Goal: Task Accomplishment & Management: Complete application form

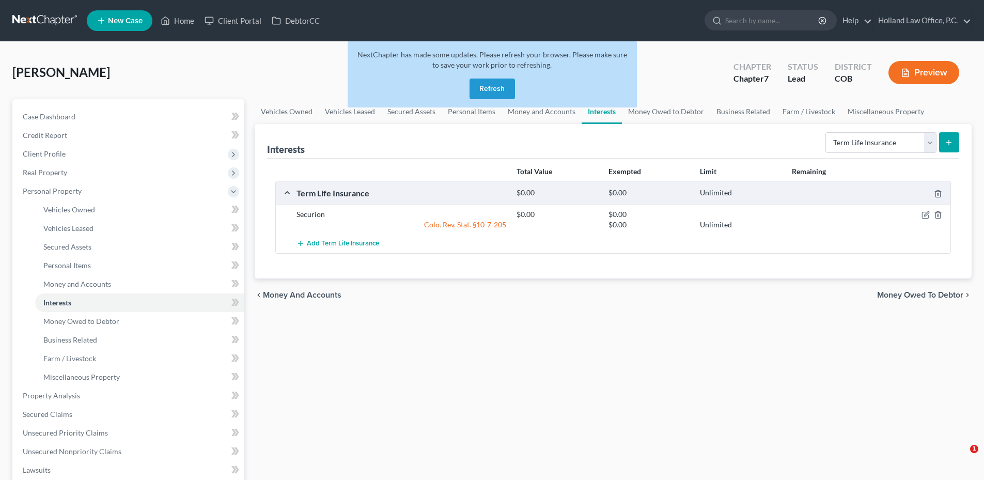
select select "term_life_insurance"
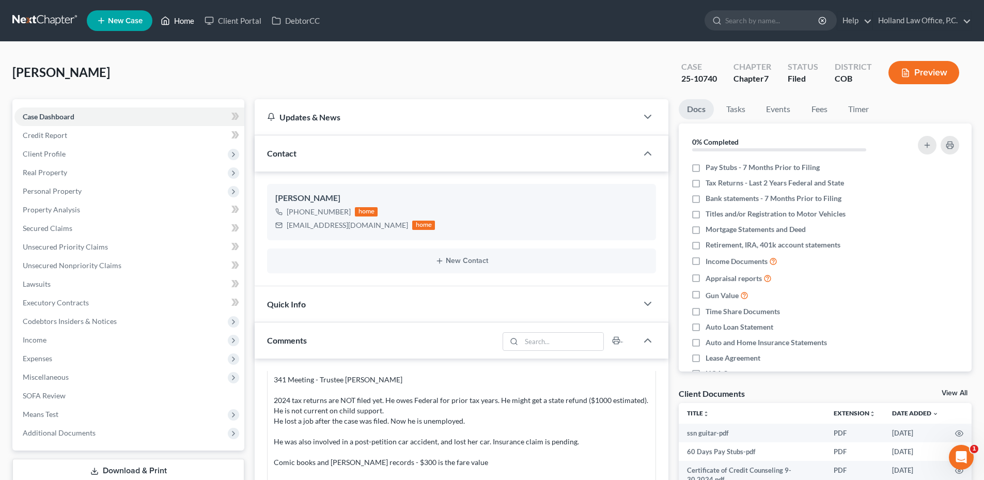
click at [179, 24] on link "Home" at bounding box center [177, 20] width 44 height 19
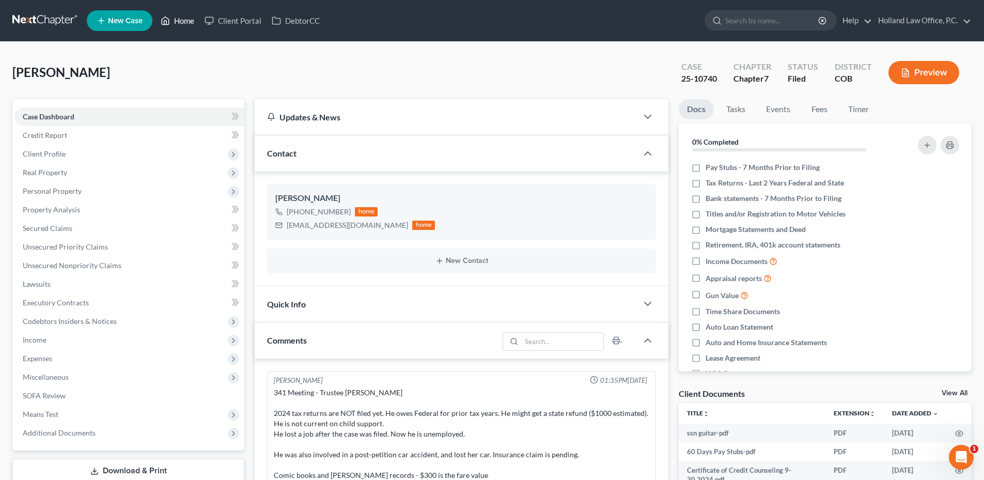
scroll to position [13, 0]
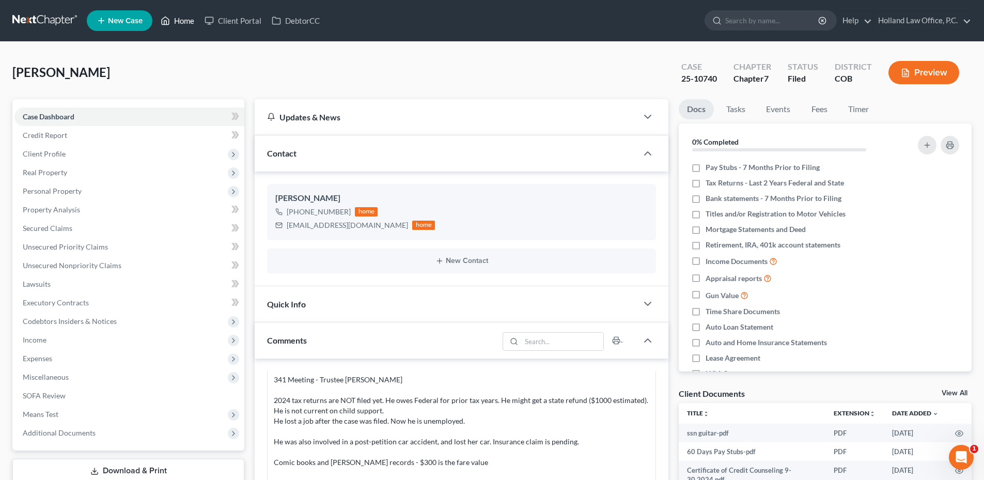
click at [171, 20] on link "Home" at bounding box center [177, 20] width 44 height 19
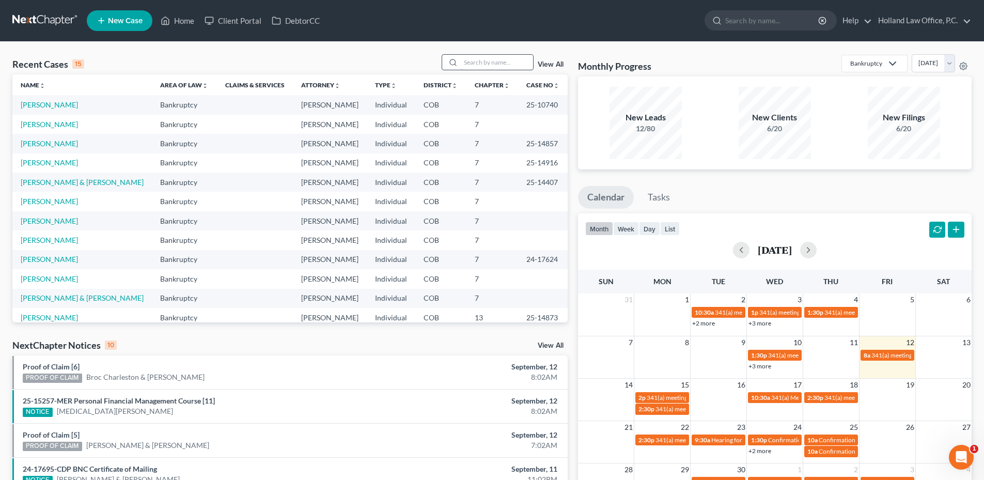
click at [467, 68] on input "search" at bounding box center [497, 62] width 72 height 15
type input "L"
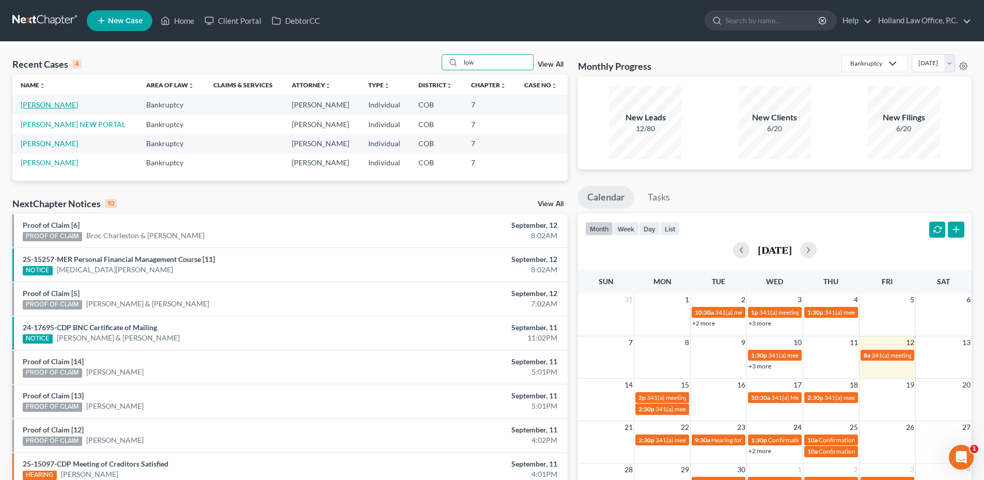
type input "low"
click at [56, 103] on link "[PERSON_NAME]" at bounding box center [49, 104] width 57 height 9
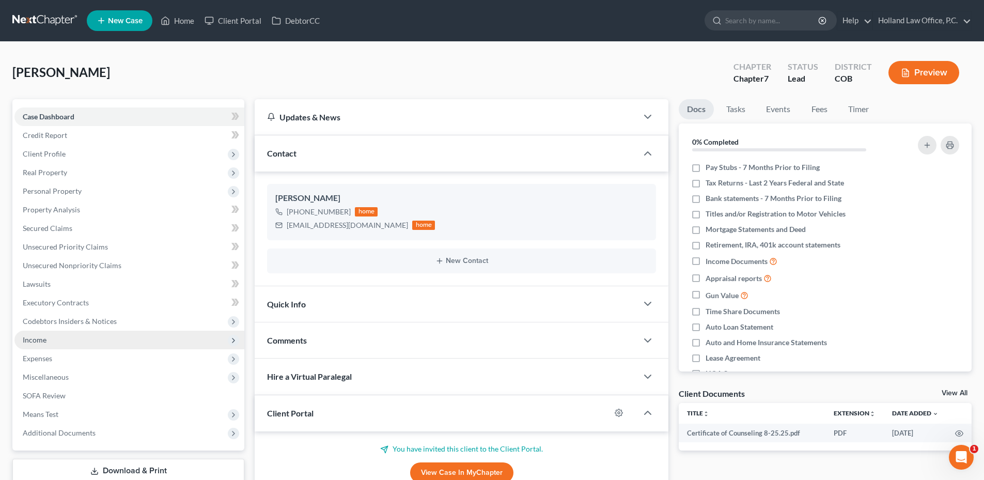
click at [85, 344] on span "Income" at bounding box center [129, 340] width 230 height 19
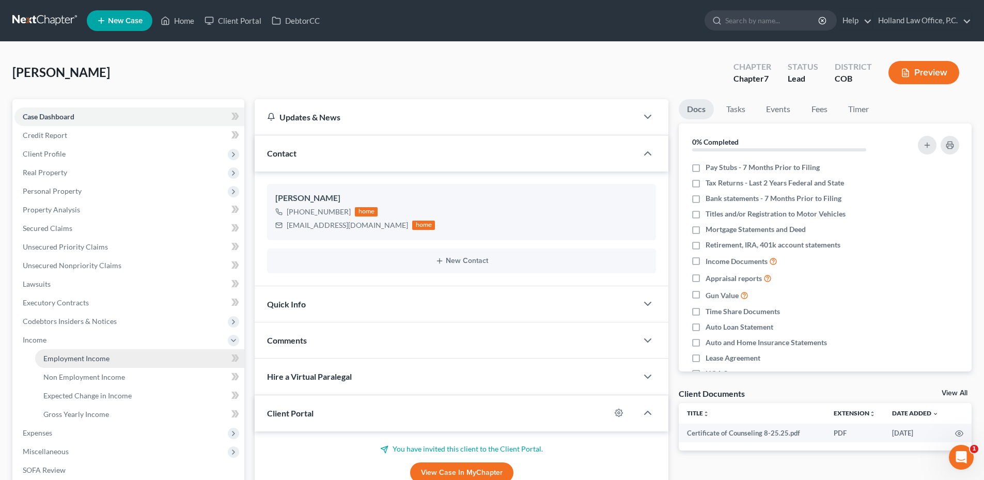
click at [84, 362] on span "Employment Income" at bounding box center [76, 358] width 66 height 9
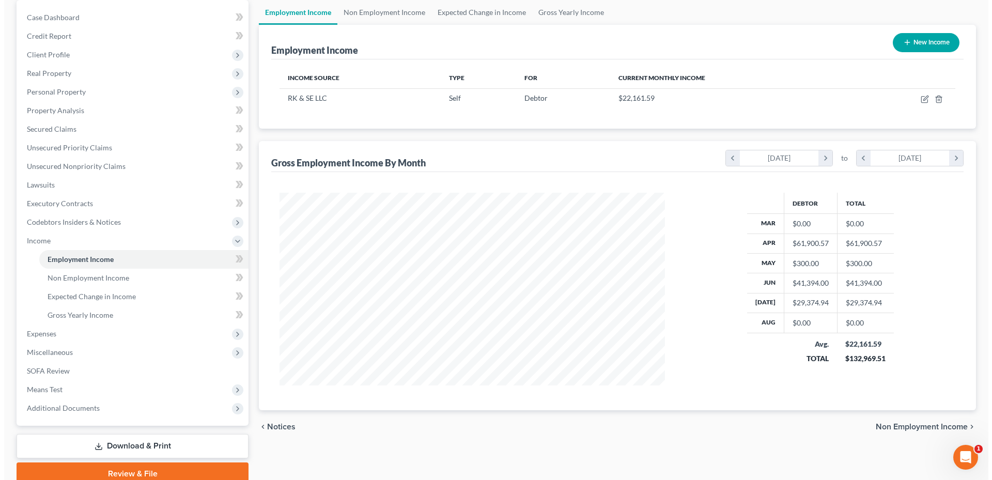
scroll to position [103, 0]
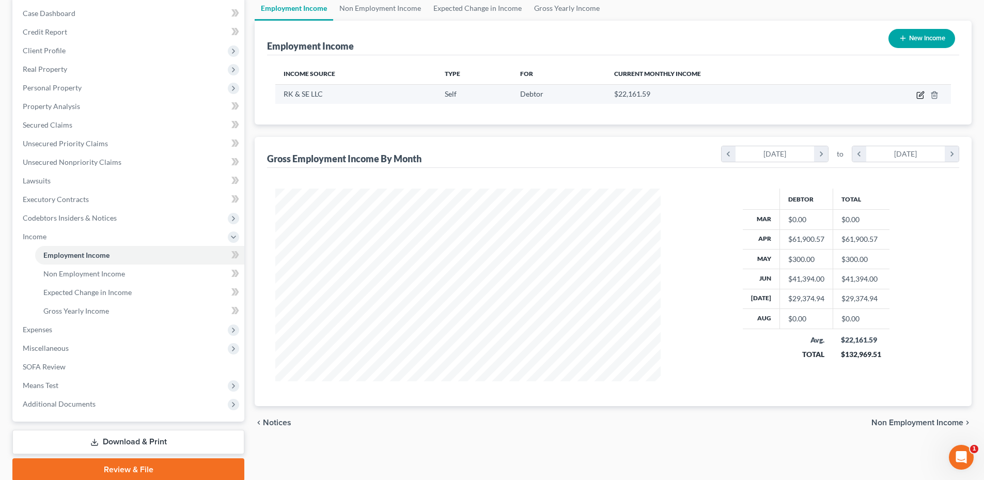
click at [919, 94] on icon "button" at bounding box center [920, 95] width 8 height 8
select select "1"
select select "0"
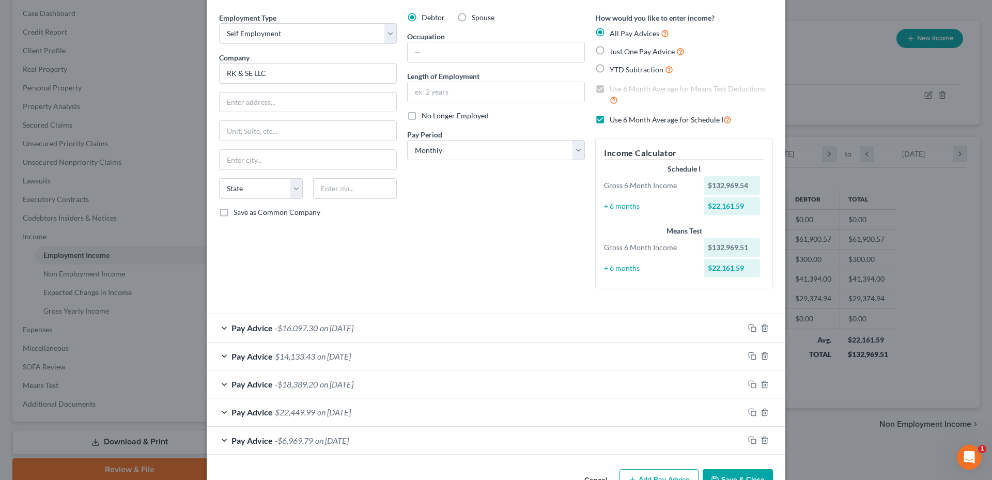
scroll to position [66, 0]
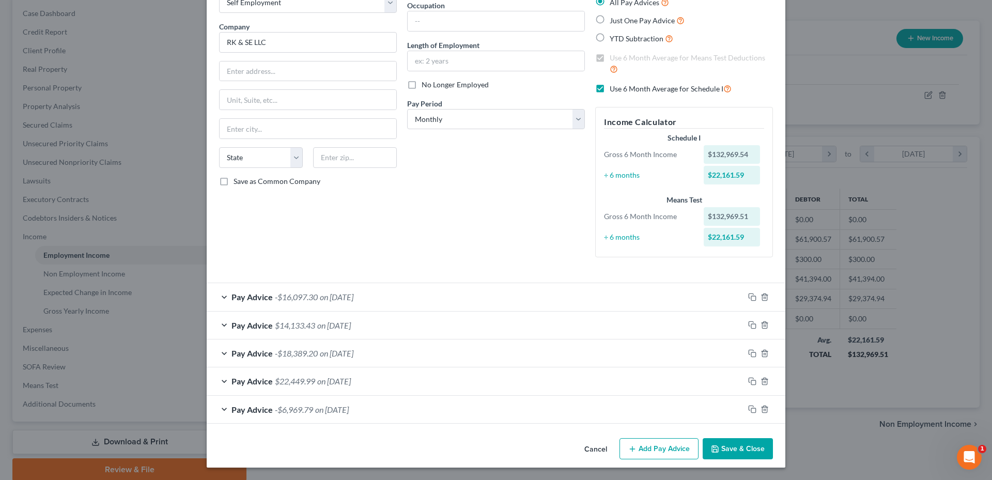
click at [657, 449] on button "Add Pay Advice" at bounding box center [658, 449] width 79 height 22
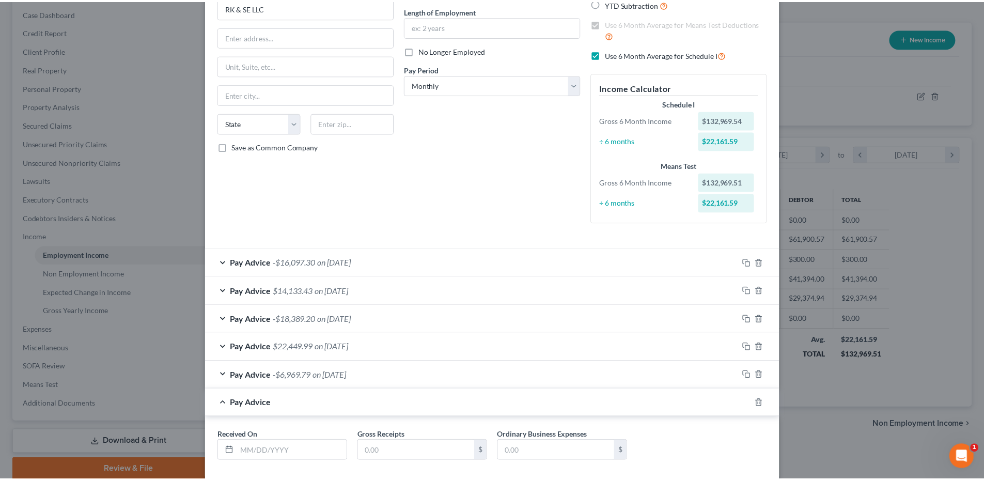
scroll to position [155, 0]
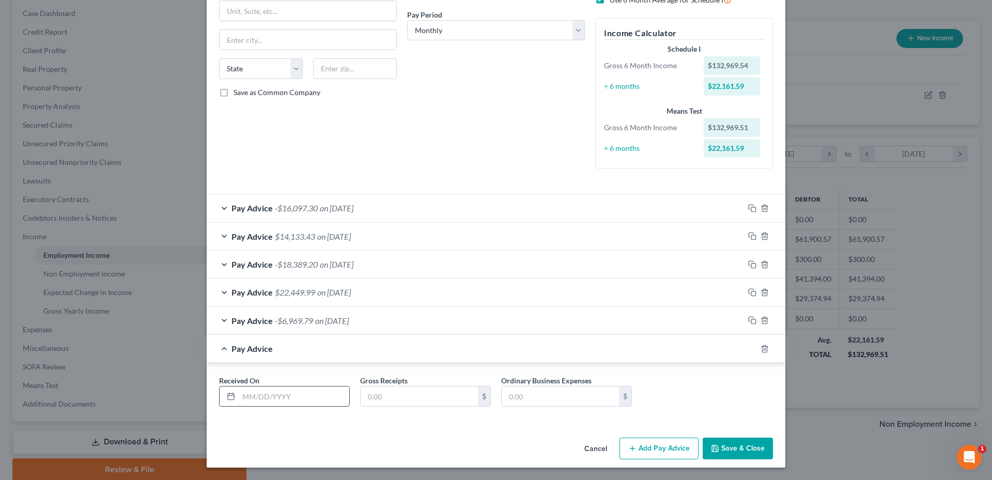
click at [265, 393] on input "text" at bounding box center [294, 396] width 111 height 20
type input "[DATE]"
type input "610.48"
type input "14,792.72"
click at [756, 454] on button "Save & Close" at bounding box center [737, 448] width 70 height 22
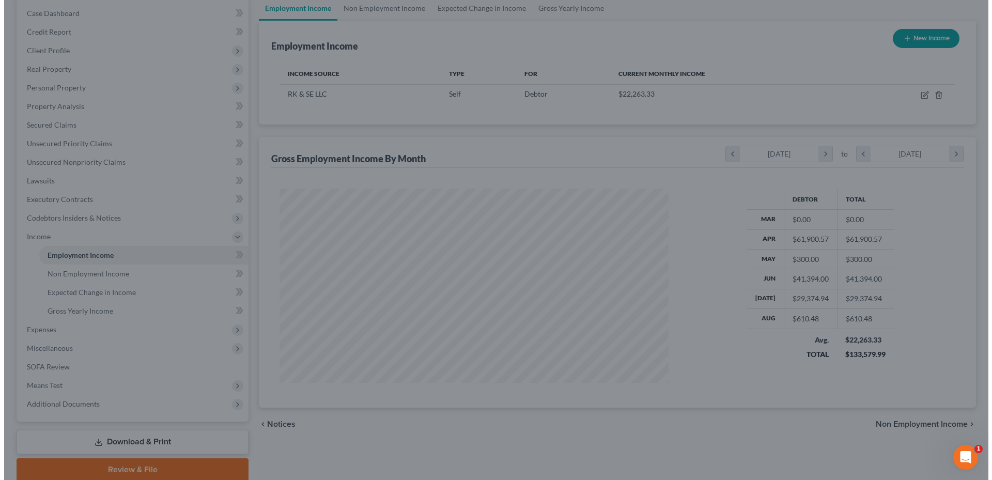
scroll to position [516269, 516056]
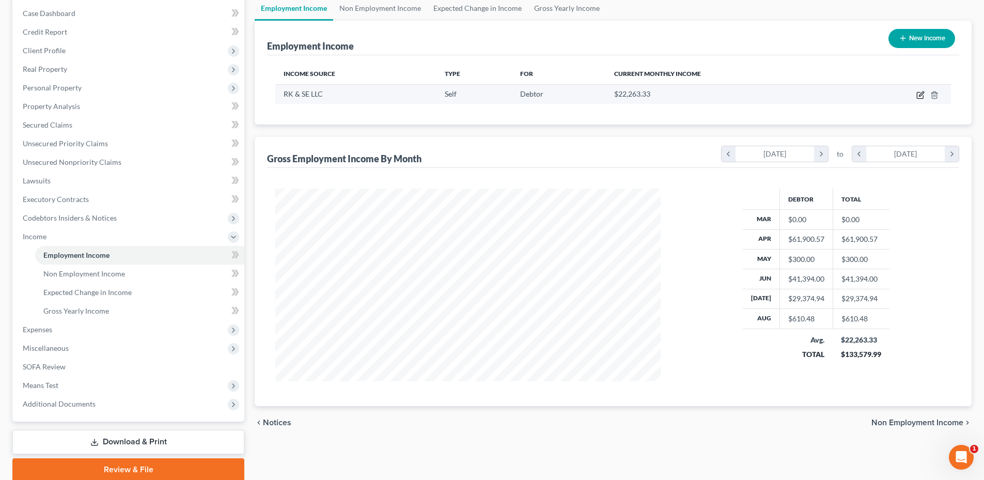
click at [917, 95] on icon "button" at bounding box center [920, 95] width 6 height 6
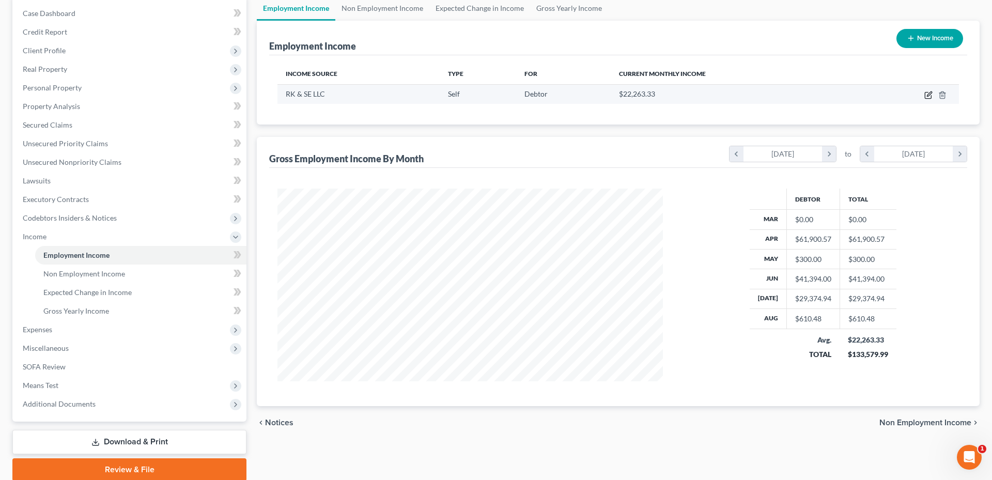
scroll to position [194, 410]
select select "1"
select select "0"
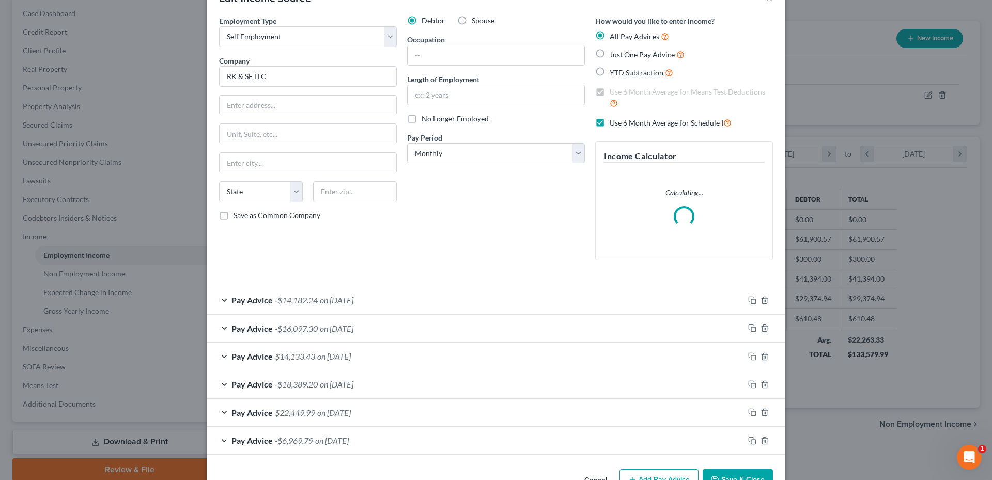
scroll to position [64, 0]
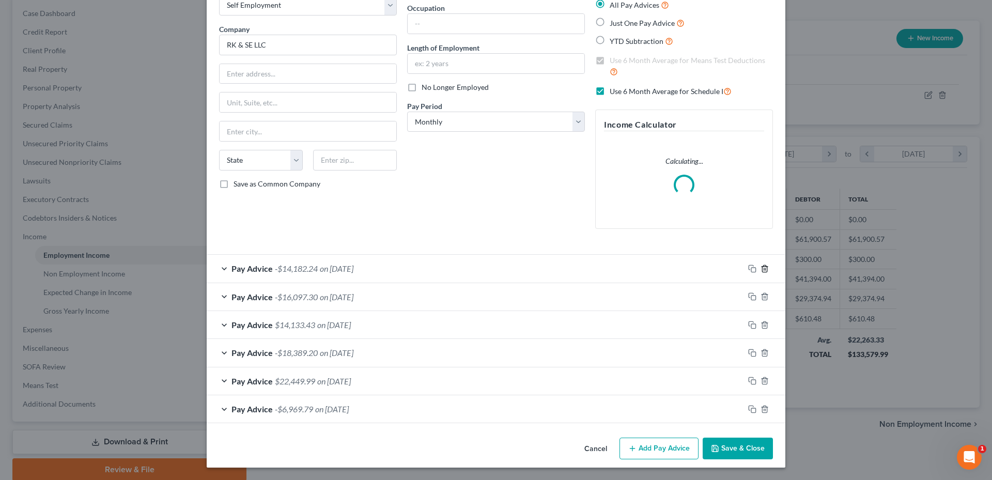
click at [760, 269] on icon "button" at bounding box center [764, 268] width 8 height 8
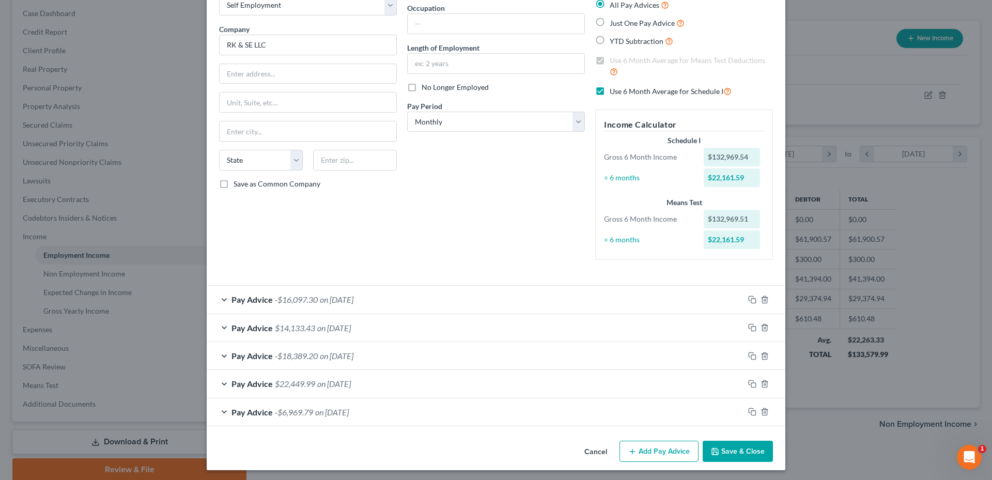
click at [756, 455] on button "Save & Close" at bounding box center [737, 452] width 70 height 22
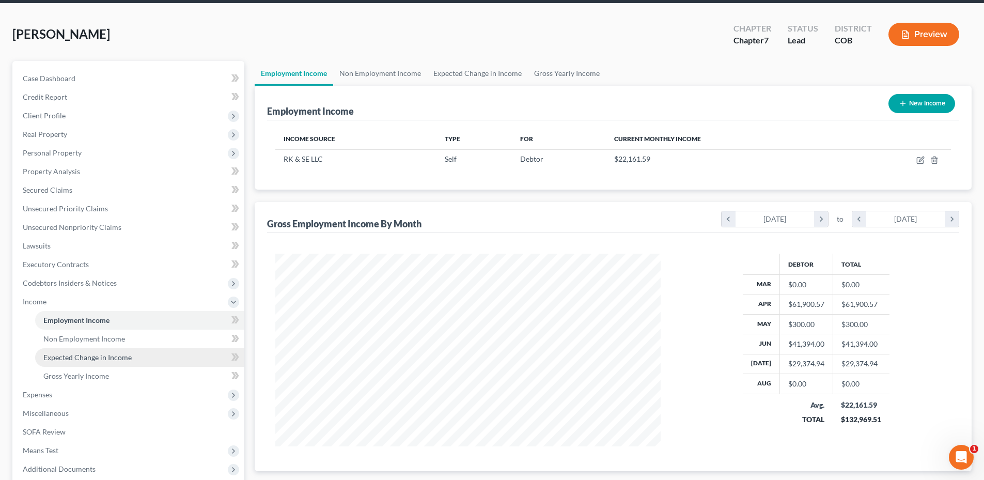
scroll to position [0, 0]
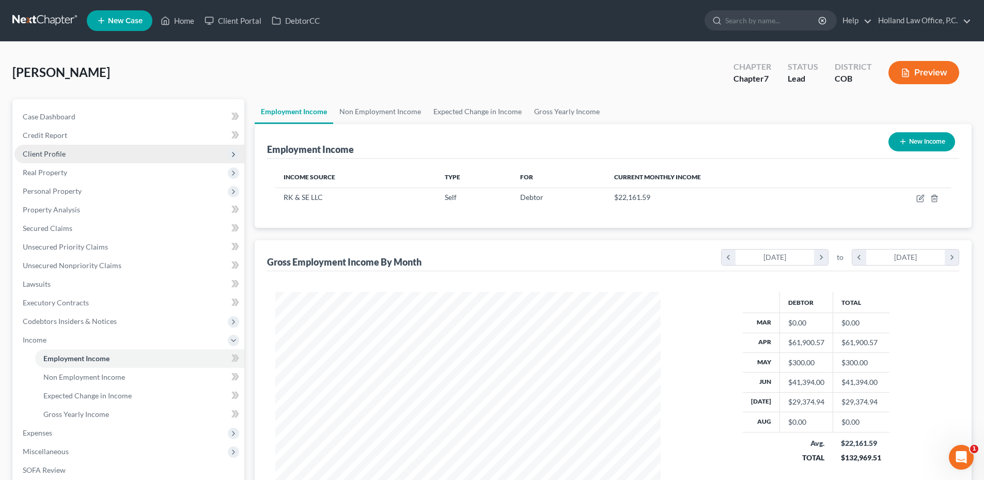
click at [50, 148] on span "Client Profile" at bounding box center [129, 154] width 230 height 19
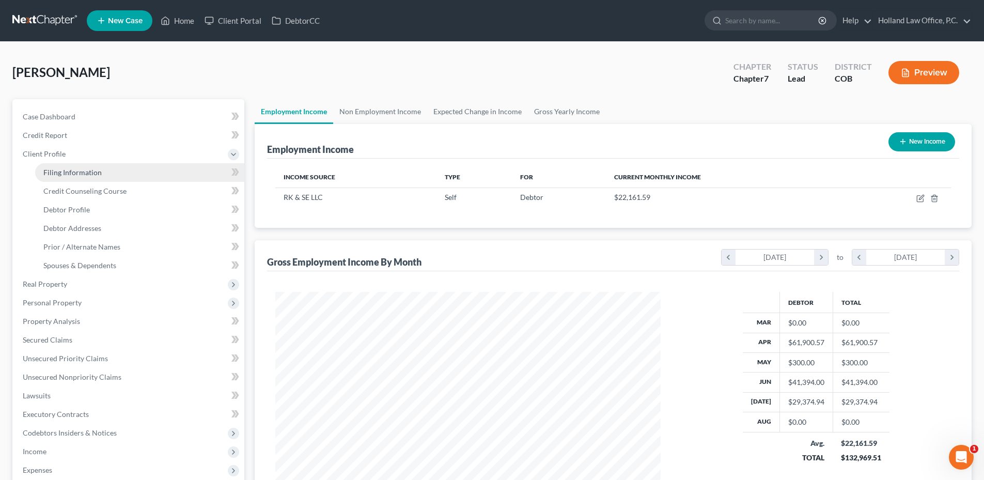
click at [66, 174] on span "Filing Information" at bounding box center [72, 172] width 58 height 9
select select "1"
select select "0"
select select "5"
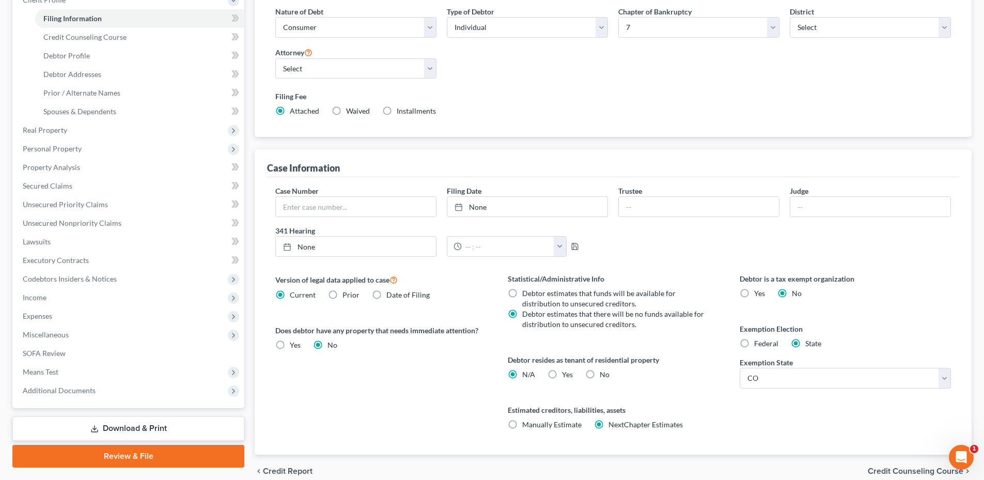
scroll to position [155, 0]
click at [600, 375] on label "No" at bounding box center [605, 373] width 10 height 10
click at [604, 375] on input "No" at bounding box center [607, 371] width 7 height 7
radio input "true"
radio input "false"
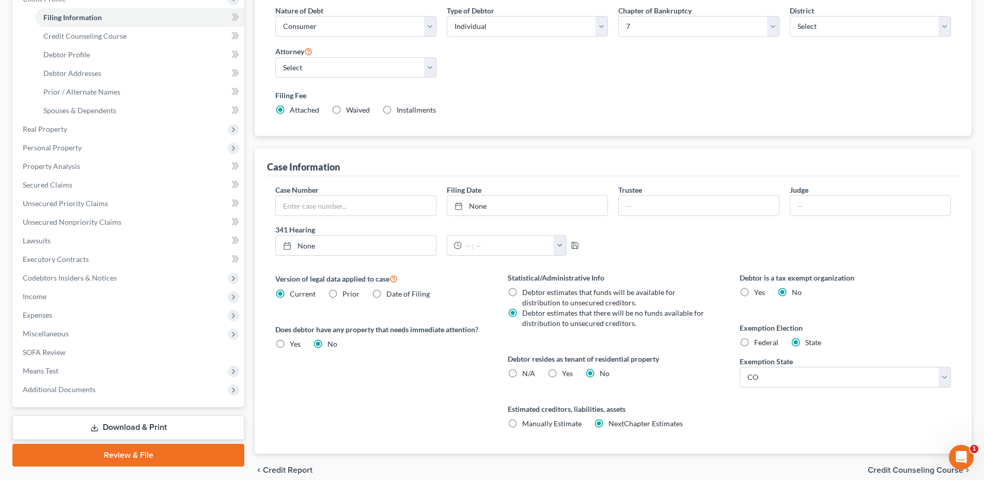
scroll to position [0, 0]
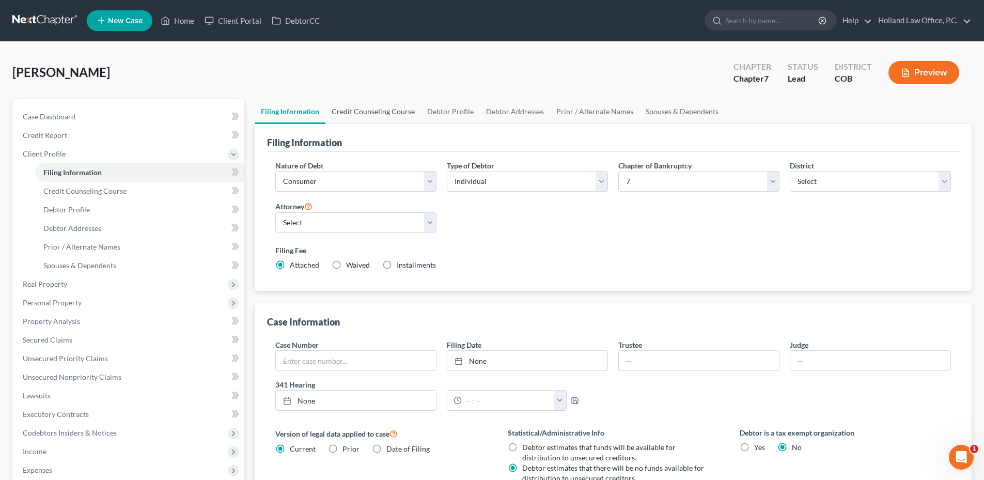
click at [361, 107] on link "Credit Counseling Course" at bounding box center [373, 111] width 96 height 25
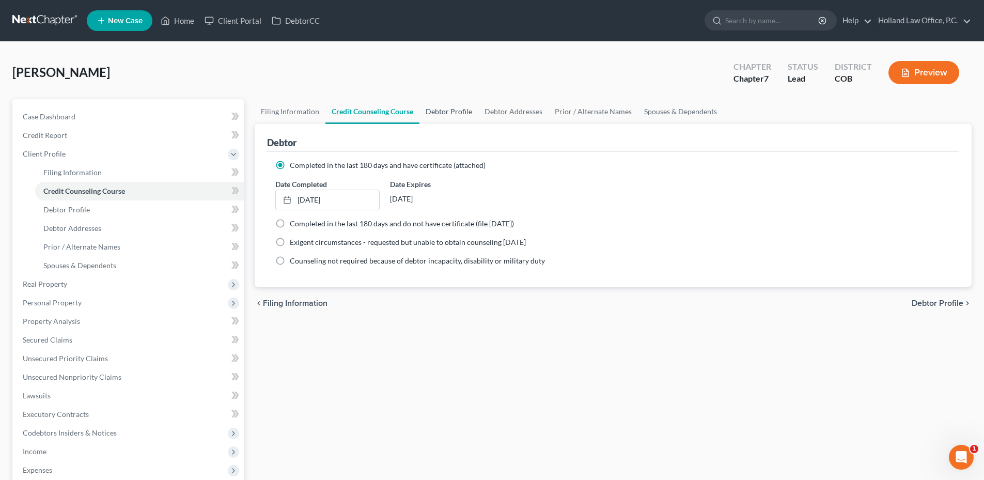
click at [438, 120] on link "Debtor Profile" at bounding box center [448, 111] width 59 height 25
select select "0"
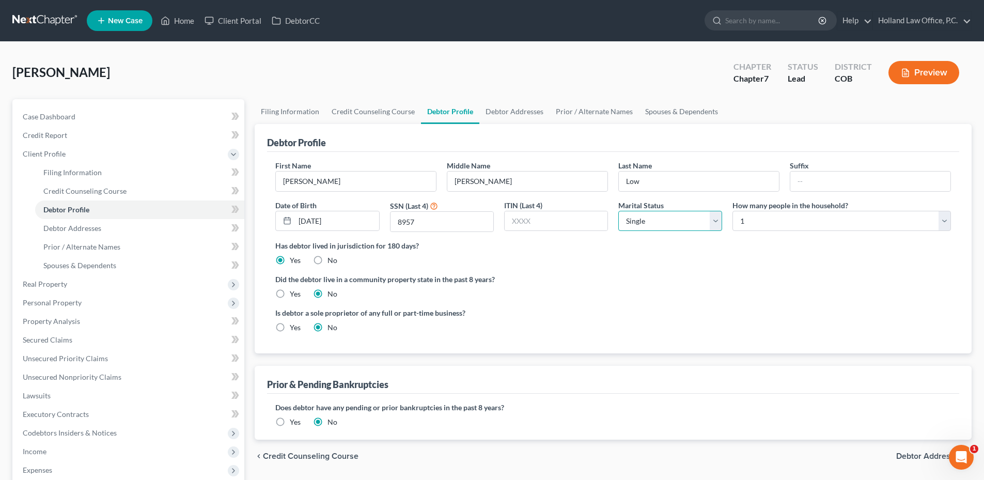
click at [694, 216] on select "Select Single Married Separated Divorced Widowed" at bounding box center [670, 221] width 104 height 21
select select "3"
click at [618, 211] on select "Select Single Married Separated Divorced Widowed" at bounding box center [670, 221] width 104 height 21
click at [524, 118] on link "Debtor Addresses" at bounding box center [514, 111] width 70 height 25
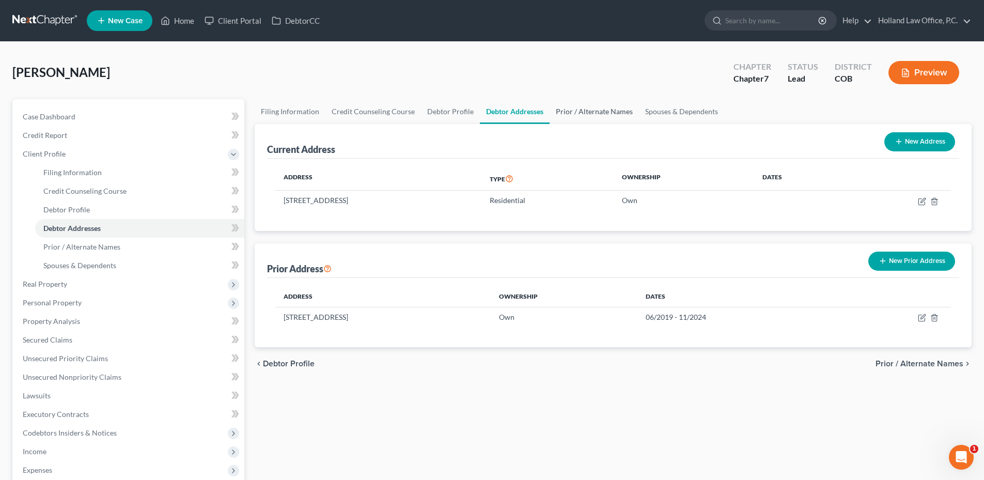
click at [596, 121] on link "Prior / Alternate Names" at bounding box center [594, 111] width 89 height 25
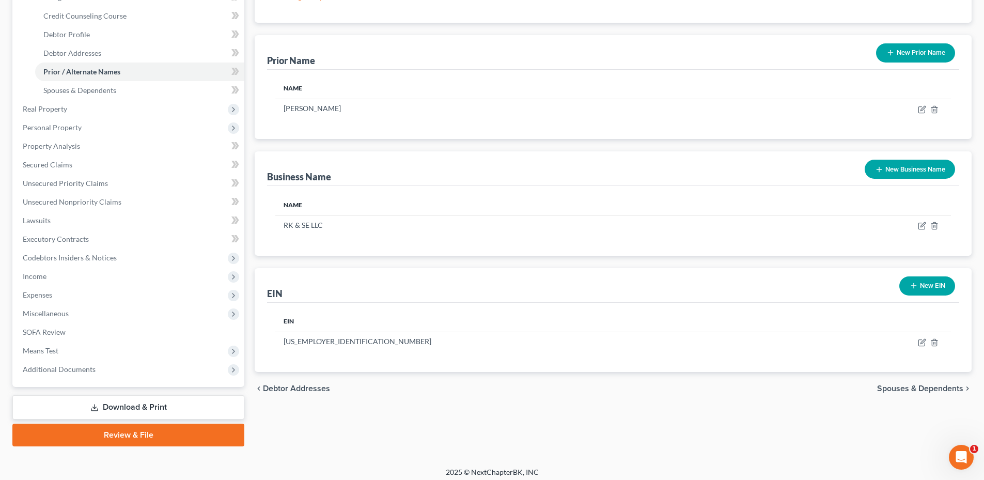
scroll to position [181, 0]
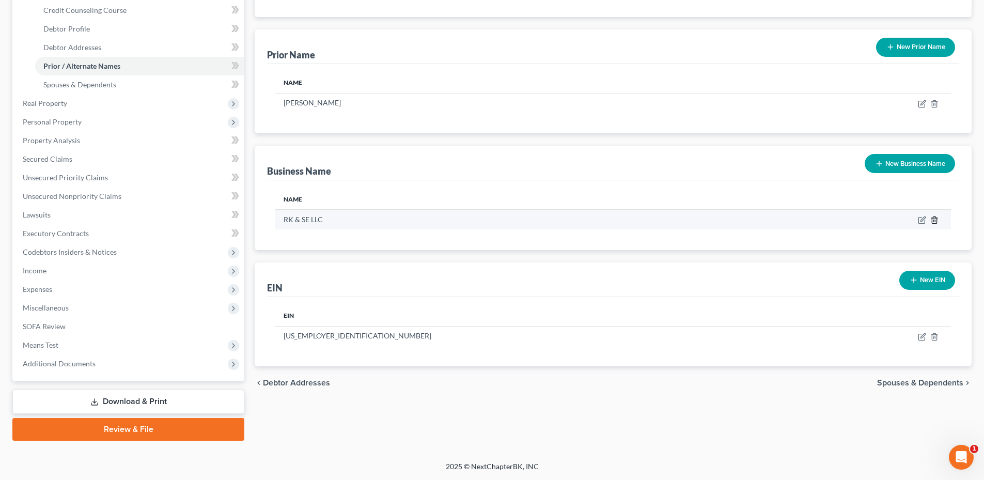
click at [935, 221] on line "button" at bounding box center [935, 221] width 0 height 2
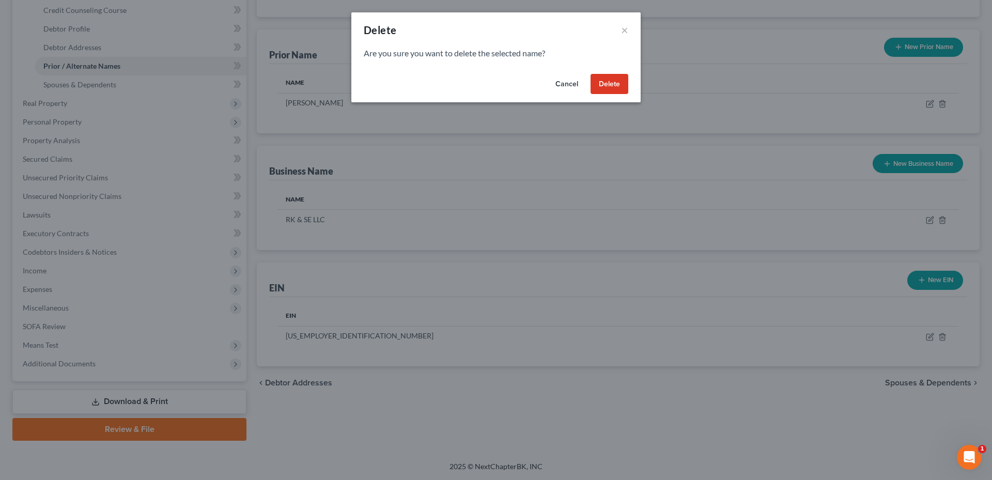
click at [611, 86] on button "Delete" at bounding box center [609, 84] width 38 height 21
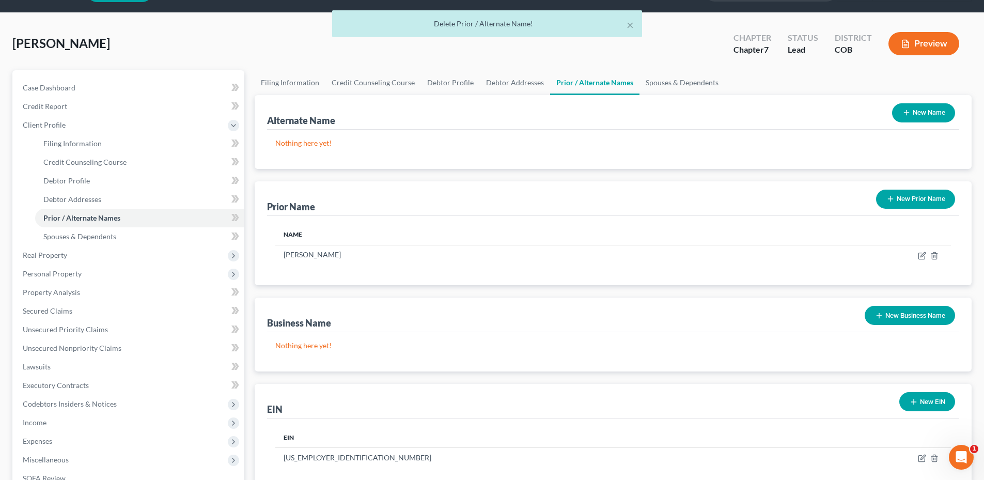
scroll to position [26, 0]
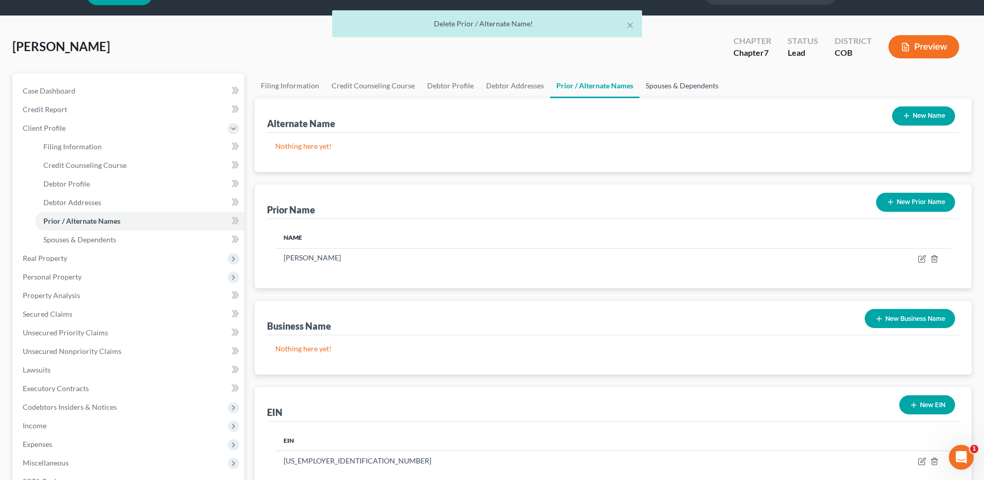
click at [674, 82] on link "Spouses & Dependents" at bounding box center [681, 85] width 85 height 25
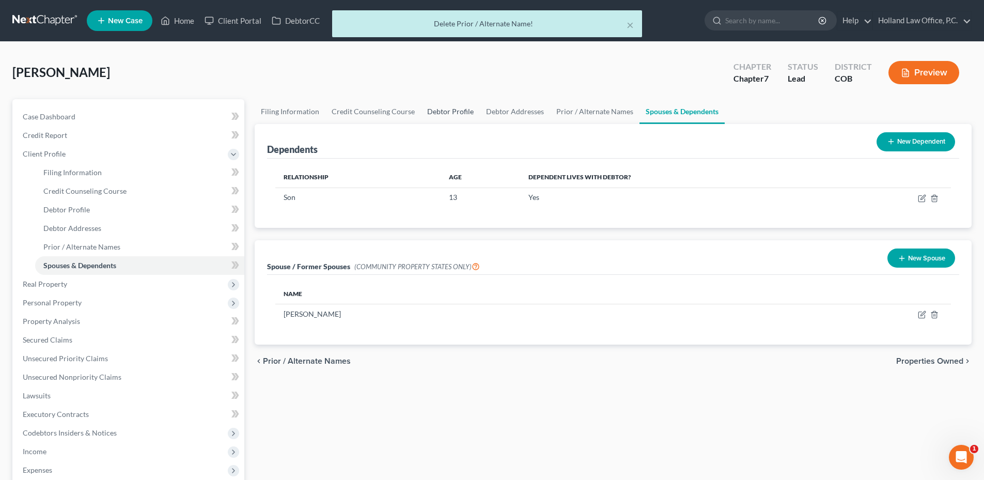
click at [434, 110] on link "Debtor Profile" at bounding box center [450, 111] width 59 height 25
select select "3"
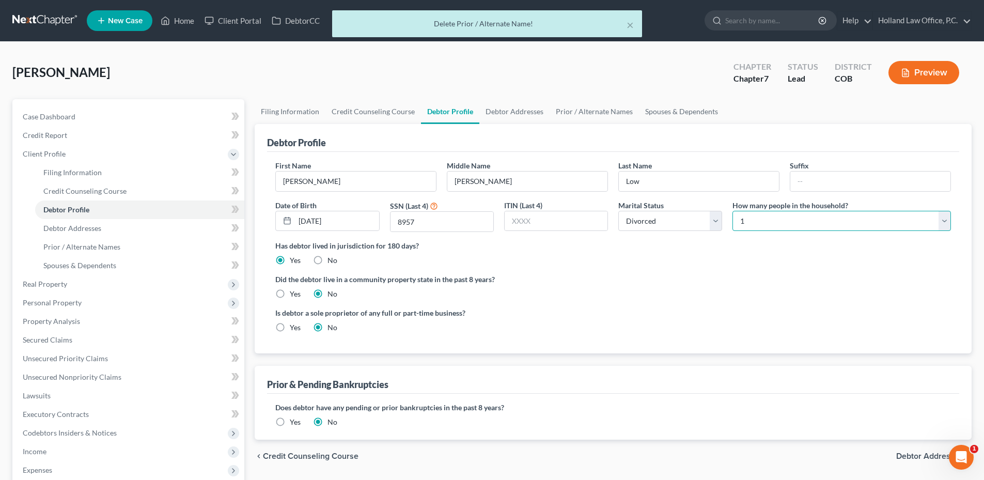
click at [770, 211] on select "Select 1 2 3 4 5 6 7 8 9 10 11 12 13 14 15 16 17 18 19 20" at bounding box center [841, 221] width 218 height 21
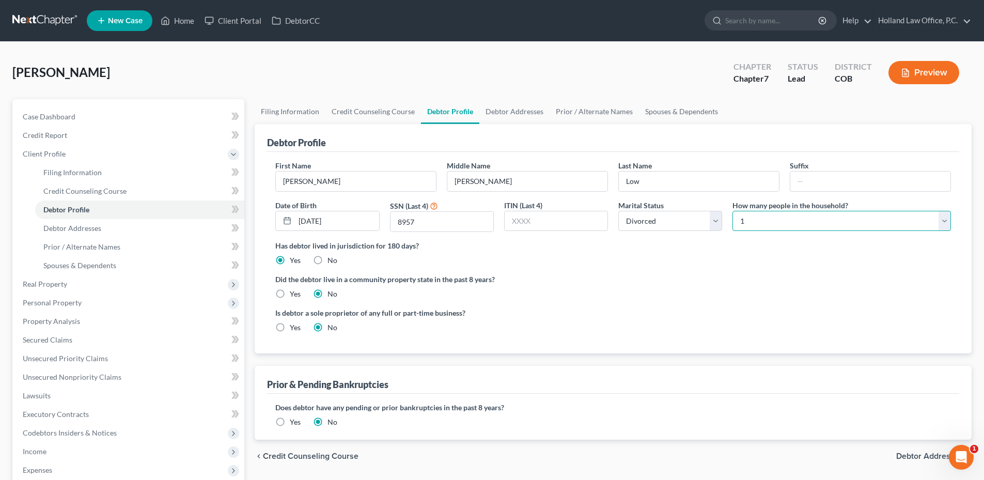
select select "1"
click at [732, 211] on select "Select 1 2 3 4 5 6 7 8 9 10 11 12 13 14 15 16 17 18 19 20" at bounding box center [841, 221] width 218 height 21
click at [725, 243] on label "Has debtor lived in jurisdiction for 180 days?" at bounding box center [613, 245] width 676 height 11
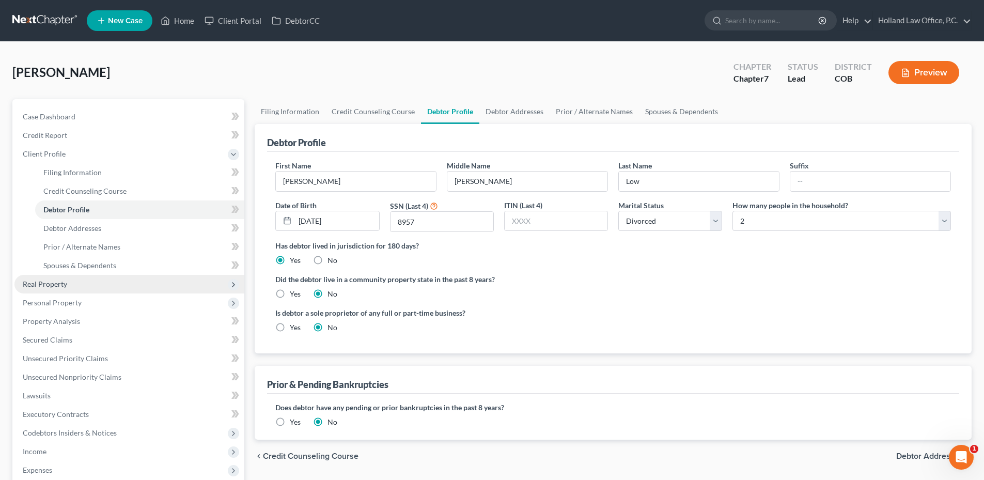
click at [64, 283] on span "Real Property" at bounding box center [45, 283] width 44 height 9
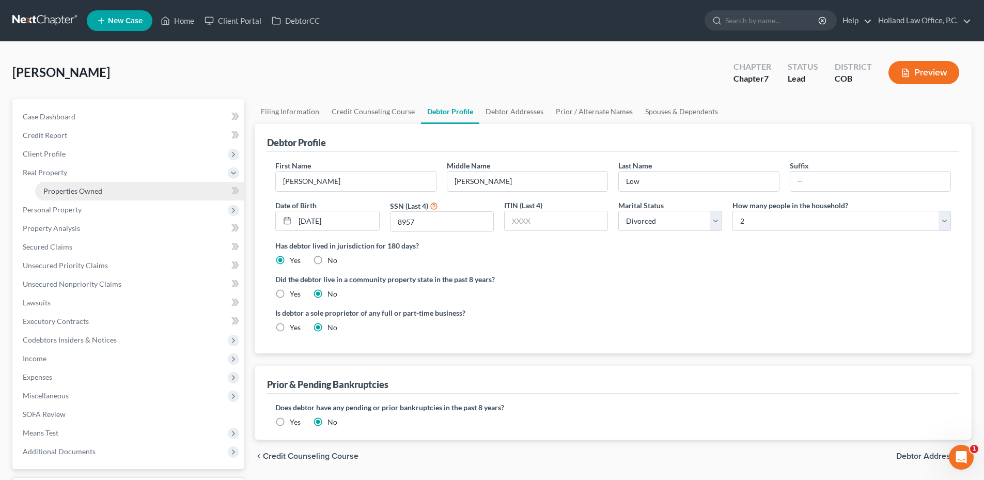
click at [72, 192] on span "Properties Owned" at bounding box center [72, 190] width 59 height 9
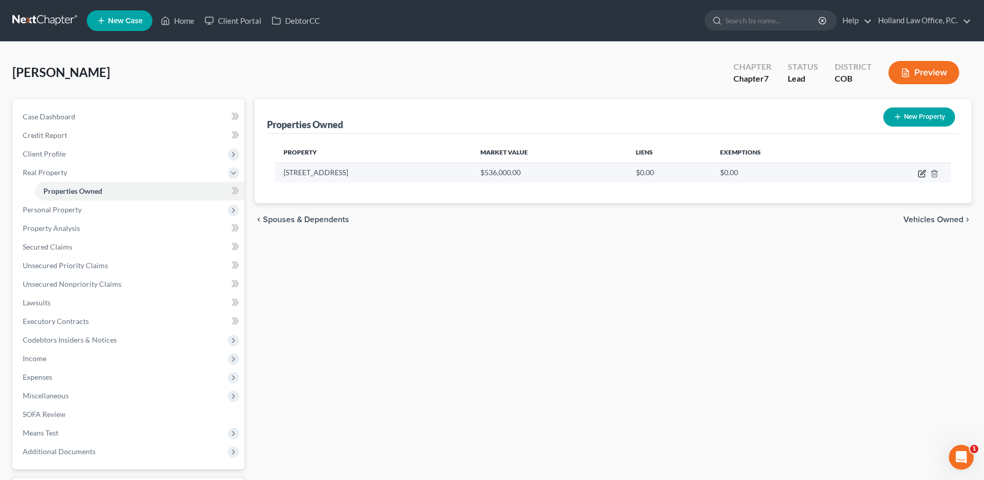
click at [918, 173] on icon "button" at bounding box center [921, 174] width 6 height 6
select select "5"
select select "0"
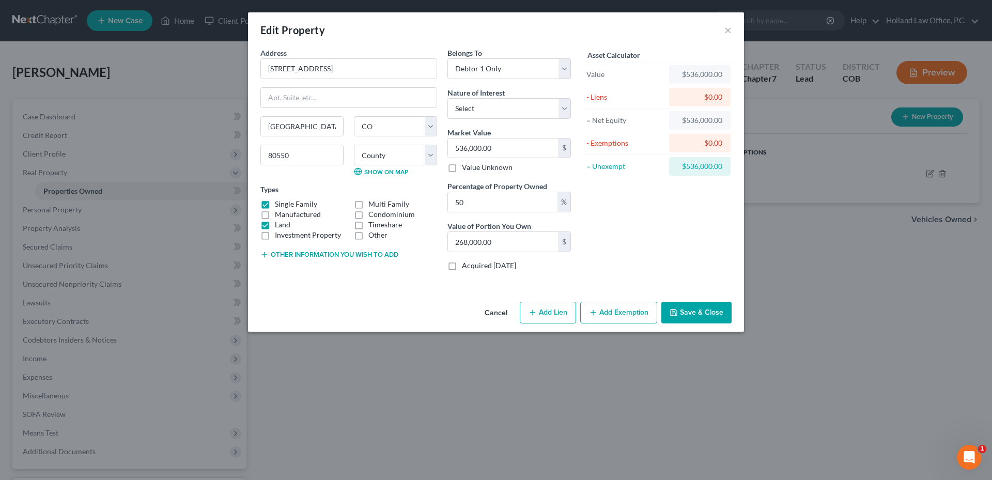
click at [548, 318] on button "Add Lien" at bounding box center [548, 313] width 56 height 22
select select "0"
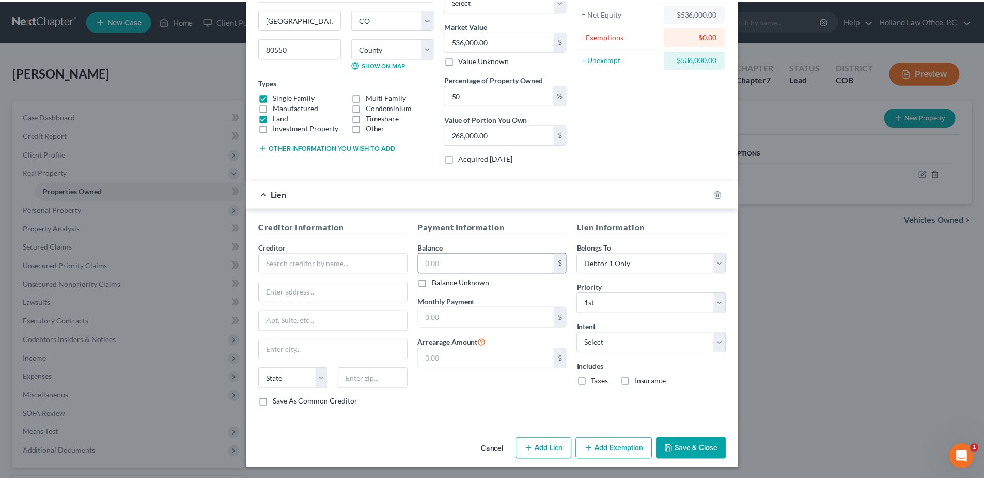
scroll to position [108, 0]
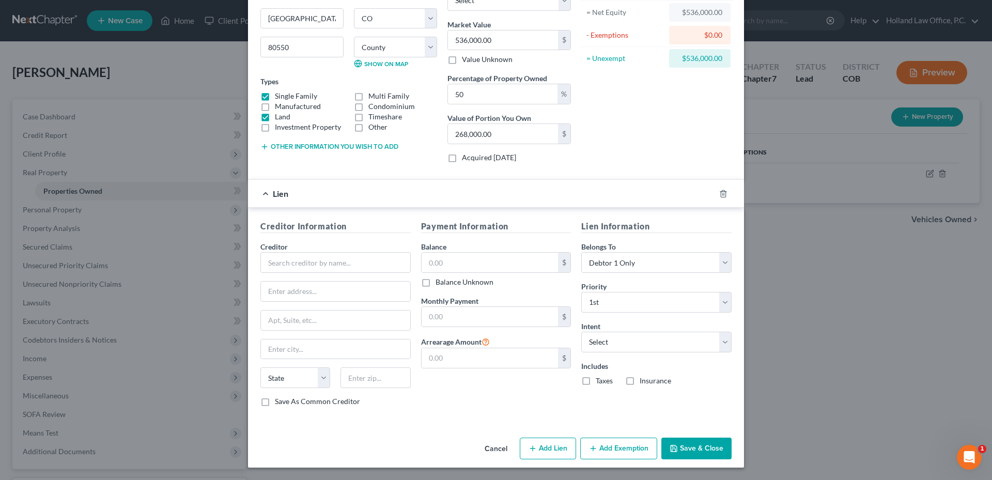
click at [485, 453] on button "Cancel" at bounding box center [495, 448] width 39 height 21
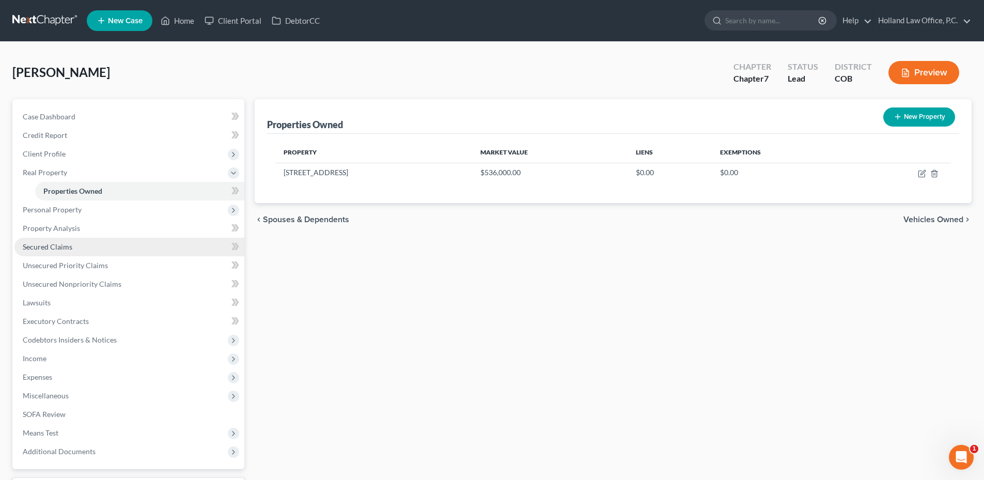
click at [41, 253] on link "Secured Claims" at bounding box center [129, 247] width 230 height 19
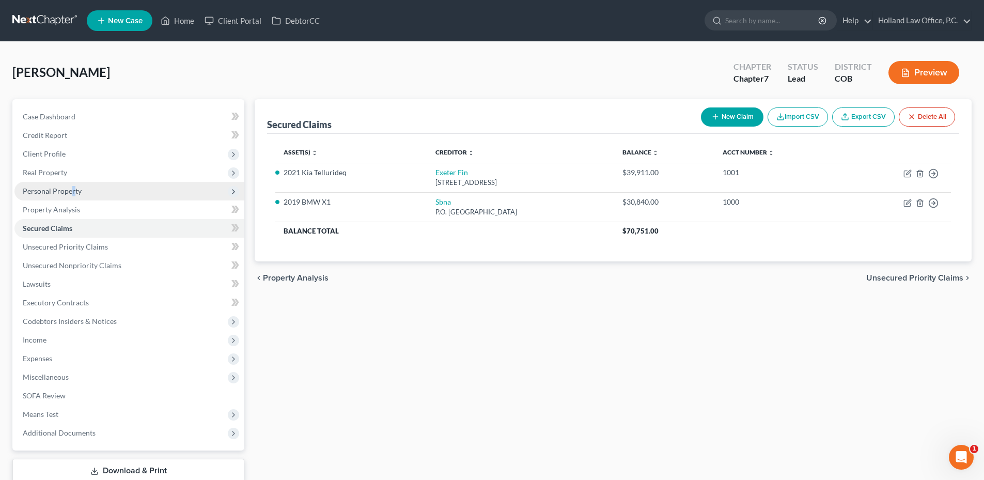
click at [72, 192] on span "Personal Property" at bounding box center [52, 190] width 59 height 9
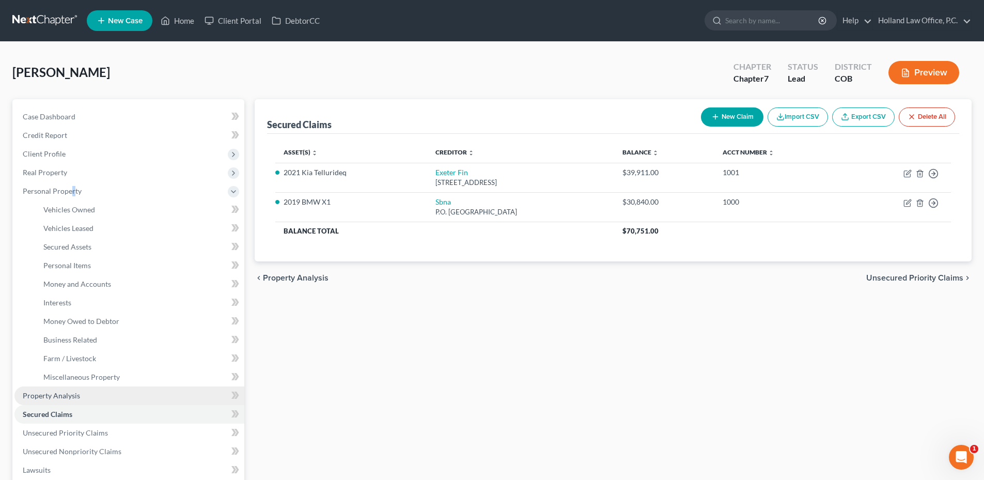
click at [67, 389] on link "Property Analysis" at bounding box center [129, 395] width 230 height 19
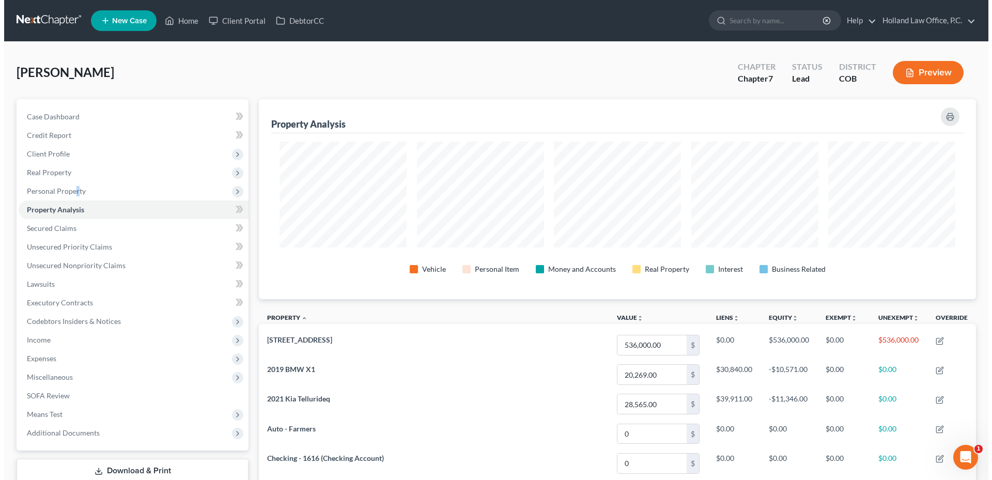
scroll to position [200, 717]
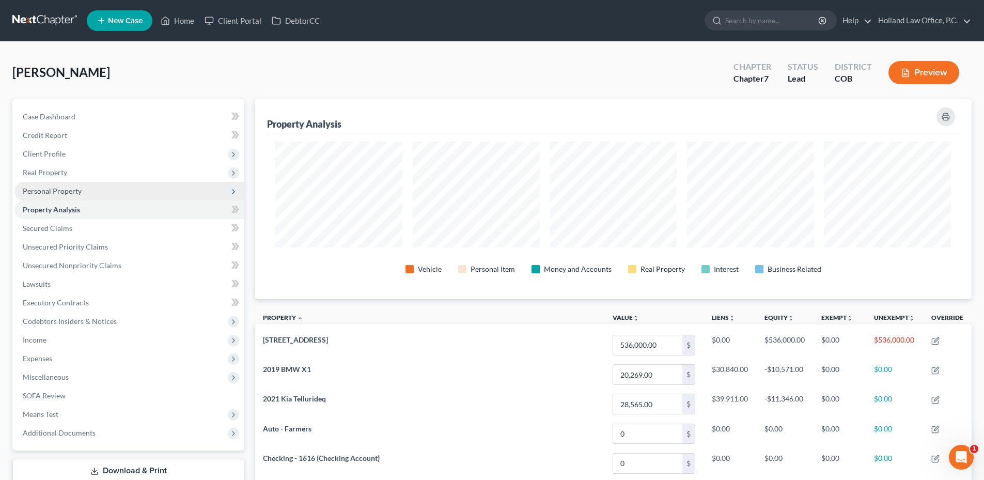
click at [65, 197] on span "Personal Property" at bounding box center [129, 191] width 230 height 19
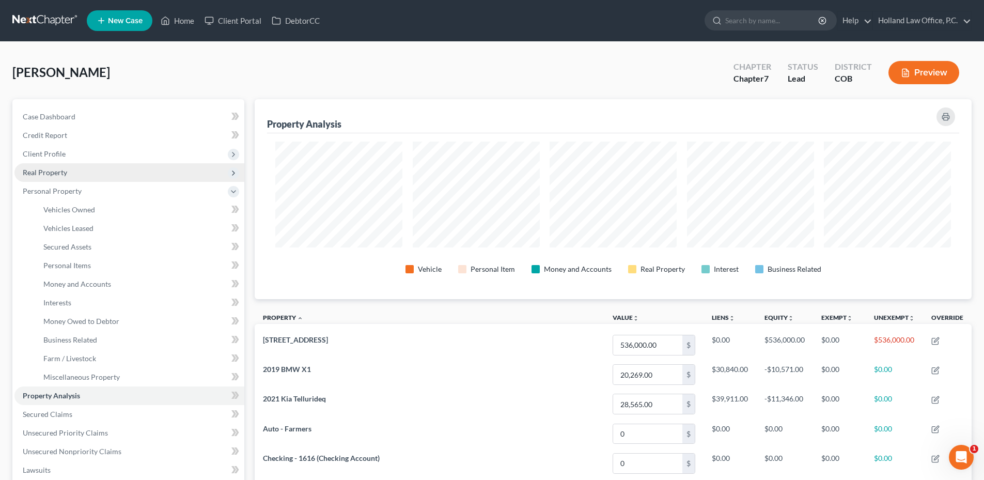
click at [69, 177] on span "Real Property" at bounding box center [129, 172] width 230 height 19
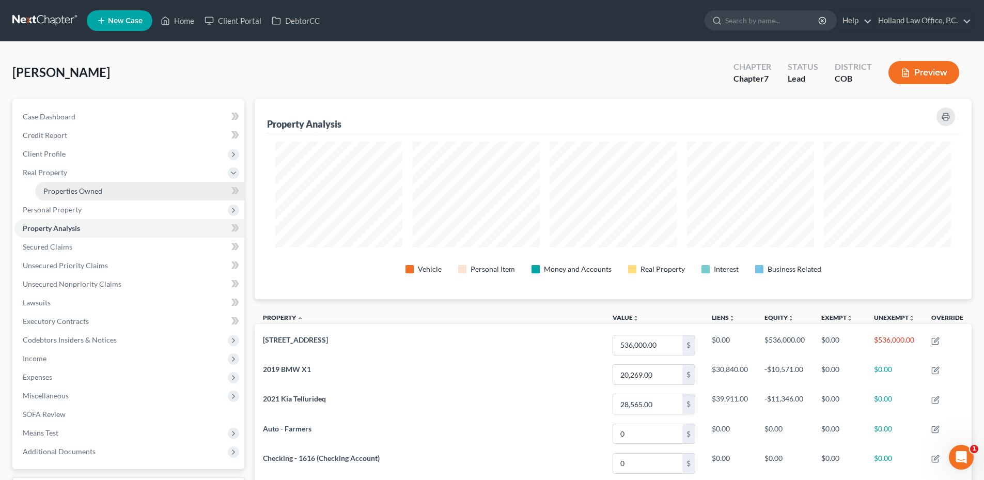
click at [69, 193] on span "Properties Owned" at bounding box center [72, 190] width 59 height 9
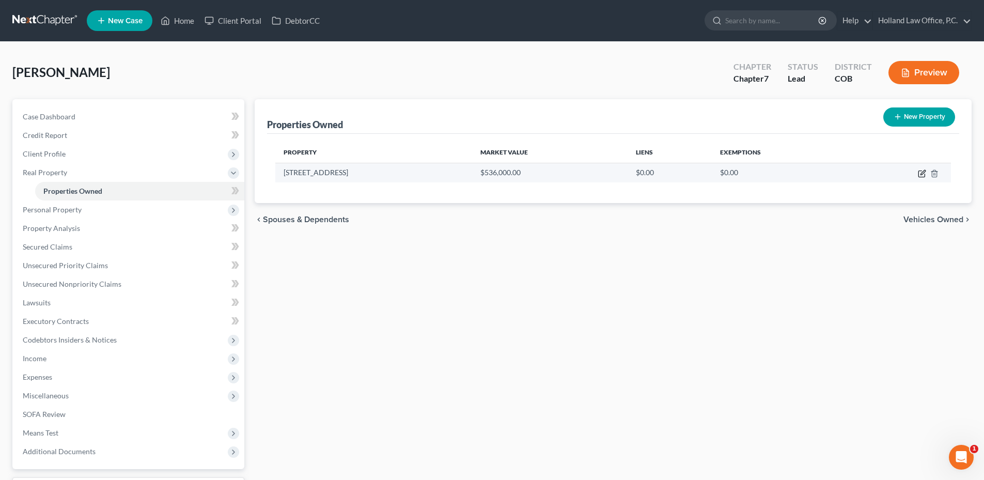
click at [925, 173] on icon "button" at bounding box center [922, 173] width 8 height 8
select select "5"
select select "62"
select select "0"
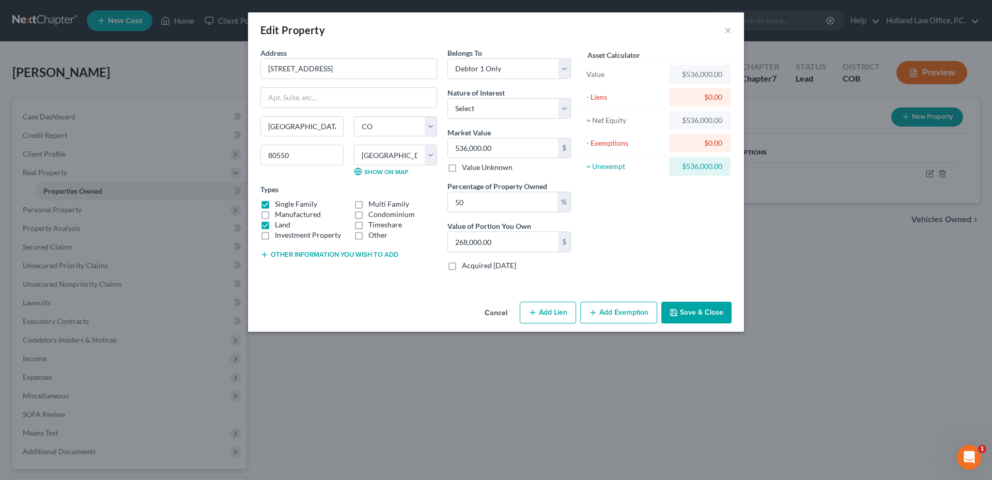
click at [621, 317] on button "Add Exemption" at bounding box center [618, 313] width 77 height 22
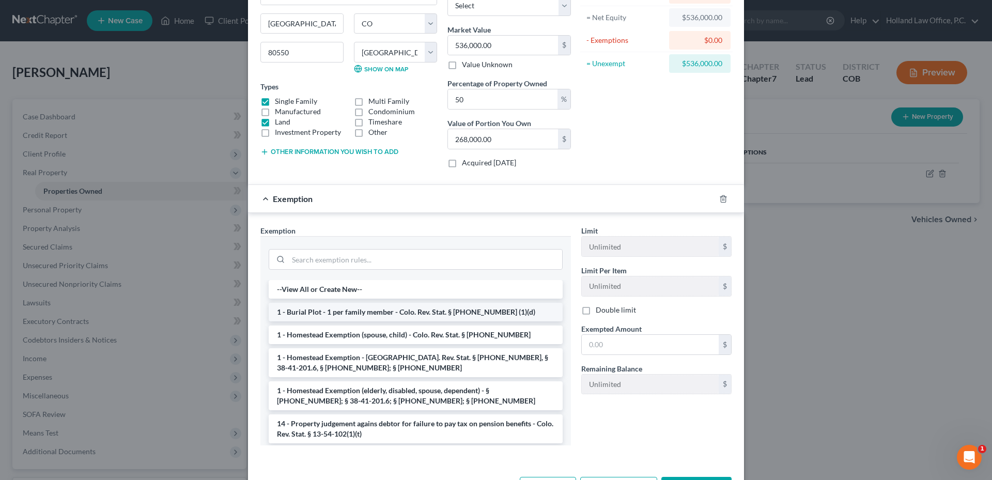
scroll to position [103, 0]
click at [348, 360] on li "1 - Homestead Exemption - [GEOGRAPHIC_DATA]. Rev. Stat. § [PHONE_NUMBER], § 38-…" at bounding box center [416, 362] width 294 height 29
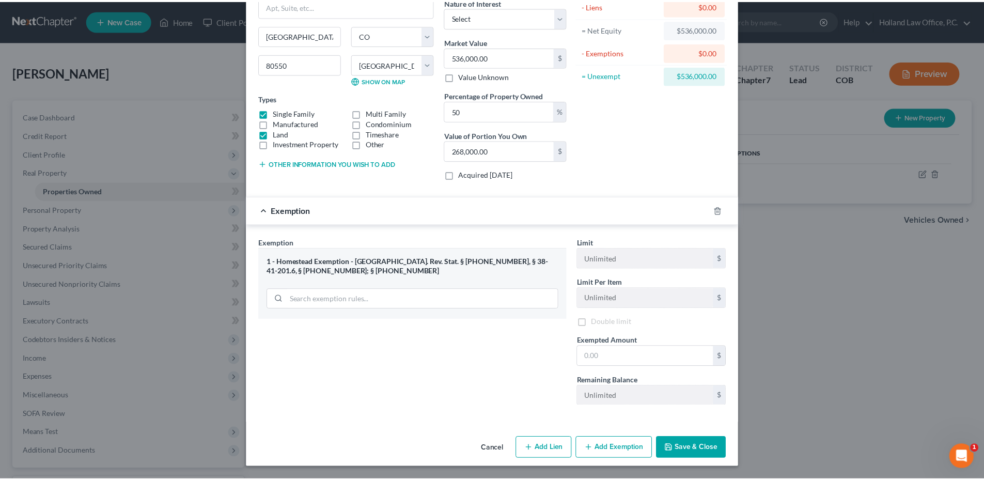
scroll to position [92, 0]
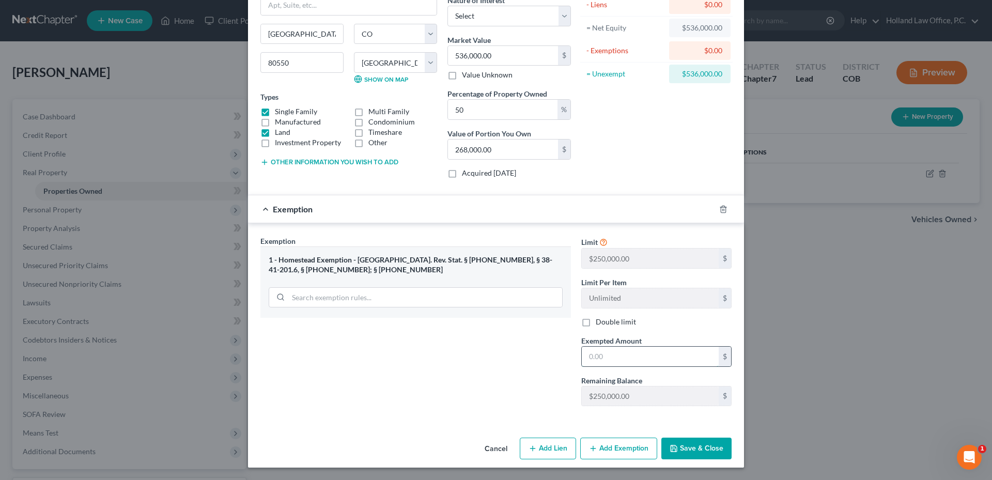
click at [617, 359] on input "text" at bounding box center [650, 357] width 137 height 20
type input "536,000"
click at [699, 441] on button "Save & Close" at bounding box center [696, 448] width 70 height 22
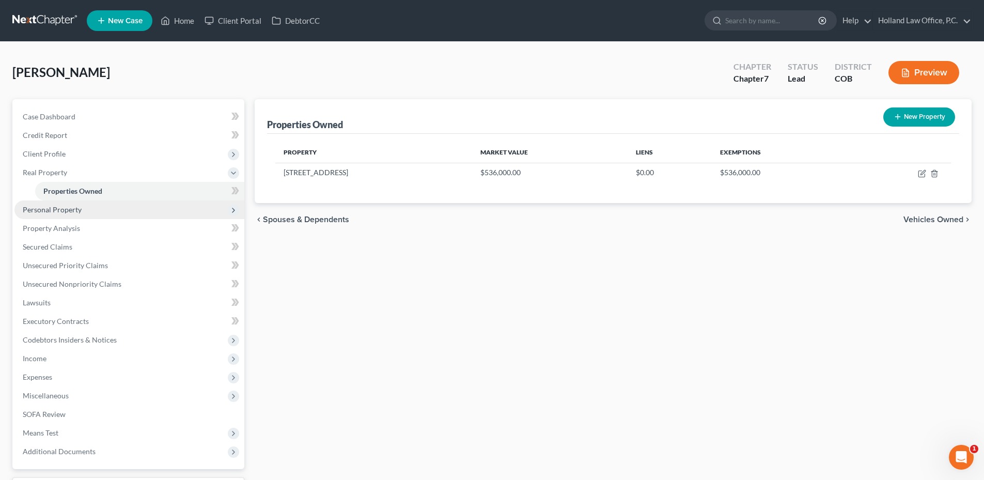
click at [95, 209] on span "Personal Property" at bounding box center [129, 209] width 230 height 19
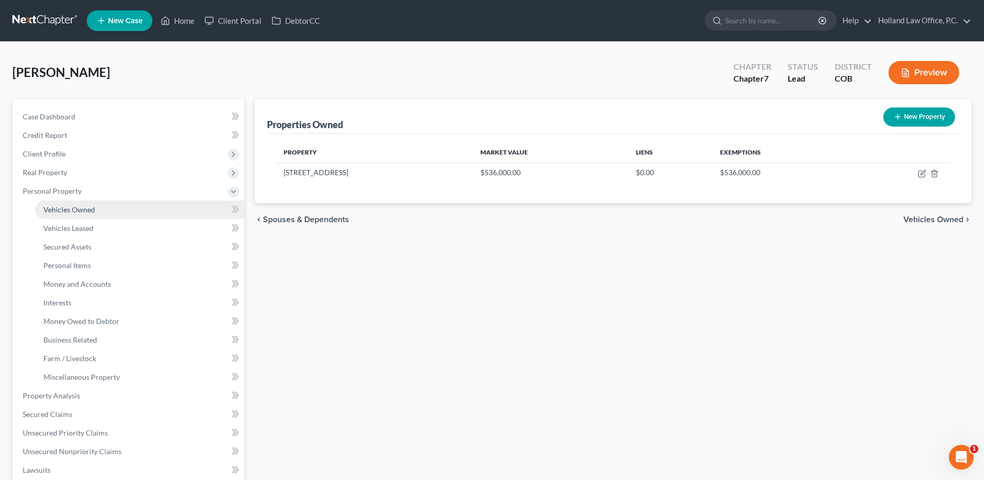
click at [111, 211] on link "Vehicles Owned" at bounding box center [139, 209] width 209 height 19
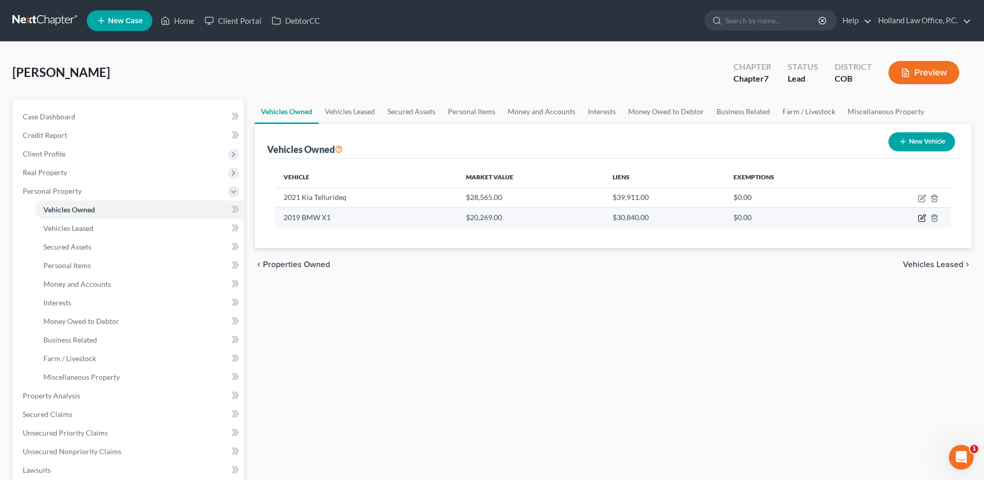
click at [924, 222] on icon "button" at bounding box center [921, 218] width 6 height 6
select select "0"
select select "7"
select select "2"
select select "0"
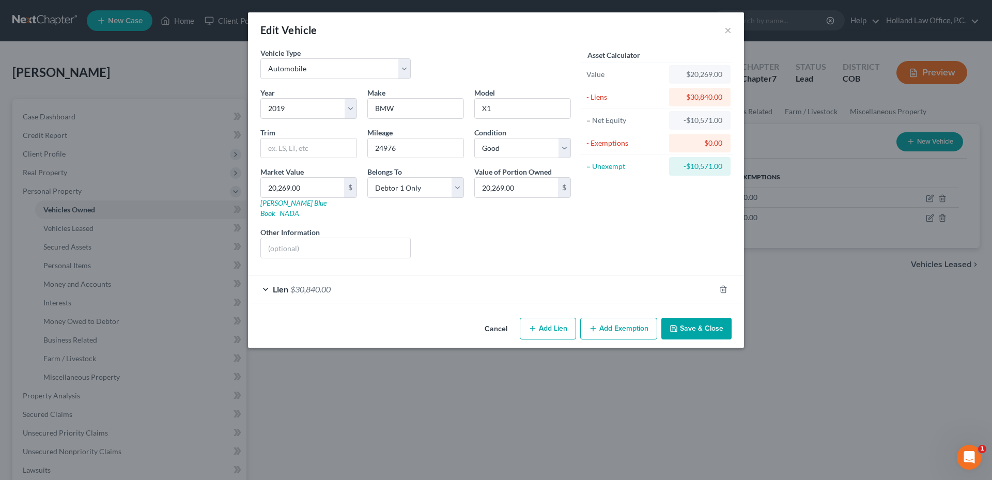
click at [708, 318] on button "Save & Close" at bounding box center [696, 329] width 70 height 22
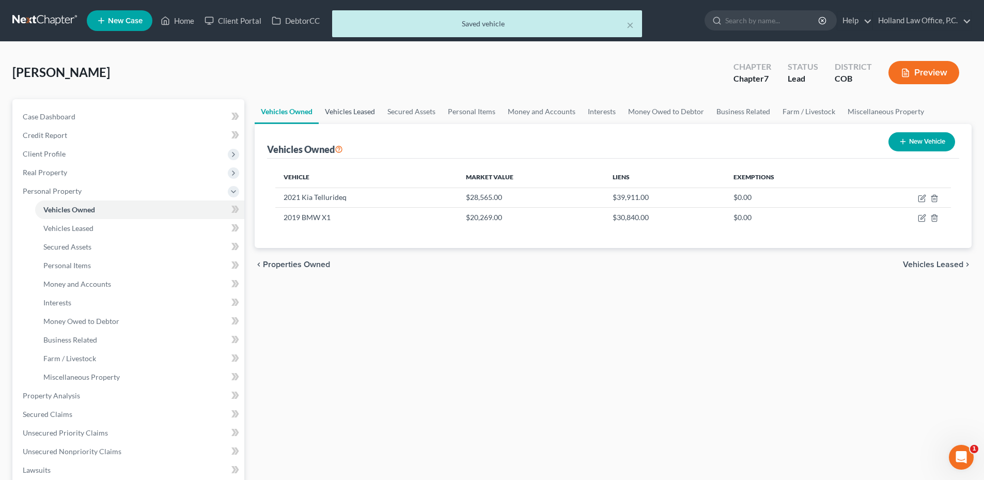
click at [366, 112] on link "Vehicles Leased" at bounding box center [350, 111] width 62 height 25
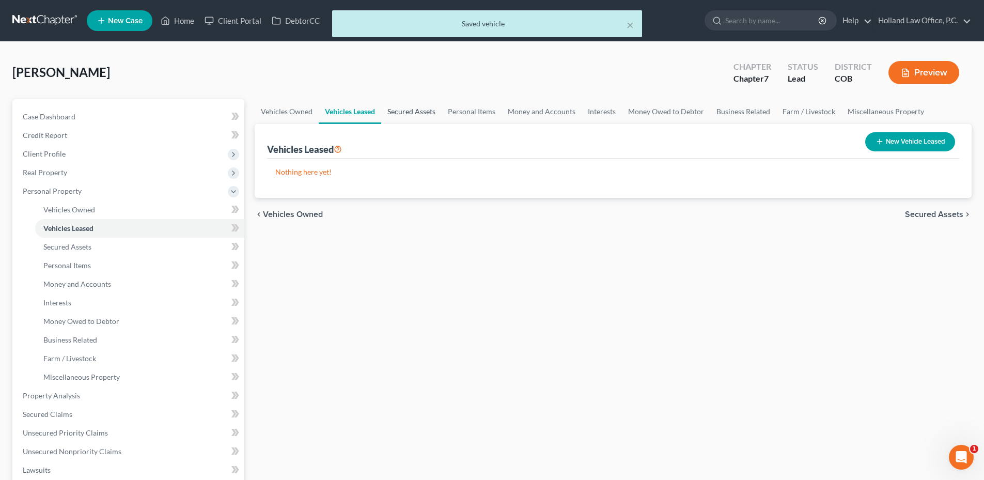
click at [428, 113] on link "Secured Assets" at bounding box center [411, 111] width 60 height 25
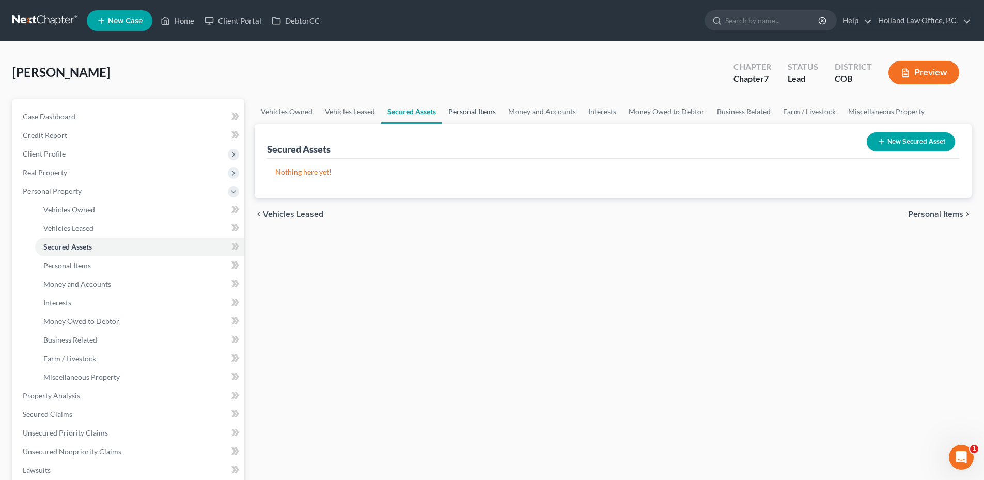
click at [456, 118] on link "Personal Items" at bounding box center [472, 111] width 60 height 25
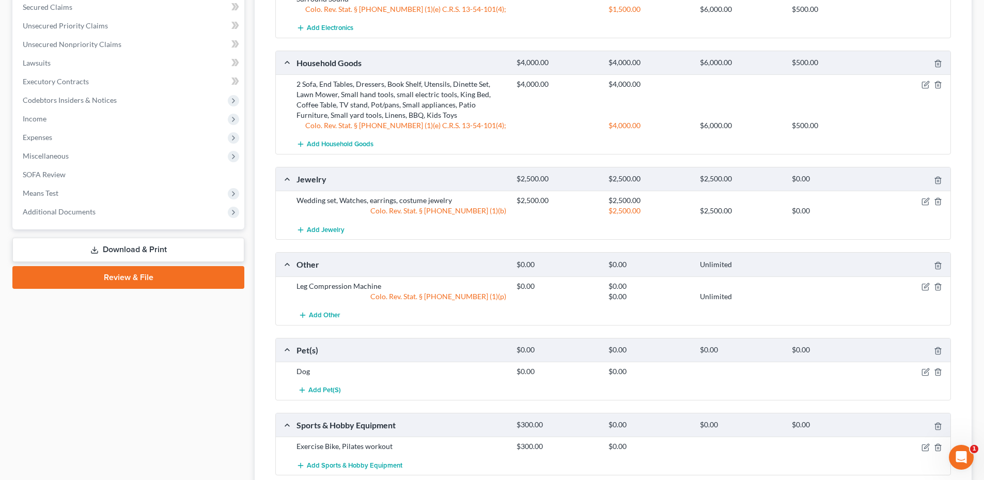
scroll to position [413, 0]
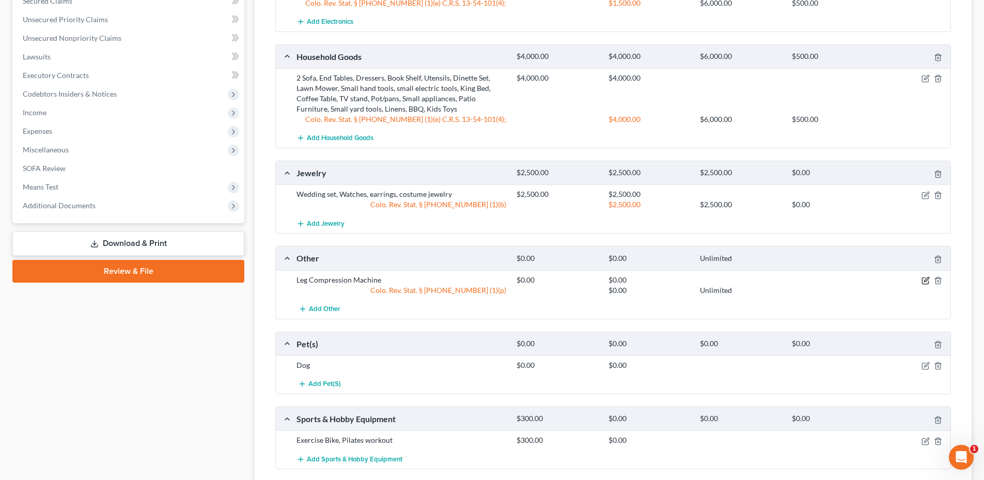
click at [924, 279] on icon "button" at bounding box center [925, 280] width 8 height 8
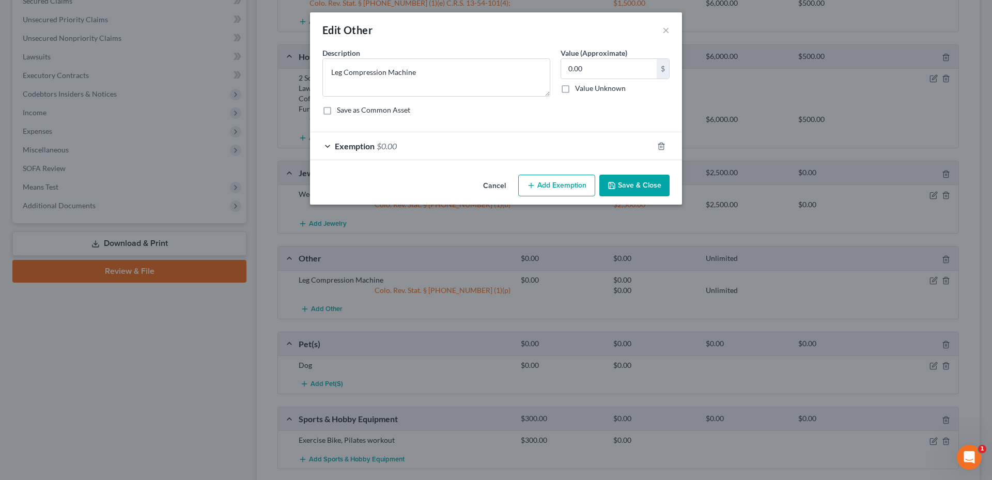
click at [493, 184] on button "Cancel" at bounding box center [494, 186] width 39 height 21
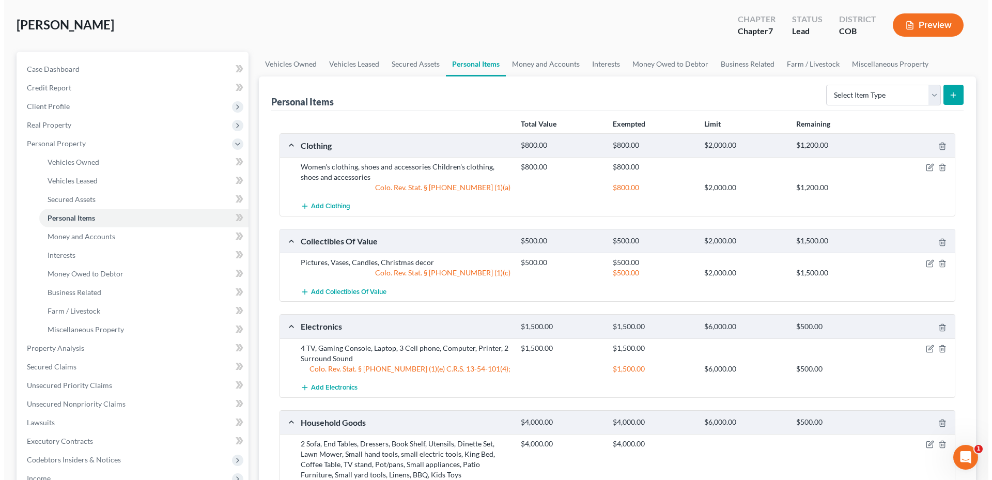
scroll to position [0, 0]
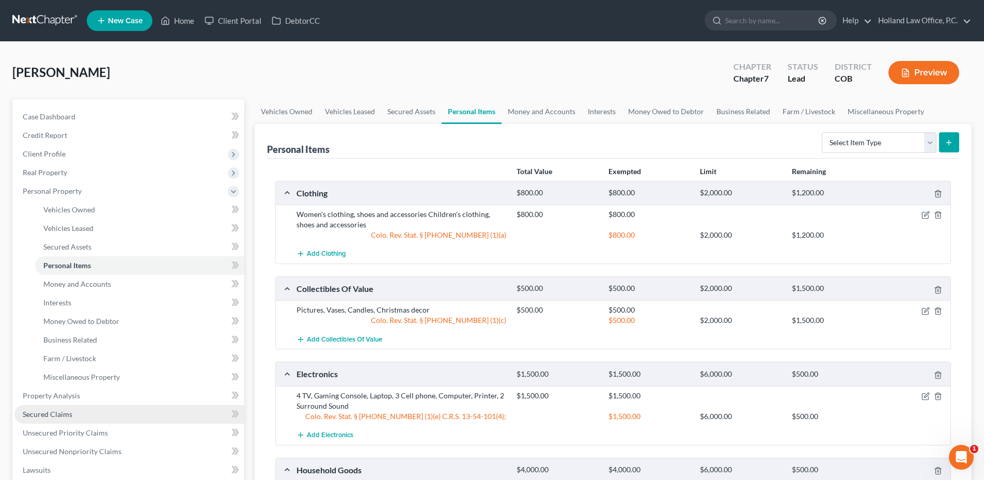
click at [60, 411] on span "Secured Claims" at bounding box center [48, 414] width 50 height 9
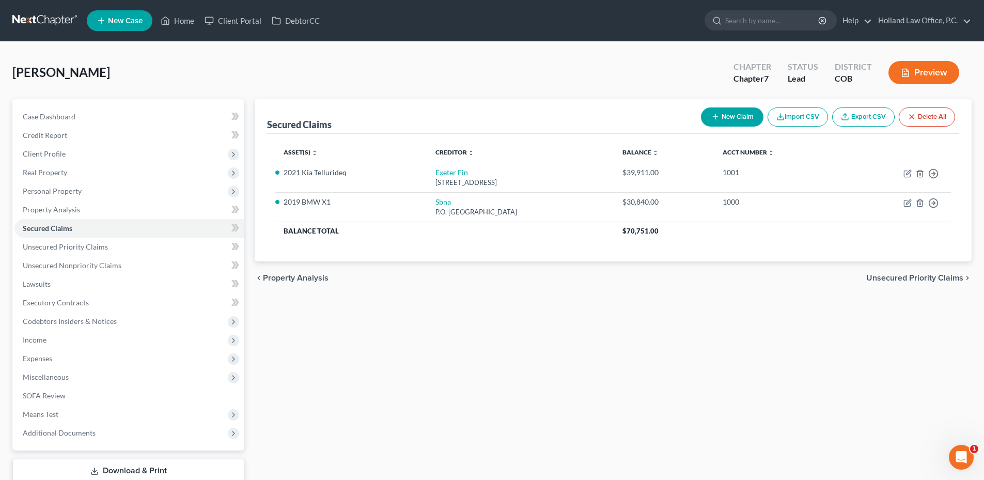
click at [742, 114] on button "New Claim" at bounding box center [732, 116] width 62 height 19
select select "0"
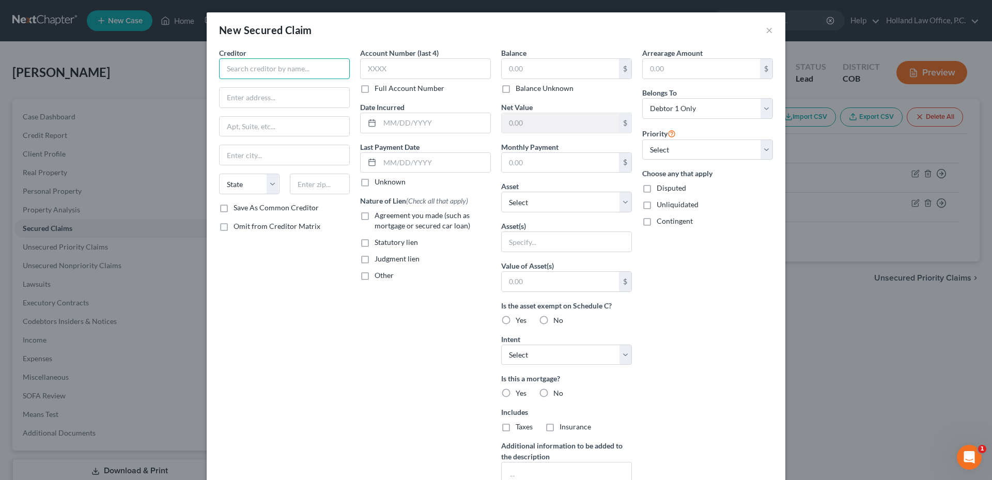
click at [258, 72] on input "text" at bounding box center [284, 68] width 131 height 21
type input "New America Funding"
click at [304, 62] on input "New America Funding" at bounding box center [284, 68] width 131 height 21
drag, startPoint x: 295, startPoint y: 68, endPoint x: 247, endPoint y: 58, distance: 49.4
click at [199, 74] on div "New Secured Claim × Creditor * [GEOGRAPHIC_DATA] Funding State [US_STATE] AK [G…" at bounding box center [496, 240] width 992 height 480
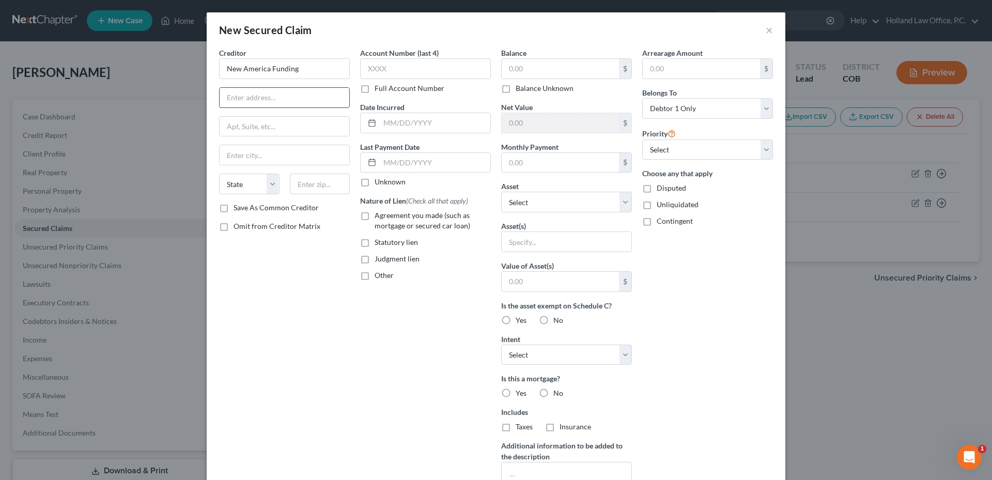
click at [284, 98] on input "text" at bounding box center [284, 98] width 130 height 20
type input "PO Box 170581"
click at [304, 177] on input "text" at bounding box center [320, 184] width 60 height 21
type input "78717"
type input "Austin"
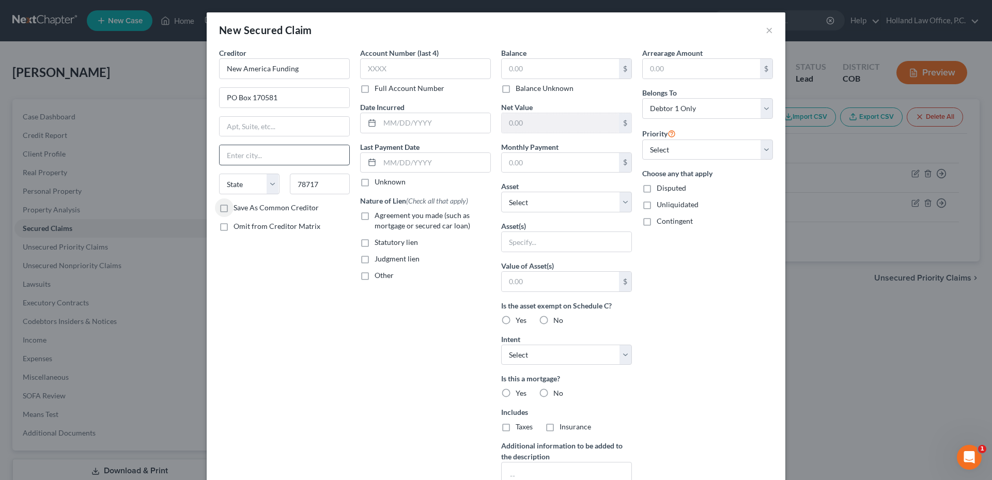
select select "45"
click at [233, 209] on label "Save As Common Creditor" at bounding box center [275, 207] width 85 height 10
click at [238, 209] on input "Save As Common Creditor" at bounding box center [241, 205] width 7 height 7
checkbox input "true"
click at [412, 75] on input "text" at bounding box center [425, 68] width 131 height 21
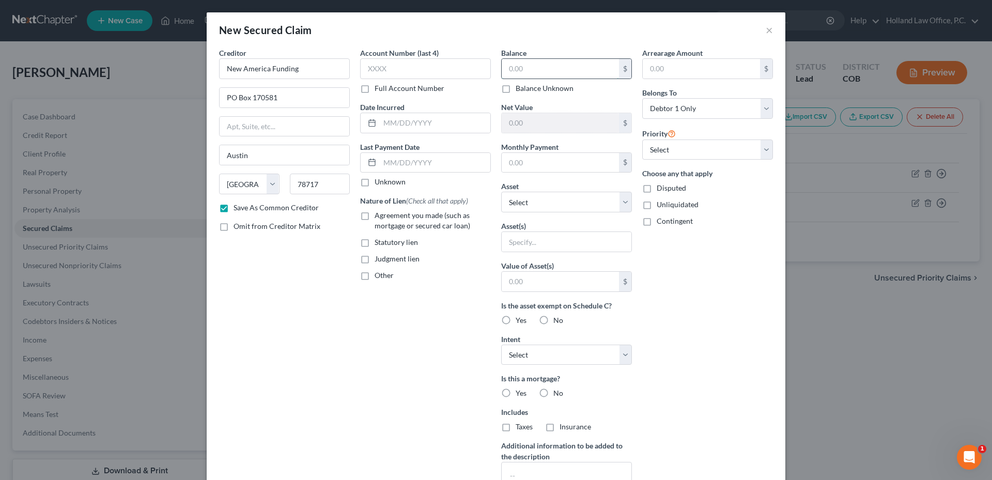
click at [510, 67] on input "text" at bounding box center [559, 69] width 117 height 20
click at [503, 70] on input "515.20" at bounding box center [559, 69] width 117 height 20
drag, startPoint x: 528, startPoint y: 68, endPoint x: 517, endPoint y: 72, distance: 11.9
click at [517, 72] on input "515.20" at bounding box center [559, 69] width 117 height 20
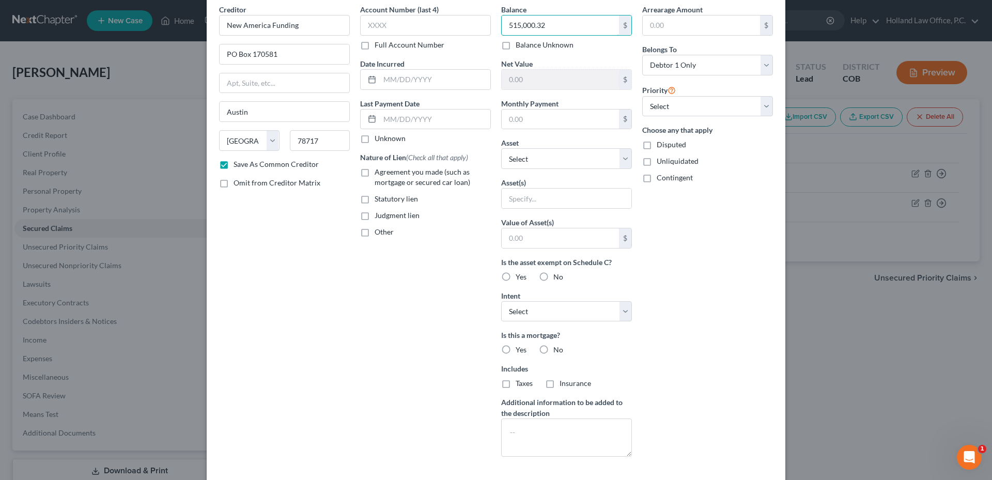
scroll to position [93, 0]
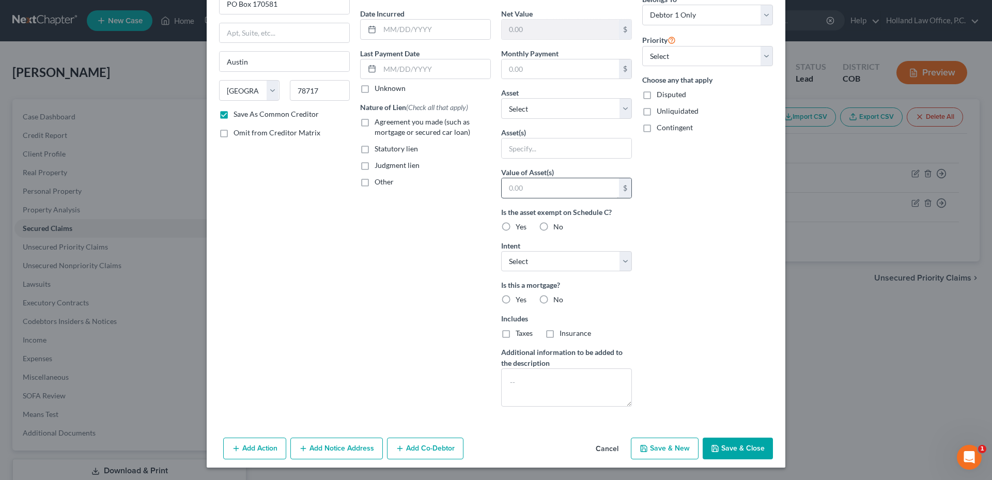
type input "515,000.32"
click at [538, 189] on input "text" at bounding box center [559, 188] width 117 height 20
click at [534, 106] on select "Select Other Multiple Assets 2021 Kia Tellurideq - $28565.0 Household Goods - 2…" at bounding box center [566, 108] width 131 height 21
select select "10"
click at [501, 119] on select "Select Other Multiple Assets 2021 Kia Tellurideq - $28565.0 Household Goods - 2…" at bounding box center [566, 108] width 131 height 21
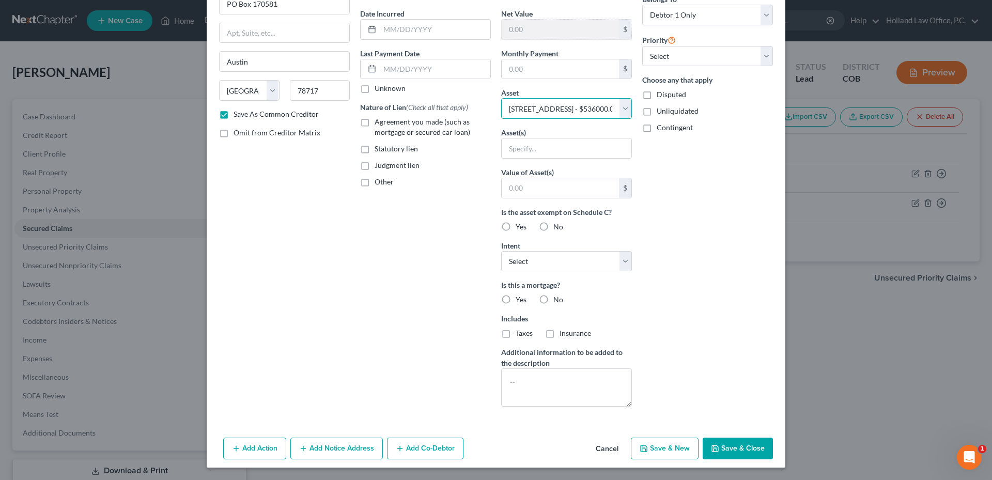
scroll to position [0, 0]
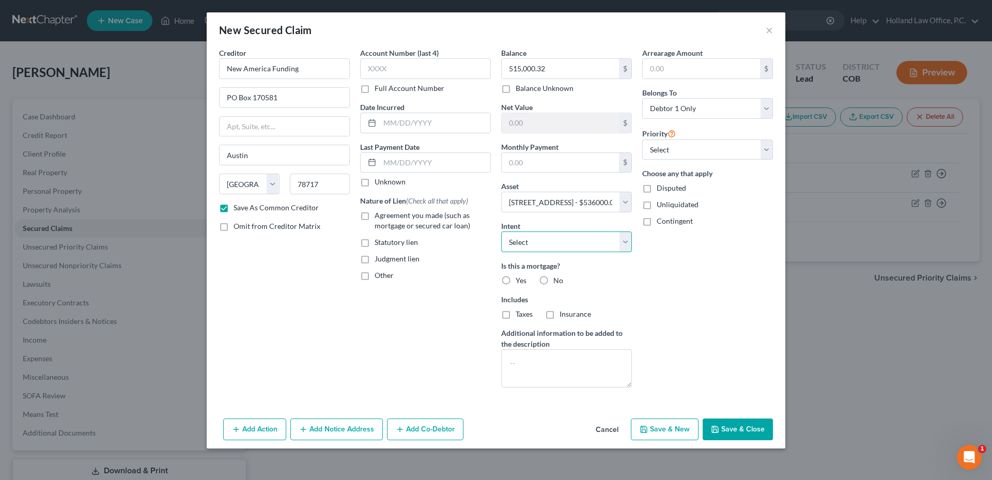
click at [557, 245] on select "Select Surrender Redeem Reaffirm Avoid Other" at bounding box center [566, 241] width 131 height 21
select select "4"
click at [501, 231] on select "Select Surrender Redeem Reaffirm Avoid Other" at bounding box center [566, 241] width 131 height 21
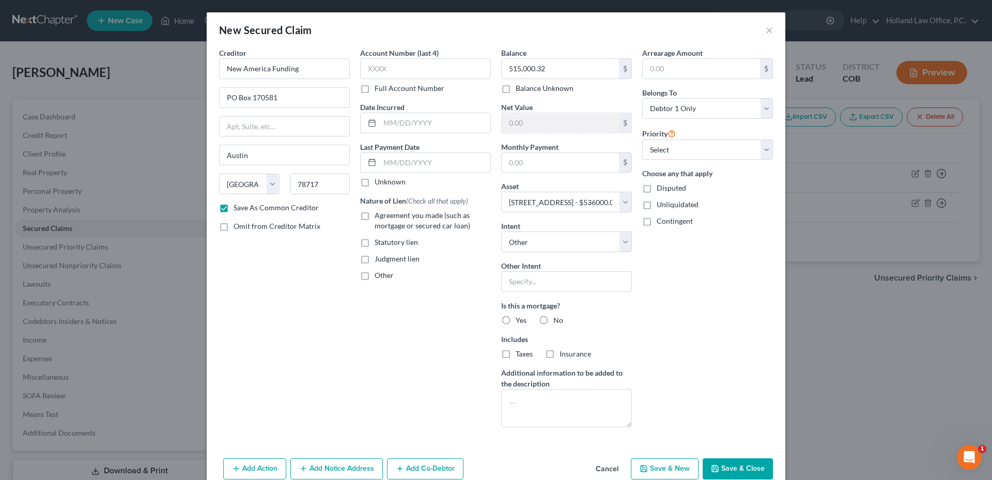
click at [528, 322] on div "Is this a mortgage? Yes No" at bounding box center [566, 312] width 131 height 25
click at [535, 288] on input "text" at bounding box center [566, 281] width 131 height 21
type input "Retain and Pay"
click at [515, 320] on label "Yes" at bounding box center [520, 320] width 11 height 10
click at [520, 320] on input "Yes" at bounding box center [523, 318] width 7 height 7
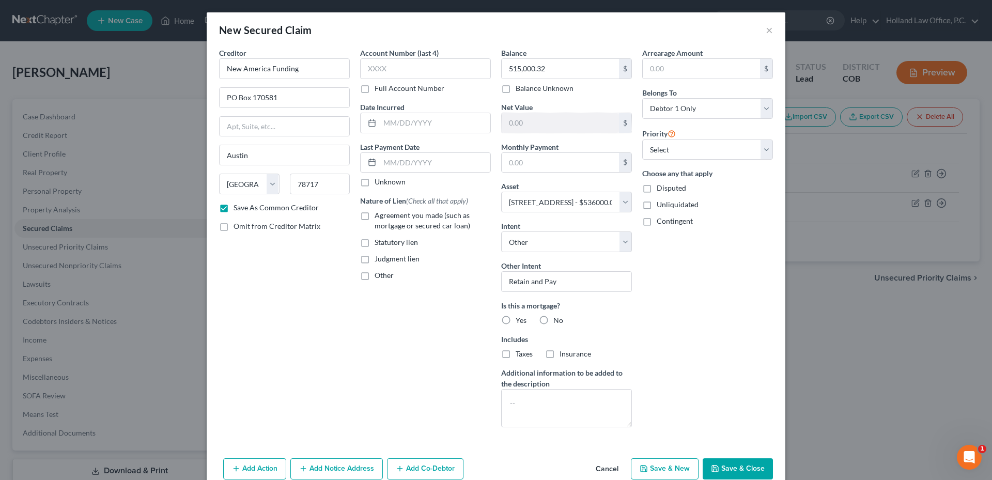
radio input "true"
drag, startPoint x: 503, startPoint y: 358, endPoint x: 530, endPoint y: 358, distance: 27.9
click at [515, 358] on label "Taxes" at bounding box center [523, 354] width 17 height 10
click at [520, 355] on input "Taxes" at bounding box center [523, 352] width 7 height 7
checkbox input "true"
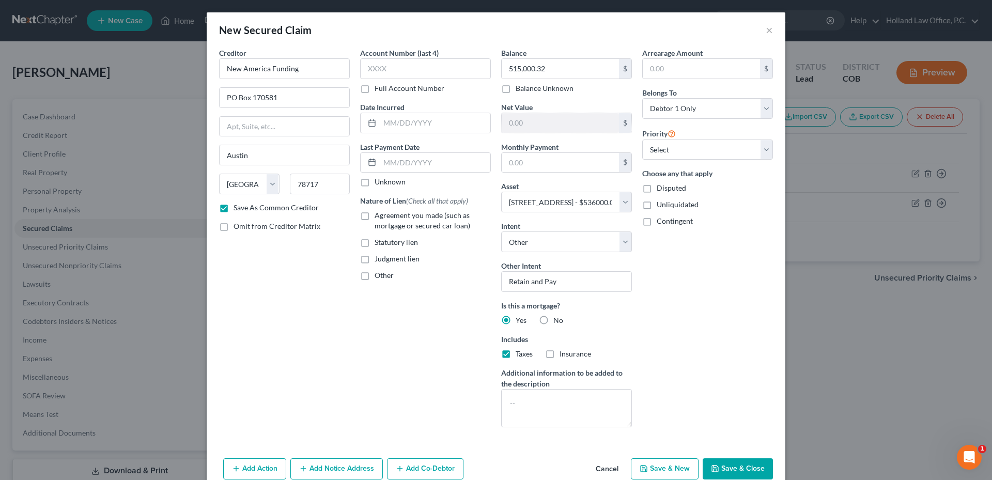
click at [559, 358] on label "Insurance" at bounding box center [575, 354] width 32 height 10
click at [563, 355] on input "Insurance" at bounding box center [566, 352] width 7 height 7
checkbox input "true"
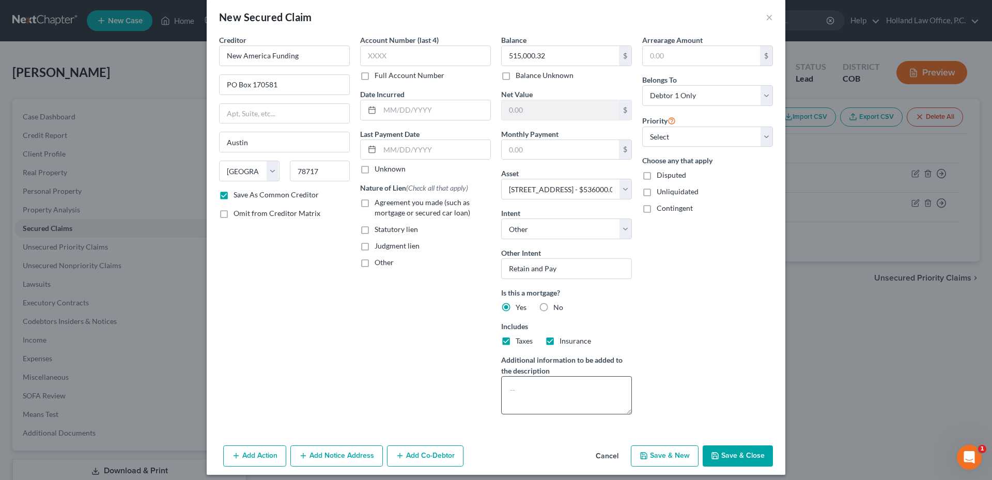
scroll to position [20, 0]
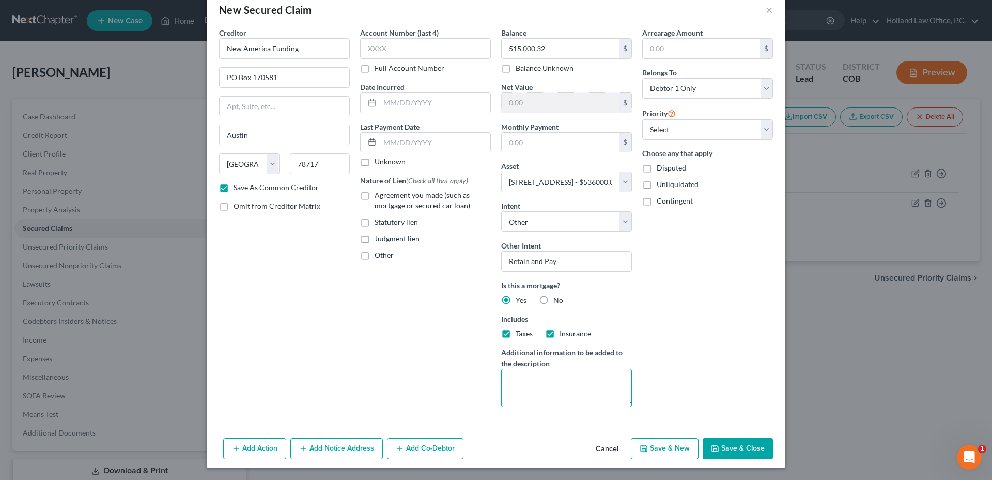
click at [511, 385] on textarea at bounding box center [566, 388] width 131 height 38
type textarea "4.99%"
click at [519, 148] on input "text" at bounding box center [559, 143] width 117 height 20
type input "2"
type input "3,565.00"
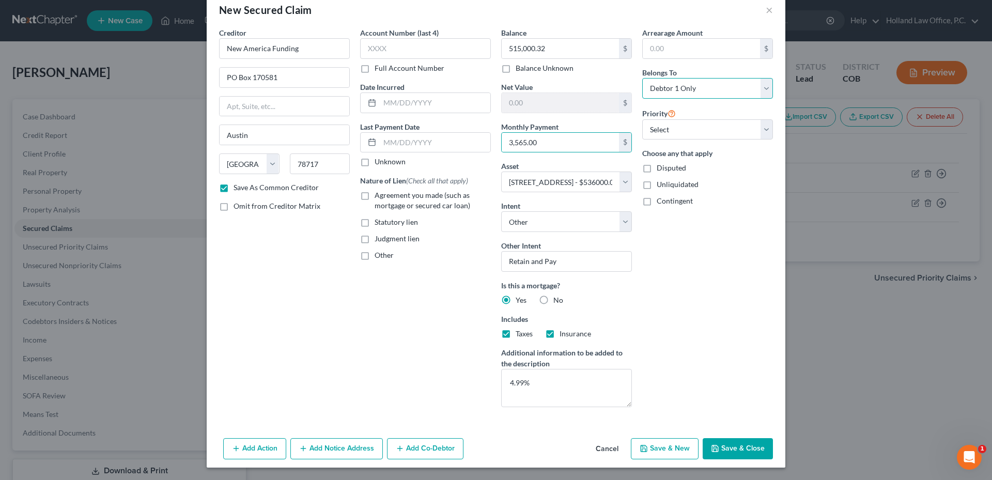
drag, startPoint x: 702, startPoint y: 86, endPoint x: 697, endPoint y: 85, distance: 5.3
click at [702, 86] on select "Select Debtor 1 Only Debtor 2 Only Debtor 1 And Debtor 2 Only At Least One Of T…" at bounding box center [707, 88] width 131 height 21
select select "3"
click at [642, 78] on select "Select Debtor 1 Only Debtor 2 Only Debtor 1 And Debtor 2 Only At Least One Of T…" at bounding box center [707, 88] width 131 height 21
click at [674, 85] on select "Select Debtor 1 Only Debtor 2 Only Debtor 1 And Debtor 2 Only At Least One Of T…" at bounding box center [707, 88] width 131 height 21
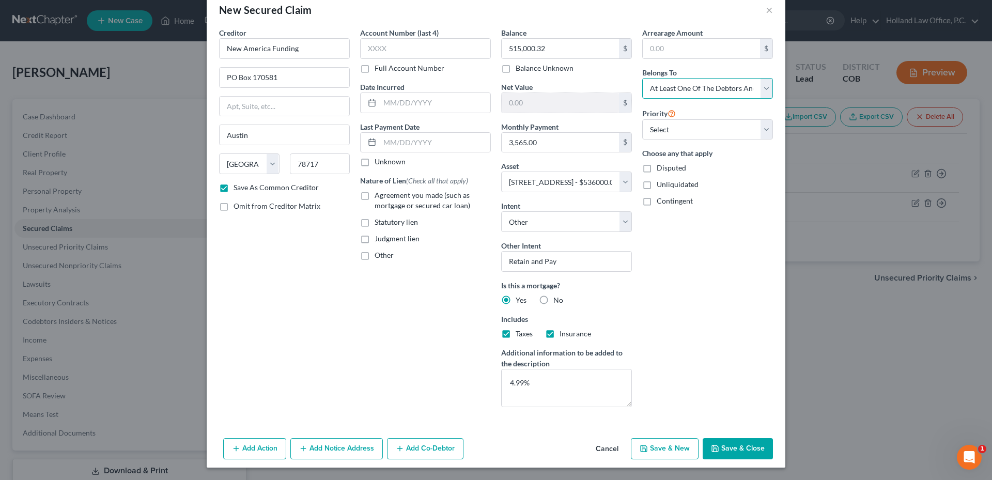
click at [674, 85] on select "Select Debtor 1 Only Debtor 2 Only Debtor 1 And Debtor 2 Only At Least One Of T…" at bounding box center [707, 88] width 131 height 21
click at [714, 449] on icon "button" at bounding box center [715, 448] width 8 height 8
checkbox input "false"
select select
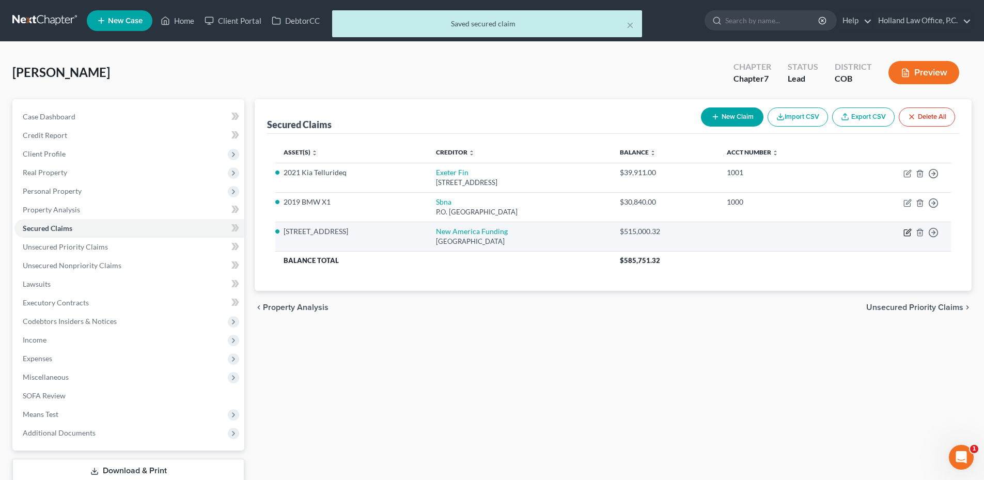
click at [907, 234] on icon "button" at bounding box center [907, 232] width 8 height 8
select select "45"
select select "4"
select select "3"
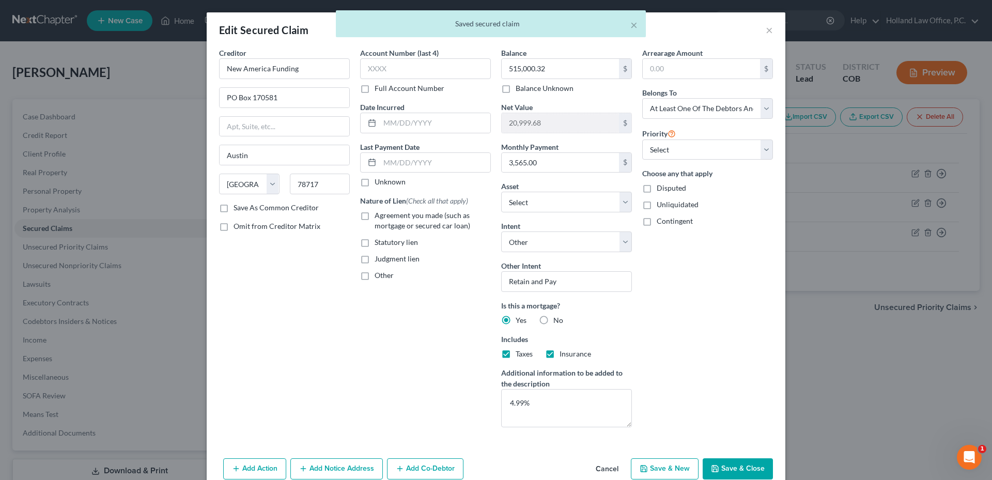
click at [233, 225] on label "Omit from Creditor Matrix" at bounding box center [276, 226] width 87 height 10
click at [238, 225] on input "Omit from Creditor Matrix" at bounding box center [241, 224] width 7 height 7
click at [233, 225] on label "Omit from Creditor Matrix" at bounding box center [276, 226] width 87 height 10
click at [238, 225] on input "Omit from Creditor Matrix" at bounding box center [241, 224] width 7 height 7
checkbox input "false"
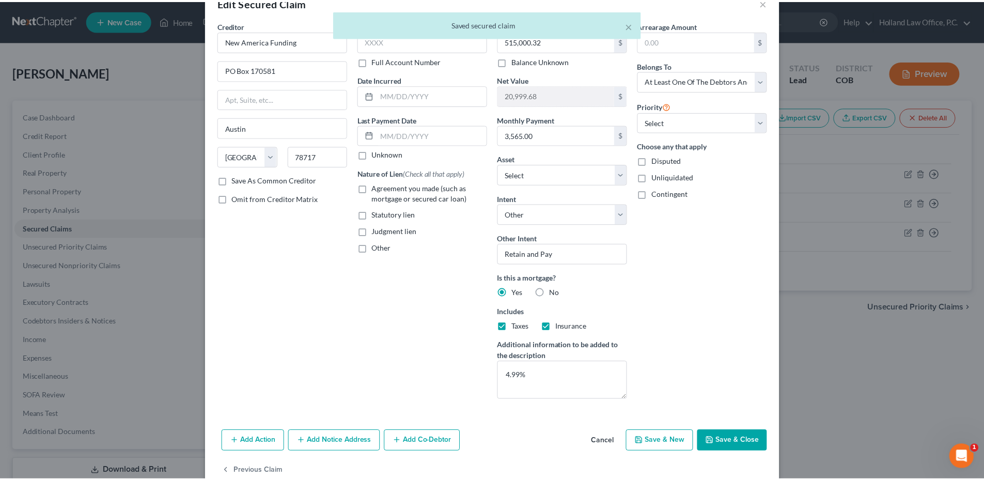
scroll to position [50, 0]
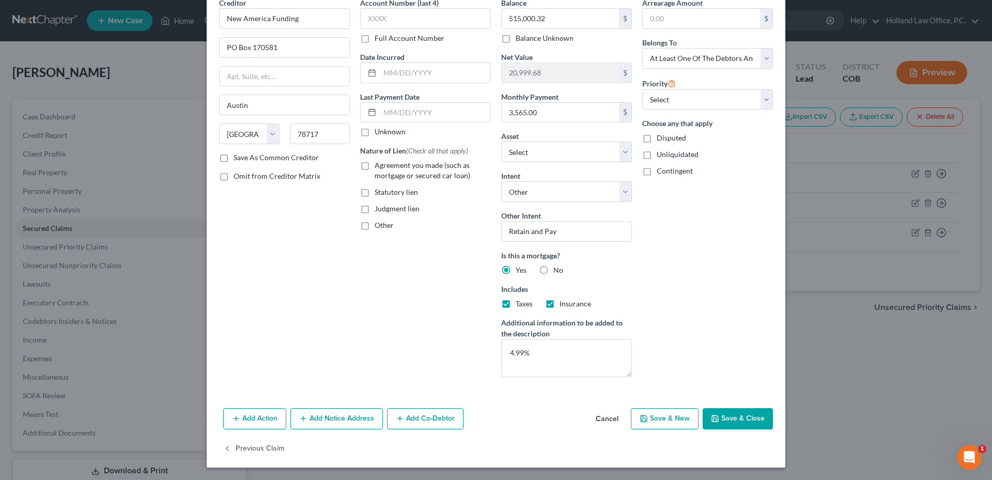
click at [755, 421] on button "Save & Close" at bounding box center [737, 419] width 70 height 22
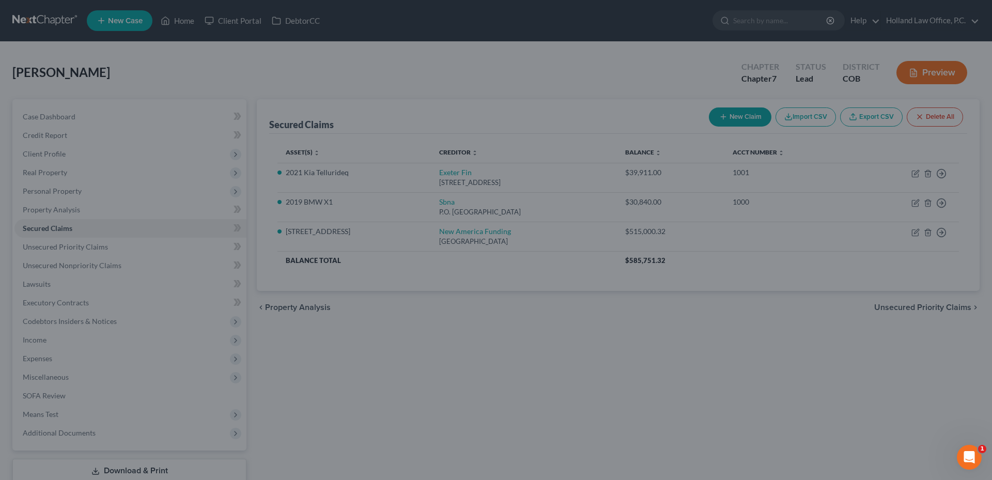
select select "10"
type input "0"
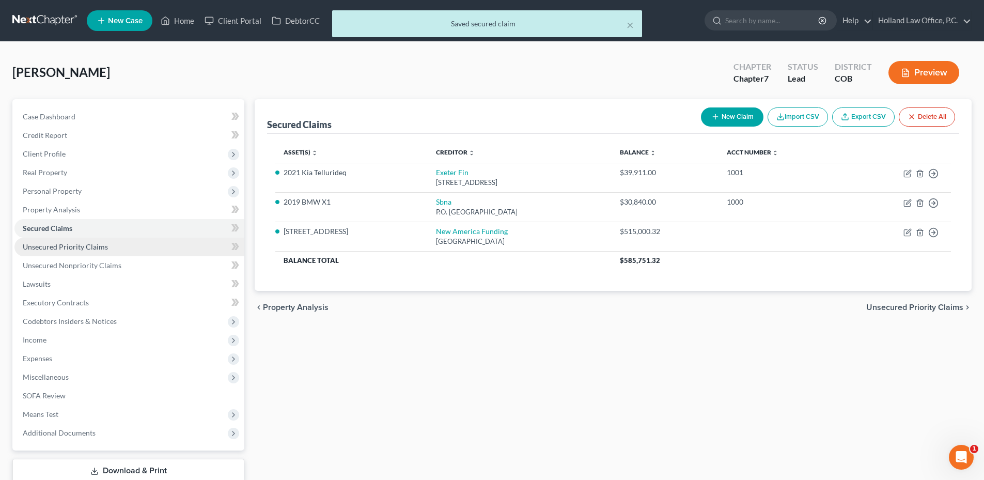
click at [90, 254] on link "Unsecured Priority Claims" at bounding box center [129, 247] width 230 height 19
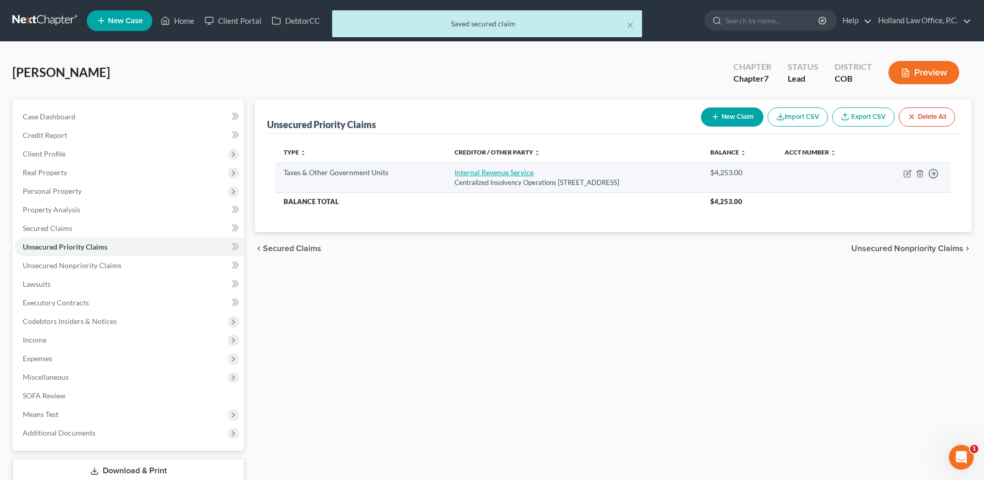
click at [493, 172] on link "Internal Revenue Service" at bounding box center [493, 172] width 79 height 9
select select "0"
select select "39"
select select "0"
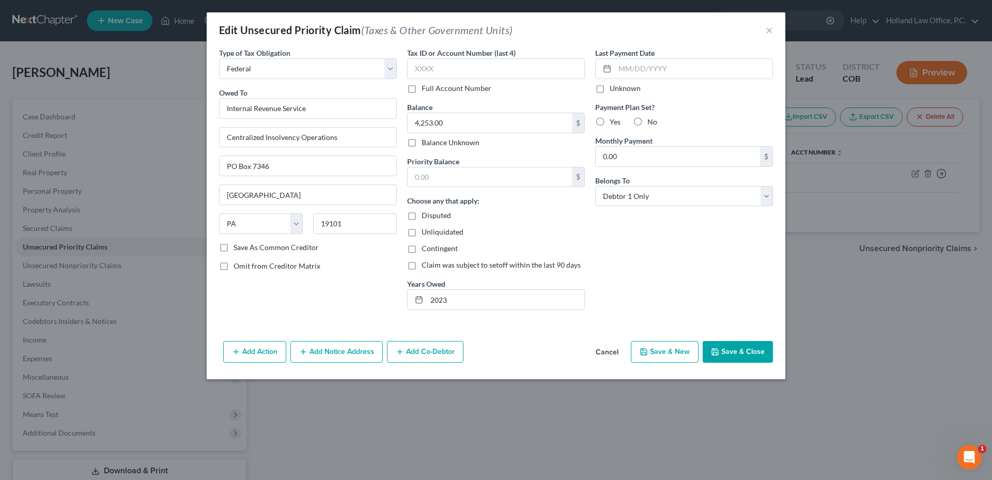
click at [747, 350] on button "Save & Close" at bounding box center [737, 352] width 70 height 22
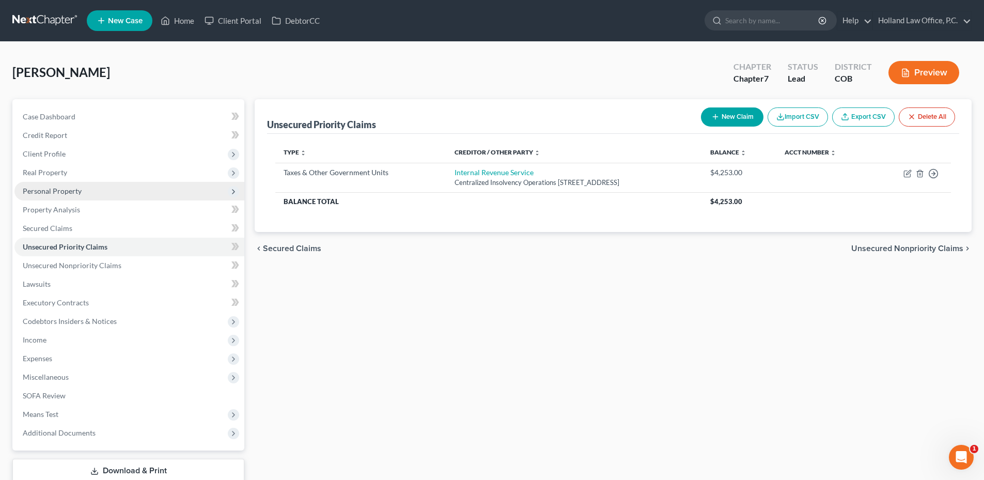
click at [61, 197] on span "Personal Property" at bounding box center [129, 191] width 230 height 19
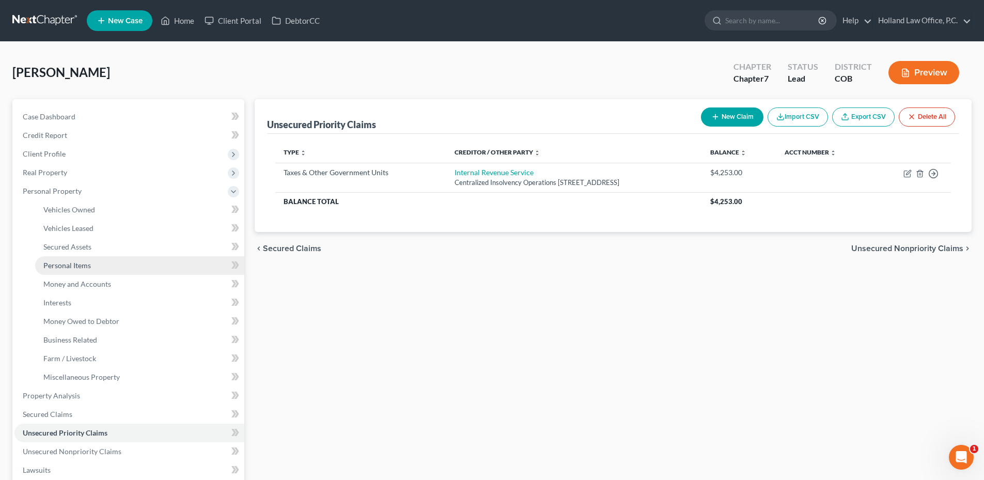
click at [94, 262] on link "Personal Items" at bounding box center [139, 265] width 209 height 19
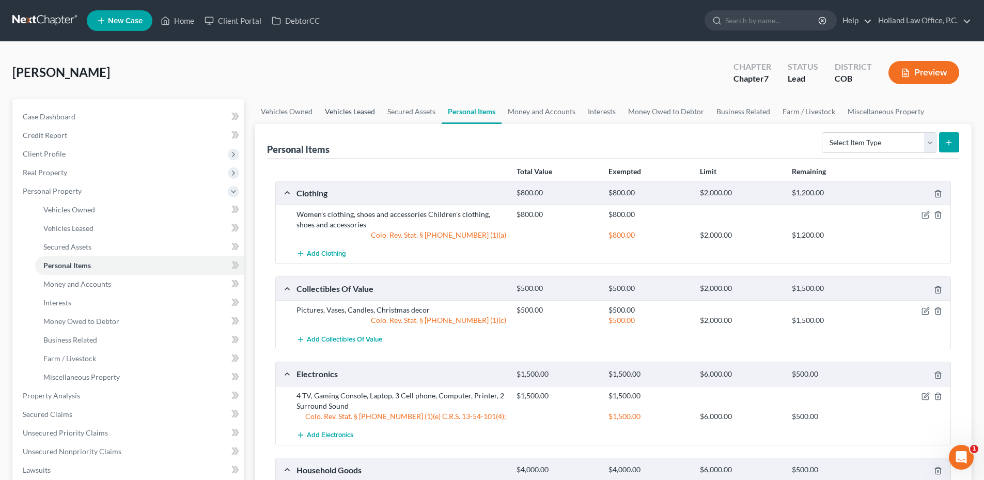
click at [340, 104] on link "Vehicles Leased" at bounding box center [350, 111] width 62 height 25
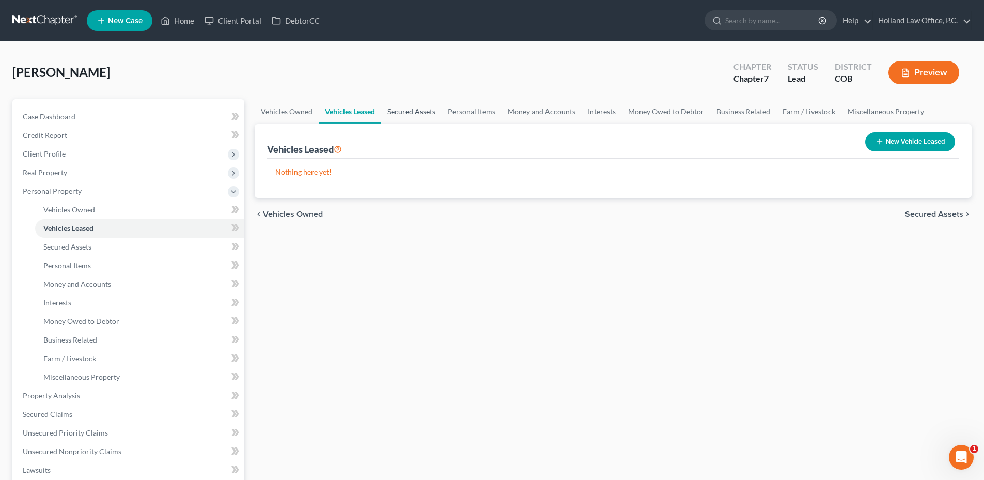
click at [411, 112] on link "Secured Assets" at bounding box center [411, 111] width 60 height 25
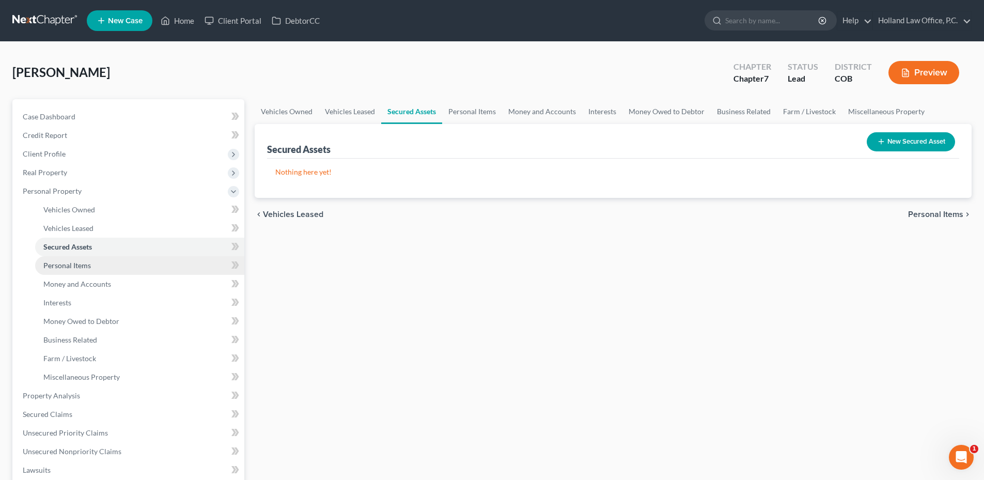
click at [88, 270] on link "Personal Items" at bounding box center [139, 265] width 209 height 19
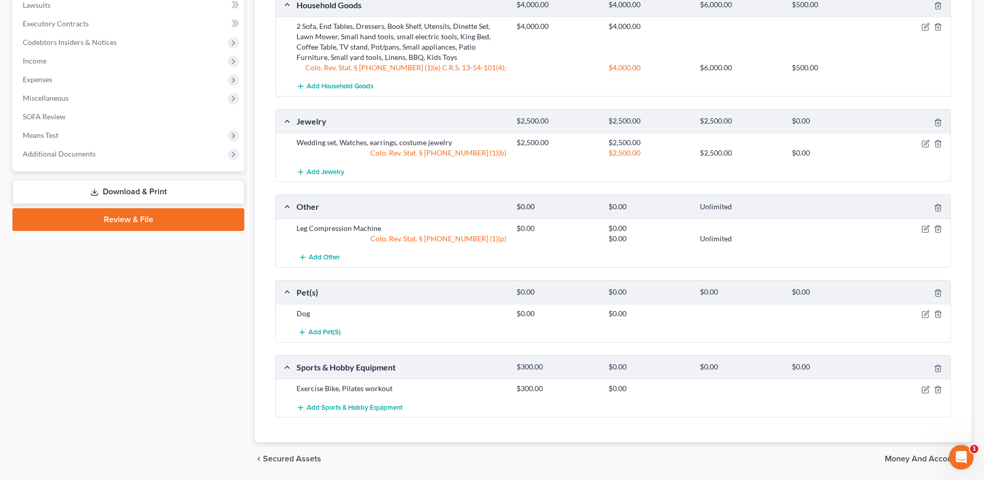
scroll to position [499, 0]
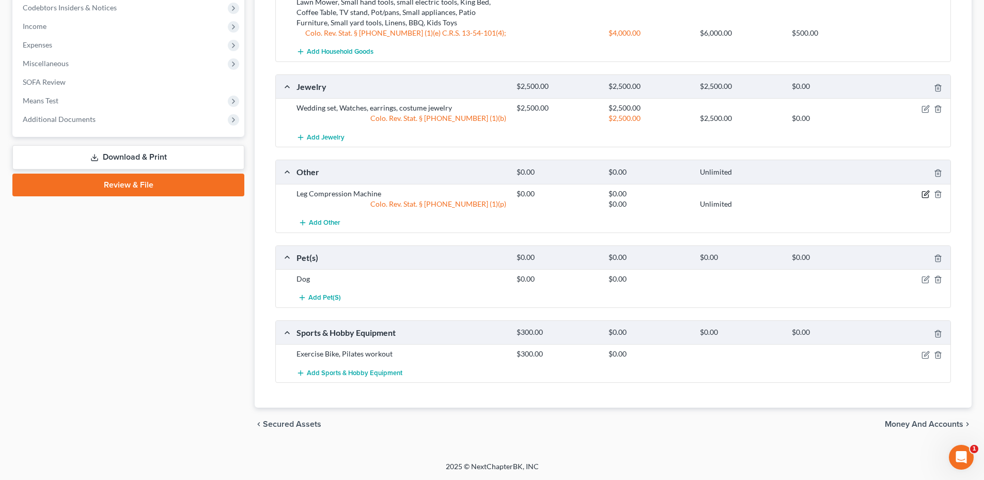
click at [923, 196] on icon "button" at bounding box center [925, 194] width 8 height 8
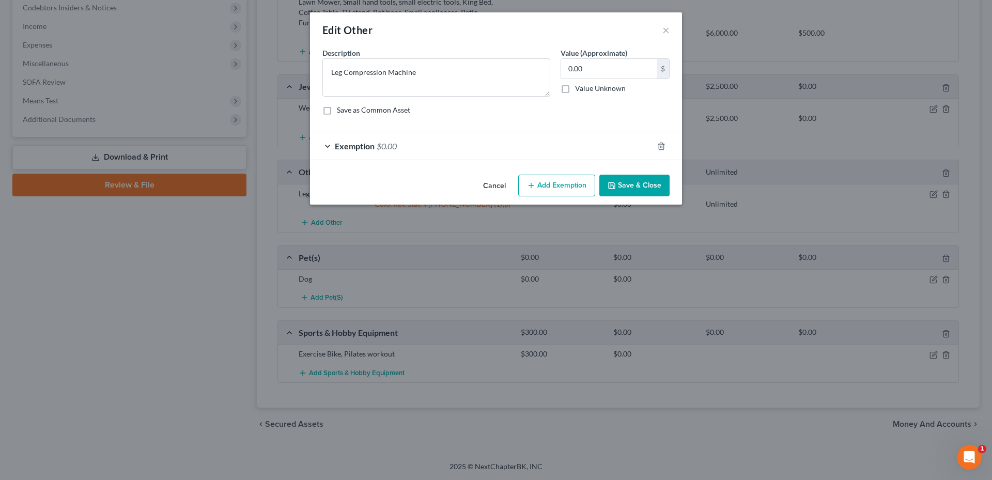
click at [637, 184] on button "Save & Close" at bounding box center [634, 186] width 70 height 22
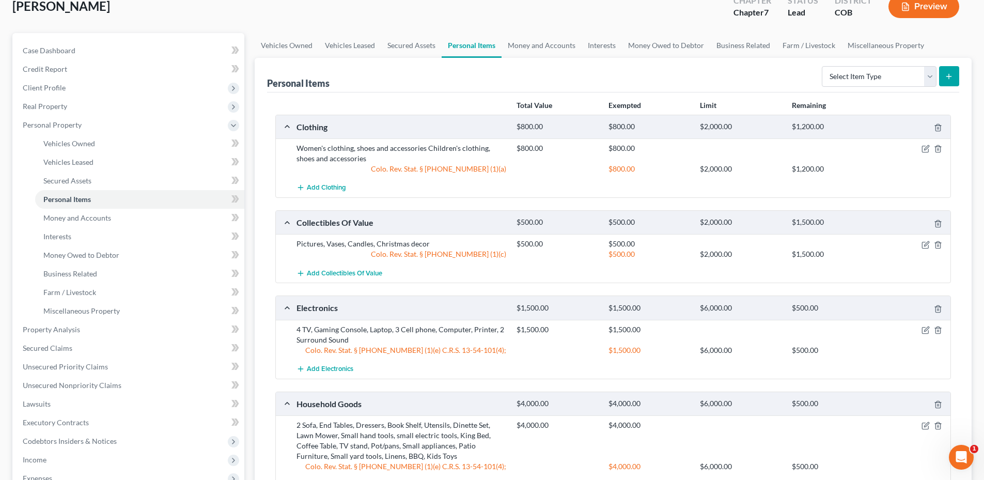
scroll to position [0, 0]
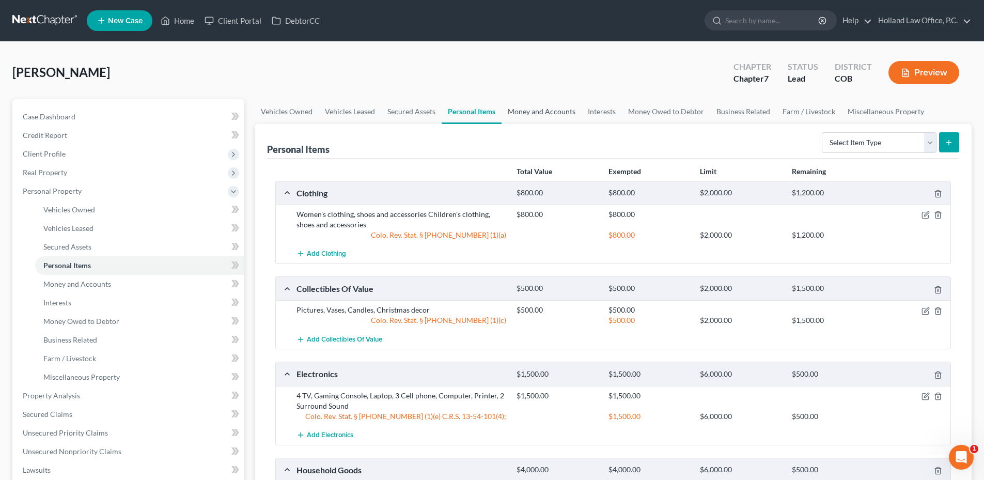
click at [543, 115] on link "Money and Accounts" at bounding box center [541, 111] width 80 height 25
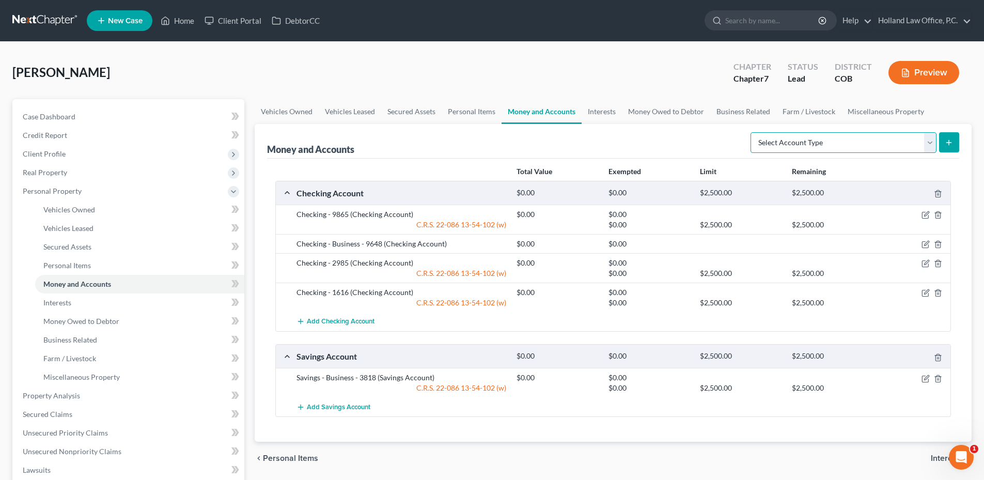
click at [871, 142] on select "Select Account Type Brokerage Cash on Hand Certificates of Deposit Checking Acc…" at bounding box center [843, 142] width 186 height 21
select select "cash_on_hand"
click at [752, 132] on select "Select Account Type Brokerage Cash on Hand Certificates of Deposit Checking Acc…" at bounding box center [843, 142] width 186 height 21
click at [949, 145] on icon "submit" at bounding box center [949, 142] width 8 height 8
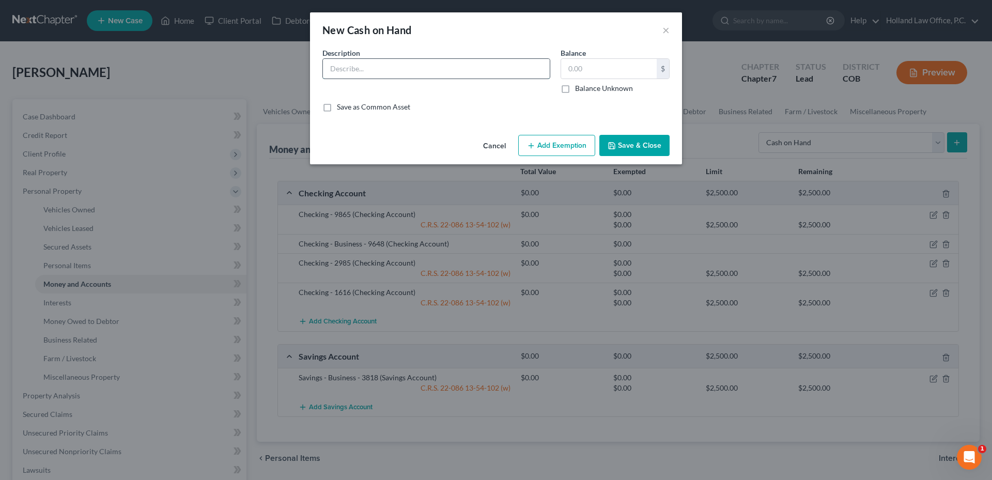
click at [388, 71] on input "text" at bounding box center [436, 69] width 227 height 20
type input "a"
type input "Cash"
click at [654, 142] on button "Save & Close" at bounding box center [634, 146] width 70 height 22
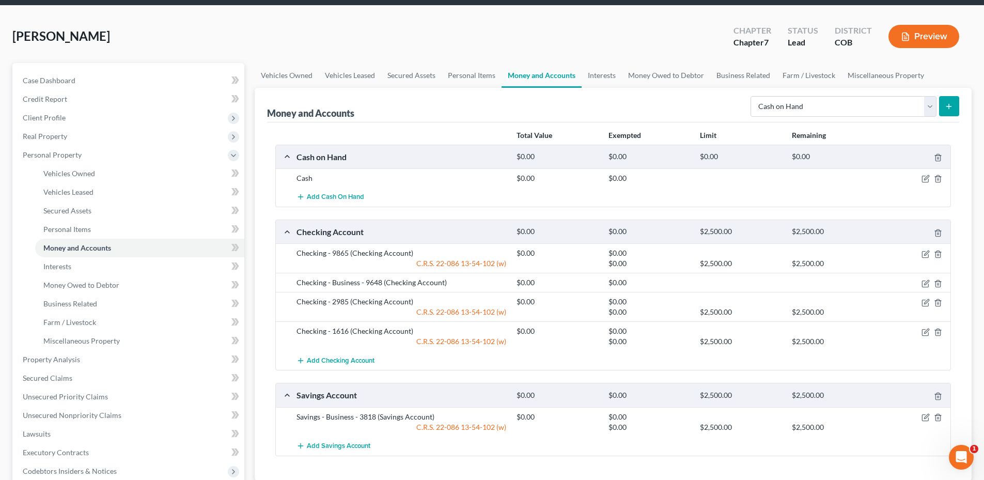
scroll to position [52, 0]
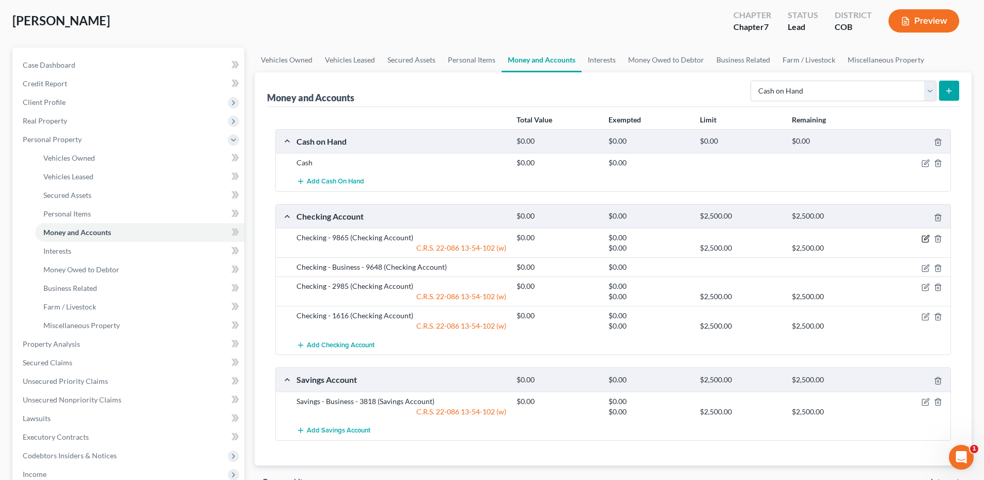
click at [925, 242] on icon "button" at bounding box center [925, 239] width 6 height 6
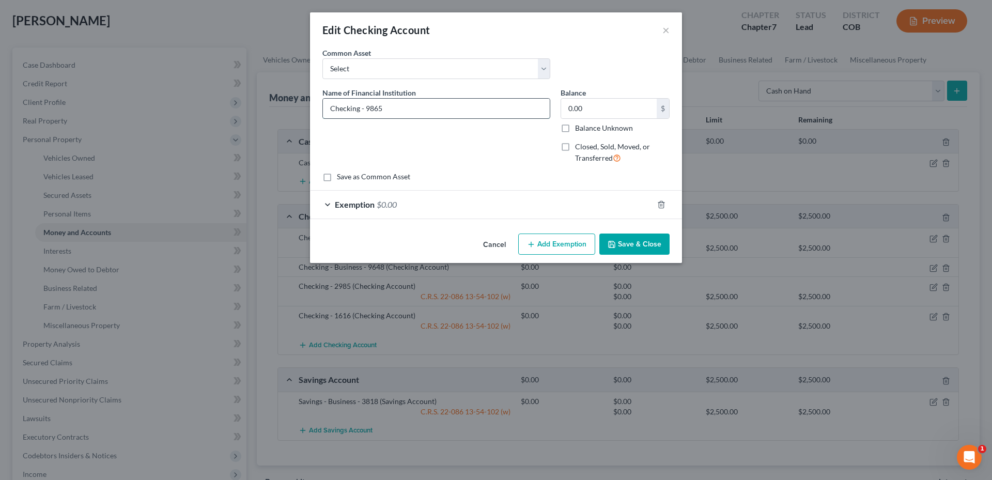
click at [341, 105] on input "Checking - 9865" at bounding box center [436, 109] width 227 height 20
type input "[PERSON_NAME] Fargo - 9865"
click at [623, 241] on button "Save & Close" at bounding box center [634, 244] width 70 height 22
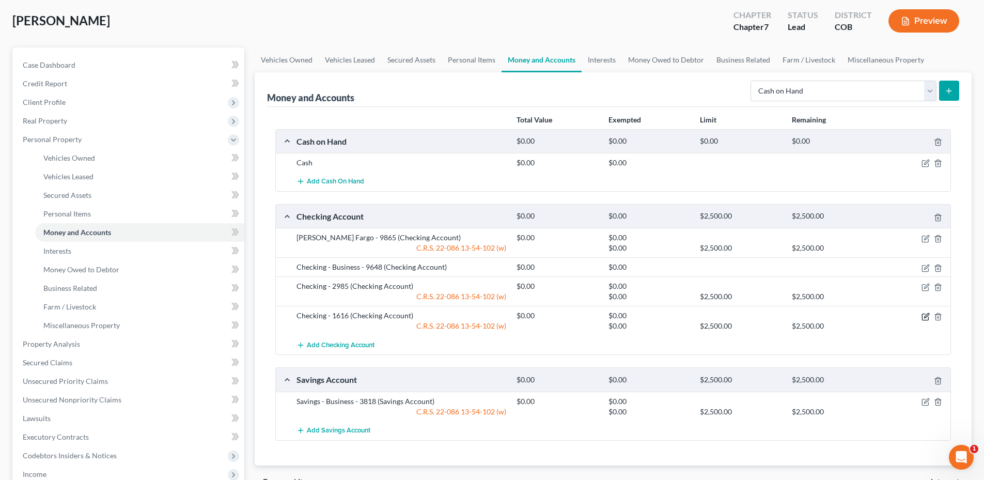
click at [924, 317] on icon "button" at bounding box center [925, 316] width 8 height 8
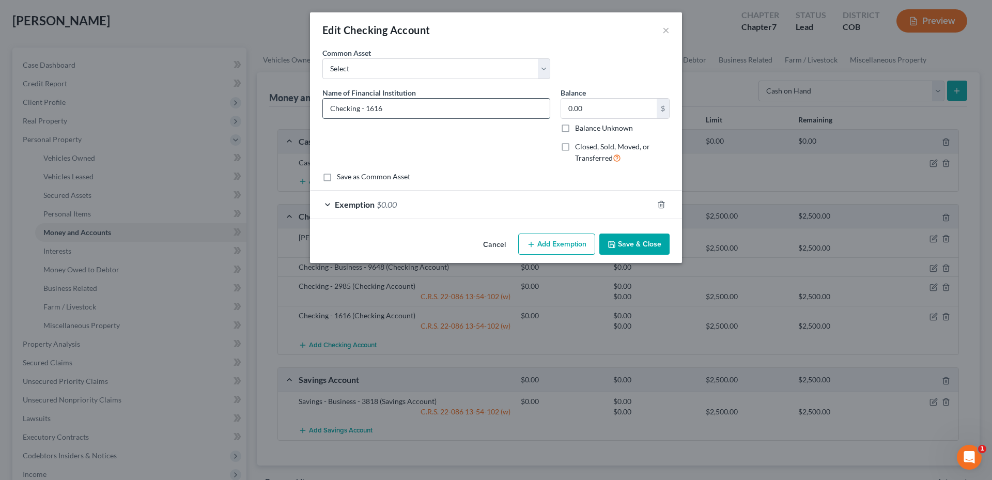
click at [331, 108] on input "Checking - 1616" at bounding box center [436, 109] width 227 height 20
type input "[PERSON_NAME] Fargo Checking - 1616"
click at [636, 245] on button "Save & Close" at bounding box center [634, 244] width 70 height 22
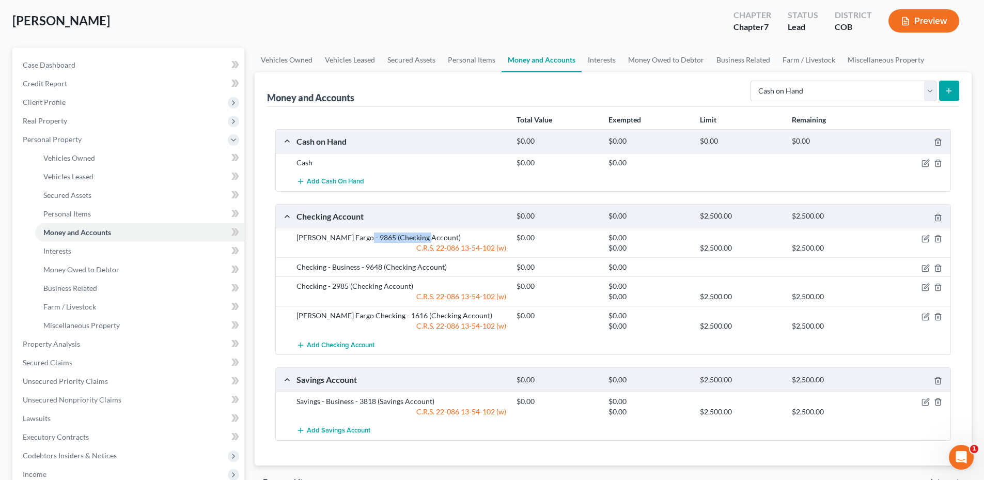
drag, startPoint x: 358, startPoint y: 238, endPoint x: 437, endPoint y: 239, distance: 79.0
click at [437, 239] on div "[PERSON_NAME] Fargo - 9865 (Checking Account)" at bounding box center [401, 237] width 220 height 10
click at [438, 239] on div "[PERSON_NAME] Fargo - 9865 (Checking Account)" at bounding box center [401, 237] width 220 height 10
click at [923, 287] on icon "button" at bounding box center [925, 287] width 8 height 8
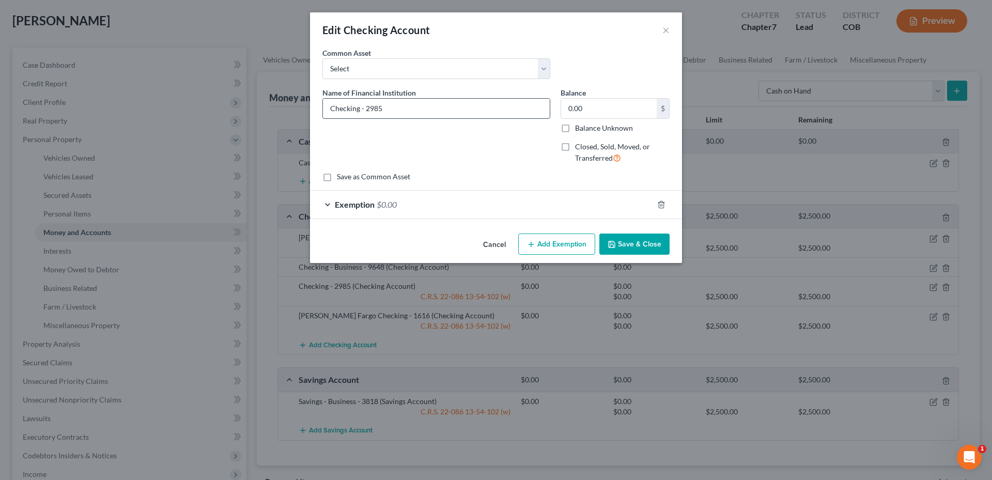
click at [330, 108] on input "Checking - 2985" at bounding box center [436, 109] width 227 height 20
type input "[PERSON_NAME] Fargo Checking - 2985"
click at [631, 245] on button "Save & Close" at bounding box center [634, 244] width 70 height 22
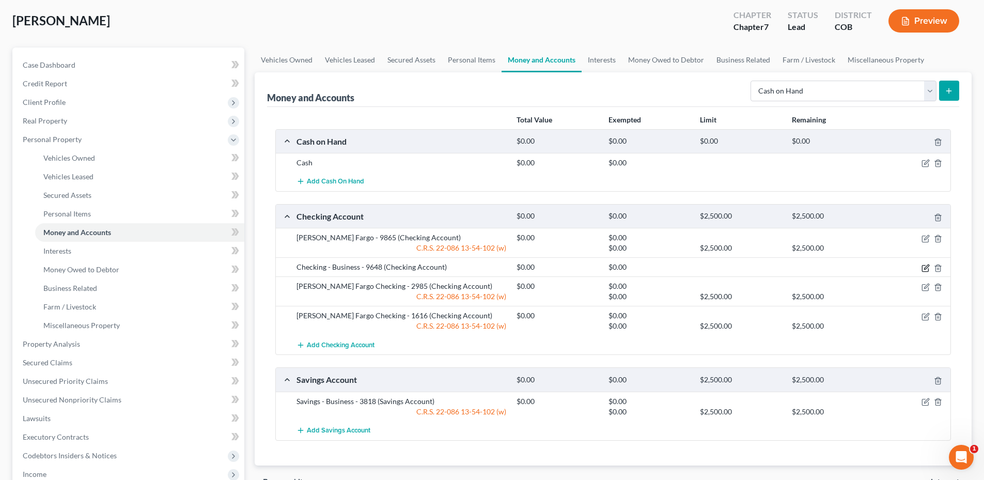
click at [926, 265] on icon "button" at bounding box center [925, 268] width 8 height 8
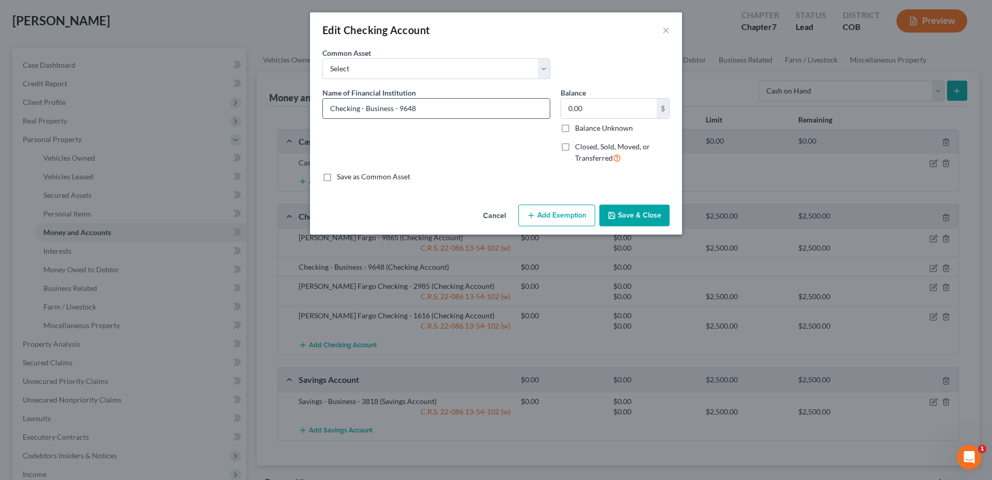
click at [333, 109] on input "Checking - Business - 9648" at bounding box center [436, 109] width 227 height 20
type input "[PERSON_NAME] Fargo Checking - Business - 9648"
click at [647, 208] on button "Save & Close" at bounding box center [634, 216] width 70 height 22
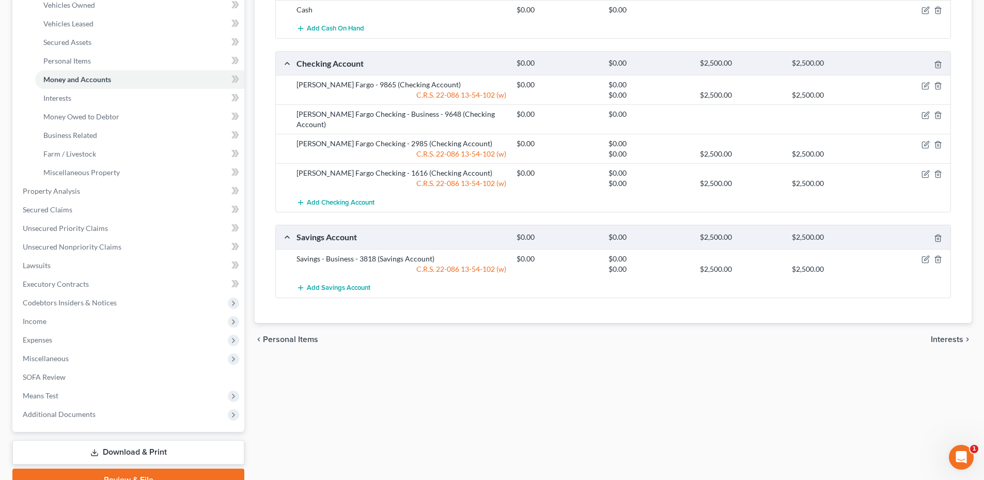
scroll to position [207, 0]
click at [926, 139] on icon "button" at bounding box center [926, 141] width 5 height 5
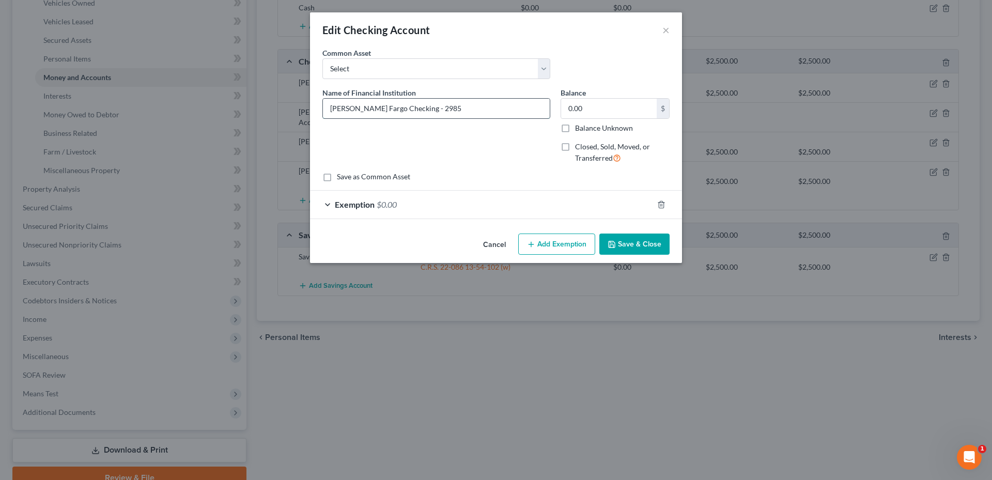
click at [381, 112] on input "[PERSON_NAME] Fargo Checking - 2985" at bounding box center [436, 109] width 227 height 20
type input "[PERSON_NAME] Fargo - 2985"
click at [498, 238] on button "Cancel" at bounding box center [494, 244] width 39 height 21
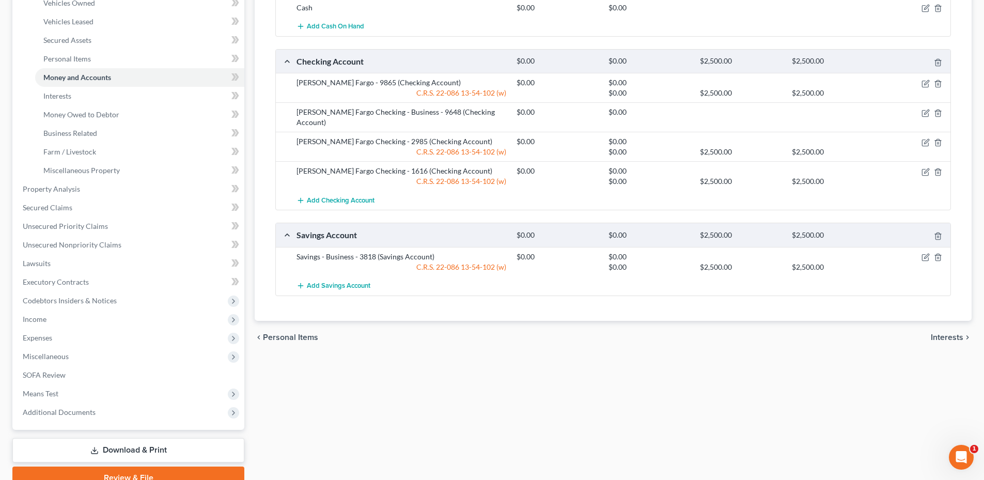
click at [381, 112] on div "[PERSON_NAME] Fargo Checking - Business - 9648 (Checking Account)" at bounding box center [401, 117] width 220 height 21
drag, startPoint x: 299, startPoint y: 109, endPoint x: 419, endPoint y: 110, distance: 119.8
click at [419, 110] on div "[PERSON_NAME] Fargo Checking - Business - 9648 (Checking Account)" at bounding box center [401, 117] width 220 height 21
click at [925, 114] on icon "button" at bounding box center [926, 111] width 5 height 5
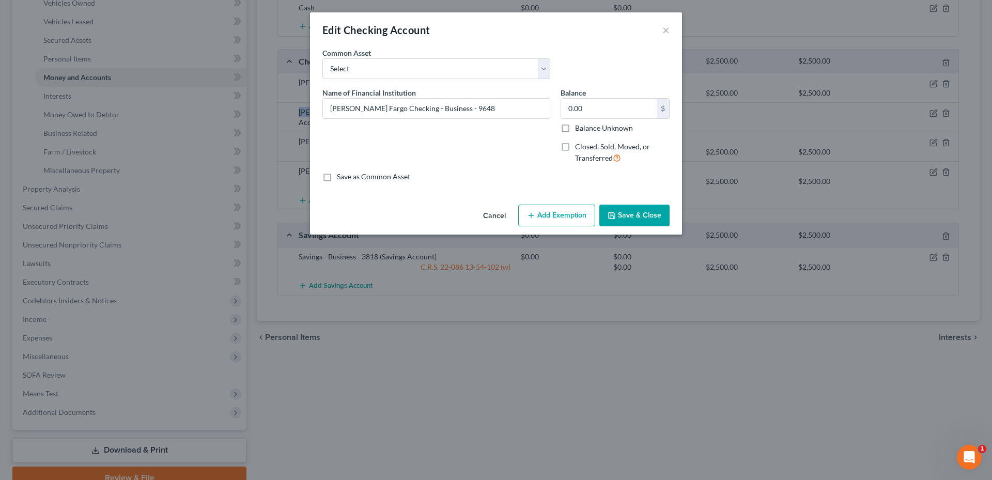
click at [562, 217] on button "Add Exemption" at bounding box center [556, 216] width 77 height 22
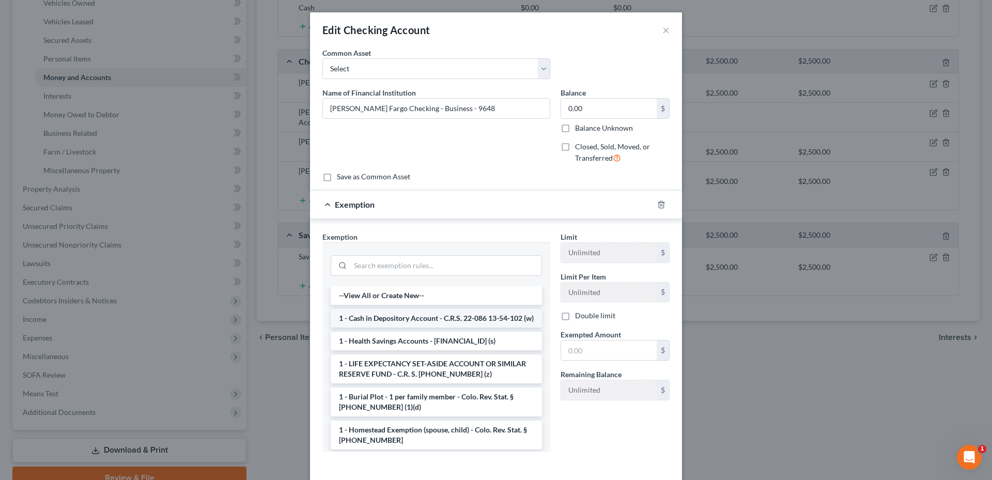
click at [412, 323] on li "1 - Cash in Depository Account - C.R.S. 22-086 13-54-102 (w)" at bounding box center [436, 318] width 211 height 19
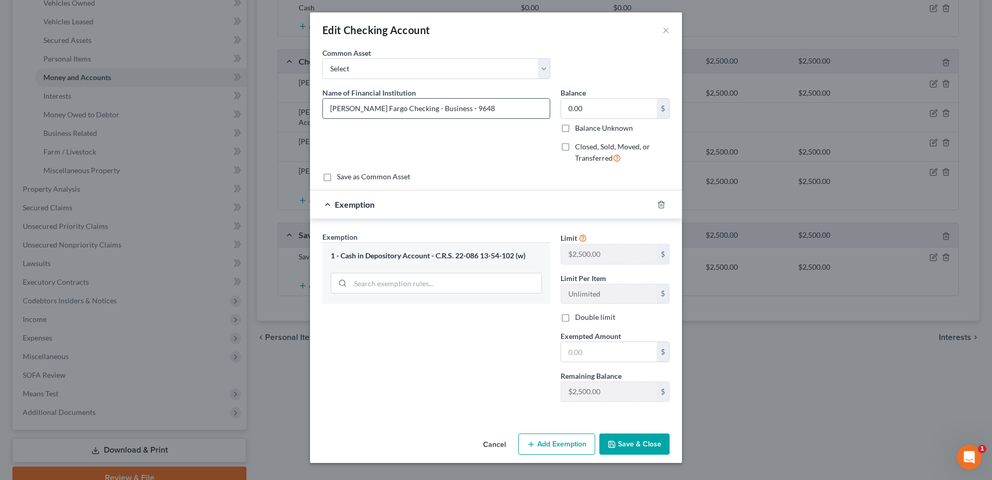
click at [379, 108] on input "[PERSON_NAME] Fargo Checking - Business - 9648" at bounding box center [436, 109] width 227 height 20
click at [378, 108] on input "[PERSON_NAME] Fargo Checking - Business - 9648" at bounding box center [436, 109] width 227 height 20
click at [400, 111] on input "[PERSON_NAME] Fargo - Business - 9648" at bounding box center [436, 109] width 227 height 20
type input "[PERSON_NAME] Fargo - Business - 9648"
click at [637, 441] on button "Save & Close" at bounding box center [634, 444] width 70 height 22
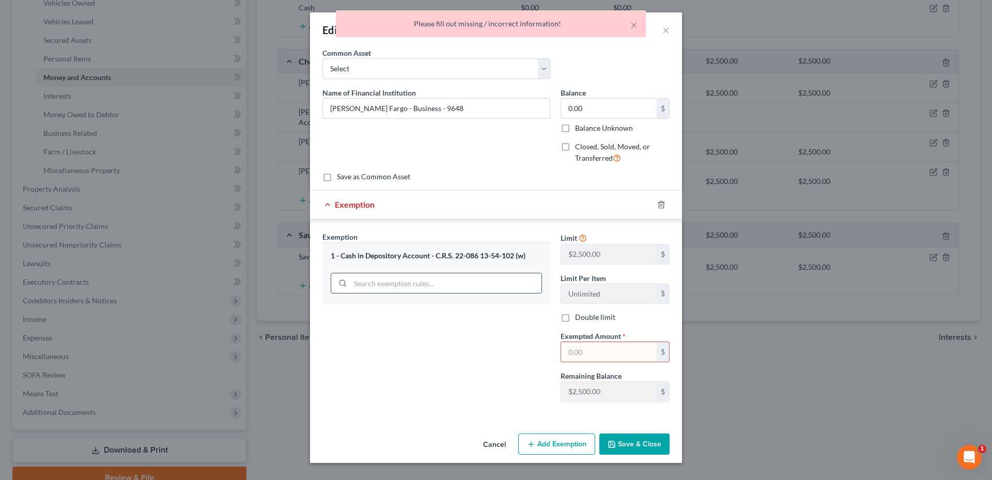
click at [432, 281] on input "search" at bounding box center [445, 283] width 191 height 20
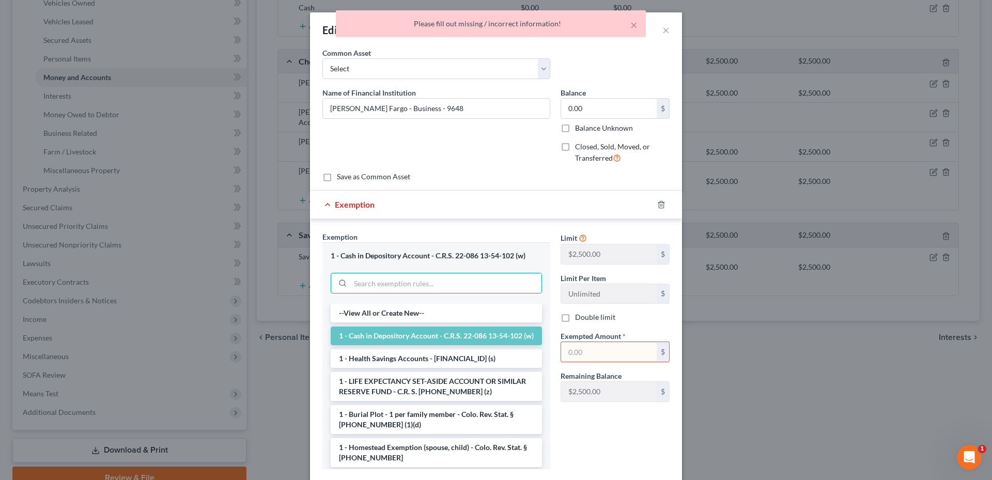
click at [399, 344] on li "1 - Cash in Depository Account - C.R.S. 22-086 13-54-102 (w)" at bounding box center [436, 335] width 211 height 19
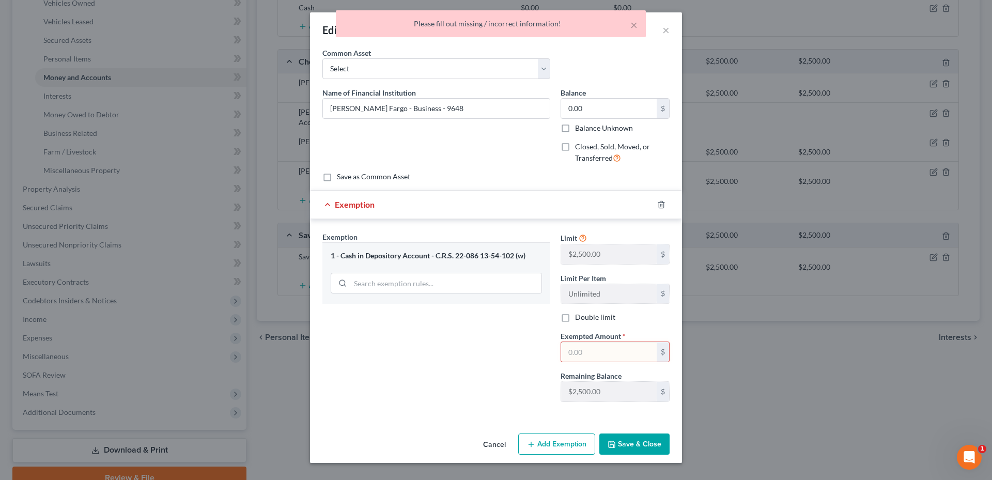
drag, startPoint x: 590, startPoint y: 360, endPoint x: 581, endPoint y: 339, distance: 23.6
click at [590, 360] on input "text" at bounding box center [609, 352] width 96 height 20
type input "0.0"
click at [621, 433] on button "Save & Close" at bounding box center [634, 444] width 70 height 22
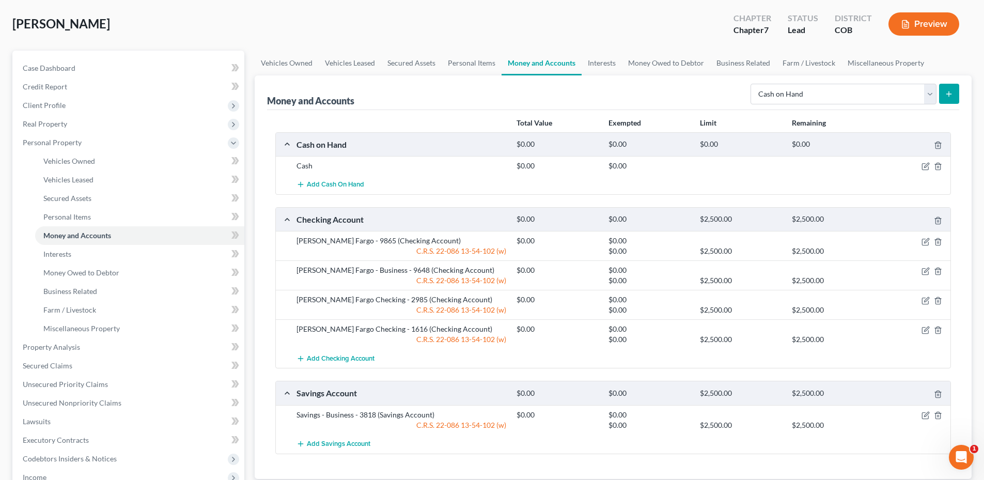
scroll to position [0, 0]
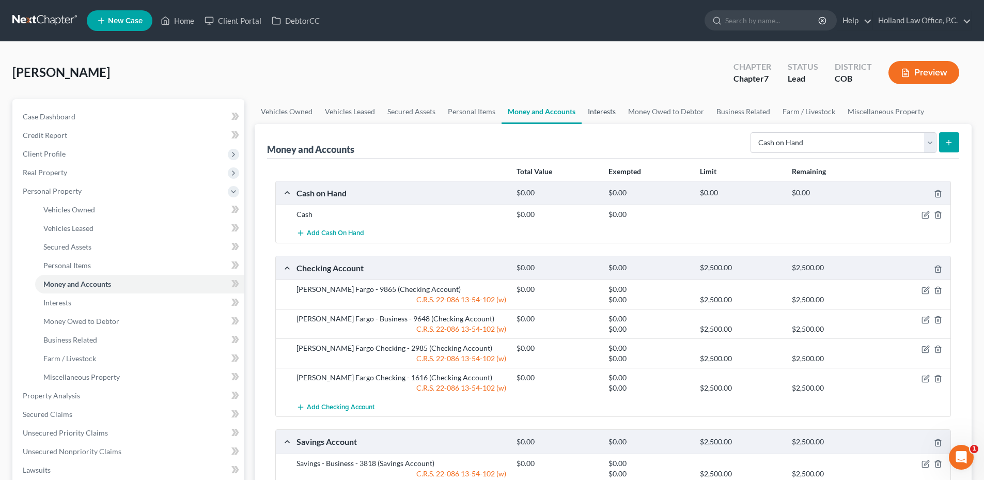
click at [602, 102] on link "Interests" at bounding box center [602, 111] width 40 height 25
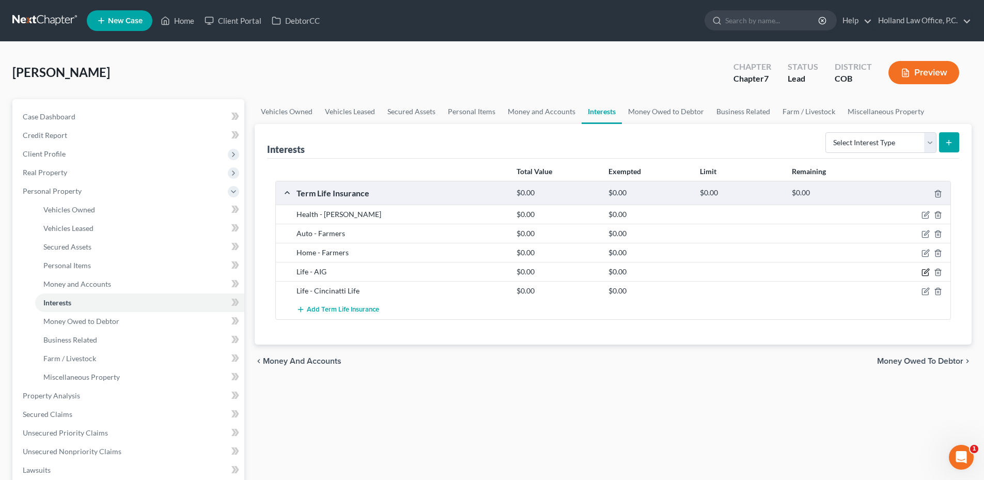
click at [922, 272] on icon "button" at bounding box center [925, 272] width 8 height 8
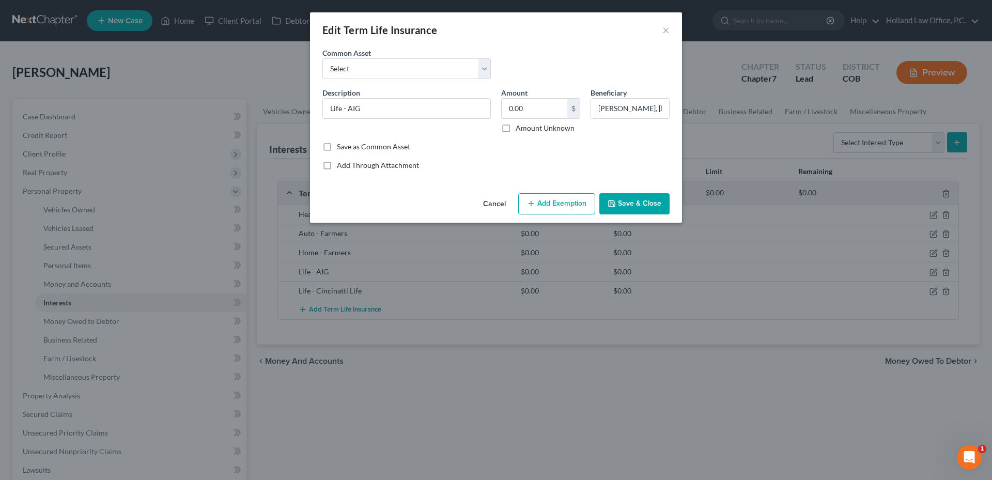
click at [644, 200] on button "Save & Close" at bounding box center [634, 204] width 70 height 22
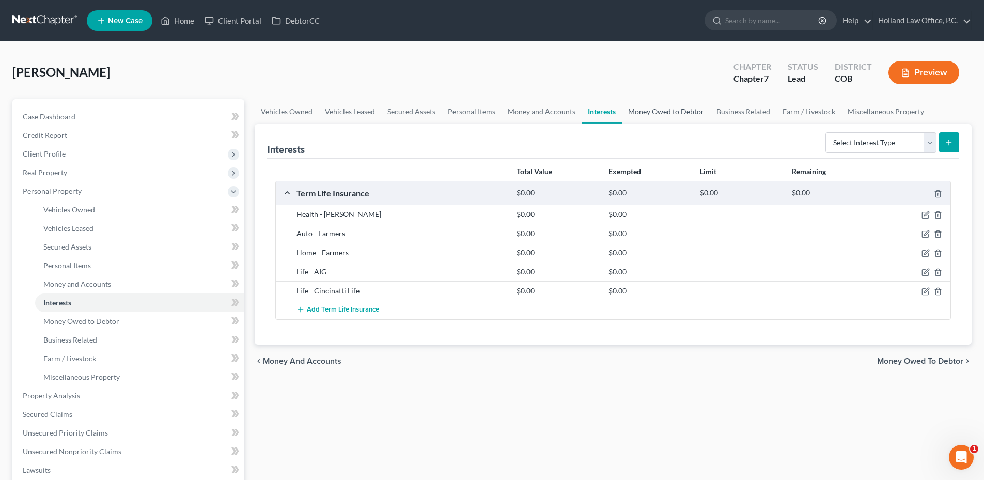
click at [653, 113] on link "Money Owed to Debtor" at bounding box center [666, 111] width 88 height 25
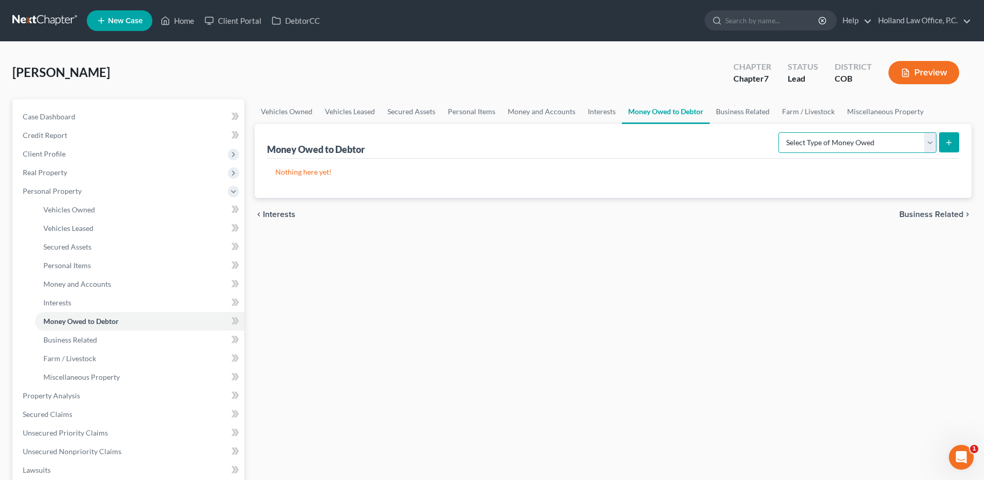
click at [873, 135] on select "Select Type of Money Owed Accounts Receivable Alimony Child Support Claims Agai…" at bounding box center [857, 142] width 158 height 21
drag, startPoint x: 873, startPoint y: 135, endPoint x: 860, endPoint y: 133, distance: 13.2
click at [873, 135] on select "Select Type of Money Owed Accounts Receivable Alimony Child Support Claims Agai…" at bounding box center [857, 142] width 158 height 21
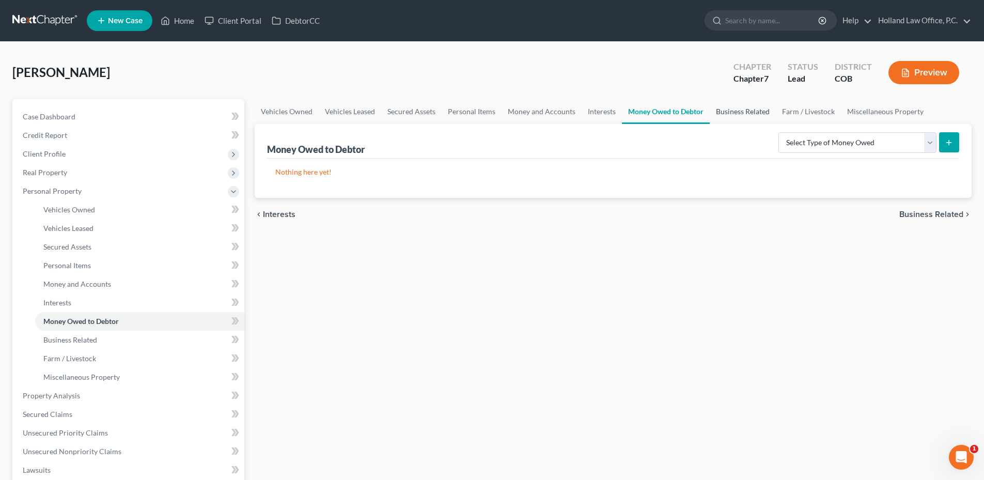
click at [714, 114] on link "Business Related" at bounding box center [743, 111] width 66 height 25
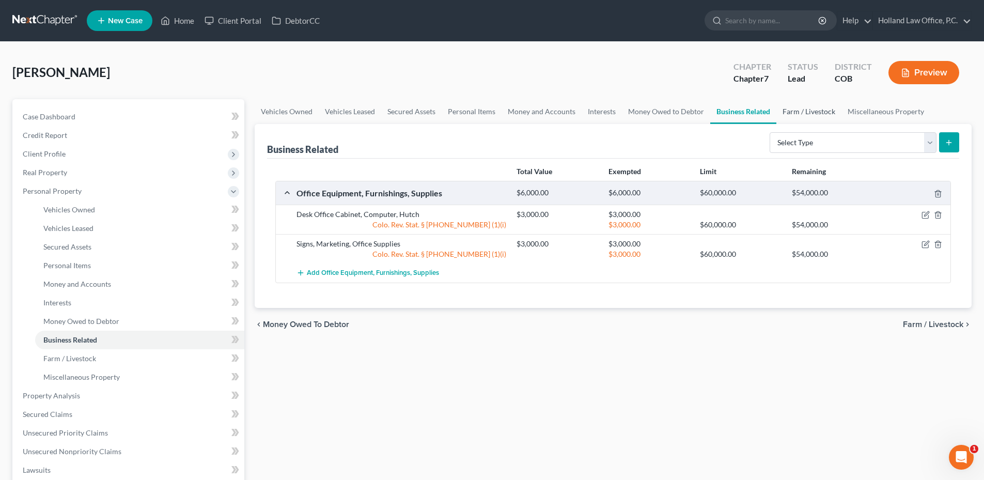
click at [804, 109] on link "Farm / Livestock" at bounding box center [808, 111] width 65 height 25
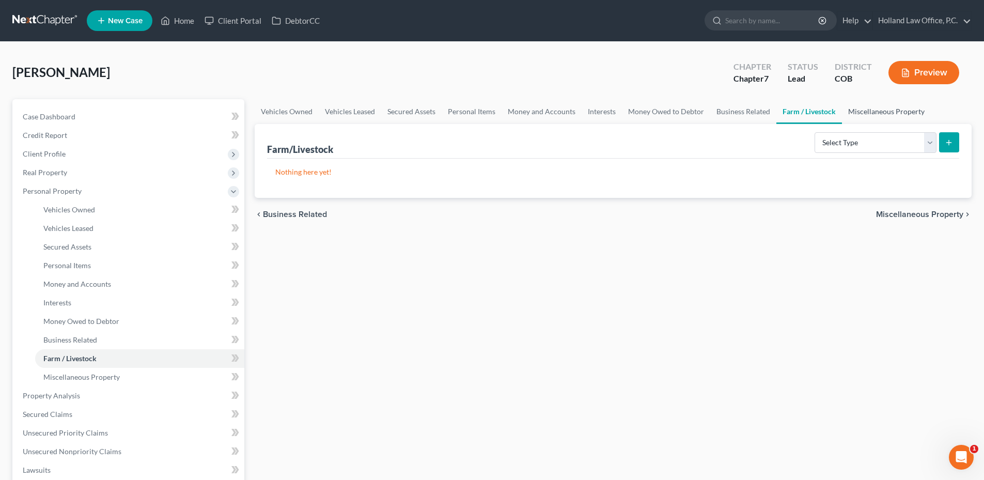
click at [858, 118] on link "Miscellaneous Property" at bounding box center [886, 111] width 89 height 25
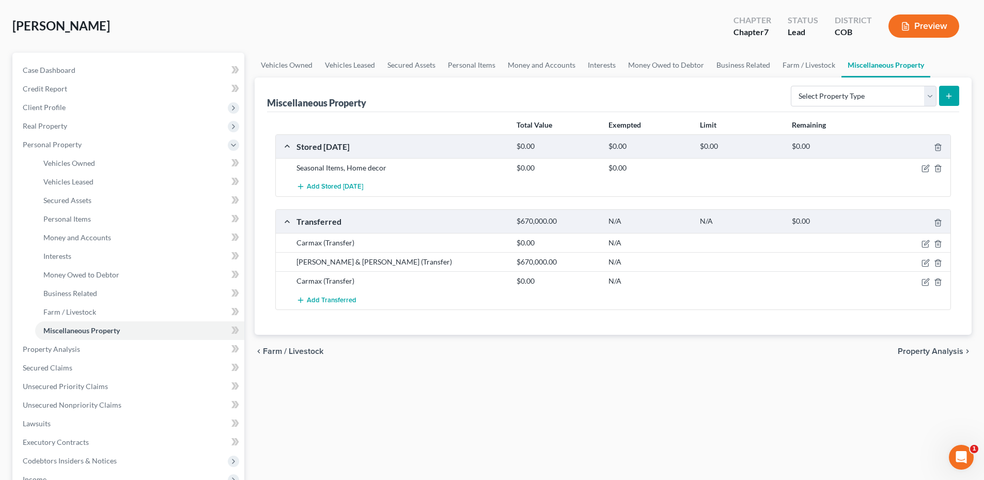
scroll to position [103, 0]
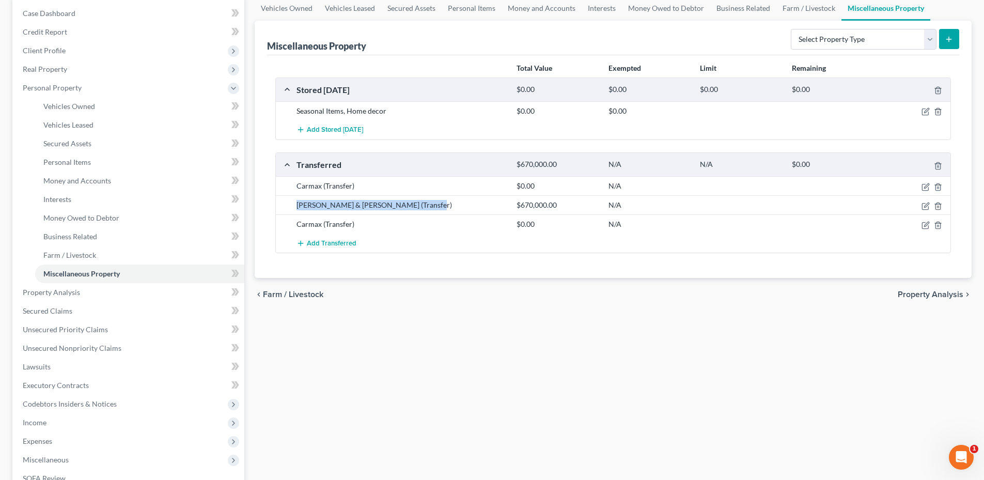
drag, startPoint x: 291, startPoint y: 206, endPoint x: 452, endPoint y: 205, distance: 161.1
click at [446, 206] on div "[PERSON_NAME] & [PERSON_NAME] (Transfer) $670,000.00 N/A" at bounding box center [613, 204] width 674 height 19
click at [452, 205] on div "[PERSON_NAME] & [PERSON_NAME] (Transfer)" at bounding box center [401, 205] width 220 height 10
click at [928, 207] on icon "button" at bounding box center [925, 206] width 8 height 8
select select "Ordinary ([DATE])"
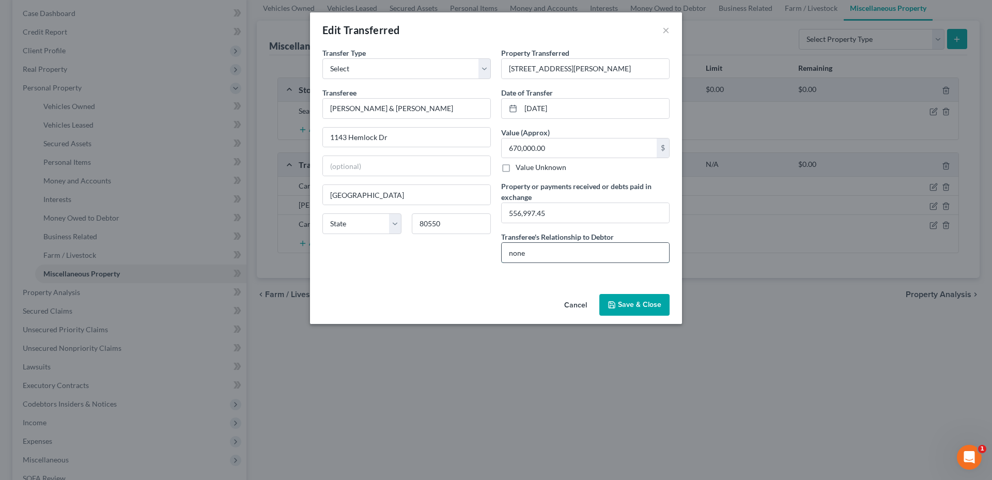
click at [544, 255] on input "none" at bounding box center [584, 253] width 167 height 20
drag, startPoint x: 544, startPoint y: 255, endPoint x: 508, endPoint y: 256, distance: 36.2
click at [508, 256] on input "none" at bounding box center [584, 253] width 167 height 20
type input "Stranger"
click at [667, 307] on button "Save & Close" at bounding box center [634, 305] width 70 height 22
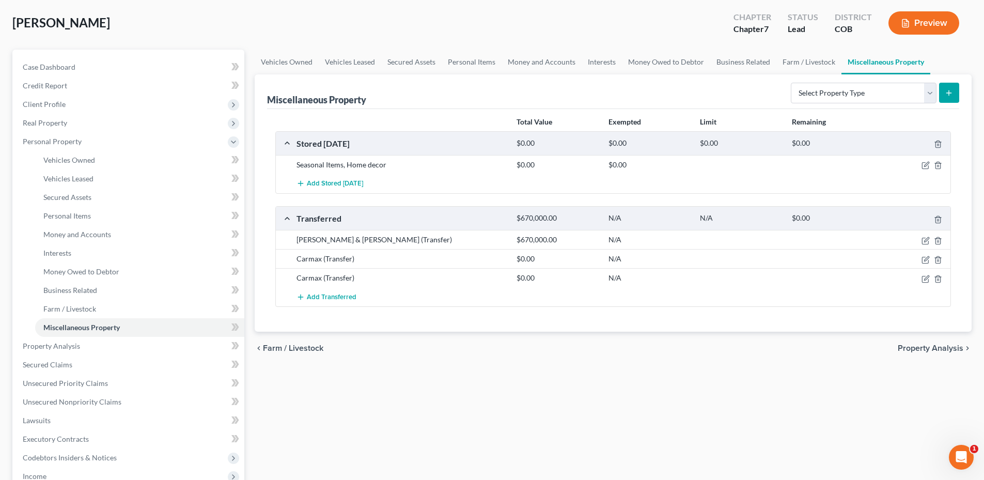
scroll to position [0, 0]
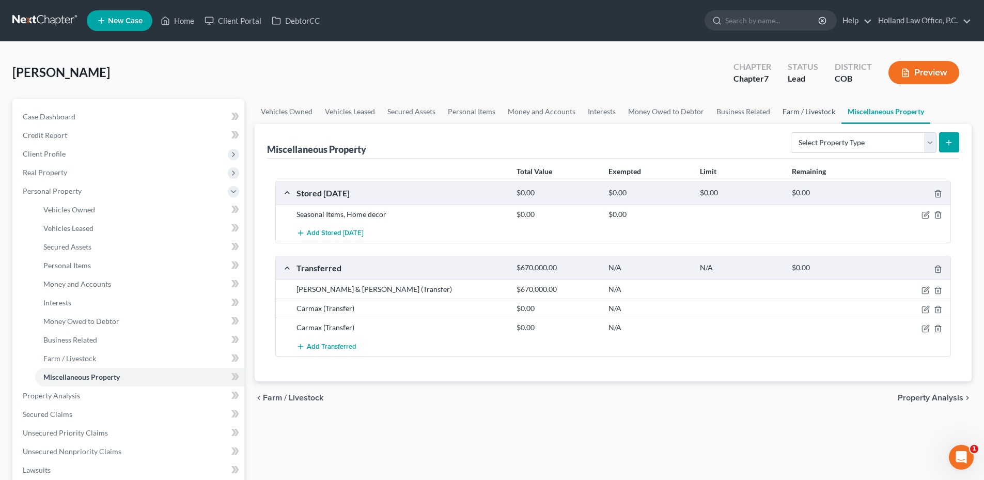
click at [794, 118] on link "Farm / Livestock" at bounding box center [808, 111] width 65 height 25
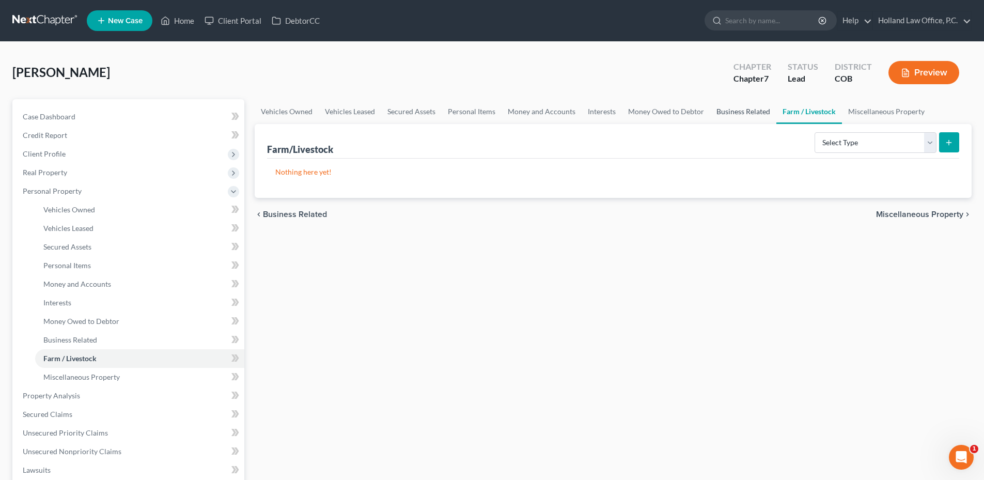
click at [751, 118] on link "Business Related" at bounding box center [743, 111] width 66 height 25
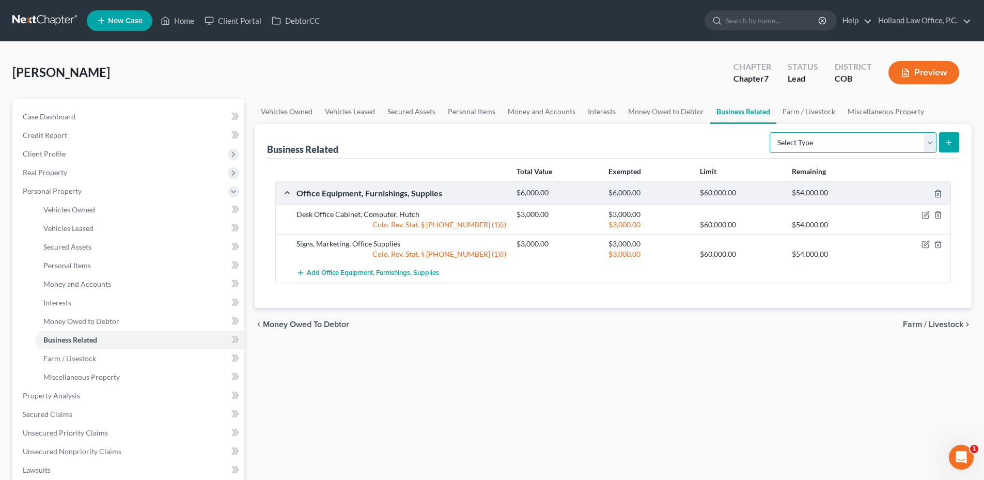
click at [816, 139] on select "Select Type Customer Lists Franchises Inventory Licenses Machinery Office Equip…" at bounding box center [853, 142] width 167 height 21
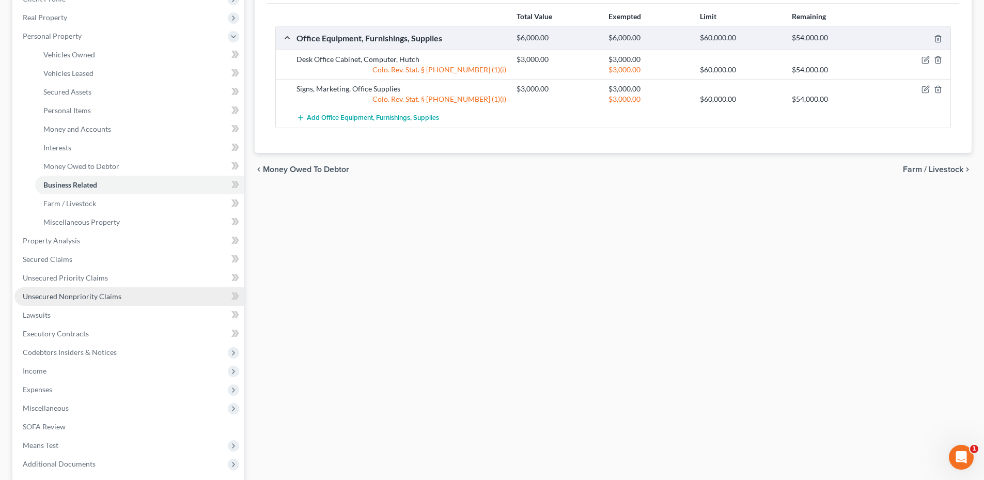
click at [74, 296] on span "Unsecured Nonpriority Claims" at bounding box center [72, 296] width 99 height 9
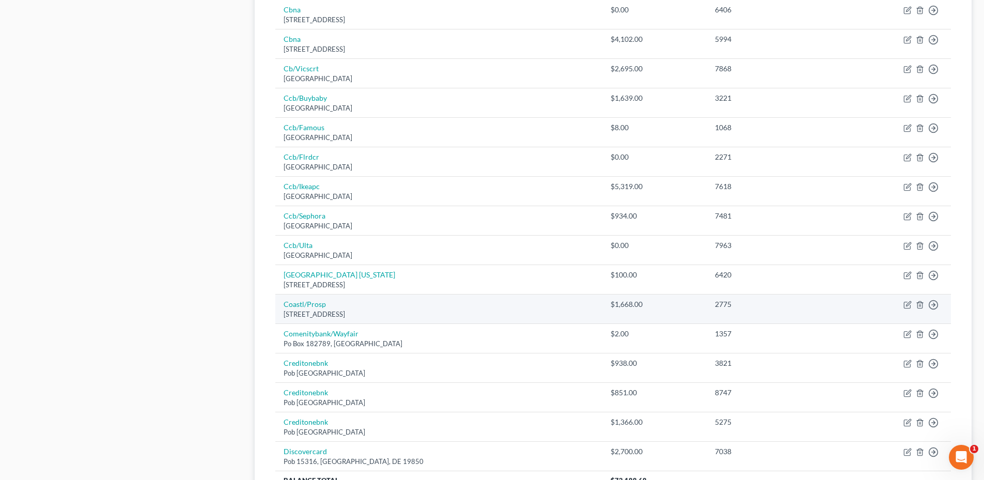
scroll to position [713, 0]
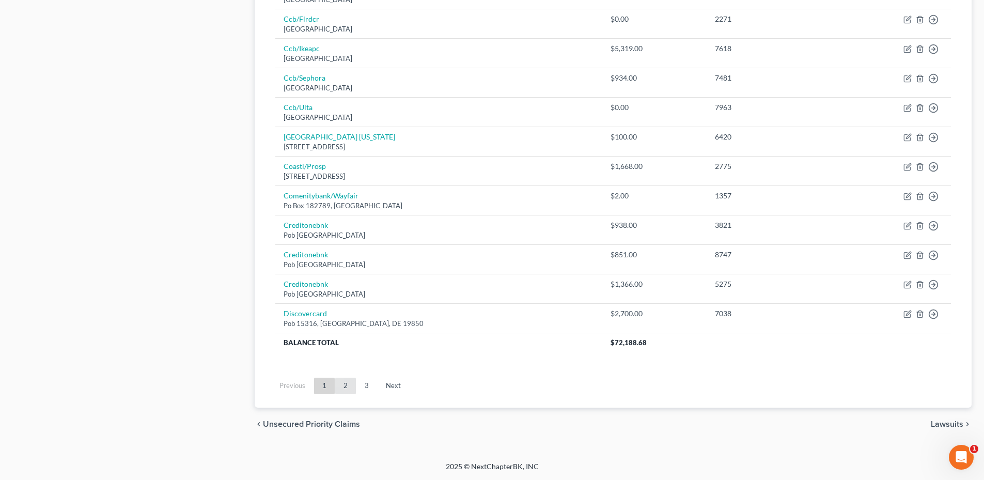
click at [347, 388] on link "2" at bounding box center [345, 386] width 21 height 17
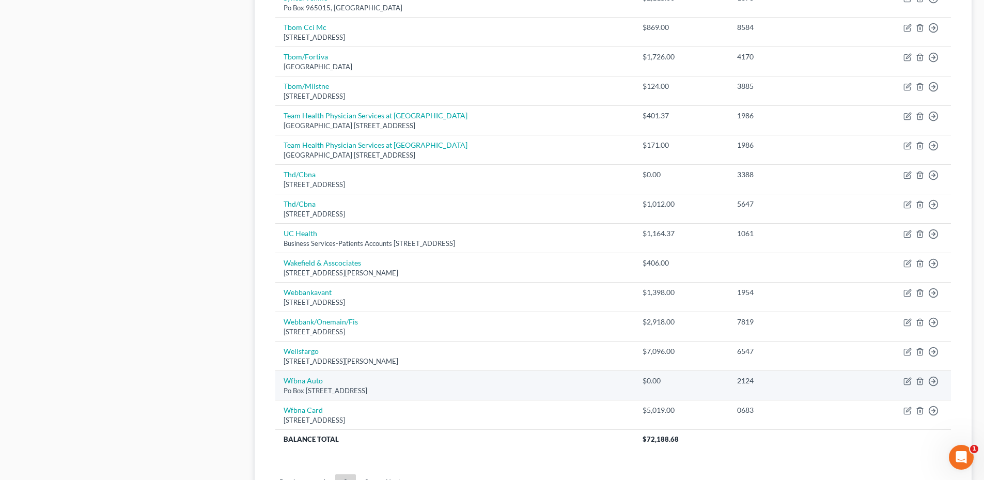
scroll to position [609, 0]
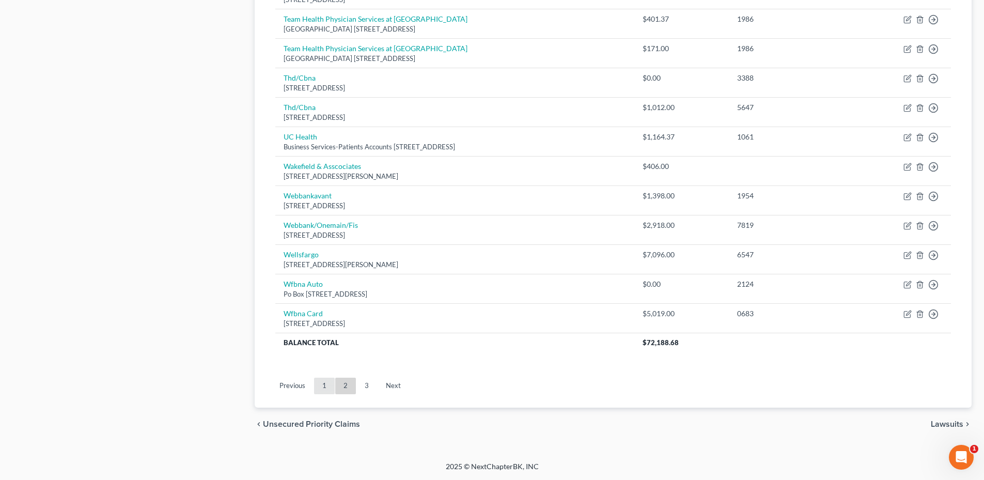
click at [323, 390] on link "1" at bounding box center [324, 386] width 21 height 17
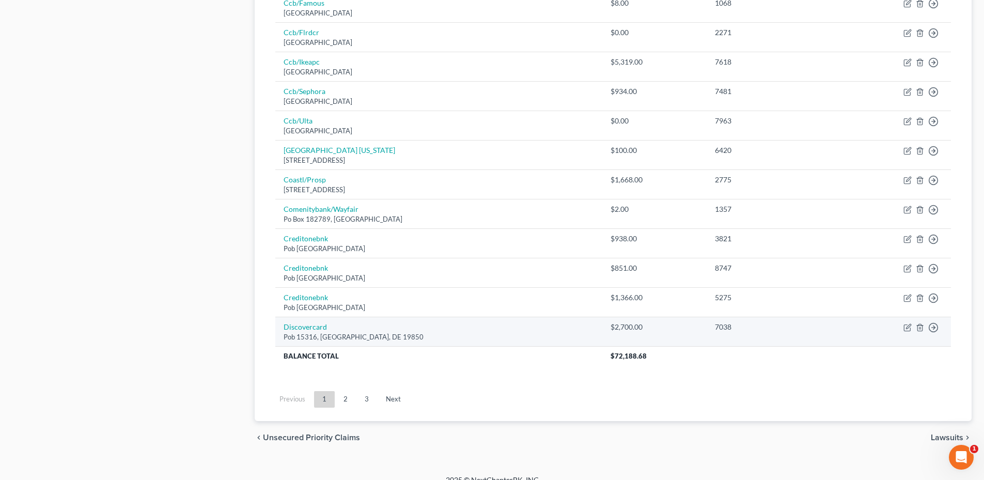
scroll to position [713, 0]
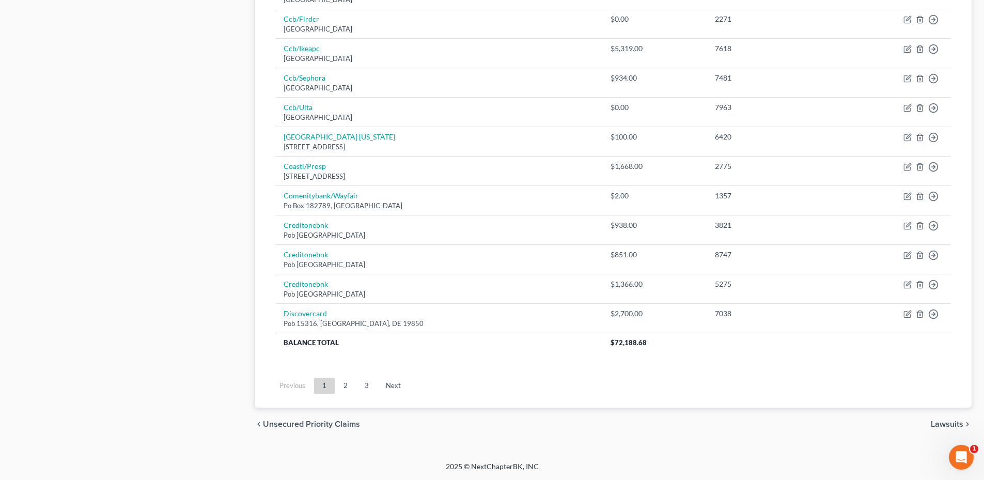
click at [353, 396] on ul "Previous 1 2 3 Next" at bounding box center [613, 385] width 692 height 27
click at [342, 390] on link "2" at bounding box center [345, 386] width 21 height 17
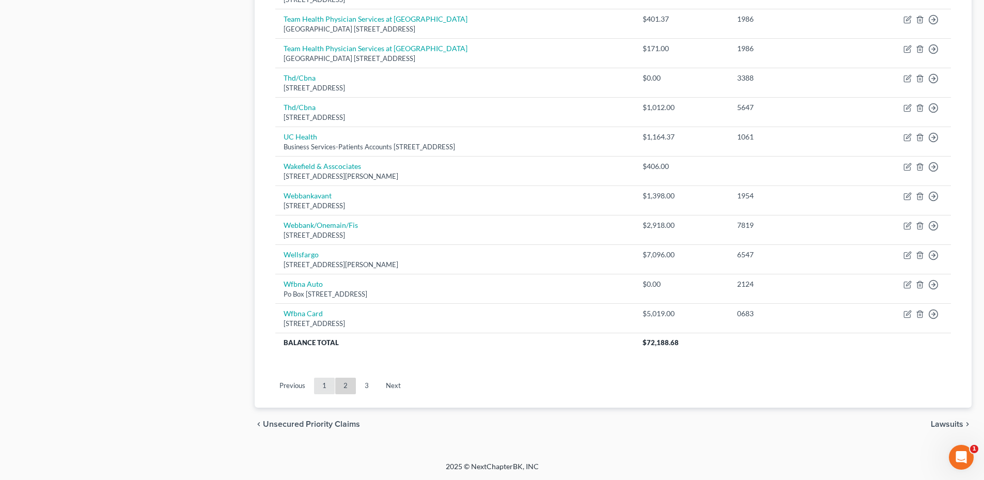
click at [324, 388] on link "1" at bounding box center [324, 386] width 21 height 17
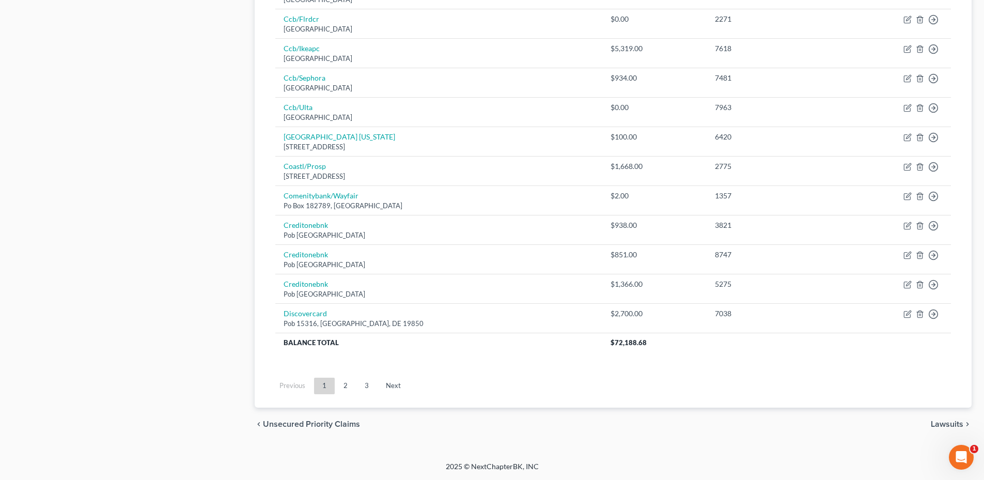
click at [339, 395] on ul "Previous 1 2 3 Next" at bounding box center [613, 385] width 692 height 27
click at [344, 391] on link "2" at bounding box center [345, 386] width 21 height 17
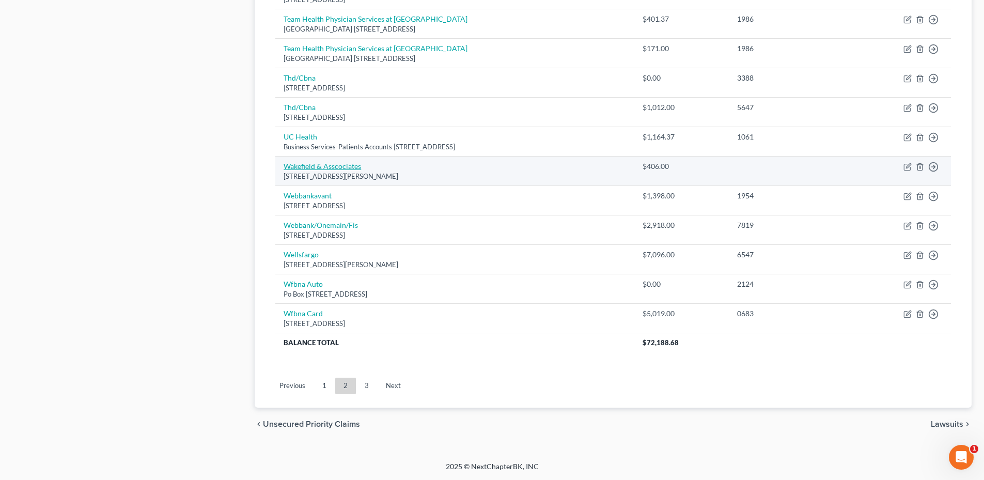
click at [338, 167] on link "Wakefield & Asscociates" at bounding box center [322, 166] width 77 height 9
select select "5"
select select "0"
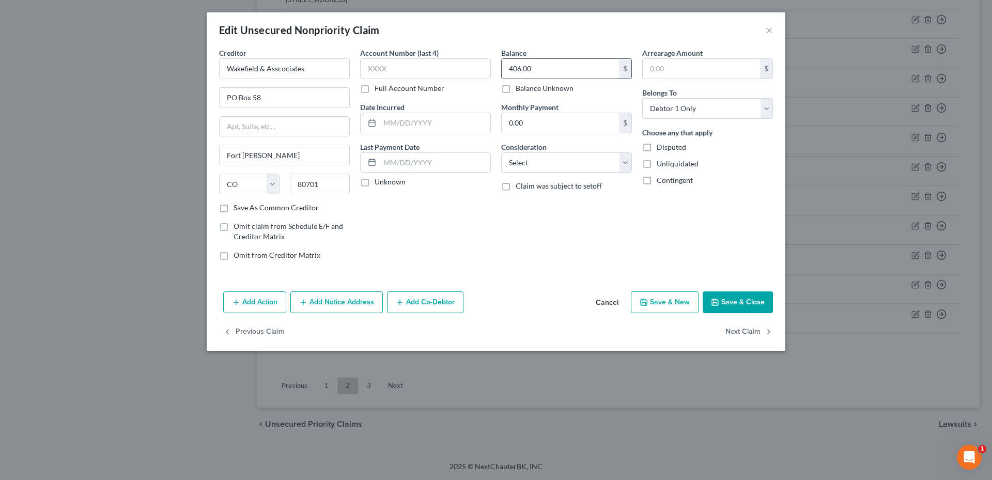
click at [531, 72] on input "406.00" at bounding box center [559, 69] width 117 height 20
click at [524, 72] on input "406.00" at bounding box center [559, 69] width 117 height 20
drag, startPoint x: 524, startPoint y: 72, endPoint x: 566, endPoint y: 71, distance: 41.8
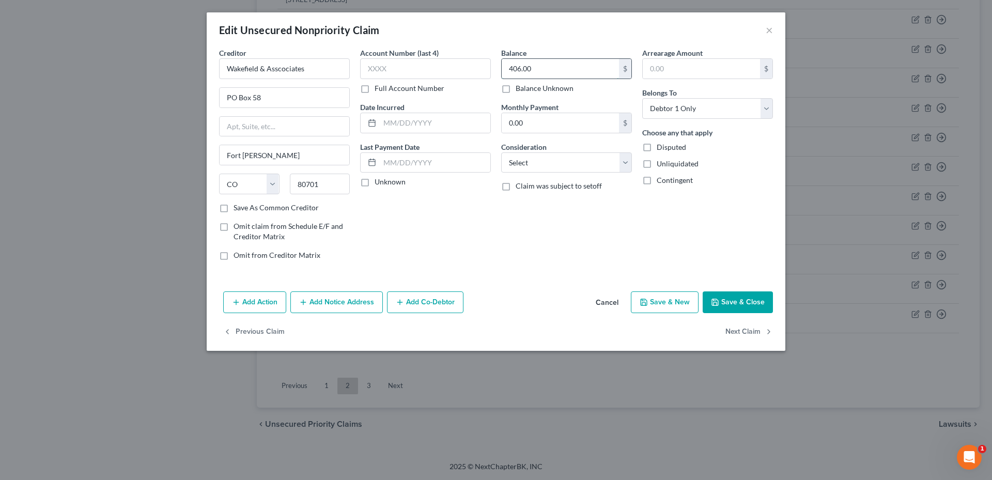
click at [566, 71] on input "406.00" at bounding box center [559, 69] width 117 height 20
type input "406.11"
click at [742, 307] on button "Save & Close" at bounding box center [737, 302] width 70 height 22
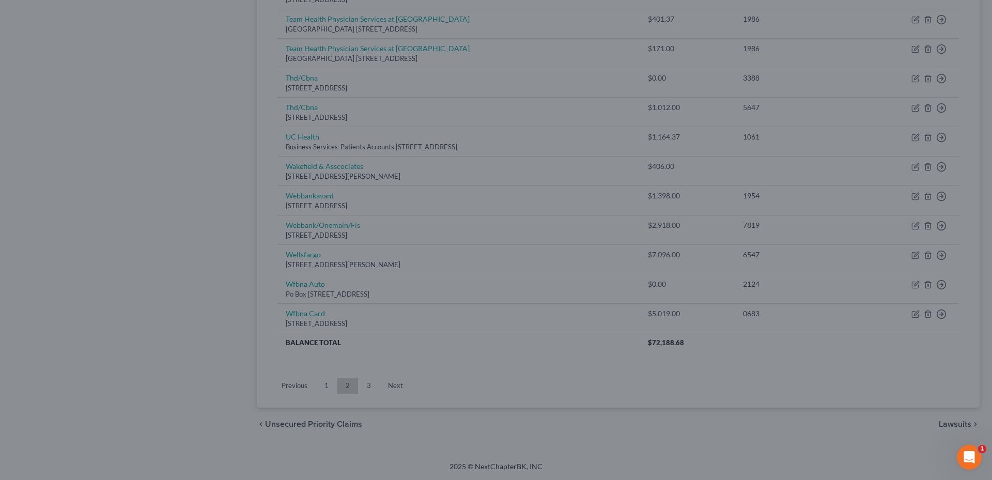
type input "0"
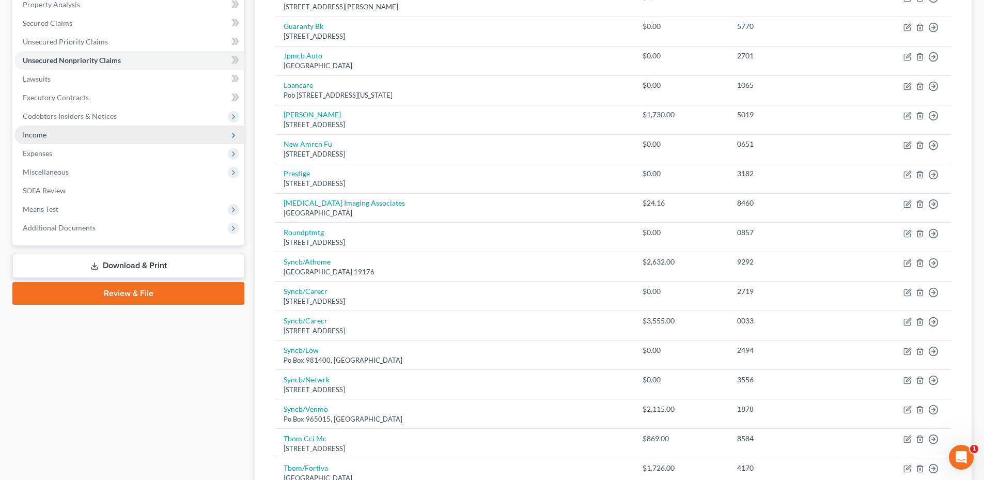
scroll to position [93, 0]
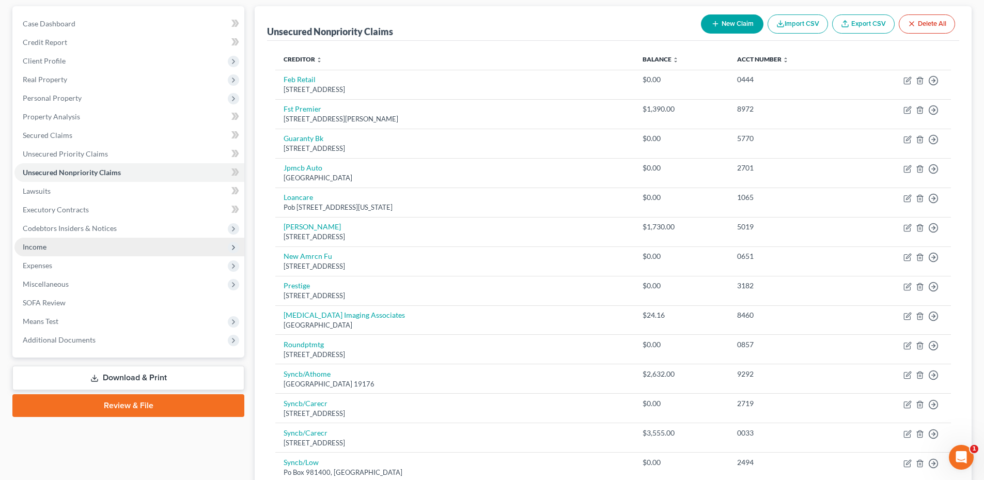
click at [53, 244] on span "Income" at bounding box center [129, 247] width 230 height 19
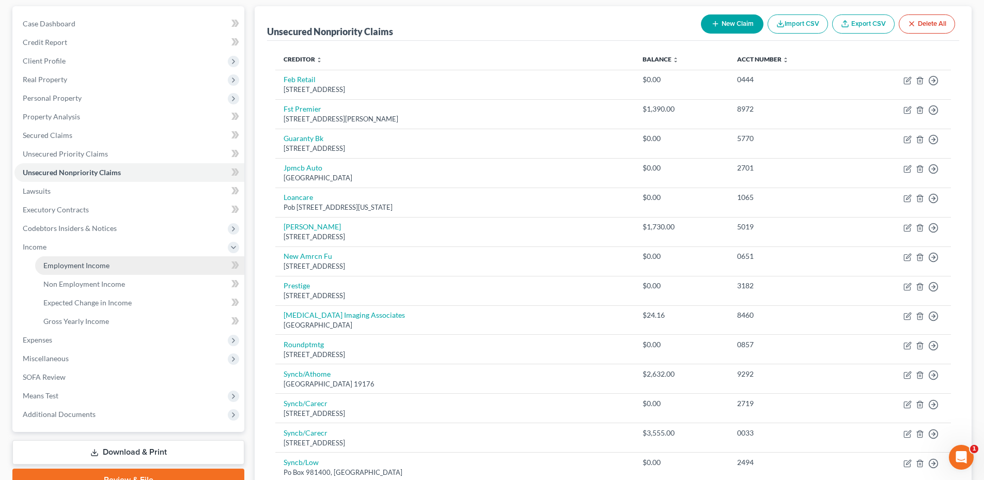
click at [74, 264] on span "Employment Income" at bounding box center [76, 265] width 66 height 9
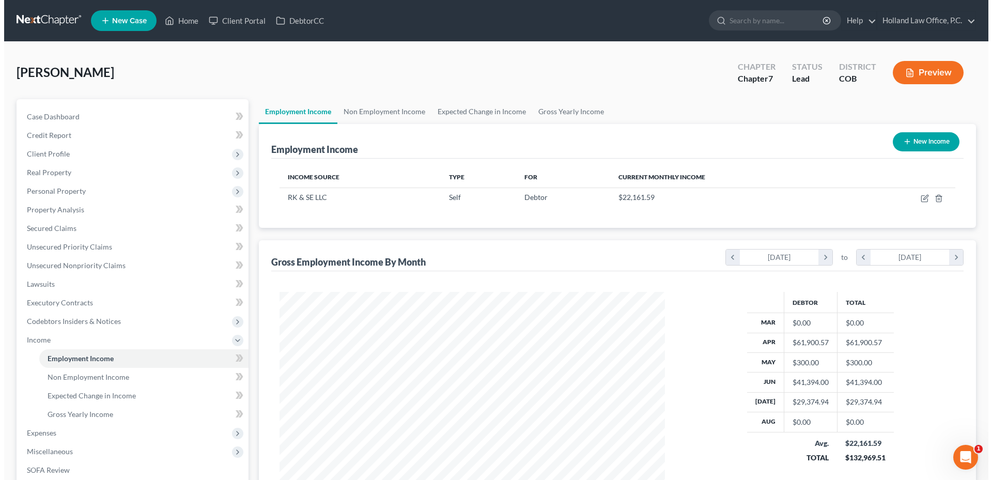
scroll to position [193, 406]
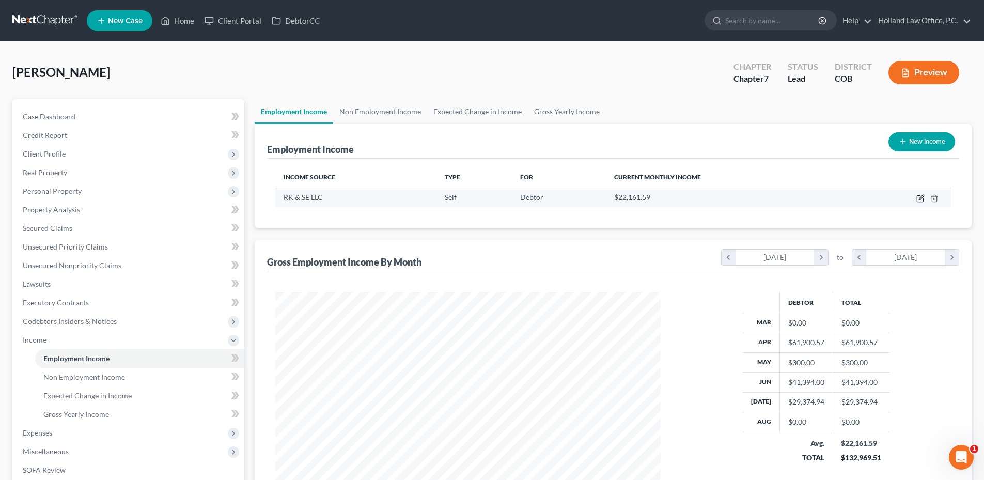
click at [921, 197] on icon "button" at bounding box center [921, 197] width 5 height 5
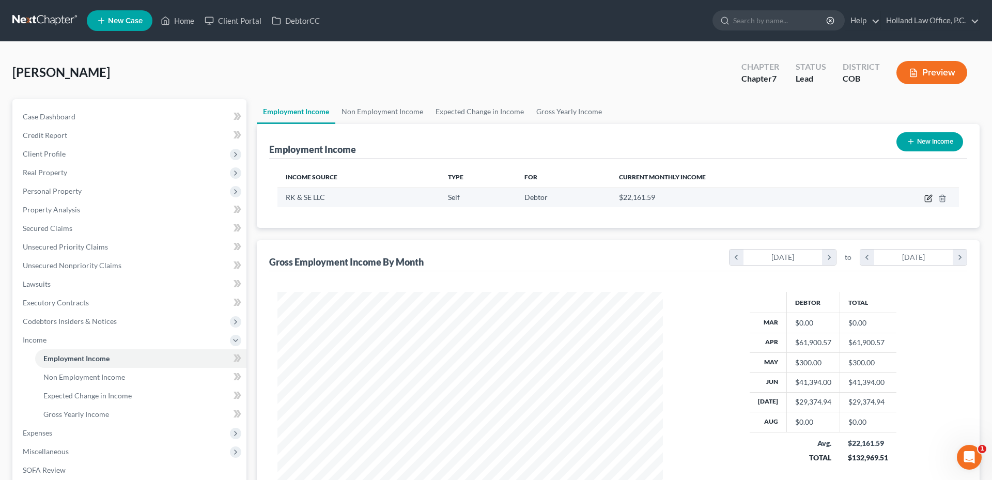
select select "1"
select select "0"
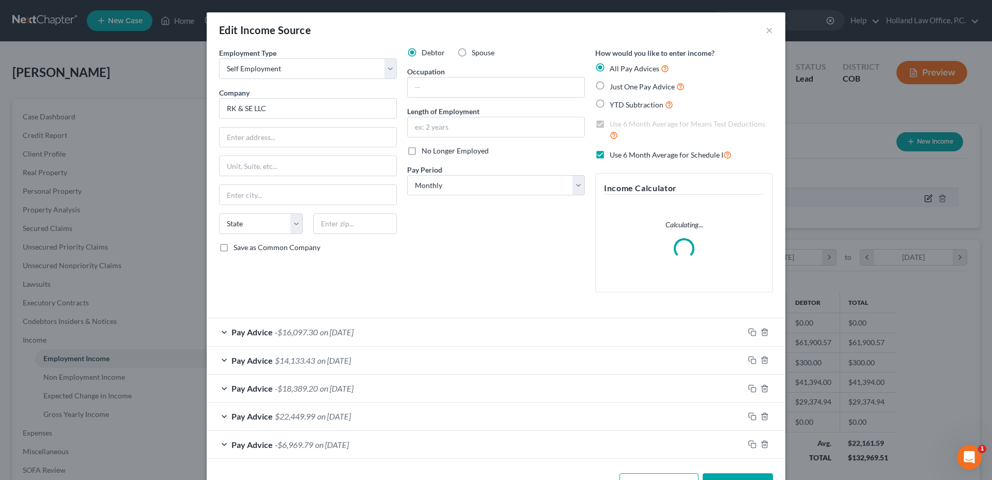
scroll to position [194, 410]
click at [260, 108] on input "RK & SE LLC" at bounding box center [308, 108] width 178 height 21
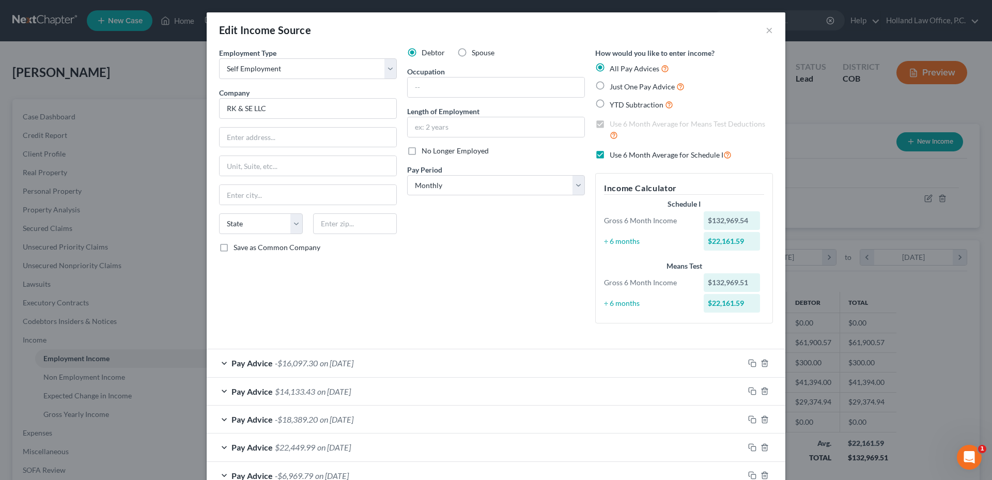
click at [499, 279] on div "Debtor Spouse Occupation Length of Employment No Longer Employed Pay Period * S…" at bounding box center [496, 190] width 188 height 284
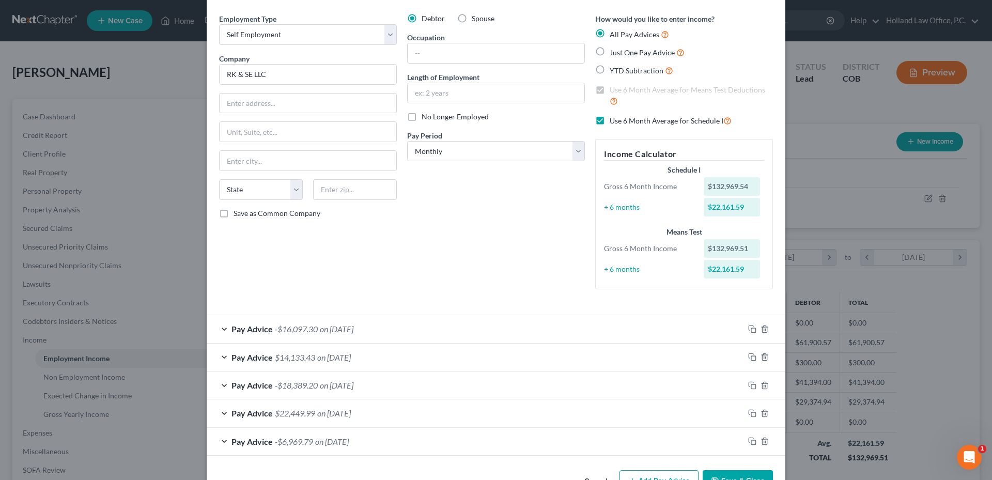
scroll to position [66, 0]
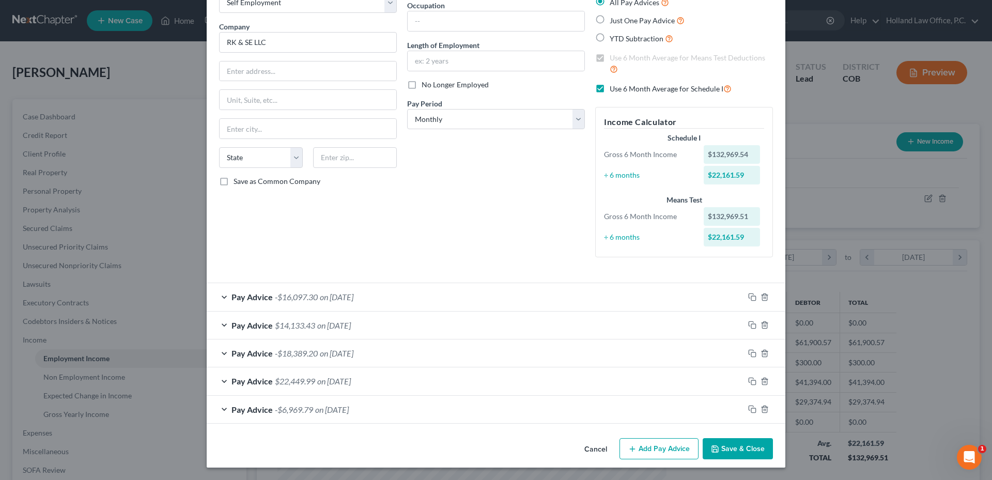
drag, startPoint x: 599, startPoint y: 446, endPoint x: 381, endPoint y: 393, distance: 224.8
click at [599, 446] on button "Cancel" at bounding box center [595, 449] width 39 height 21
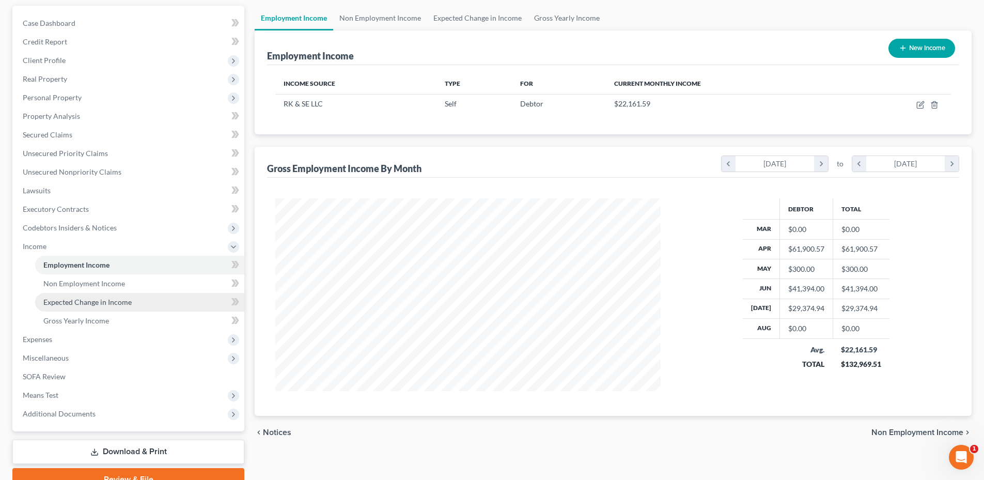
scroll to position [144, 0]
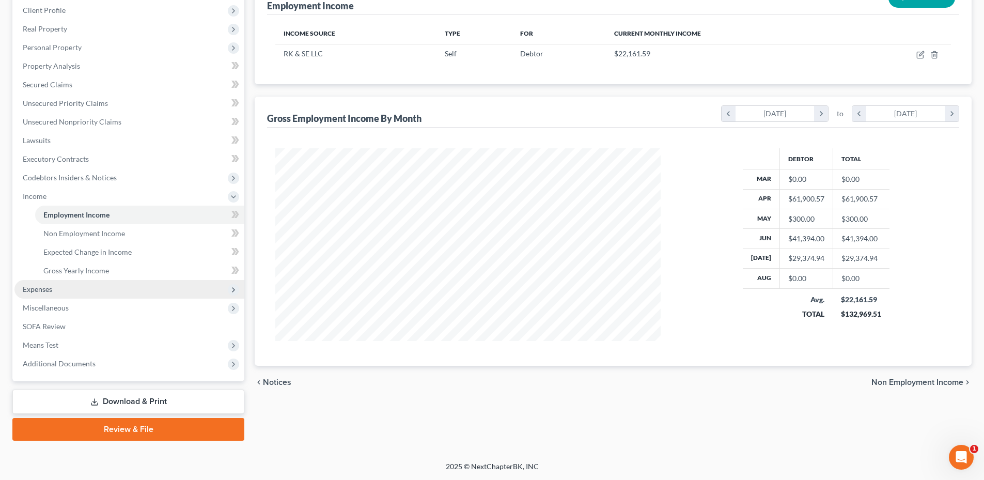
click at [42, 287] on span "Expenses" at bounding box center [37, 289] width 29 height 9
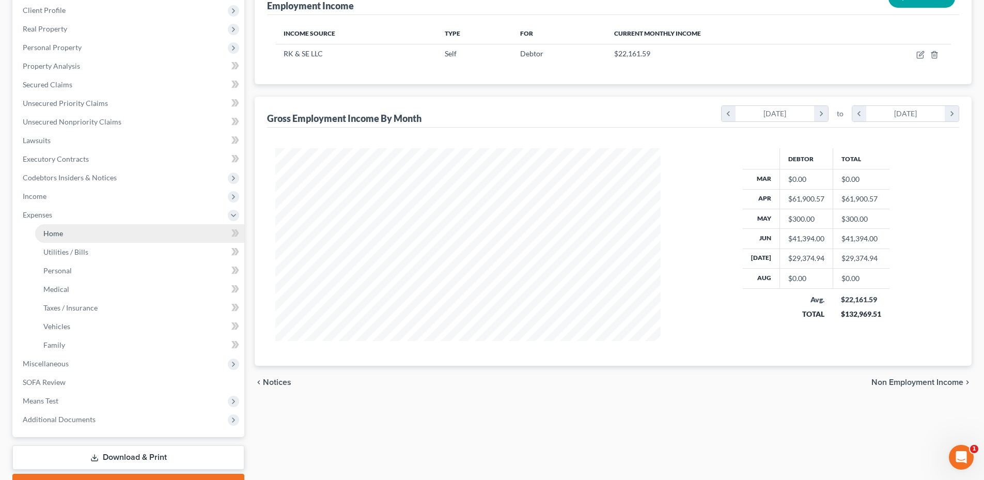
click at [55, 230] on span "Home" at bounding box center [53, 233] width 20 height 9
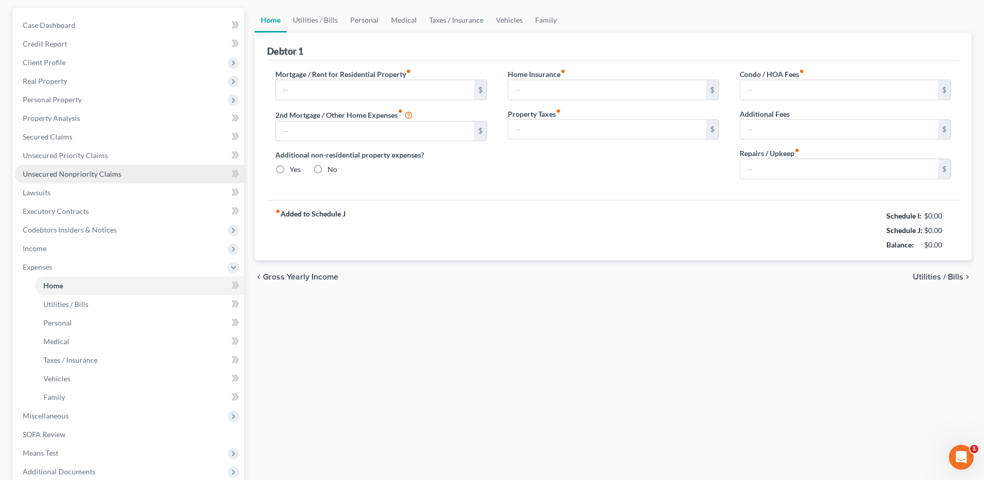
type input "3,298.30"
radio input "true"
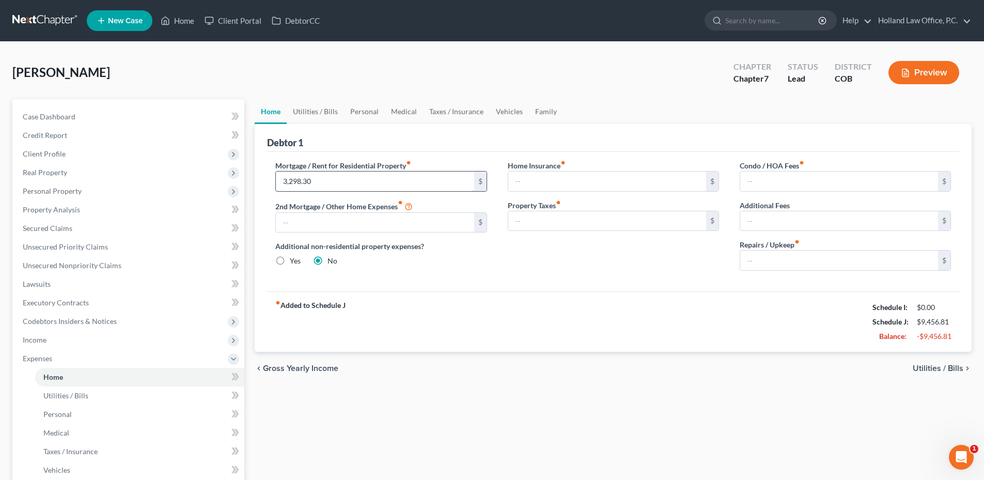
click at [351, 176] on input "3,298.30" at bounding box center [375, 181] width 198 height 20
click at [568, 291] on div "fiber_manual_record Added to Schedule J Schedule I: $0.00 Schedule J: $6,158.51…" at bounding box center [613, 321] width 692 height 60
click at [328, 113] on link "Utilities / Bills" at bounding box center [315, 111] width 57 height 25
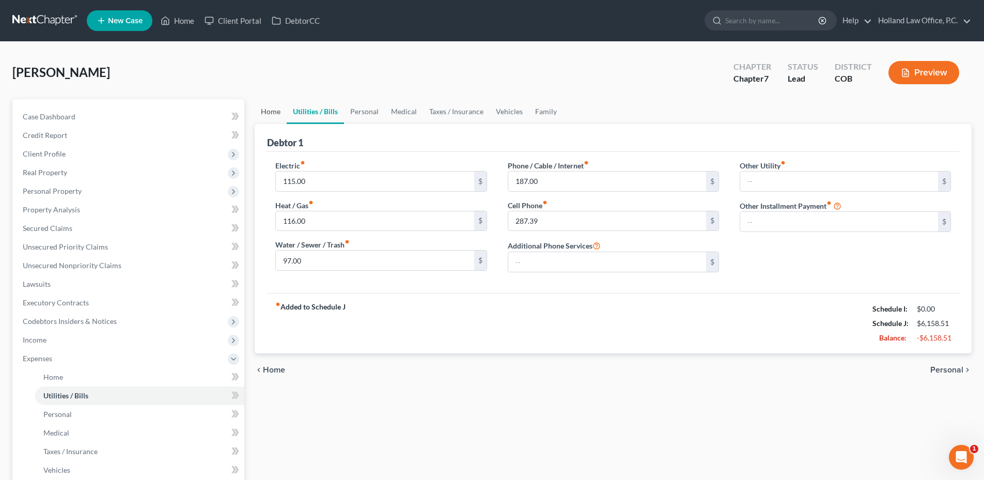
click at [271, 105] on link "Home" at bounding box center [271, 111] width 32 height 25
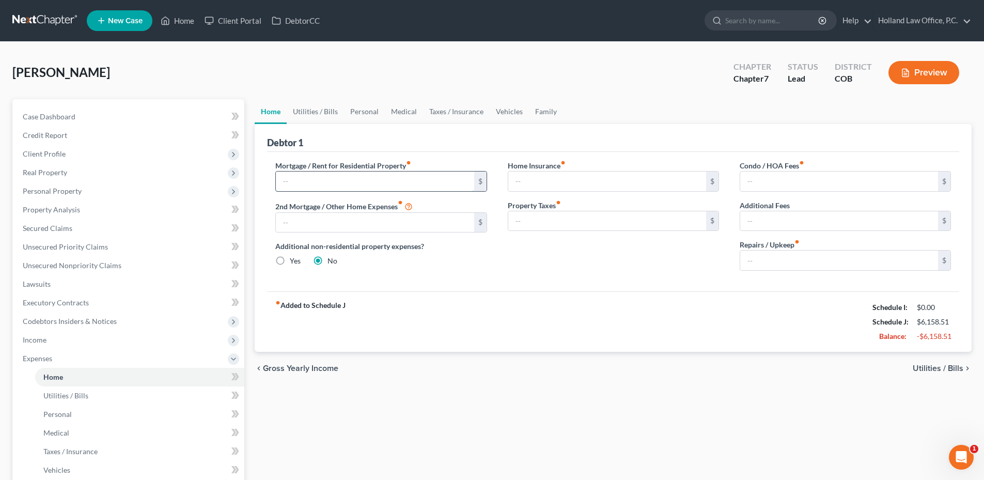
click at [302, 178] on input "text" at bounding box center [375, 181] width 198 height 20
type input "2"
type input "3,298.30"
click at [473, 300] on div "fiber_manual_record Added to Schedule J Schedule I: $0.00 Schedule J: $9,456.81…" at bounding box center [613, 321] width 692 height 60
click at [355, 106] on link "Personal" at bounding box center [364, 111] width 41 height 25
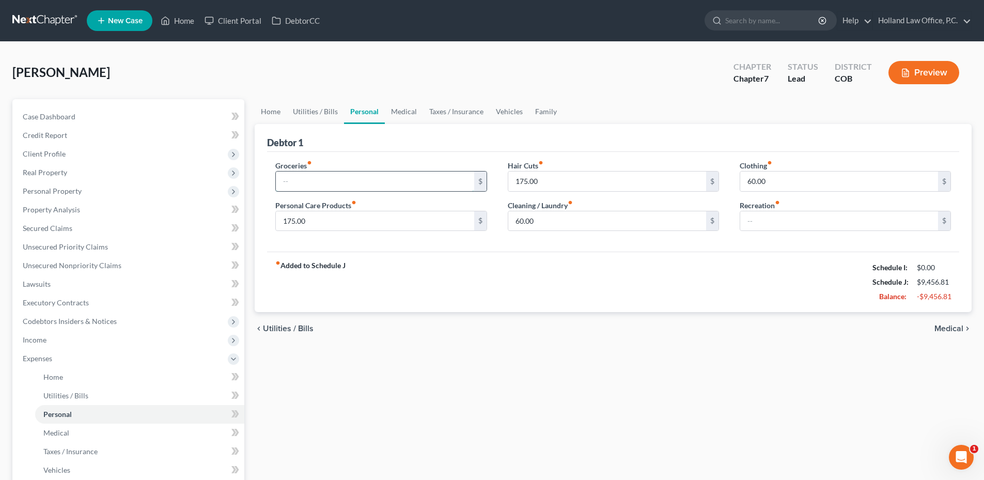
click at [315, 182] on input "text" at bounding box center [375, 181] width 198 height 20
type input "3,426.20"
click at [413, 119] on link "Medical" at bounding box center [404, 111] width 38 height 25
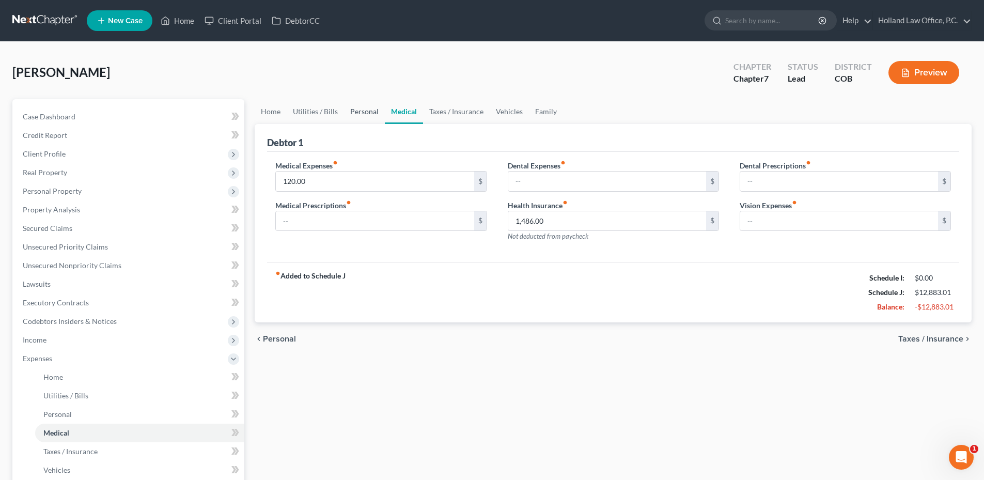
click at [361, 114] on link "Personal" at bounding box center [364, 111] width 41 height 25
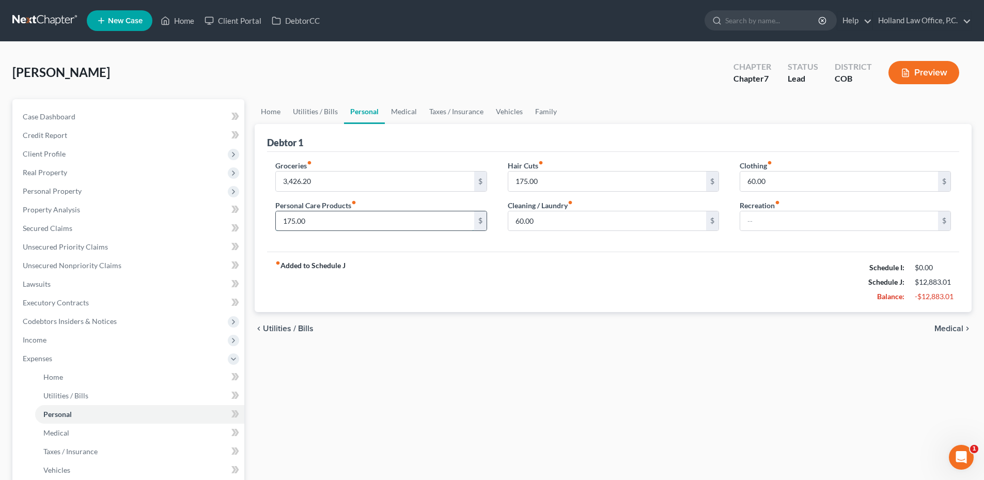
click at [409, 226] on input "175.00" at bounding box center [375, 221] width 198 height 20
type input "385.00"
click at [406, 112] on link "Medical" at bounding box center [404, 111] width 38 height 25
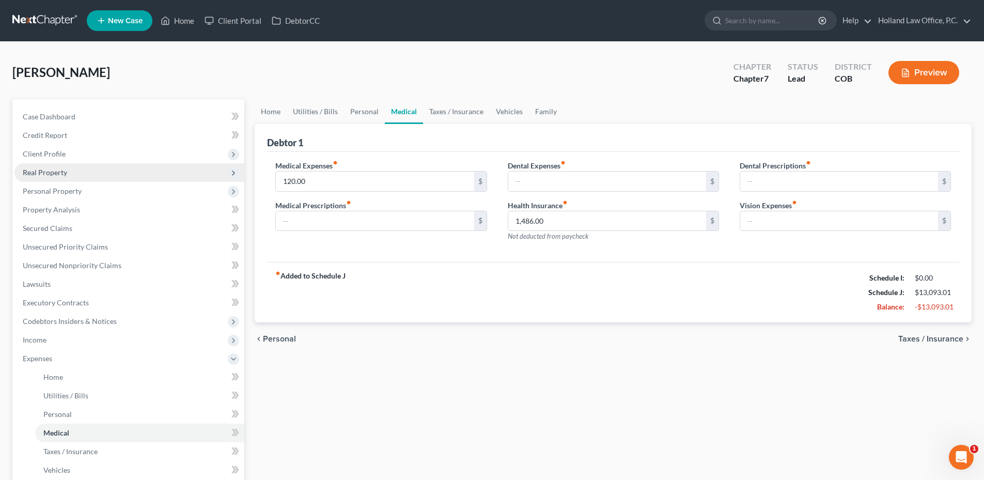
click at [65, 177] on span "Real Property" at bounding box center [129, 172] width 230 height 19
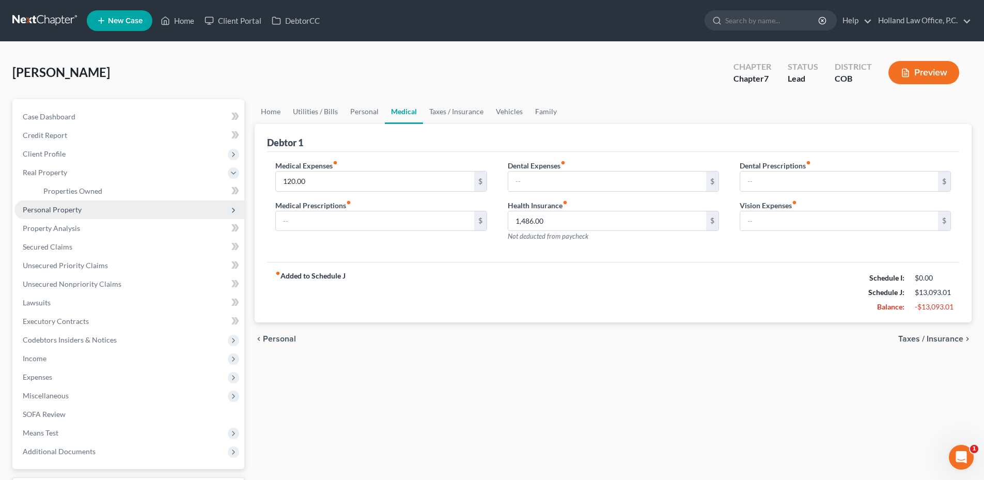
click at [64, 212] on span "Personal Property" at bounding box center [52, 209] width 59 height 9
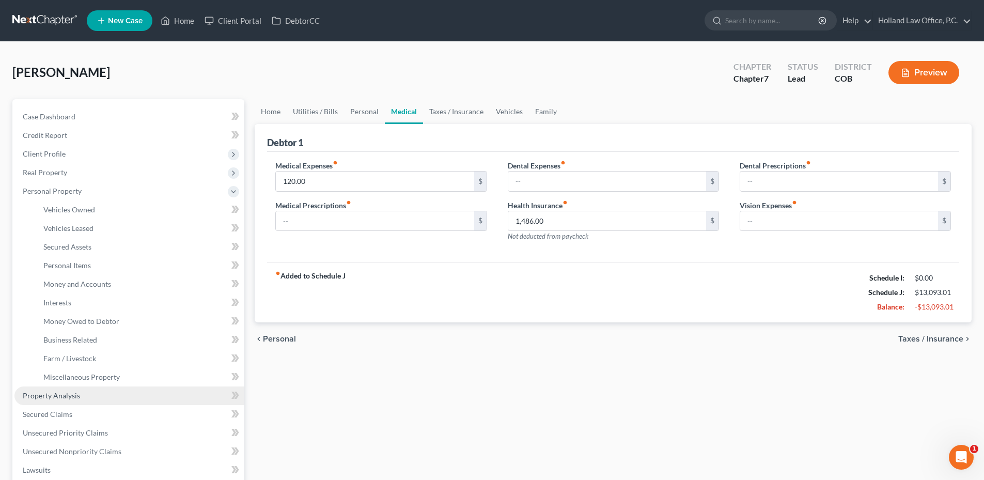
click at [108, 390] on link "Property Analysis" at bounding box center [129, 395] width 230 height 19
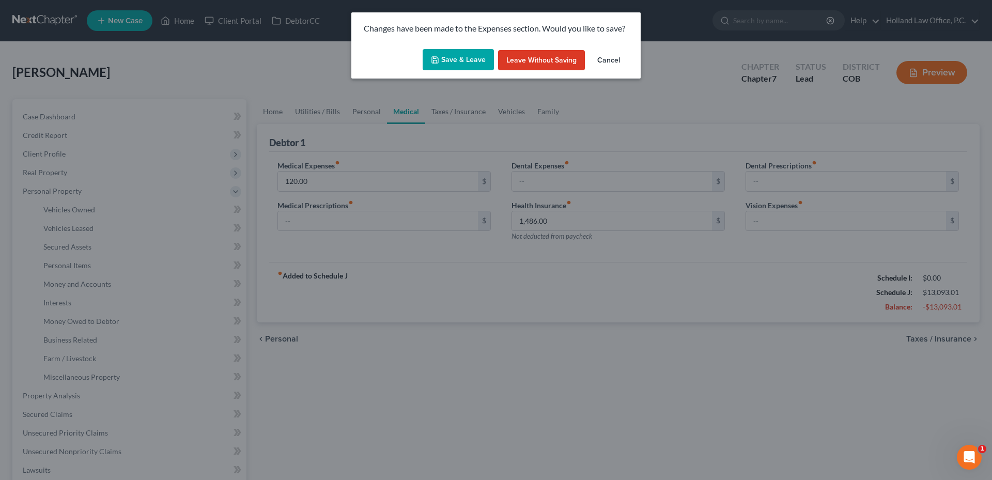
click at [108, 377] on div "Changes have been made to the Expenses section. Would you like to save? Save & …" at bounding box center [496, 240] width 992 height 480
click at [459, 64] on button "Save & Leave" at bounding box center [457, 60] width 71 height 22
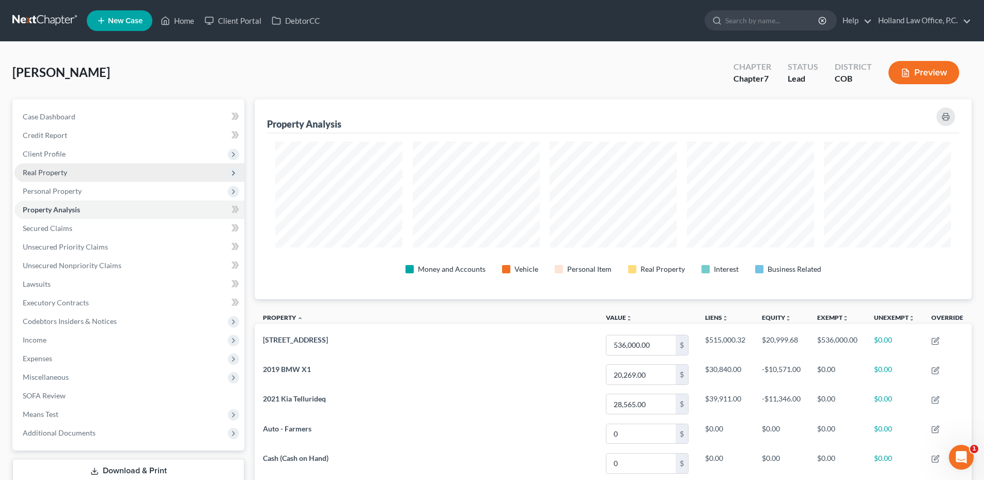
click at [68, 166] on span "Real Property" at bounding box center [129, 172] width 230 height 19
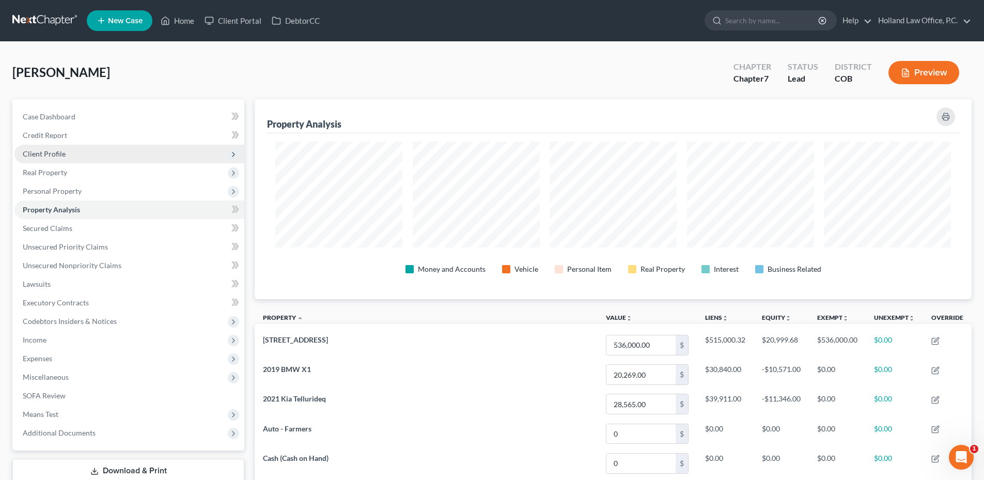
scroll to position [200, 717]
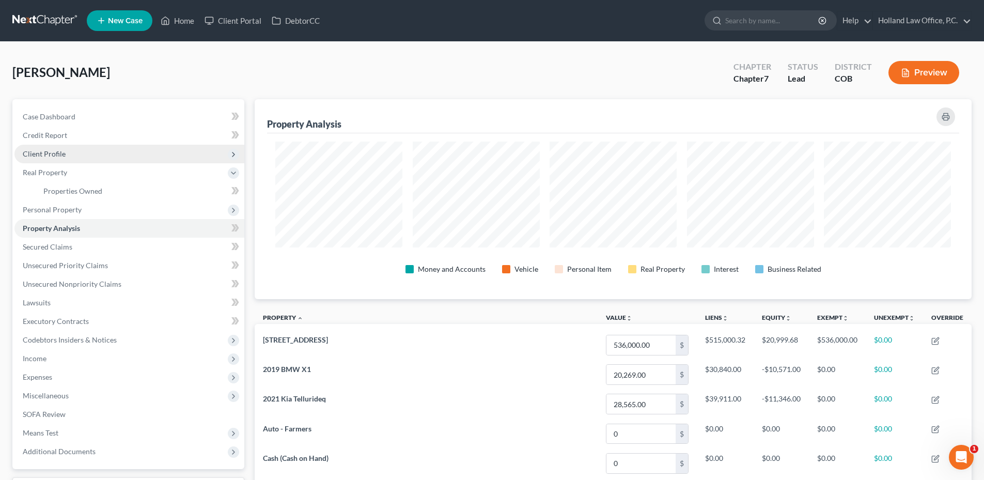
click at [65, 152] on span "Client Profile" at bounding box center [129, 154] width 230 height 19
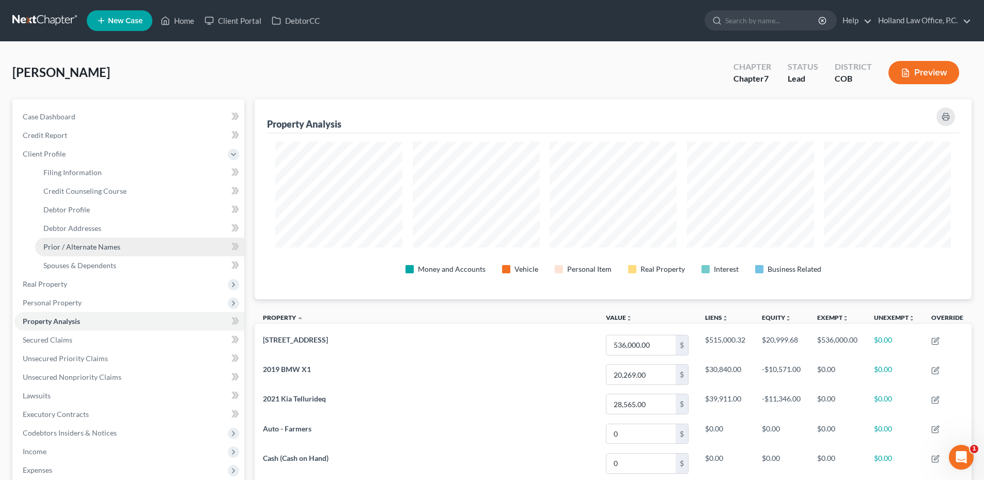
click at [88, 241] on link "Prior / Alternate Names" at bounding box center [139, 247] width 209 height 19
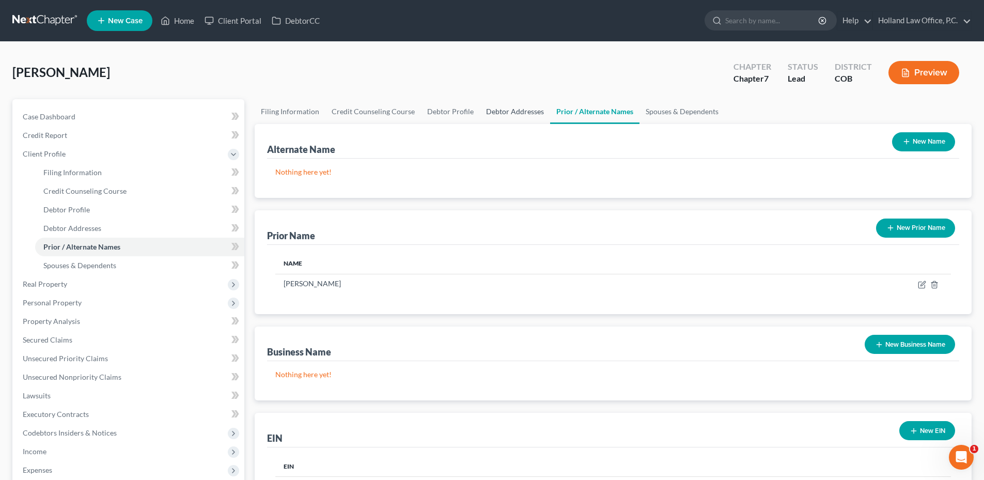
click at [500, 114] on link "Debtor Addresses" at bounding box center [515, 111] width 70 height 25
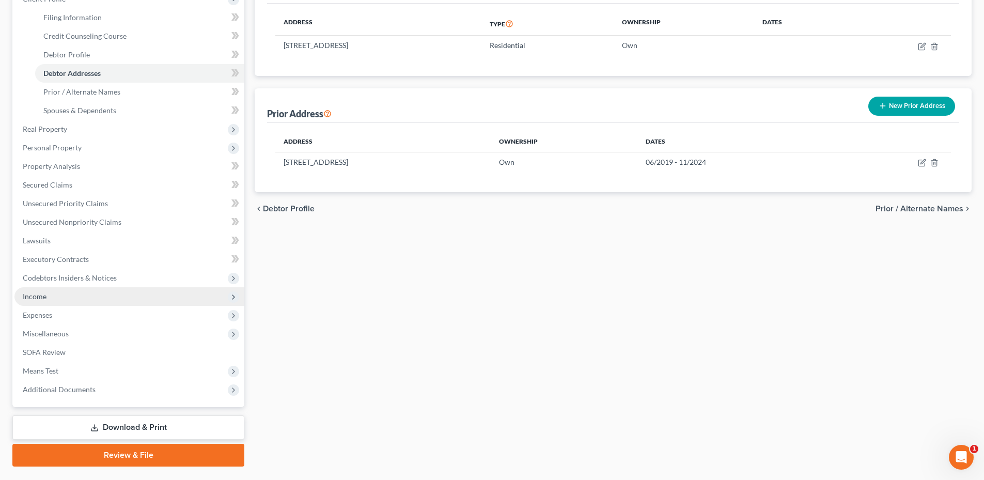
click at [58, 290] on span "Income" at bounding box center [129, 296] width 230 height 19
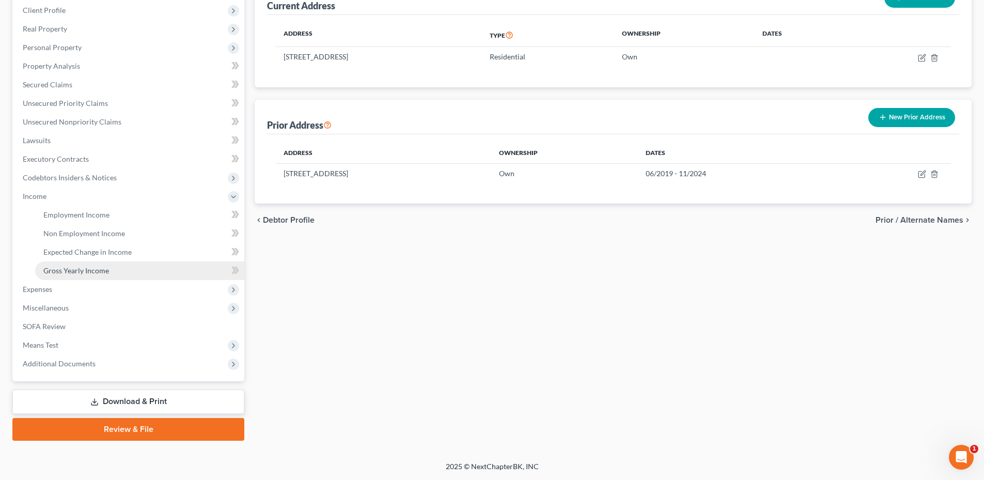
click at [86, 272] on span "Gross Yearly Income" at bounding box center [76, 270] width 66 height 9
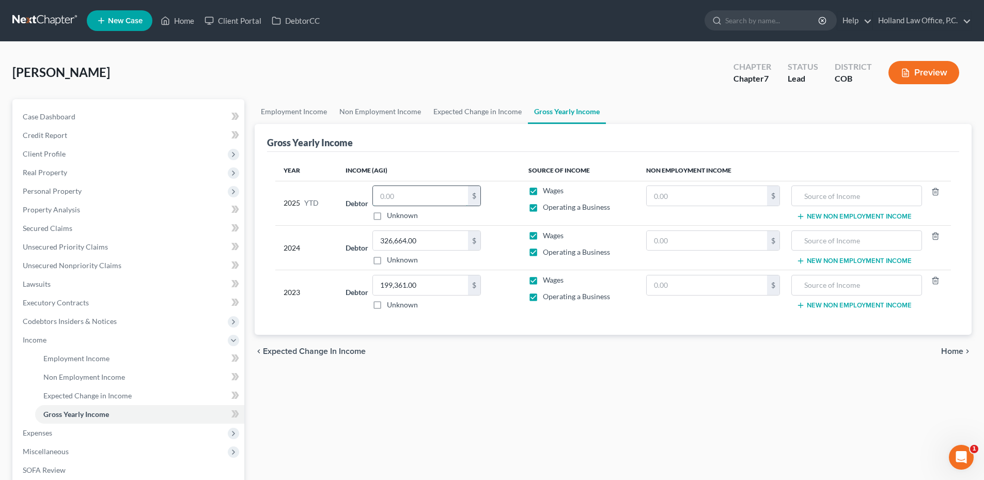
click at [418, 197] on input "text" at bounding box center [420, 196] width 95 height 20
type input "143,263.00"
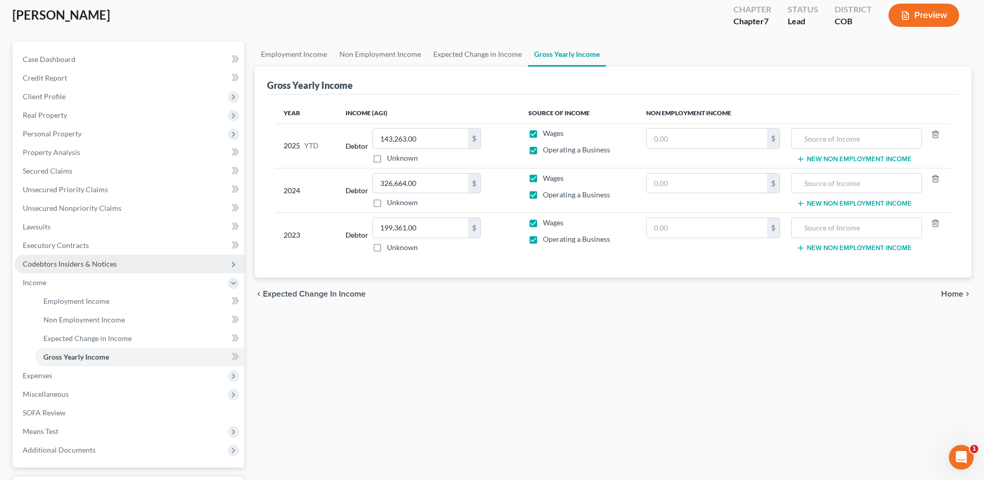
scroll to position [103, 0]
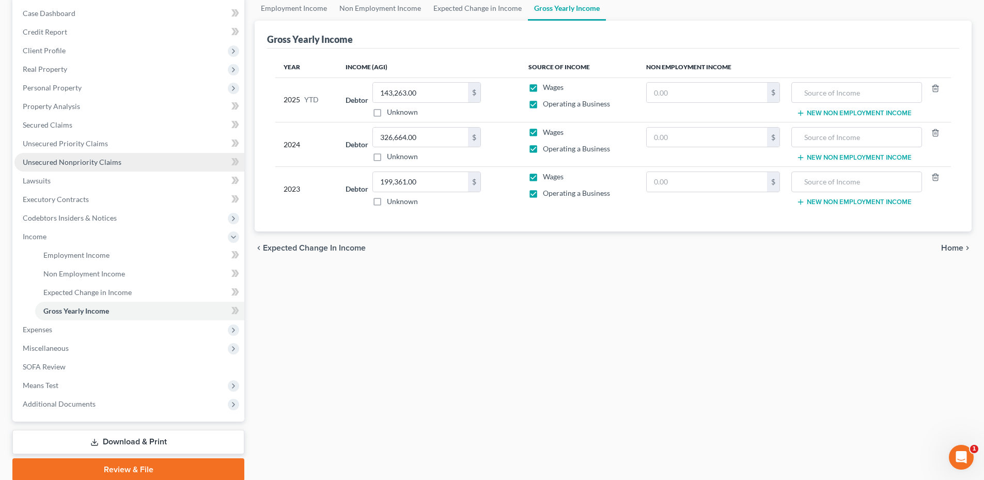
click at [82, 155] on link "Unsecured Nonpriority Claims" at bounding box center [129, 162] width 230 height 19
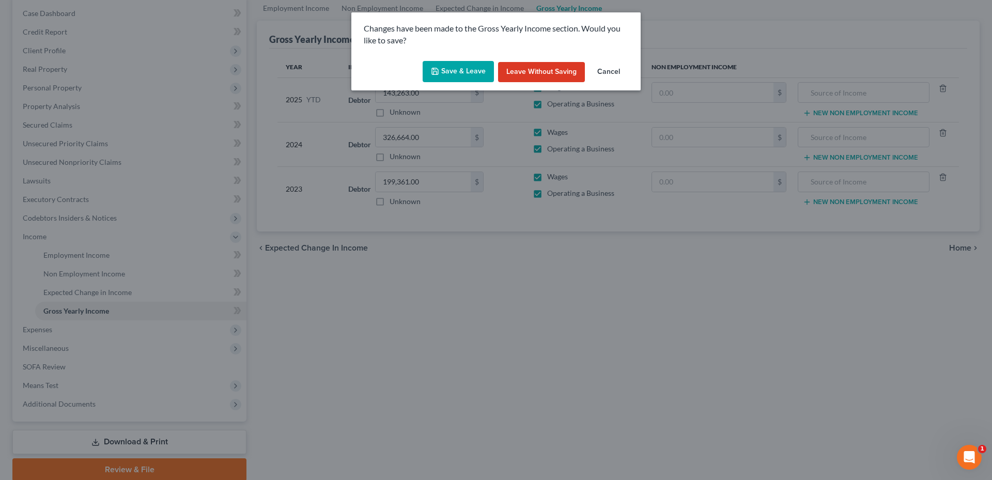
click at [446, 67] on button "Save & Leave" at bounding box center [457, 72] width 71 height 22
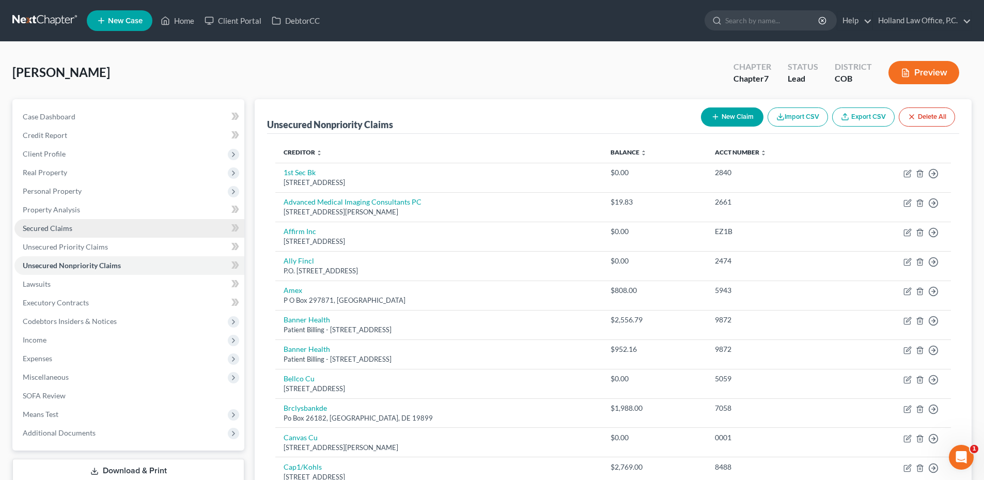
click at [67, 233] on link "Secured Claims" at bounding box center [129, 228] width 230 height 19
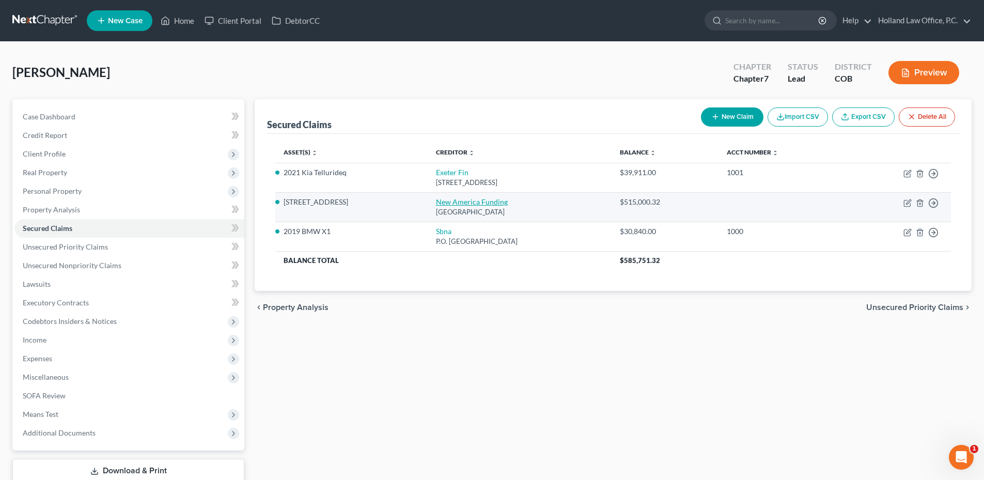
click at [460, 205] on link "New America Funding" at bounding box center [472, 201] width 72 height 9
select select "45"
select select "4"
select select "3"
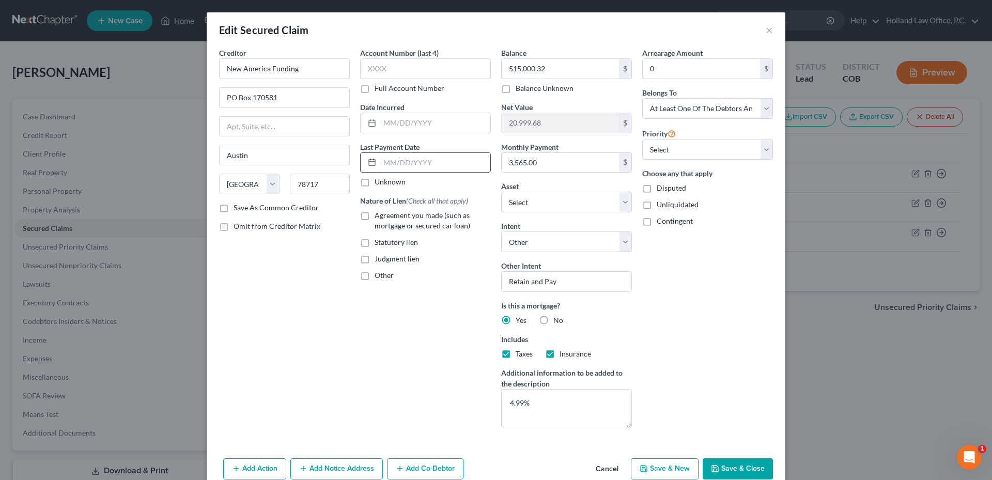
click at [419, 168] on input "text" at bounding box center [435, 163] width 111 height 20
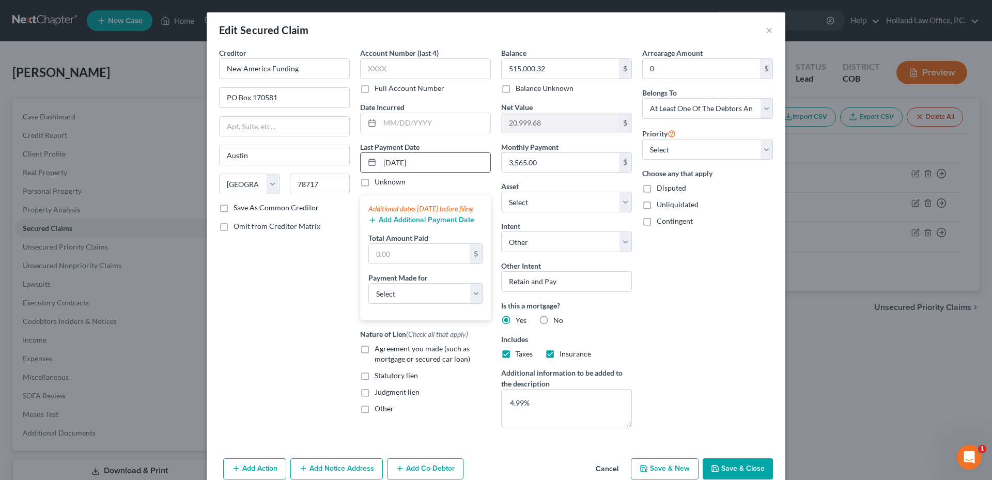
click at [382, 159] on input "[DATE]" at bounding box center [435, 163] width 111 height 20
type input "[DATE]"
drag, startPoint x: 404, startPoint y: 270, endPoint x: 394, endPoint y: 250, distance: 21.5
click at [404, 263] on input "text" at bounding box center [419, 254] width 101 height 20
click at [386, 224] on button "Add Additional Payment Date" at bounding box center [421, 220] width 106 height 8
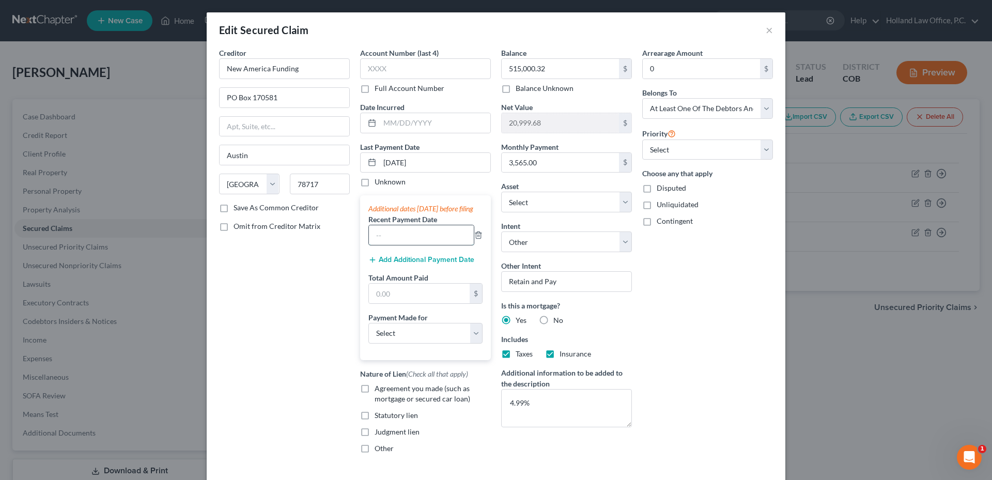
click at [396, 245] on input "text" at bounding box center [421, 235] width 105 height 20
type input "[DATE]"
click at [396, 276] on div "Additional dates [DATE] before filing Recent Payment Date [DATE] Add Additional…" at bounding box center [425, 277] width 131 height 164
click at [394, 264] on button "Add Additional Payment Date" at bounding box center [421, 260] width 106 height 8
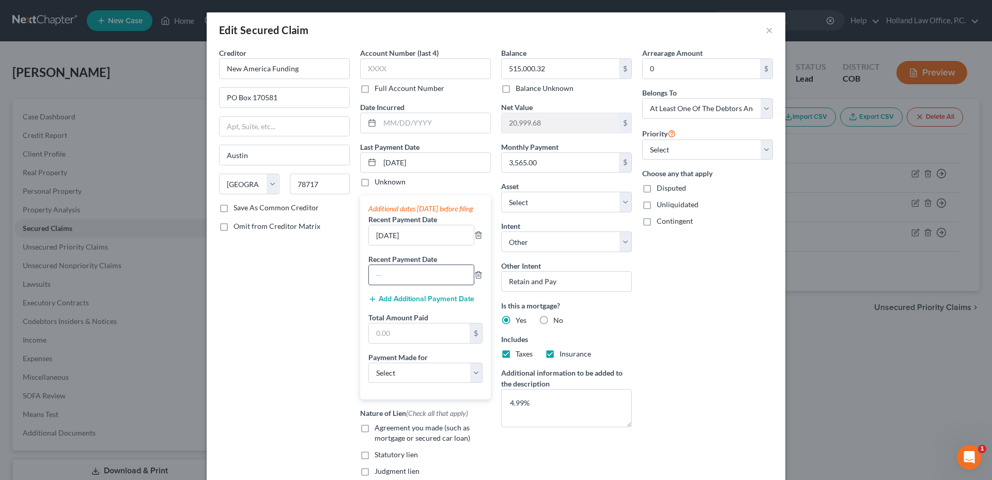
click at [387, 285] on input "text" at bounding box center [421, 275] width 105 height 20
type input "[DATE]"
click at [440, 343] on input "text" at bounding box center [419, 333] width 101 height 20
type input "10,695.00"
click at [731, 330] on div "Arrearage Amount 0 $ Belongs To * Select Debtor 1 Only Debtor 2 Only Debtor 1 A…" at bounding box center [707, 274] width 141 height 453
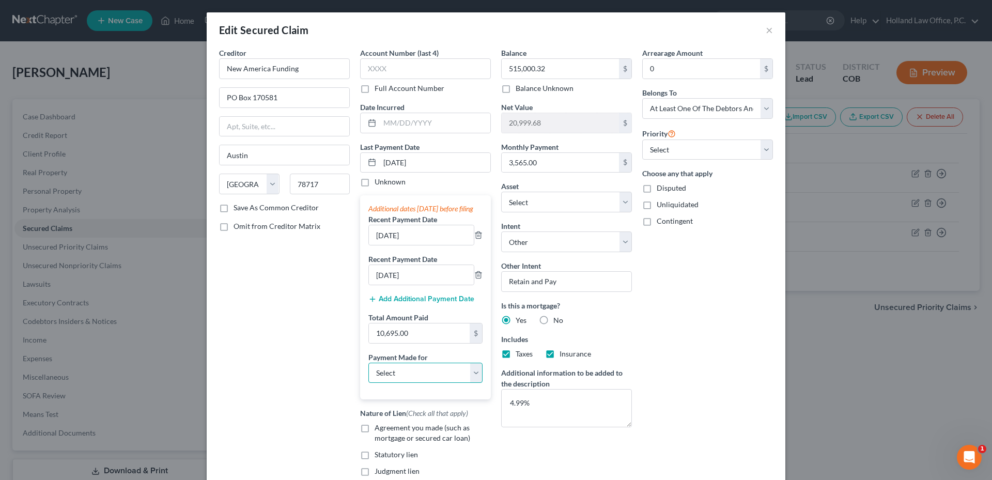
click at [402, 373] on select "Select Car Credit Card Loan Repayment Mortgage Other Suppliers Or Vendors" at bounding box center [425, 373] width 114 height 21
select select "3"
click at [368, 372] on select "Select Car Credit Card Loan Repayment Mortgage Other Suppliers Or Vendors" at bounding box center [425, 373] width 114 height 21
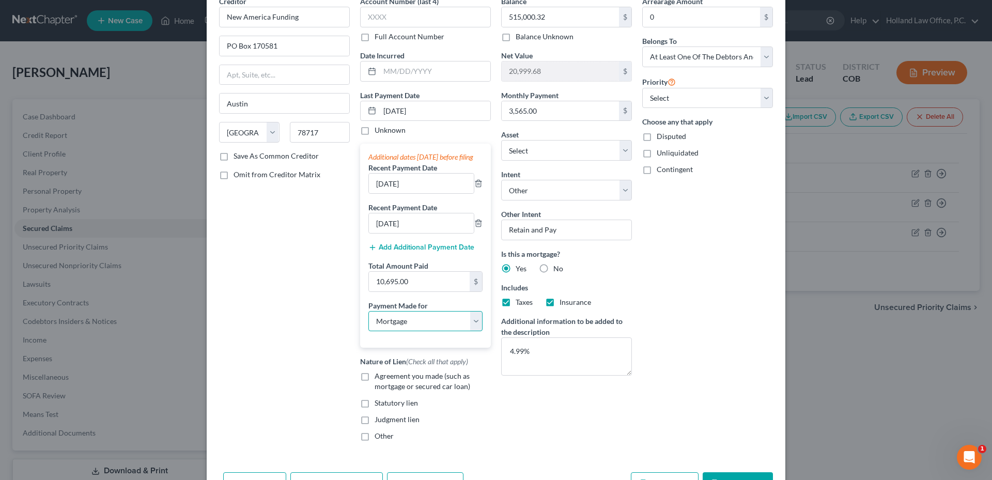
scroll to position [127, 0]
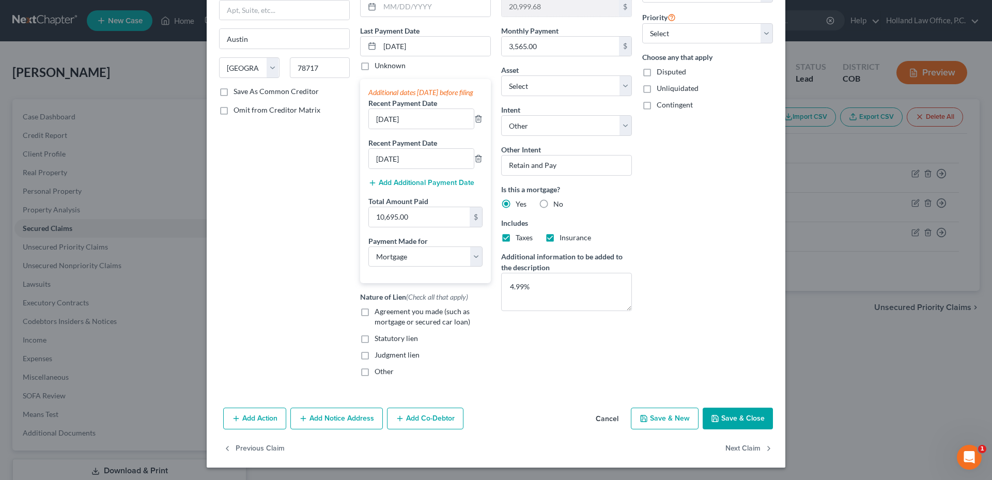
click at [744, 412] on button "Save & Close" at bounding box center [737, 418] width 70 height 22
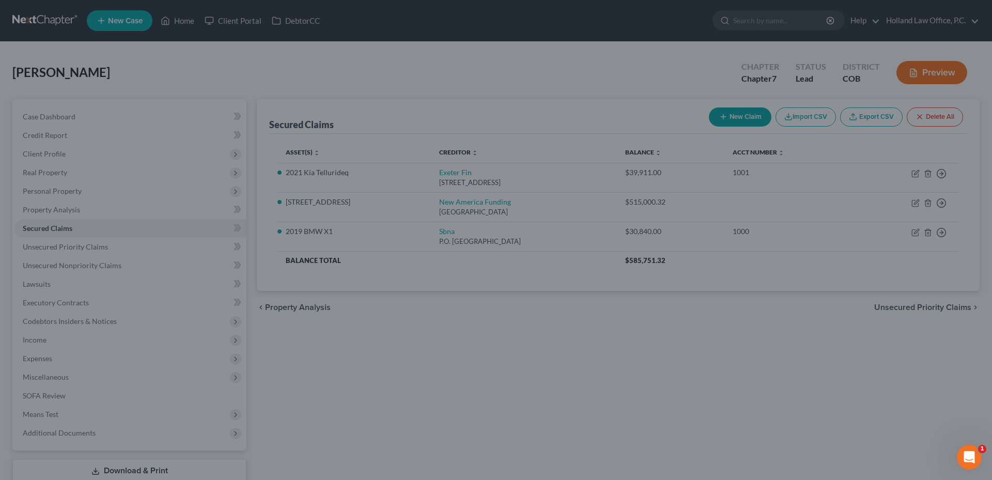
select select "12"
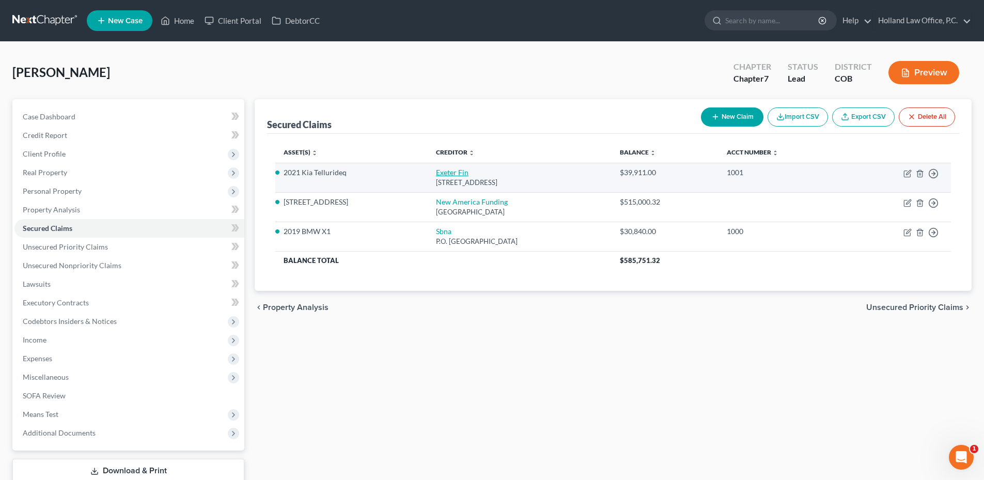
click at [436, 175] on link "Exeter Fin" at bounding box center [452, 172] width 33 height 9
select select "45"
select select "0"
select select "2"
select select "0"
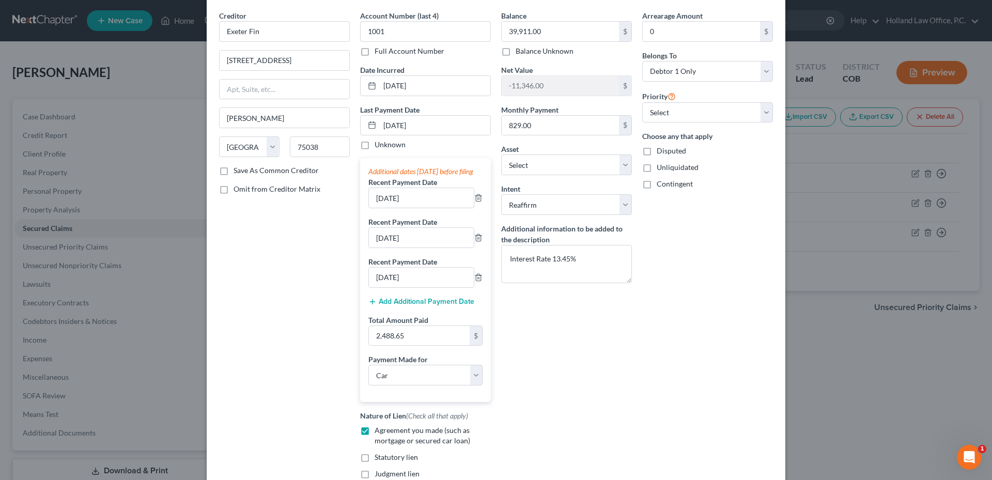
scroll to position [195, 0]
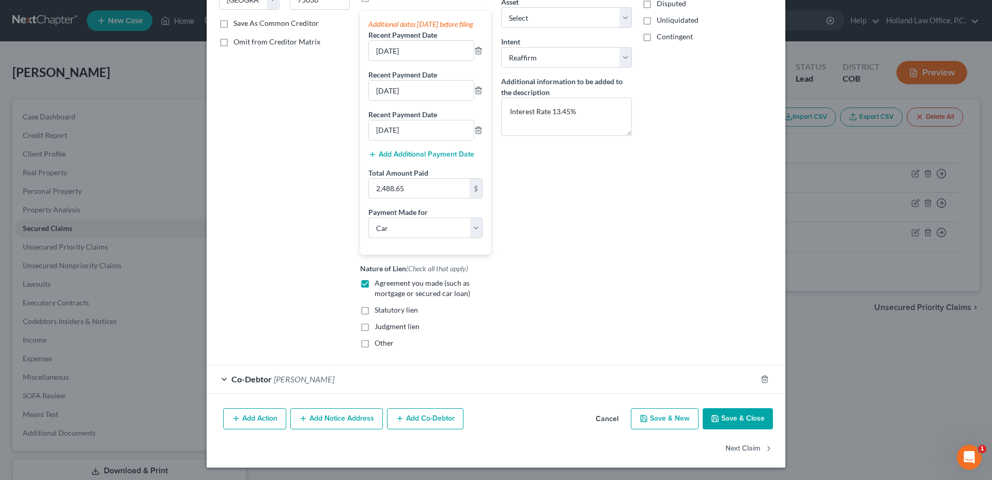
click at [748, 419] on button "Save & Close" at bounding box center [737, 419] width 70 height 22
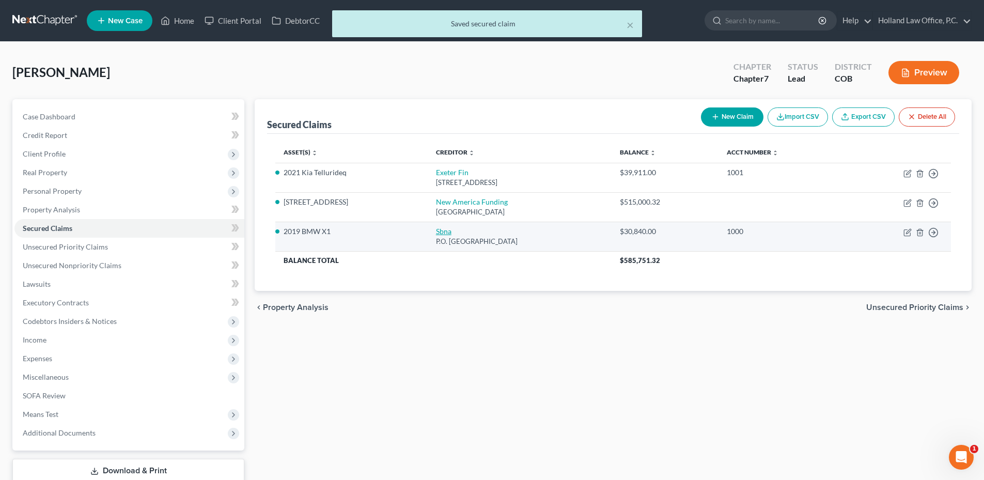
click at [436, 233] on link "Sbna" at bounding box center [443, 231] width 15 height 9
select select "45"
select select "0"
select select "2"
select select "0"
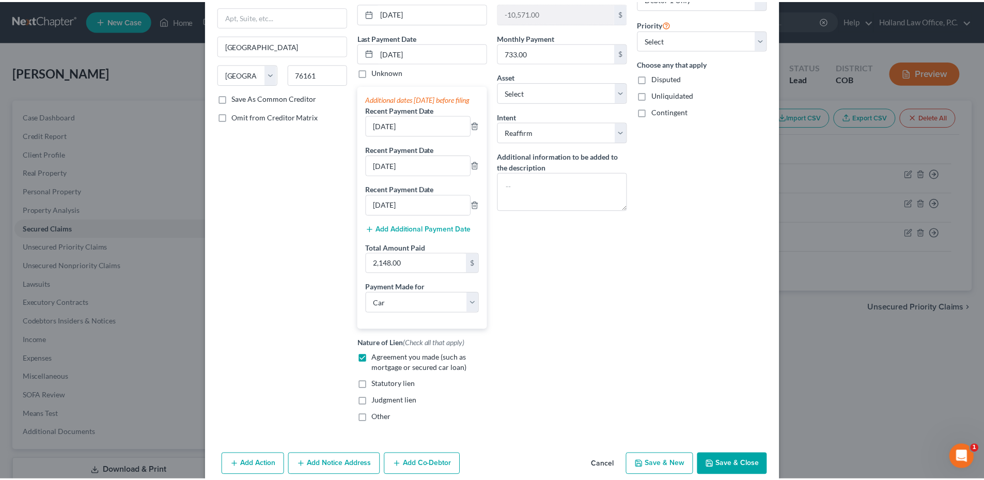
scroll to position [166, 0]
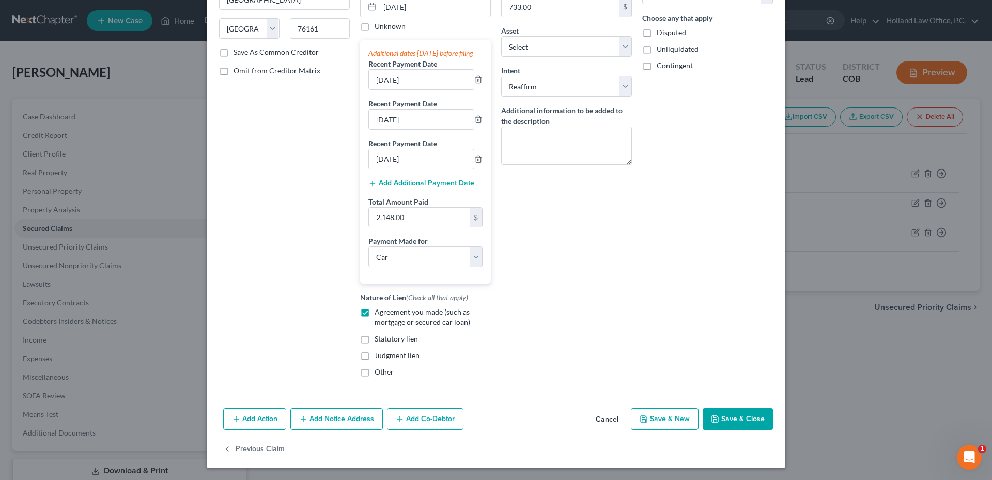
click at [726, 419] on button "Save & Close" at bounding box center [737, 419] width 70 height 22
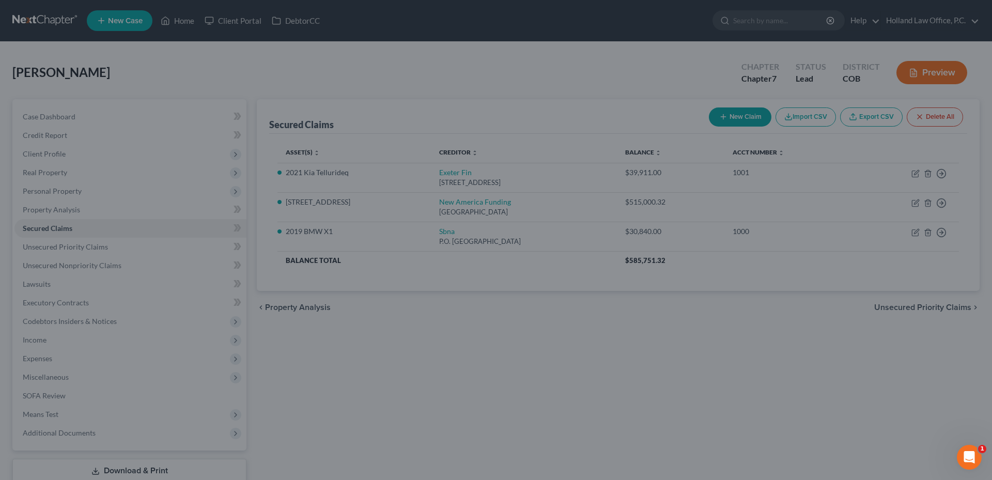
select select "11"
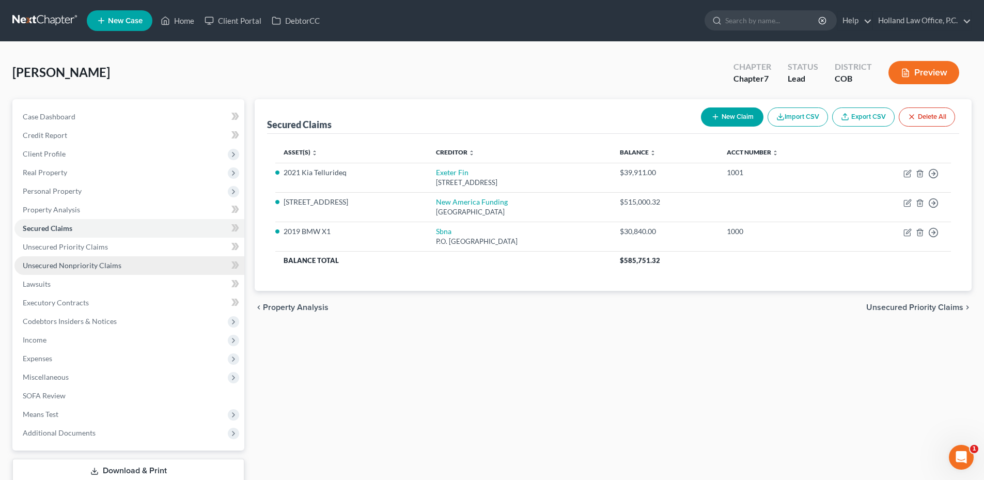
click at [75, 270] on link "Unsecured Nonpriority Claims" at bounding box center [129, 265] width 230 height 19
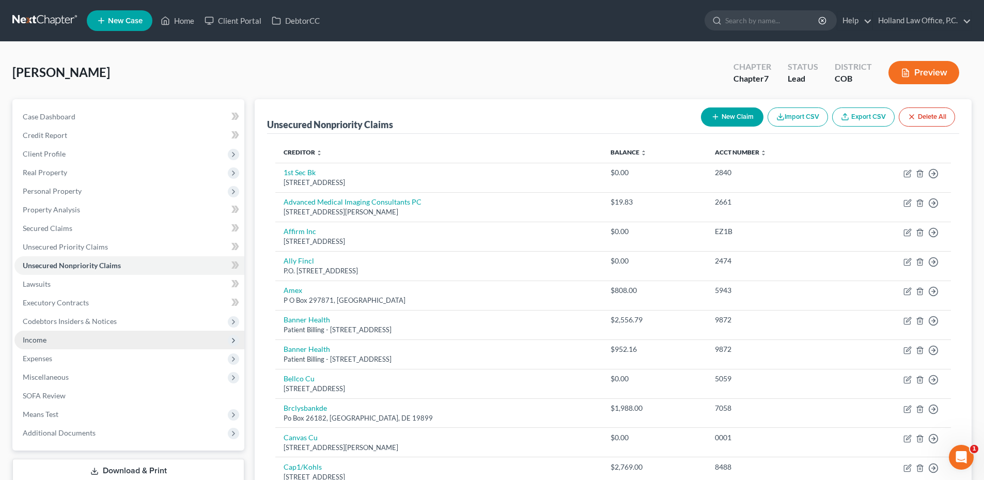
click at [36, 340] on span "Income" at bounding box center [35, 339] width 24 height 9
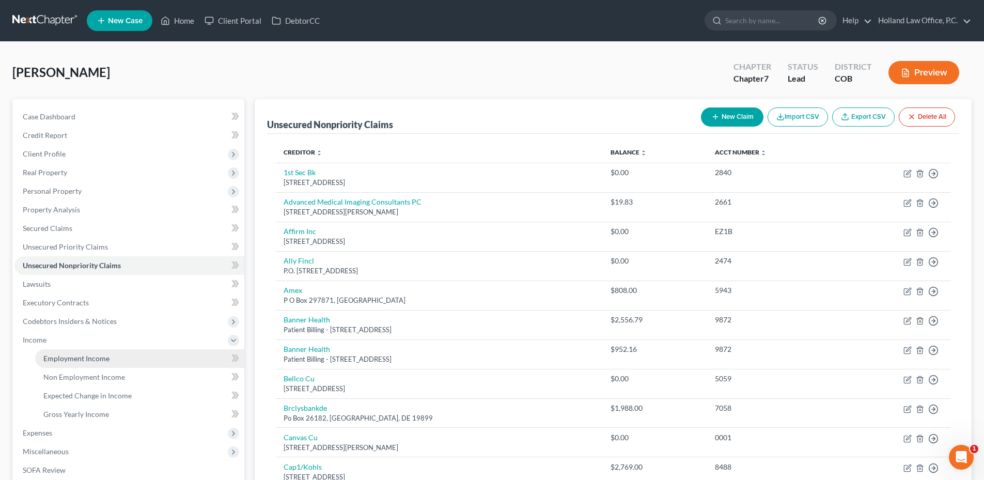
click at [67, 365] on link "Employment Income" at bounding box center [139, 358] width 209 height 19
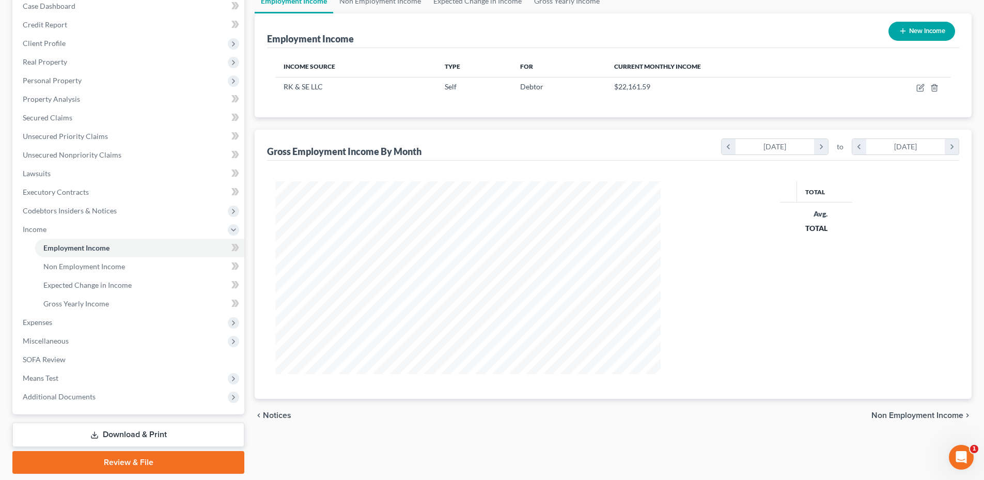
scroll to position [92, 0]
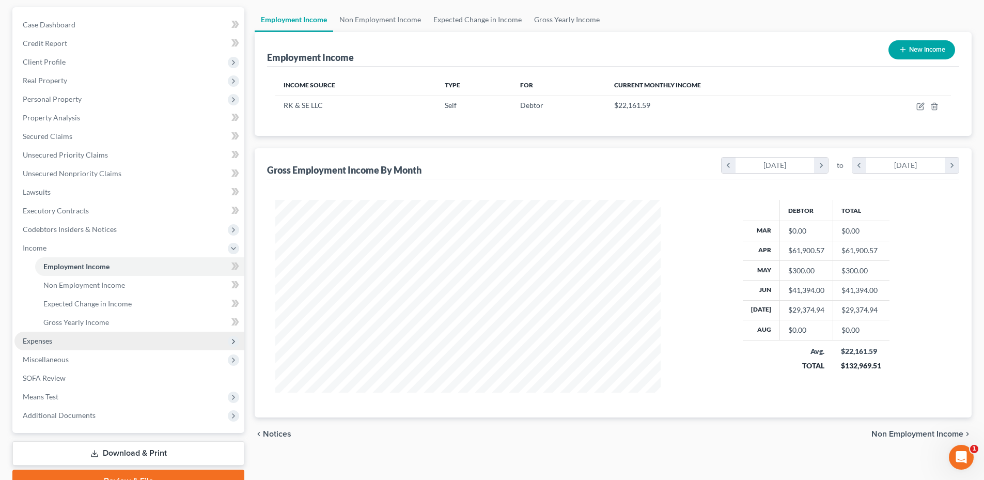
click at [57, 342] on span "Expenses" at bounding box center [129, 341] width 230 height 19
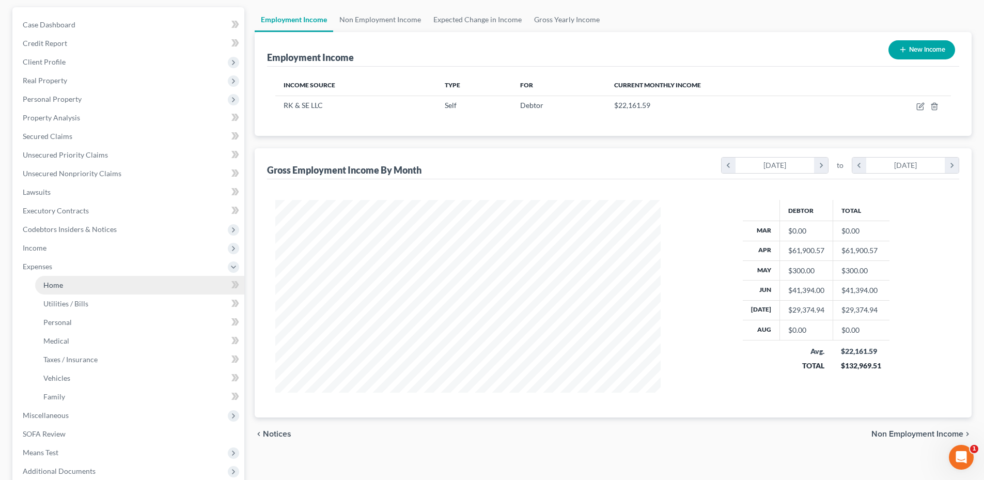
click at [77, 287] on link "Home" at bounding box center [139, 285] width 209 height 19
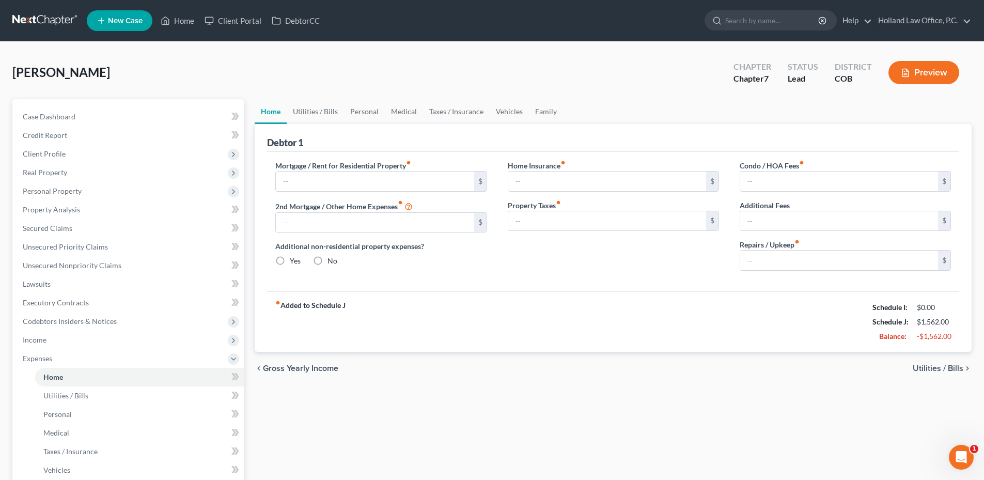
type input "3,298.30"
radio input "true"
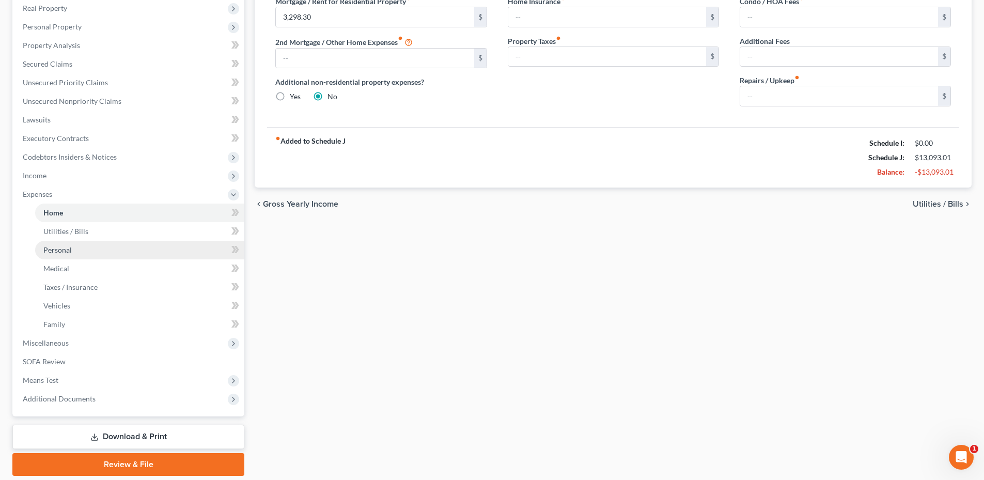
scroll to position [199, 0]
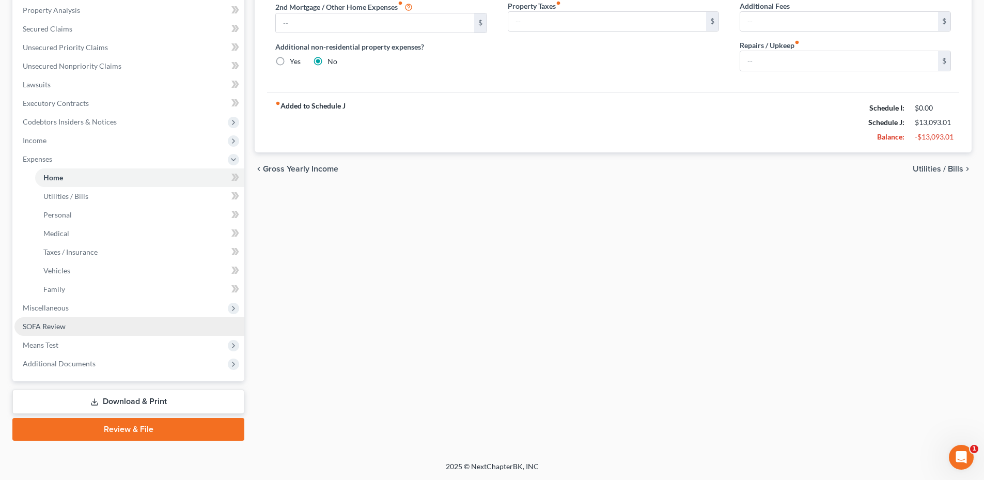
click at [61, 324] on span "SOFA Review" at bounding box center [44, 326] width 43 height 9
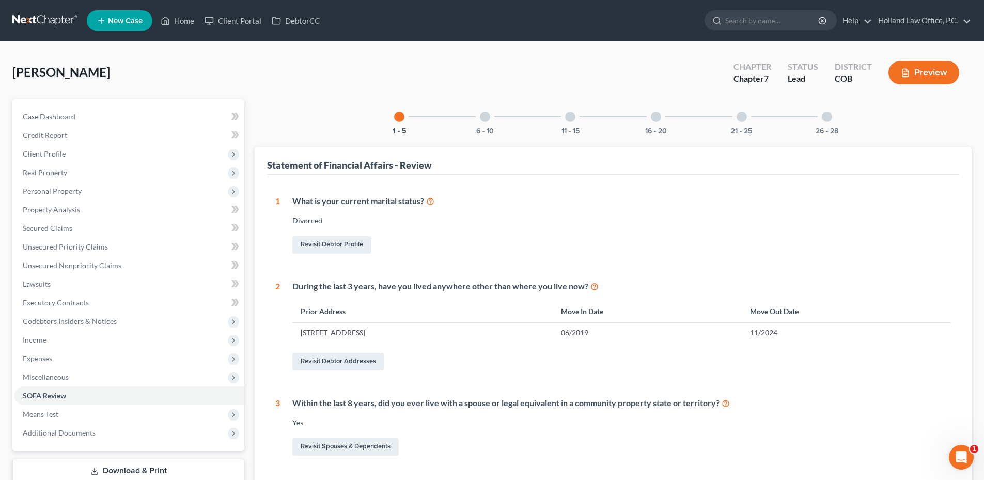
click at [496, 119] on div "6 - 10" at bounding box center [484, 116] width 35 height 35
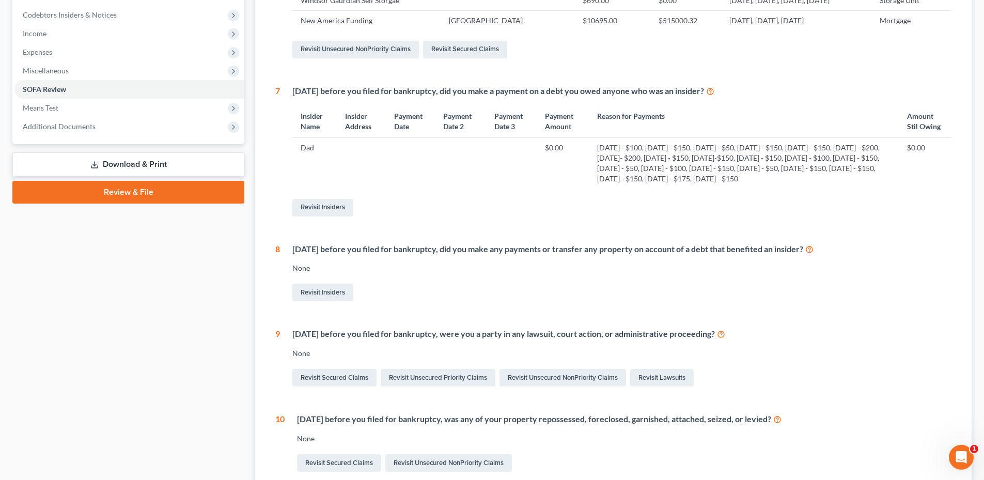
scroll to position [362, 0]
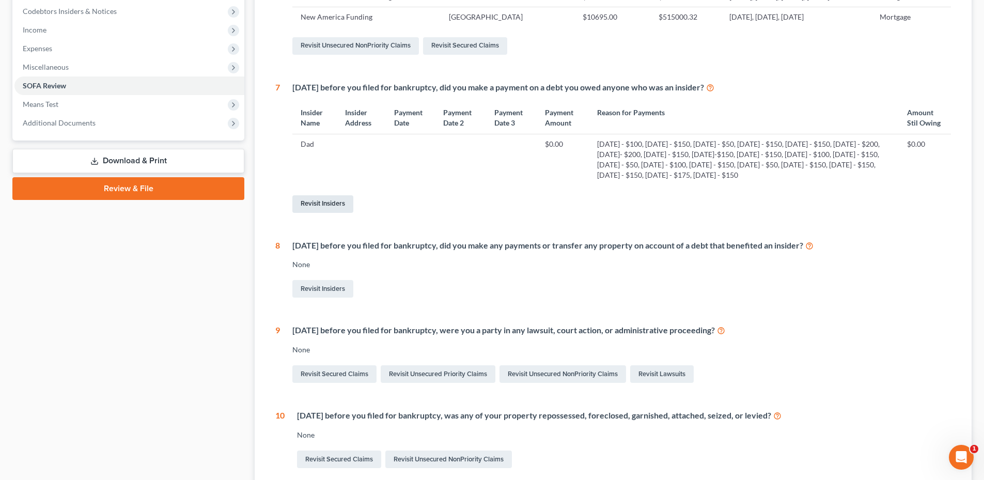
click at [337, 213] on link "Revisit Insiders" at bounding box center [322, 204] width 61 height 18
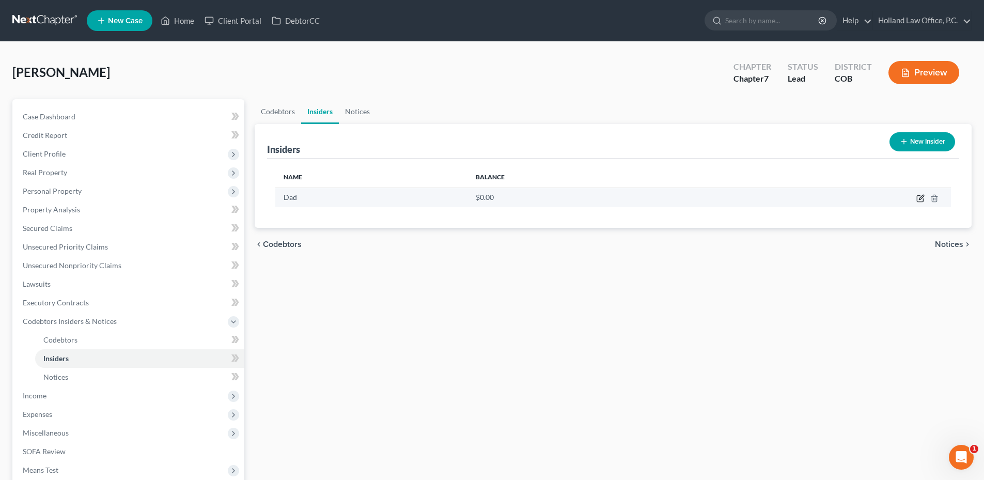
click at [919, 196] on icon "button" at bounding box center [920, 198] width 8 height 8
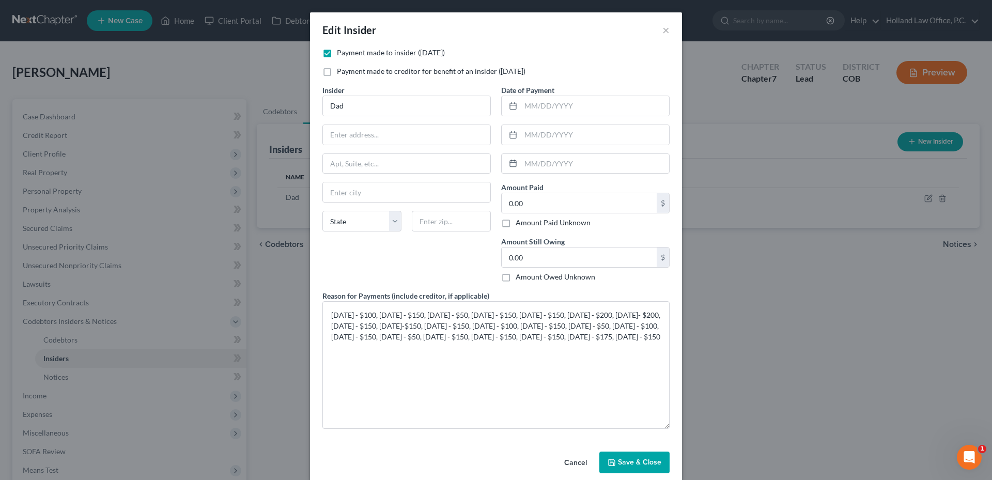
drag, startPoint x: 667, startPoint y: 336, endPoint x: 647, endPoint y: 406, distance: 73.1
click at [675, 425] on div "Payment made to insider ([DATE]) Payment made to creditor for benefit of an ins…" at bounding box center [496, 248] width 372 height 400
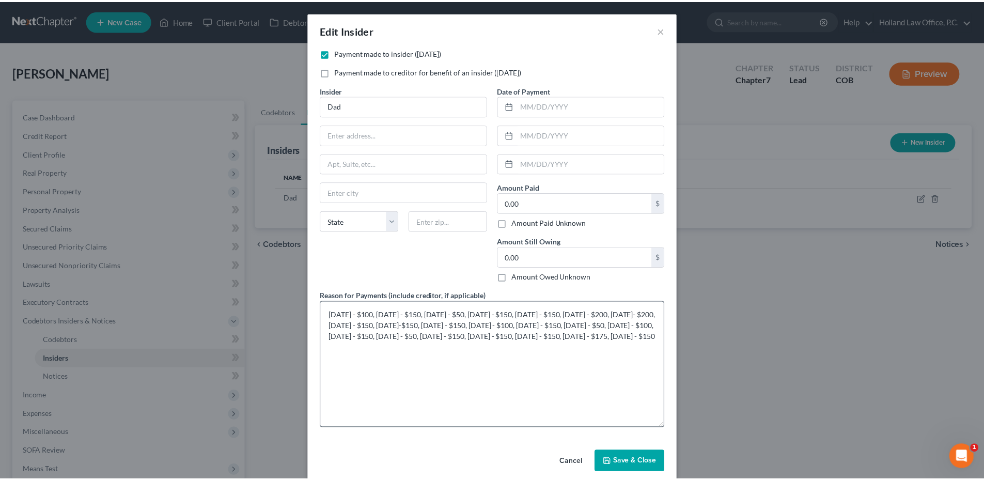
scroll to position [13, 0]
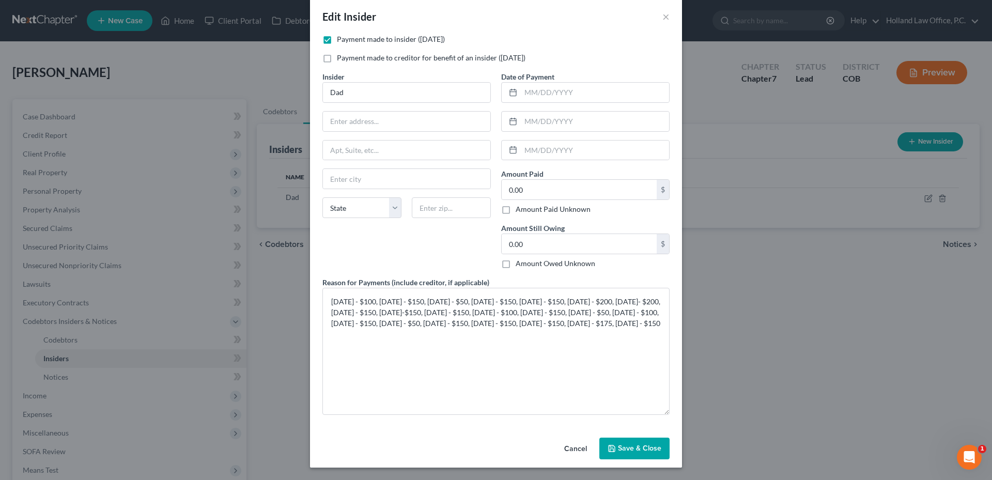
click at [632, 442] on button "Save & Close" at bounding box center [634, 448] width 70 height 22
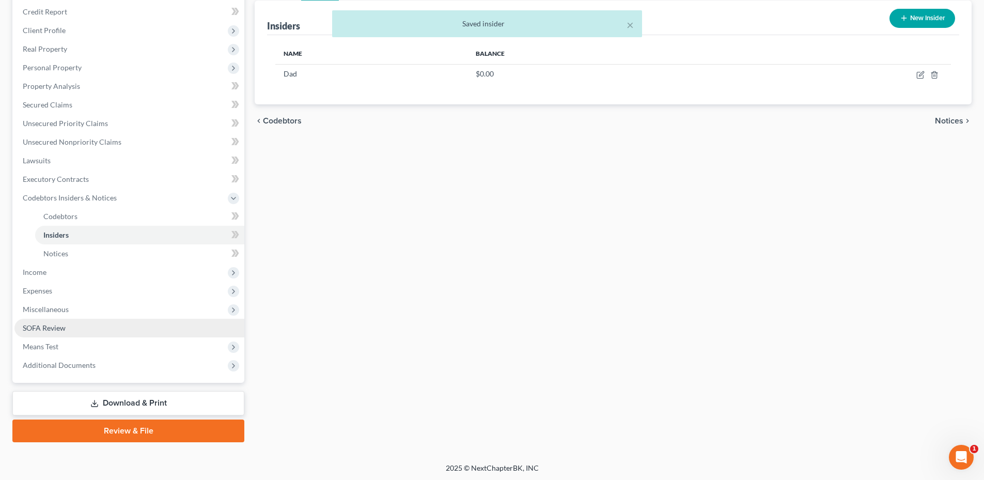
scroll to position [125, 0]
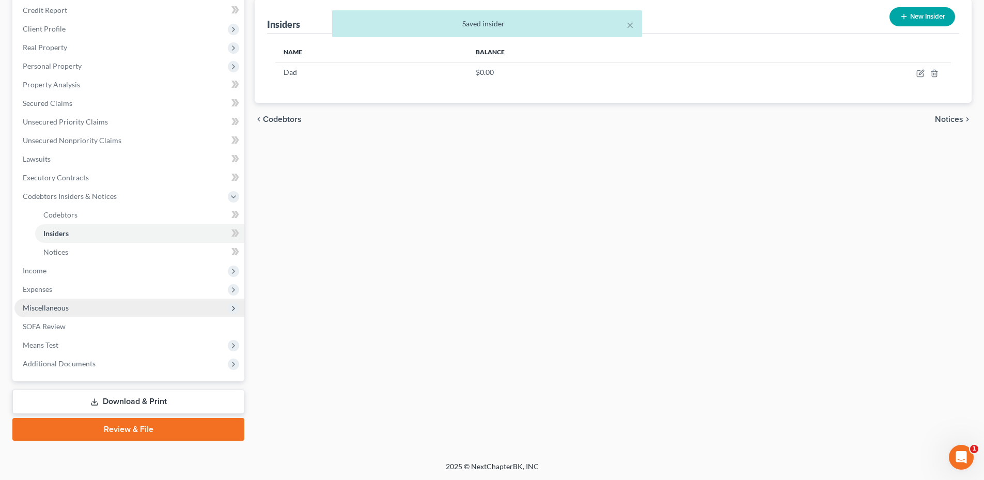
click at [60, 310] on span "Miscellaneous" at bounding box center [46, 307] width 46 height 9
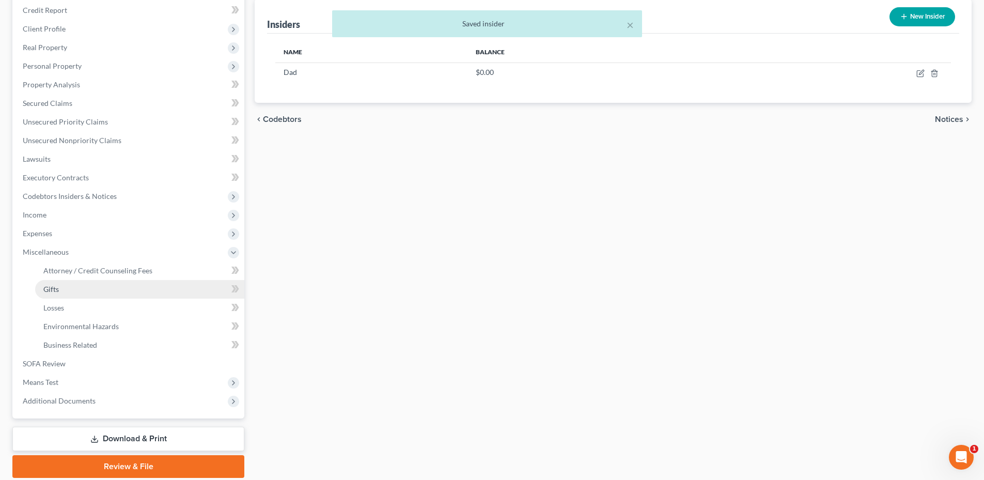
click at [57, 286] on span "Gifts" at bounding box center [50, 289] width 15 height 9
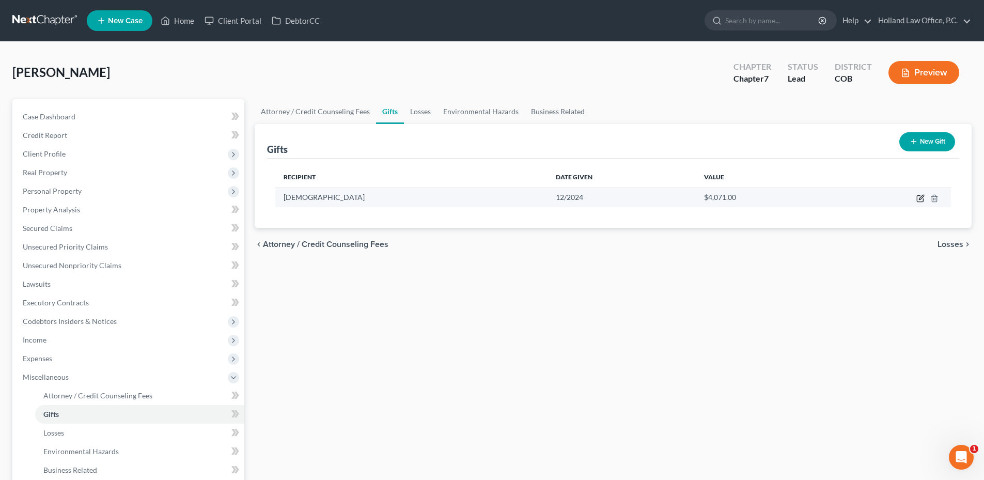
click at [920, 200] on icon "button" at bounding box center [920, 198] width 8 height 8
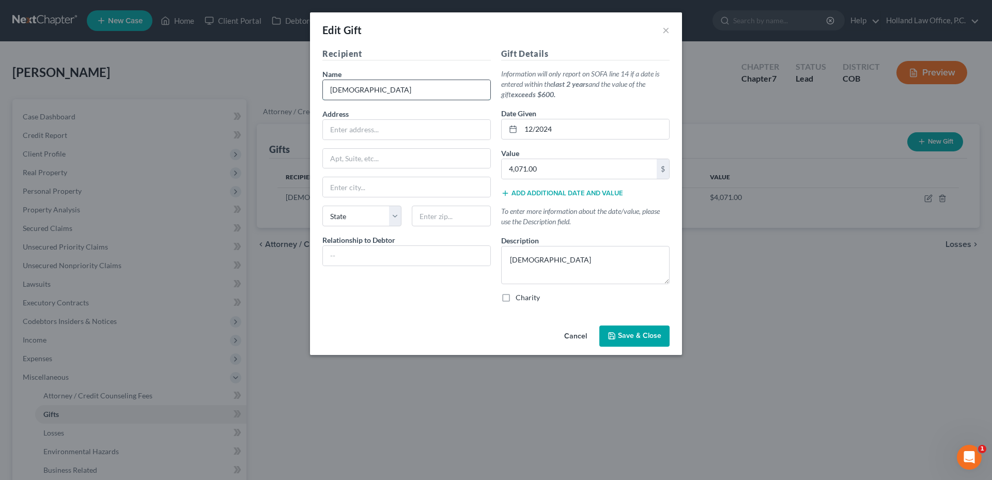
click at [387, 91] on input "[DEMOGRAPHIC_DATA]" at bounding box center [406, 90] width 167 height 20
click at [349, 255] on input "text" at bounding box center [406, 256] width 167 height 20
click at [488, 331] on div "Cancel Save & Close" at bounding box center [496, 338] width 372 height 34
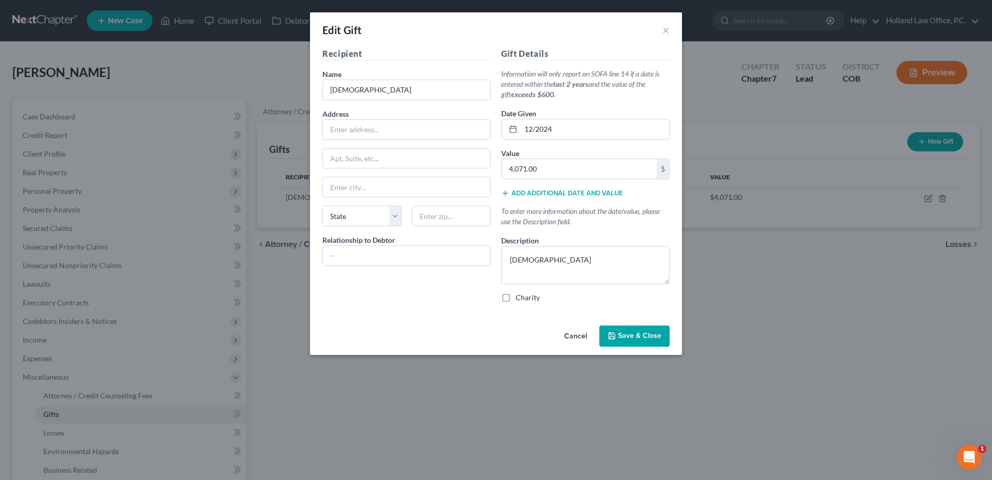
click at [637, 336] on span "Save & Close" at bounding box center [639, 336] width 43 height 9
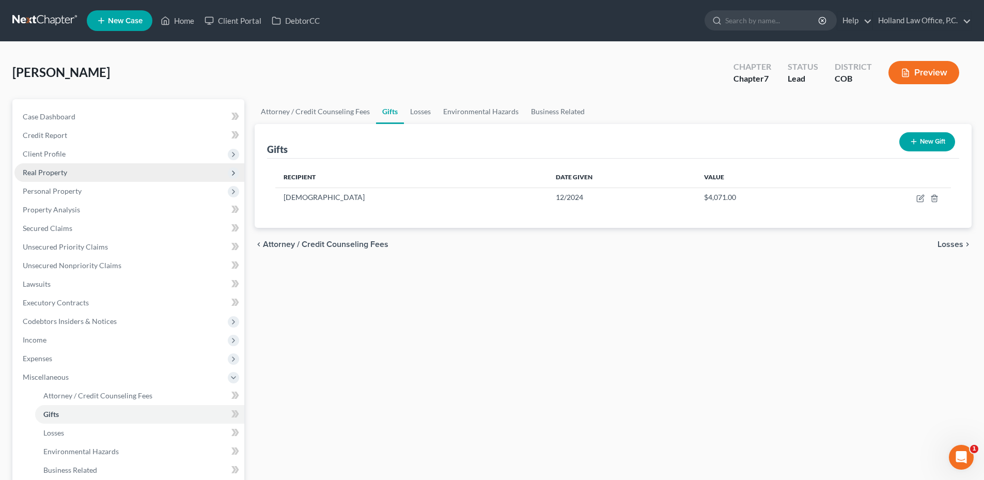
click at [61, 169] on span "Real Property" at bounding box center [45, 172] width 44 height 9
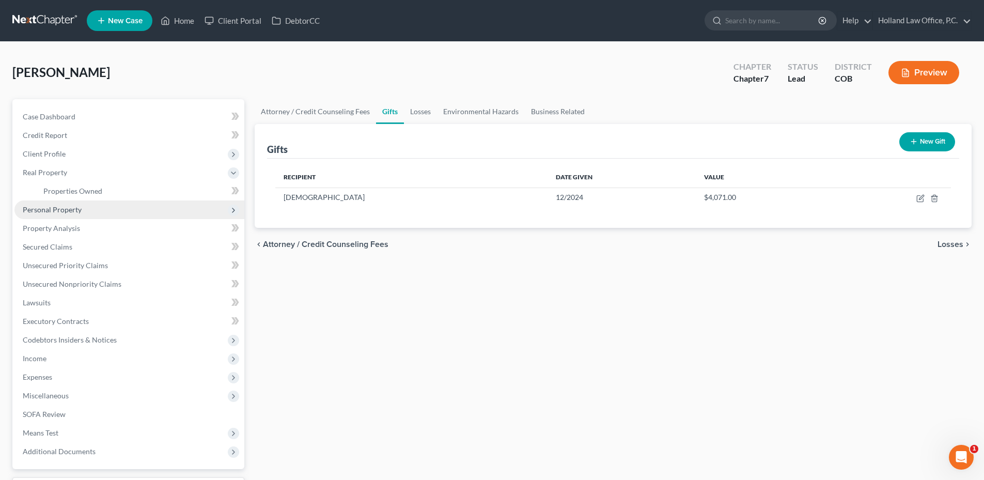
click at [57, 203] on span "Personal Property" at bounding box center [129, 209] width 230 height 19
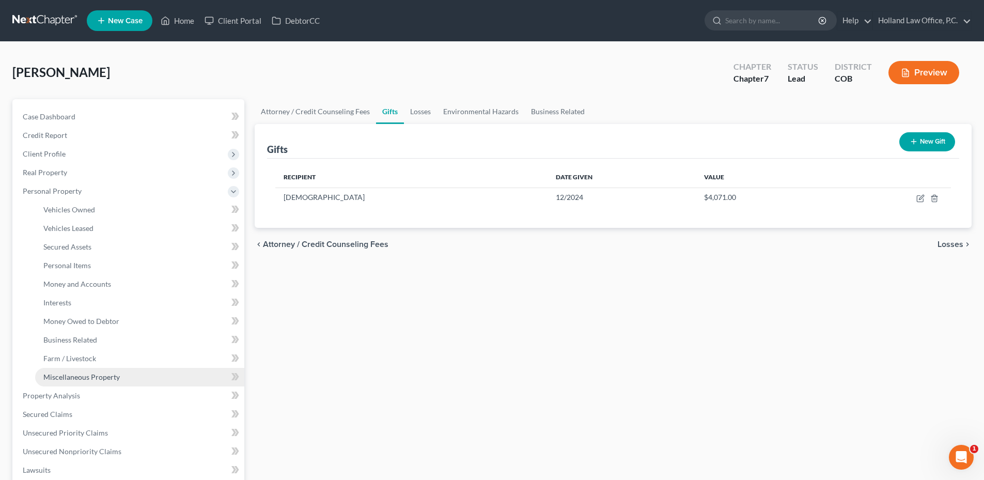
click at [101, 379] on span "Miscellaneous Property" at bounding box center [81, 376] width 76 height 9
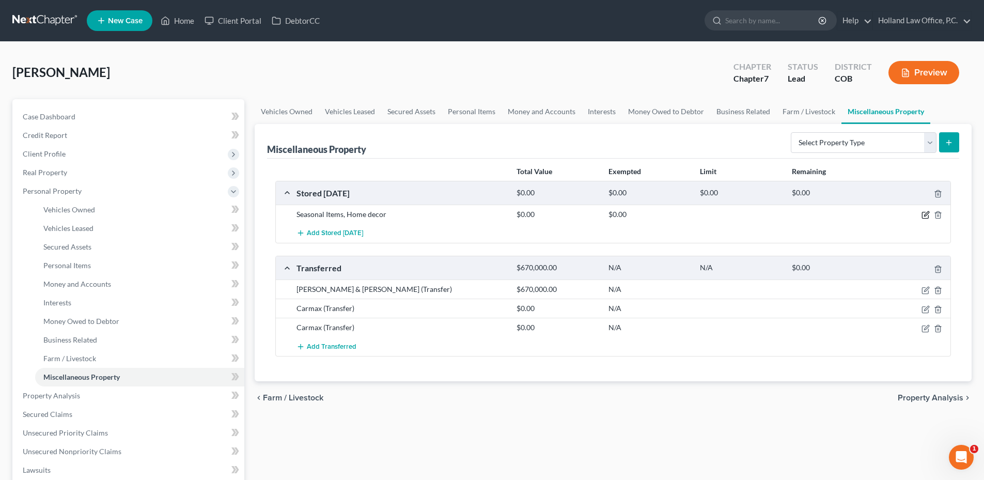
click at [922, 212] on icon "button" at bounding box center [925, 215] width 8 height 8
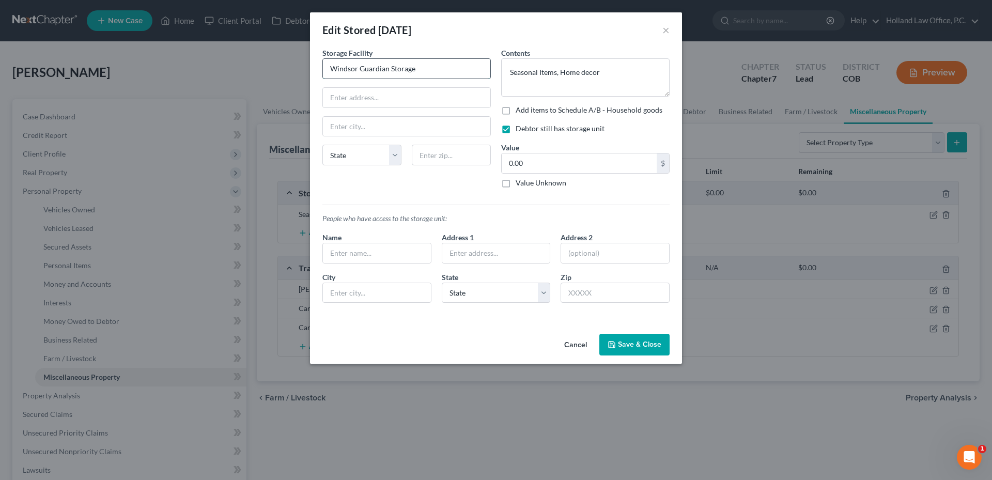
click at [385, 67] on input "Windsor Guardian Storage" at bounding box center [406, 69] width 167 height 20
click at [364, 95] on input "text" at bounding box center [406, 98] width 167 height 20
type input "[STREET_ADDRESS]"
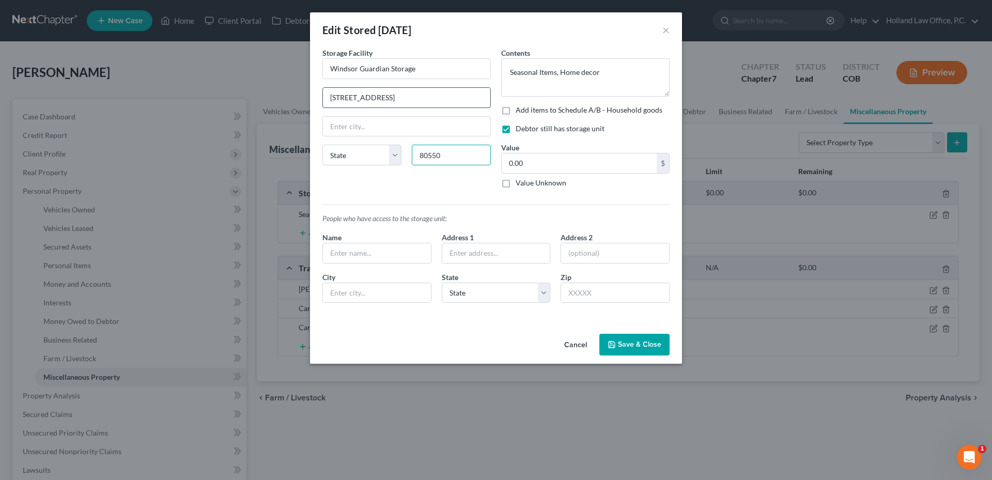
type input "80550"
type input "[GEOGRAPHIC_DATA]"
select select "5"
click at [634, 339] on button "Save & Close" at bounding box center [634, 345] width 70 height 22
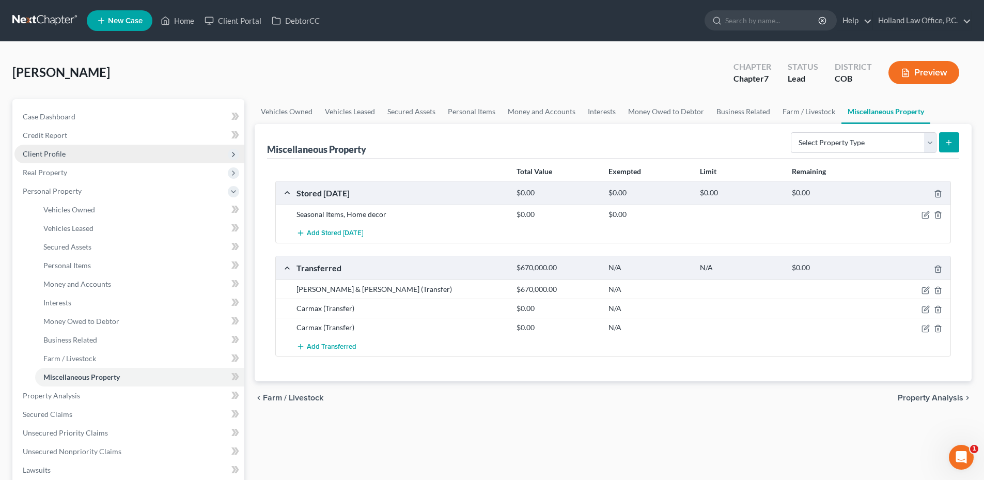
click at [54, 150] on span "Client Profile" at bounding box center [44, 153] width 43 height 9
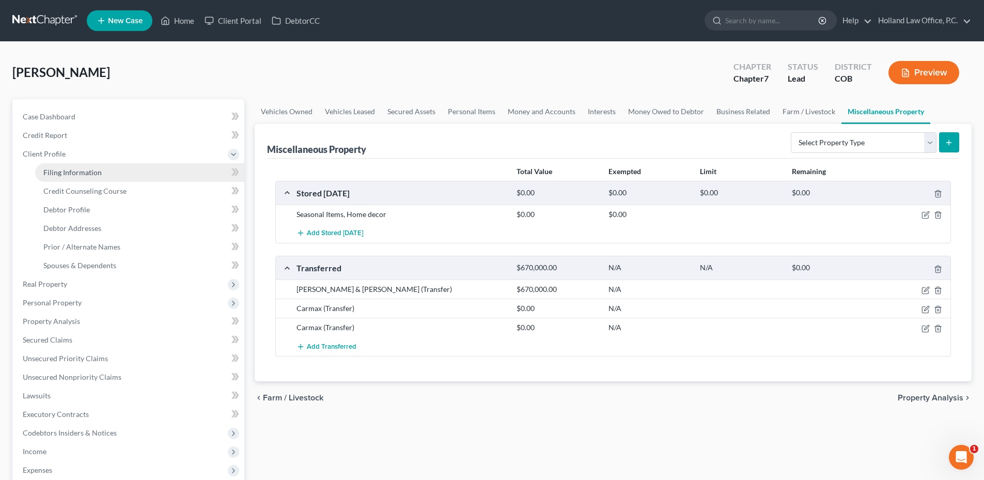
click at [93, 174] on span "Filing Information" at bounding box center [72, 172] width 58 height 9
select select "1"
select select "0"
select select "11"
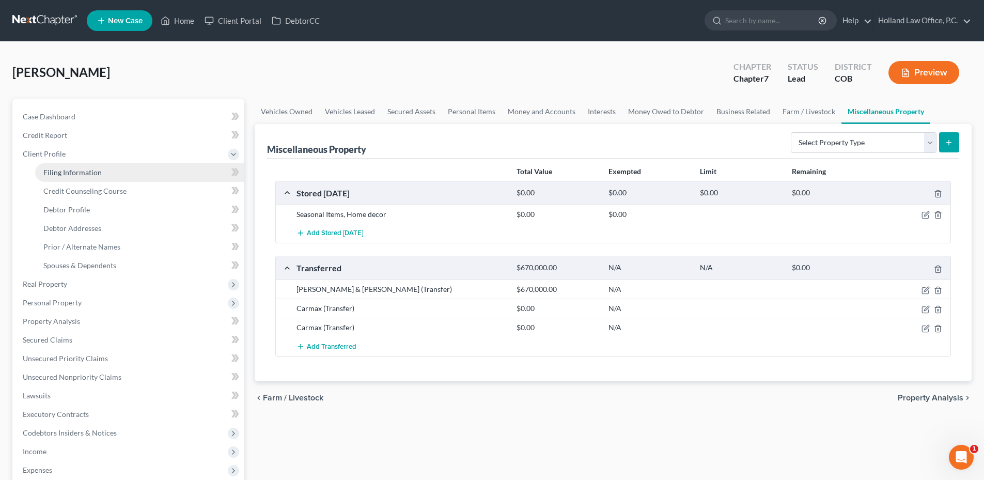
select select "0"
select select "5"
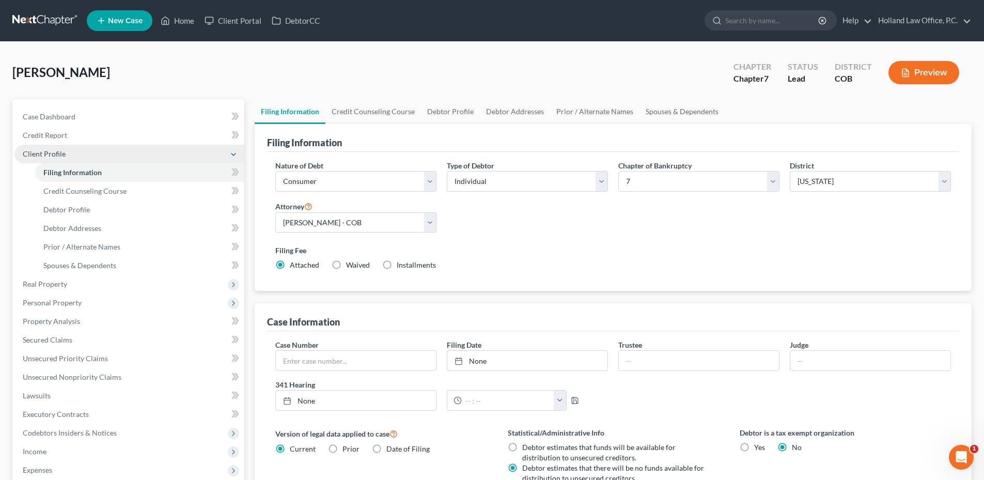
click at [82, 153] on span "Client Profile" at bounding box center [129, 154] width 230 height 19
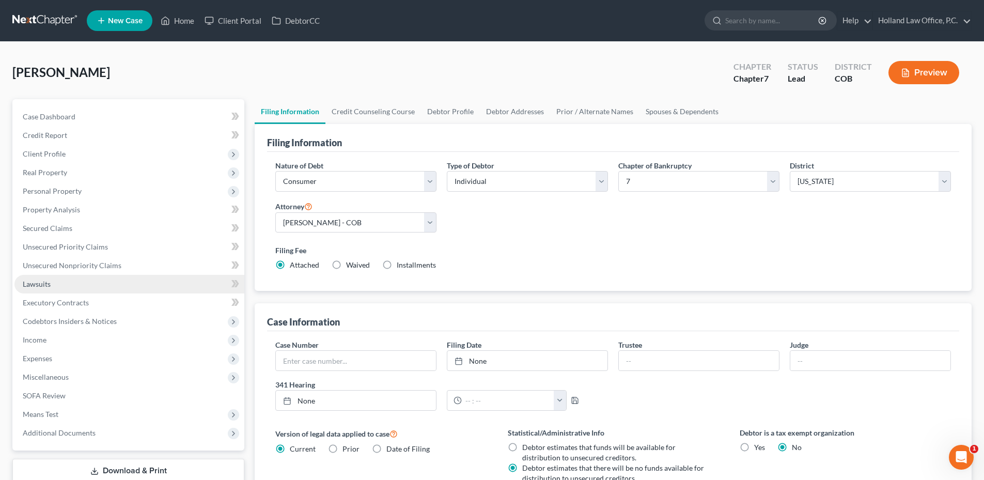
click at [66, 284] on link "Lawsuits" at bounding box center [129, 284] width 230 height 19
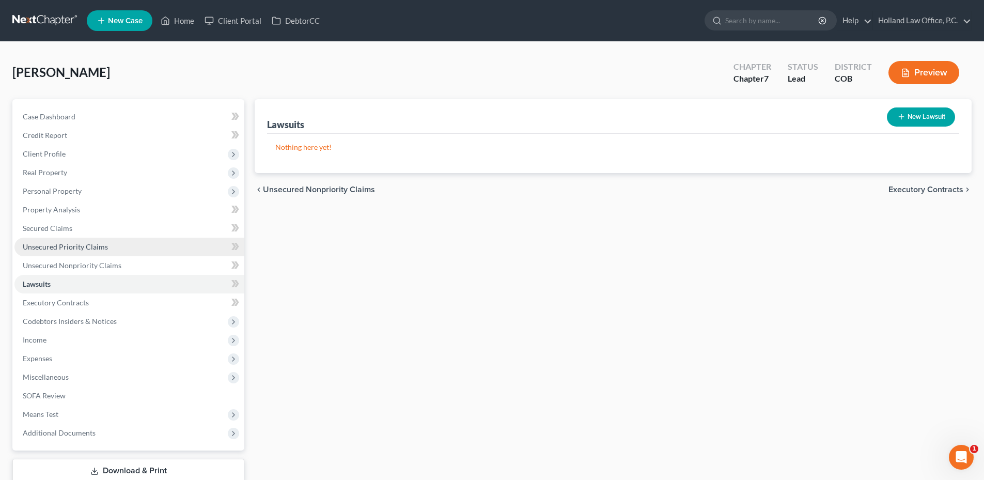
click at [58, 248] on span "Unsecured Priority Claims" at bounding box center [65, 246] width 85 height 9
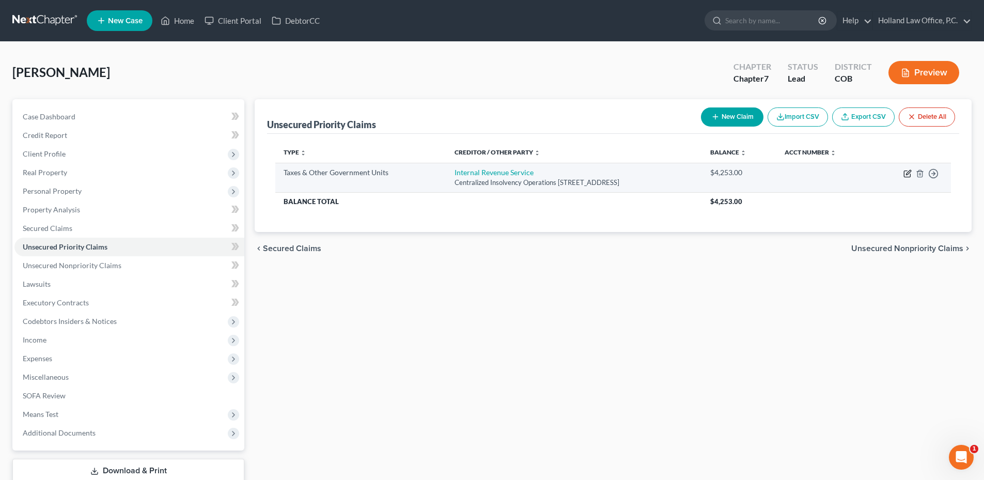
click at [906, 174] on icon "button" at bounding box center [908, 172] width 5 height 5
select select "0"
select select "39"
select select "0"
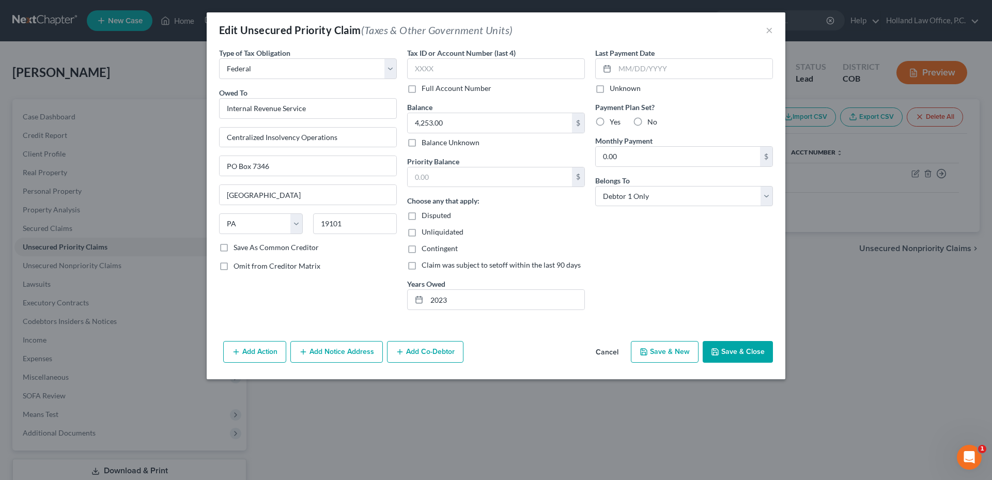
click at [757, 356] on button "Save & Close" at bounding box center [737, 352] width 70 height 22
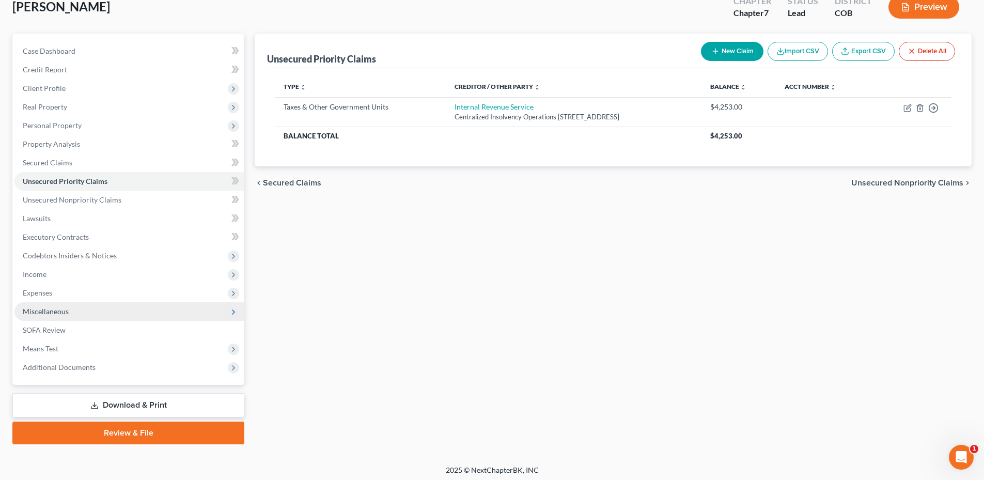
scroll to position [69, 0]
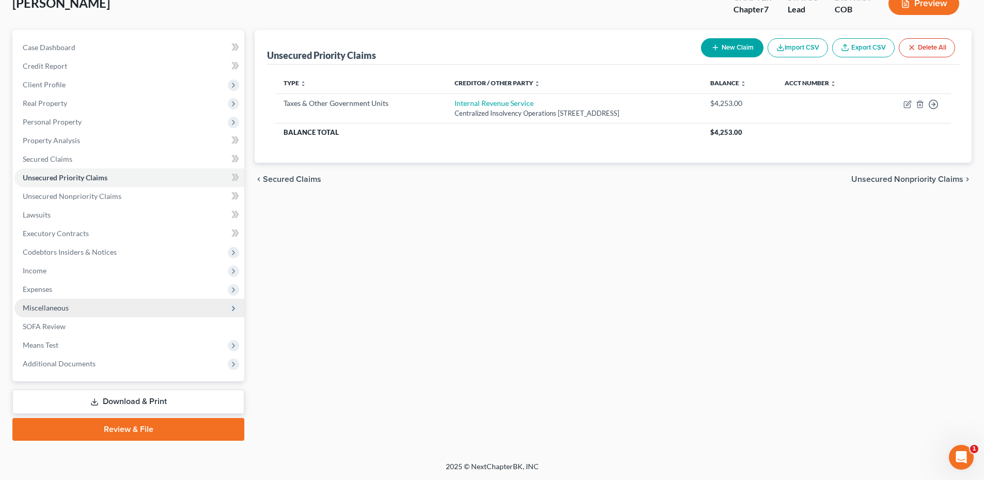
click at [53, 312] on span "Miscellaneous" at bounding box center [129, 308] width 230 height 19
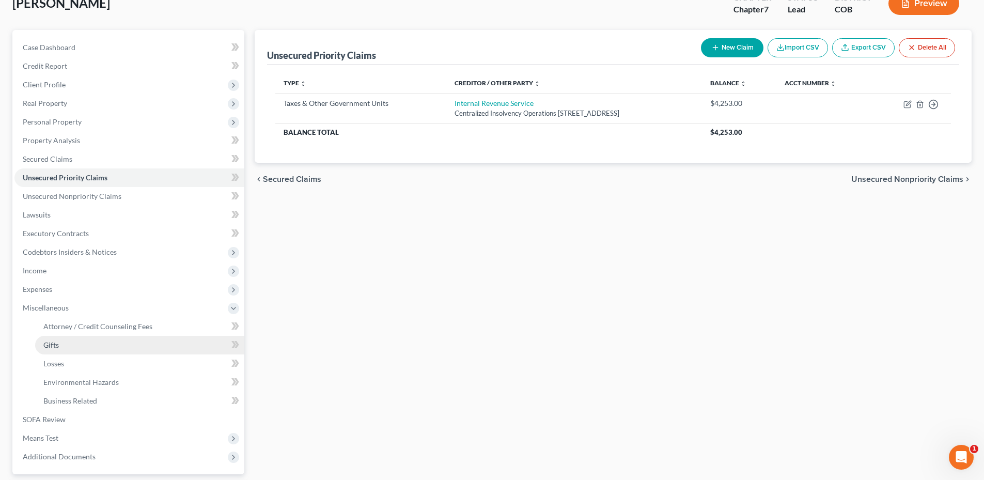
click at [62, 347] on link "Gifts" at bounding box center [139, 345] width 209 height 19
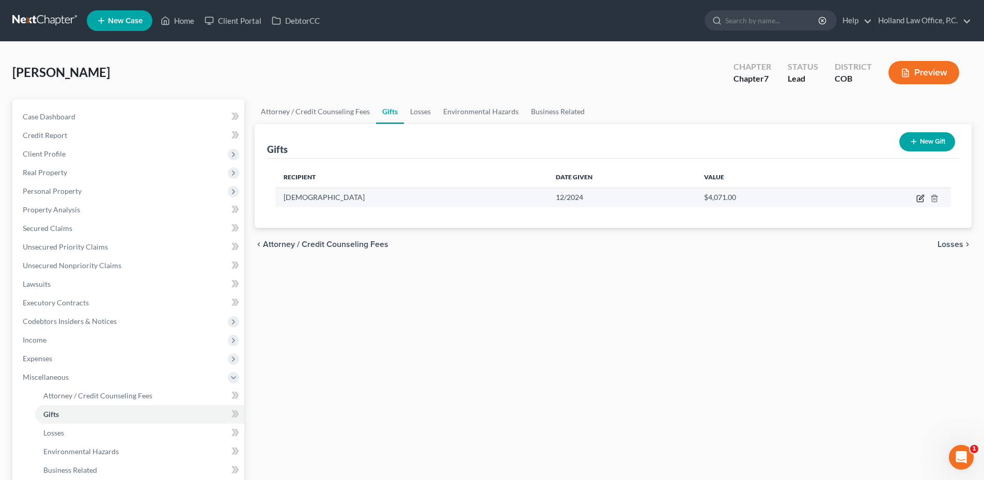
click at [917, 200] on icon "button" at bounding box center [920, 199] width 6 height 6
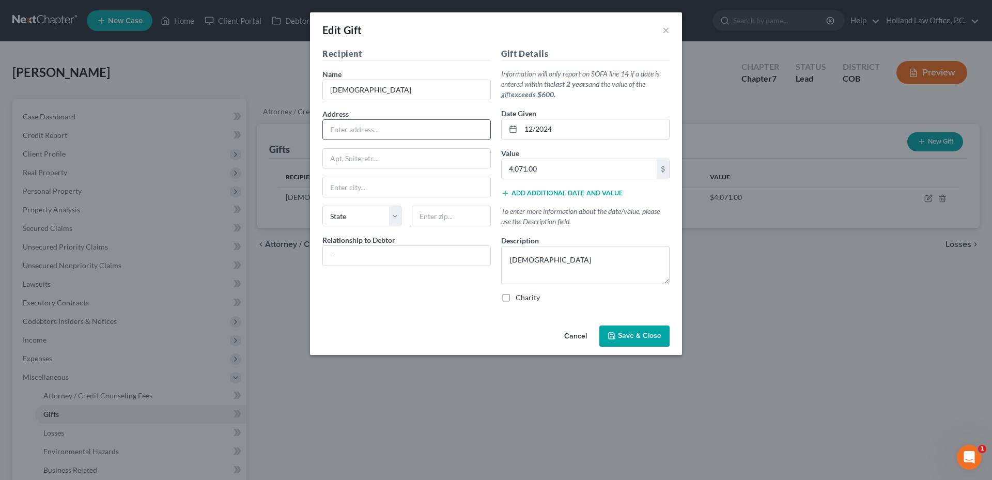
click at [394, 131] on input "text" at bounding box center [406, 130] width 167 height 20
type input "[STREET_ADDRESS]"
type input "80534"
type input "[GEOGRAPHIC_DATA]"
select select "5"
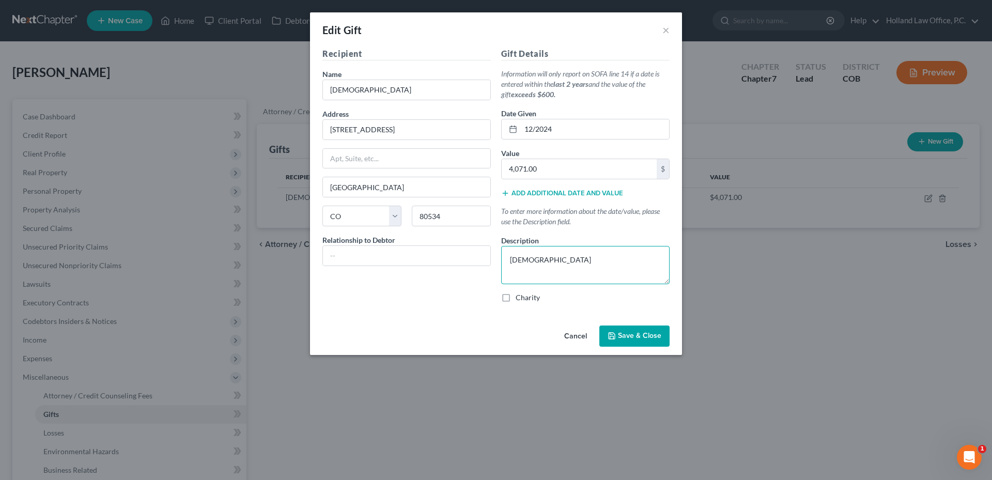
click at [560, 260] on textarea "[DEMOGRAPHIC_DATA]" at bounding box center [585, 265] width 168 height 38
click at [646, 335] on span "Save & Close" at bounding box center [639, 336] width 43 height 9
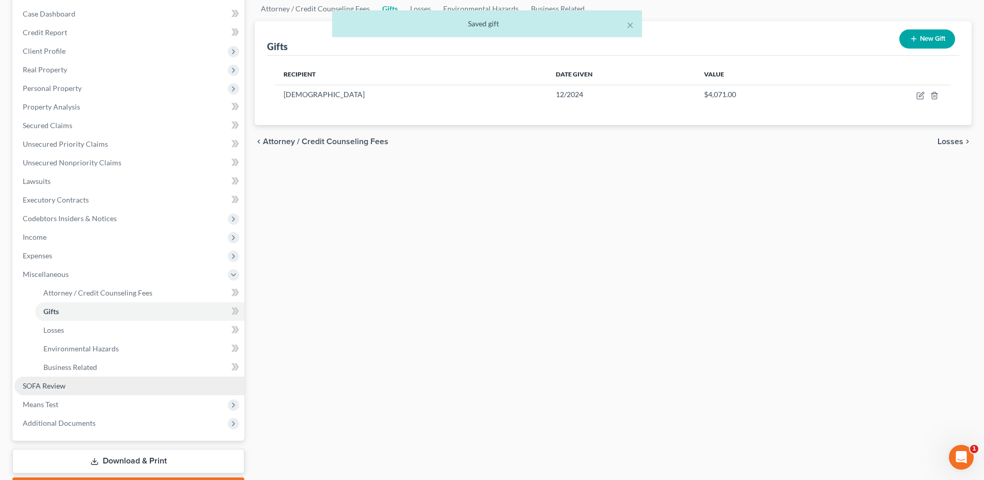
scroll to position [103, 0]
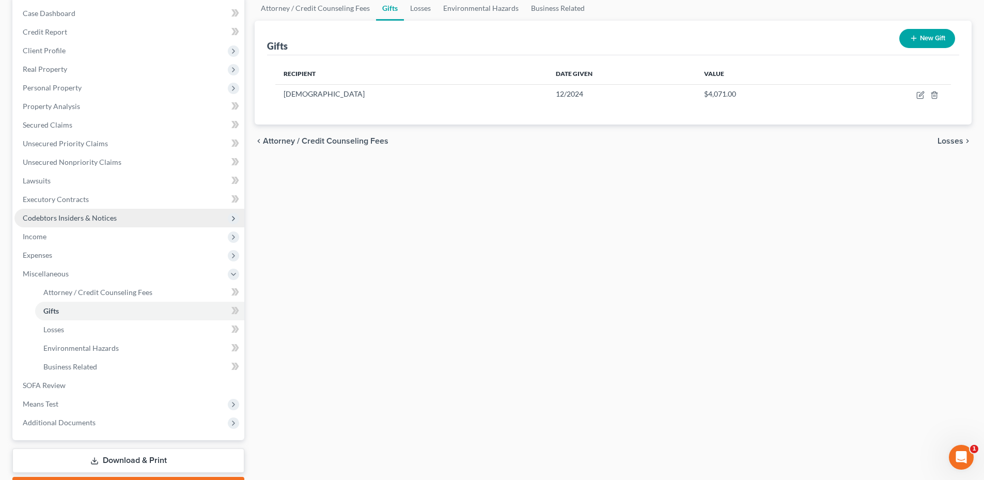
click at [85, 223] on span "Codebtors Insiders & Notices" at bounding box center [129, 218] width 230 height 19
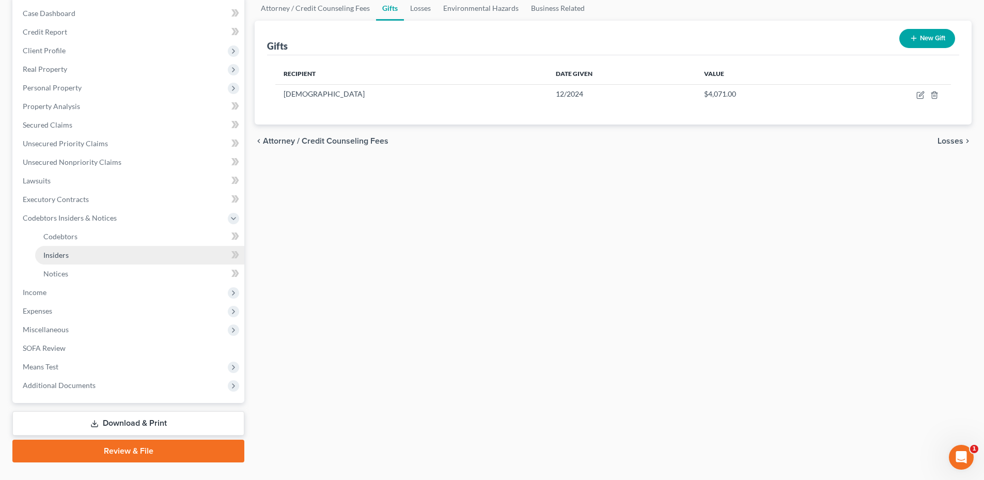
click at [58, 257] on span "Insiders" at bounding box center [55, 254] width 25 height 9
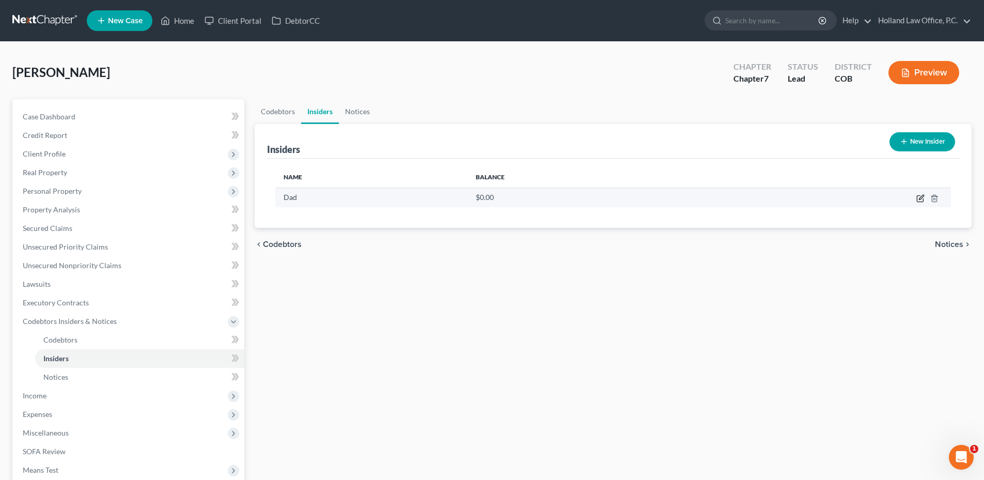
click at [919, 199] on icon "button" at bounding box center [920, 198] width 8 height 8
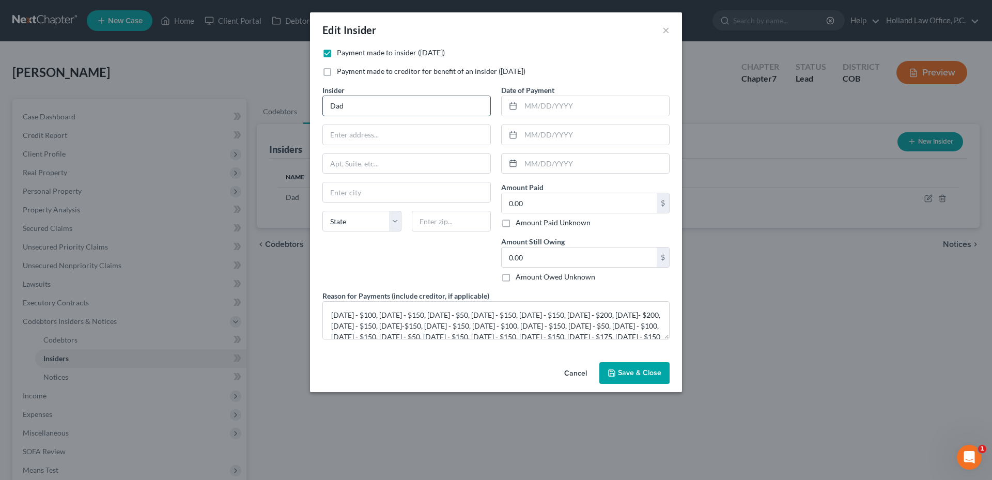
click at [365, 109] on input "Dad" at bounding box center [406, 106] width 167 height 20
drag, startPoint x: 310, startPoint y: 129, endPoint x: 284, endPoint y: 127, distance: 26.4
click at [284, 127] on div "Edit Insider × Payment made to insider ([DATE]) Payment made to creditor for be…" at bounding box center [496, 240] width 992 height 480
type input "[PERSON_NAME]"
click at [364, 131] on input "text" at bounding box center [406, 135] width 167 height 20
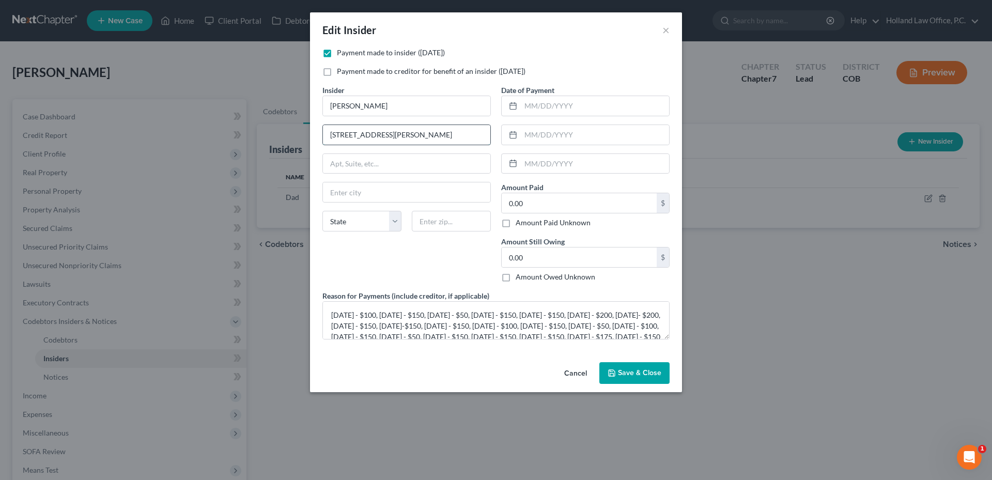
click at [353, 131] on input "[STREET_ADDRESS][PERSON_NAME]" at bounding box center [406, 135] width 167 height 20
click at [343, 136] on input "[STREET_ADDRESS][PERSON_NAME]" at bounding box center [406, 135] width 167 height 20
drag, startPoint x: 343, startPoint y: 136, endPoint x: 327, endPoint y: 136, distance: 16.0
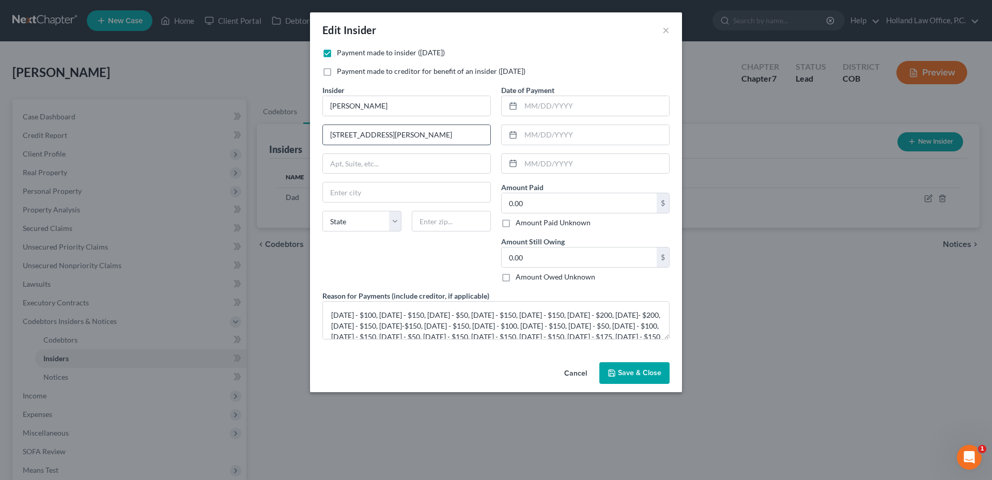
click at [327, 136] on input "[STREET_ADDRESS][PERSON_NAME]" at bounding box center [406, 135] width 167 height 20
click at [356, 136] on input "[STREET_ADDRESS]" at bounding box center [406, 135] width 167 height 20
type input "[STREET_ADDRESS][PERSON_NAME]"
click at [463, 212] on input "text" at bounding box center [451, 221] width 79 height 21
type input "02888"
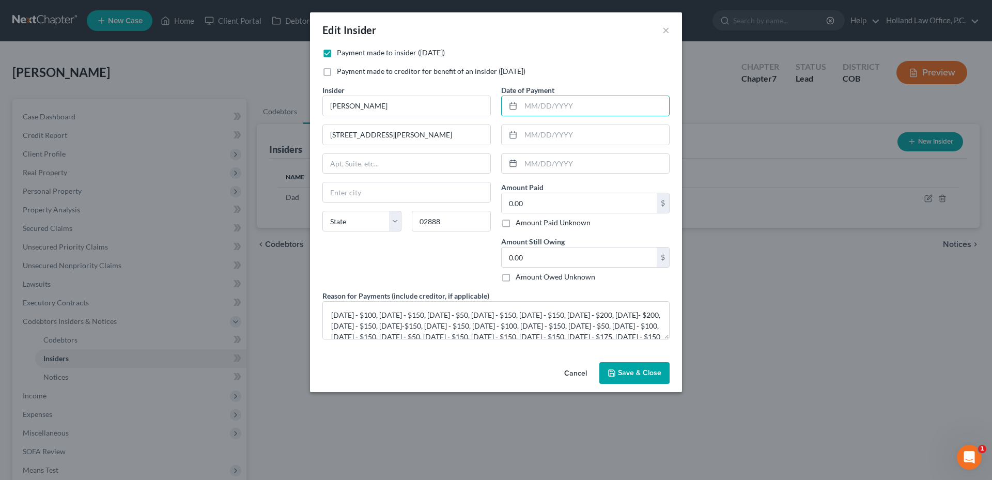
click at [427, 234] on div "State [US_STATE] AK AR AZ CA CO CT DE DC [GEOGRAPHIC_DATA] [GEOGRAPHIC_DATA] GU…" at bounding box center [406, 225] width 179 height 29
click at [365, 225] on select "State [US_STATE] AK AR AZ CA CO CT DE DC [GEOGRAPHIC_DATA] [GEOGRAPHIC_DATA] GU…" at bounding box center [361, 221] width 79 height 21
type input "Warwick"
select select "41"
click at [322, 211] on select "State [US_STATE] AK AR AZ CA CO CT DE DC [GEOGRAPHIC_DATA] [GEOGRAPHIC_DATA] GU…" at bounding box center [361, 221] width 79 height 21
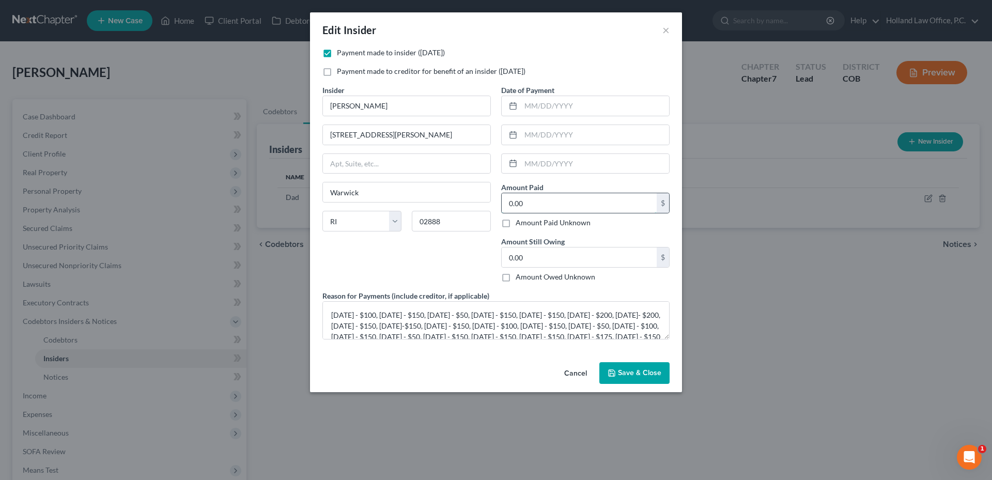
click at [543, 202] on input "0.00" at bounding box center [578, 203] width 155 height 20
type input "2,775.00"
click at [641, 376] on span "Save & Close" at bounding box center [639, 372] width 43 height 9
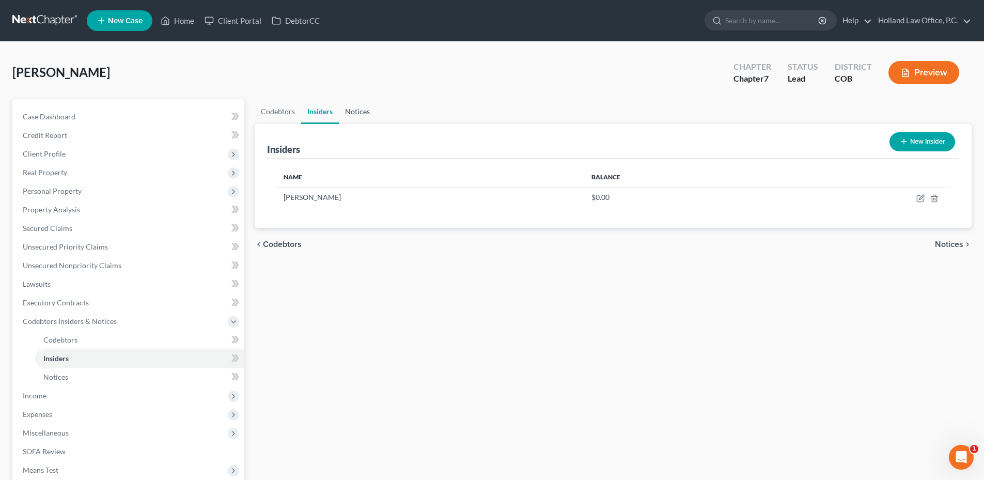
click at [365, 105] on link "Notices" at bounding box center [357, 111] width 37 height 25
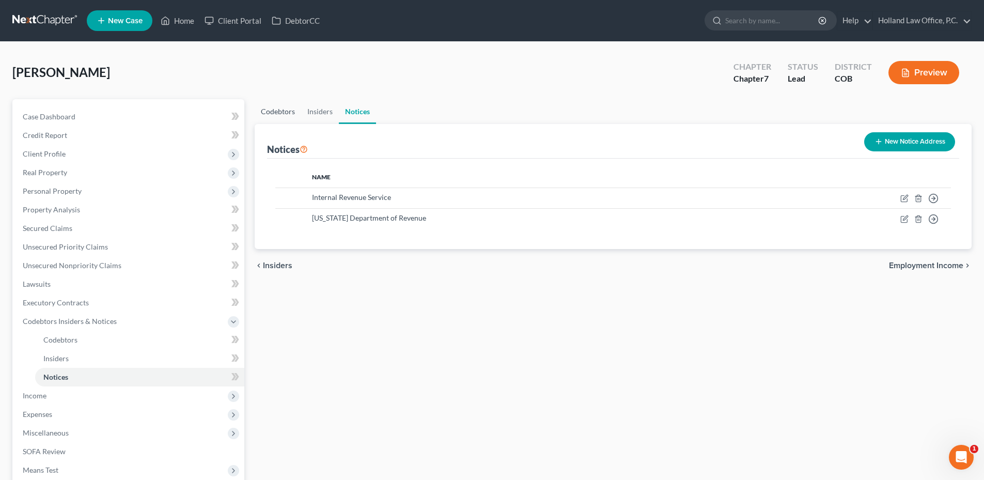
click at [282, 119] on link "Codebtors" at bounding box center [278, 111] width 46 height 25
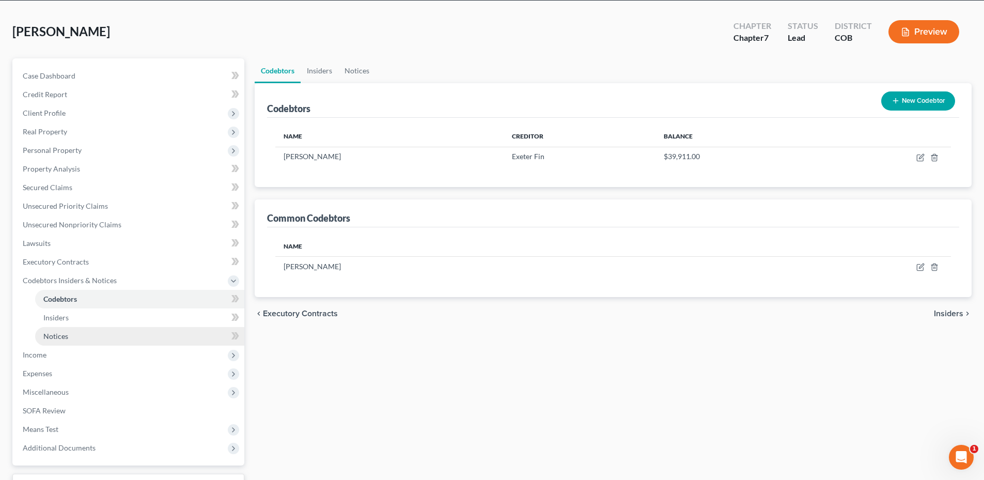
scroll to position [103, 0]
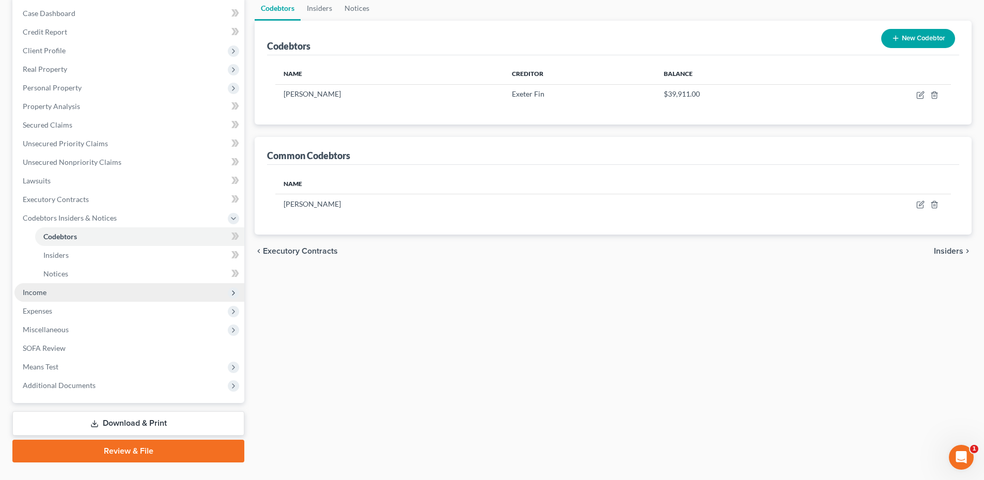
click at [40, 292] on span "Income" at bounding box center [35, 292] width 24 height 9
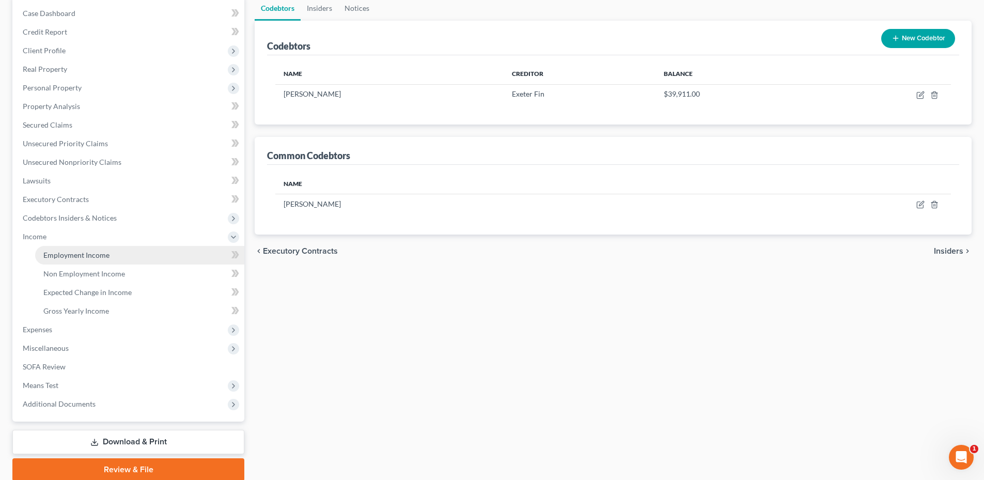
click at [81, 260] on link "Employment Income" at bounding box center [139, 255] width 209 height 19
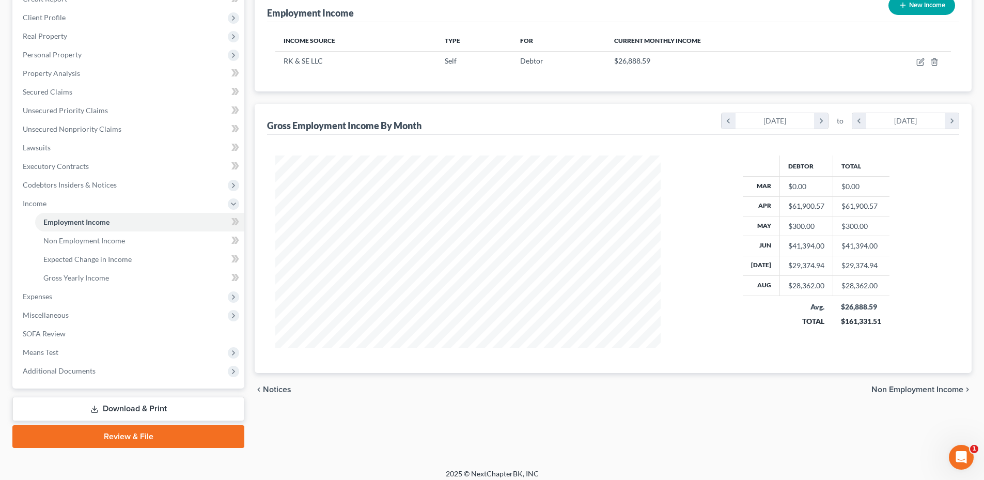
scroll to position [144, 0]
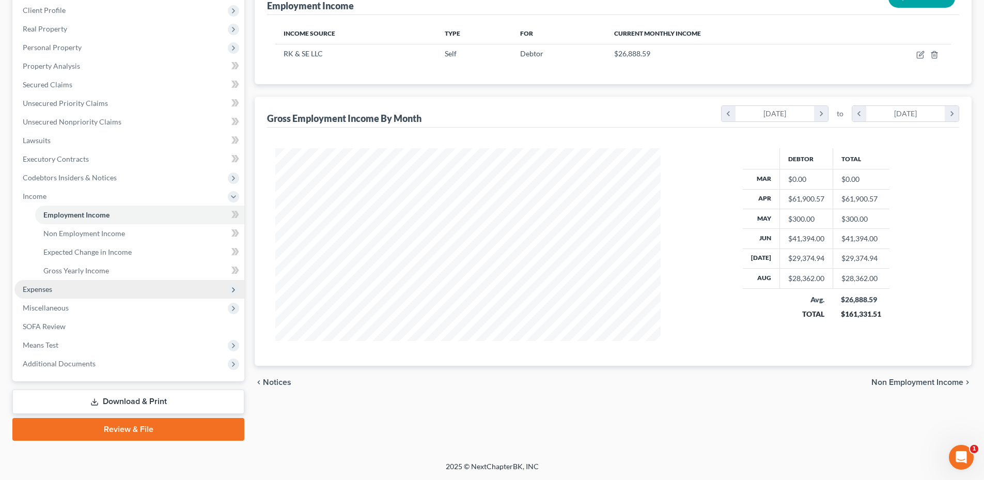
click at [55, 290] on span "Expenses" at bounding box center [129, 289] width 230 height 19
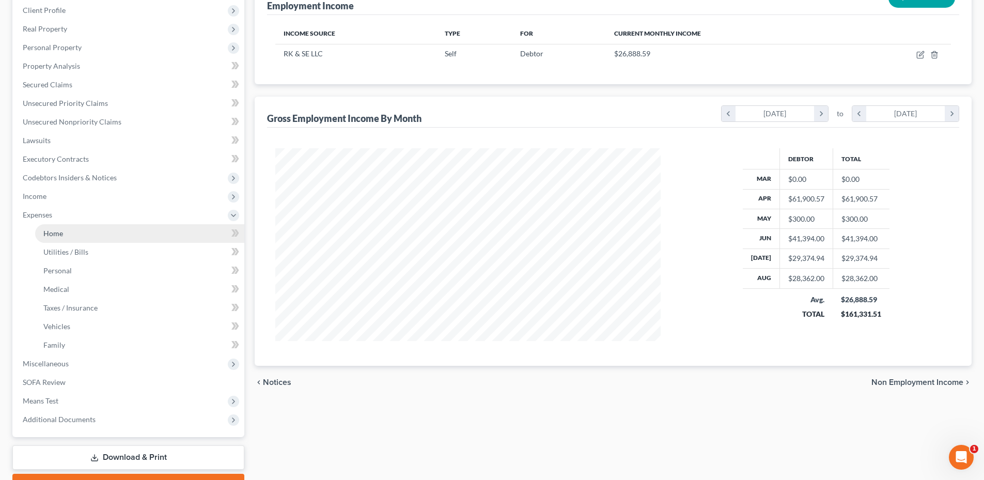
click at [52, 229] on span "Home" at bounding box center [53, 233] width 20 height 9
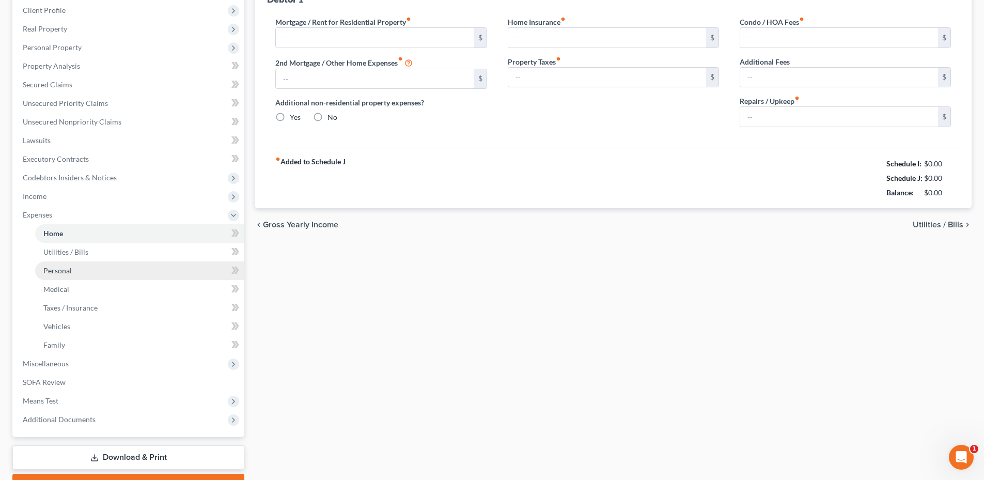
scroll to position [23, 0]
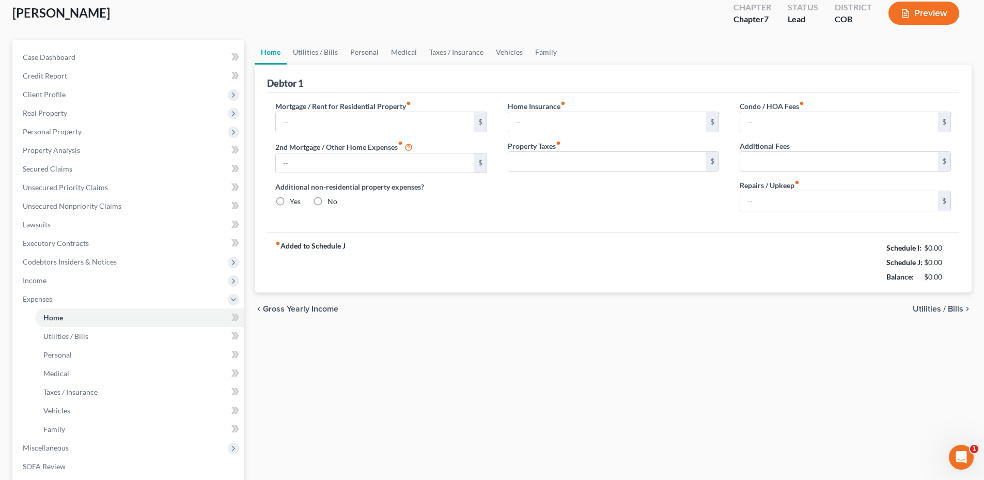
type input "3,298.30"
radio input "true"
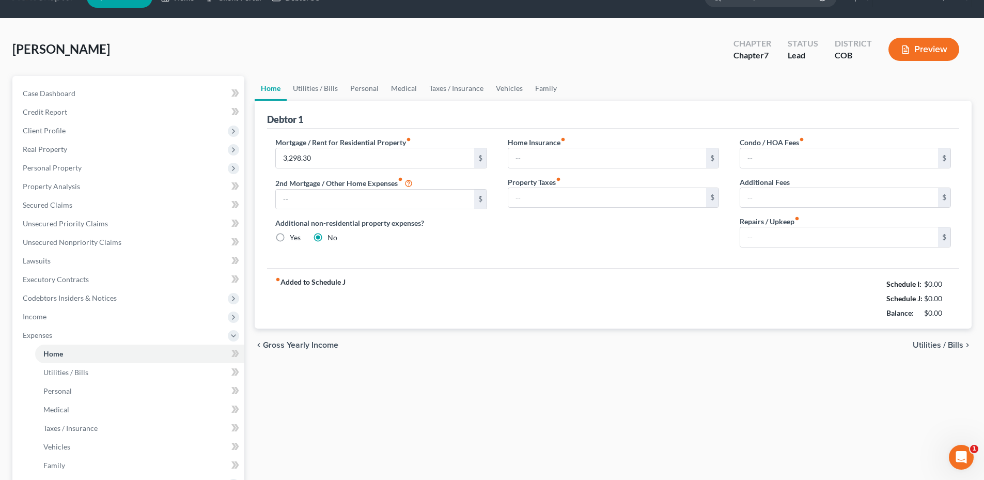
scroll to position [0, 0]
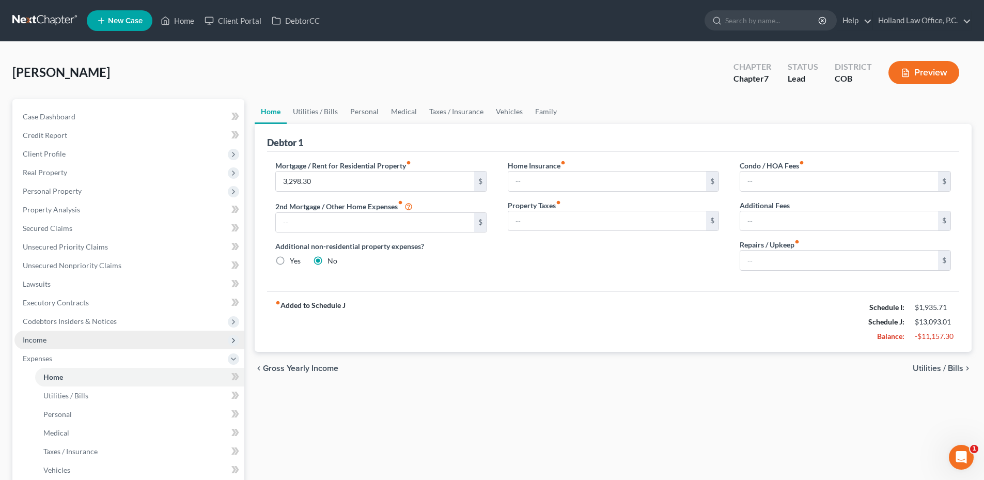
click at [105, 348] on span "Income" at bounding box center [129, 340] width 230 height 19
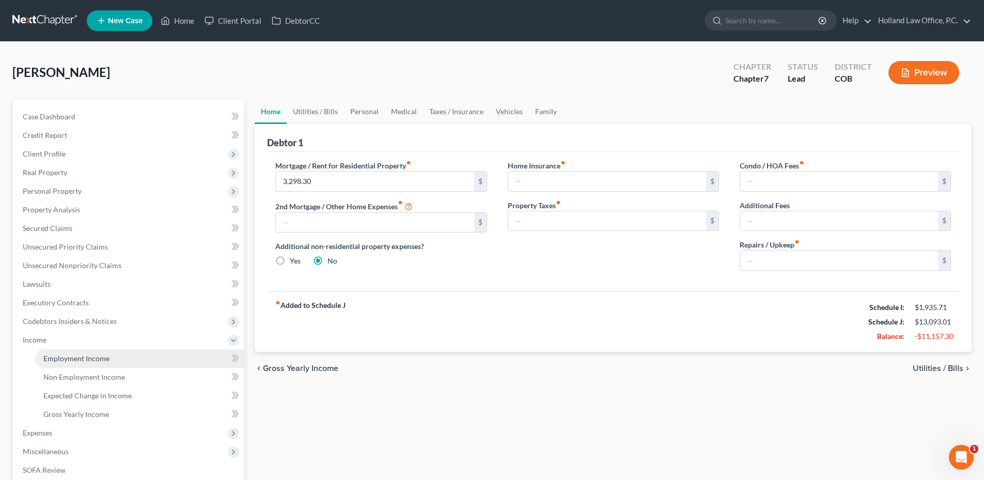
drag, startPoint x: 84, startPoint y: 355, endPoint x: 90, endPoint y: 362, distance: 9.5
click at [84, 355] on span "Employment Income" at bounding box center [76, 358] width 66 height 9
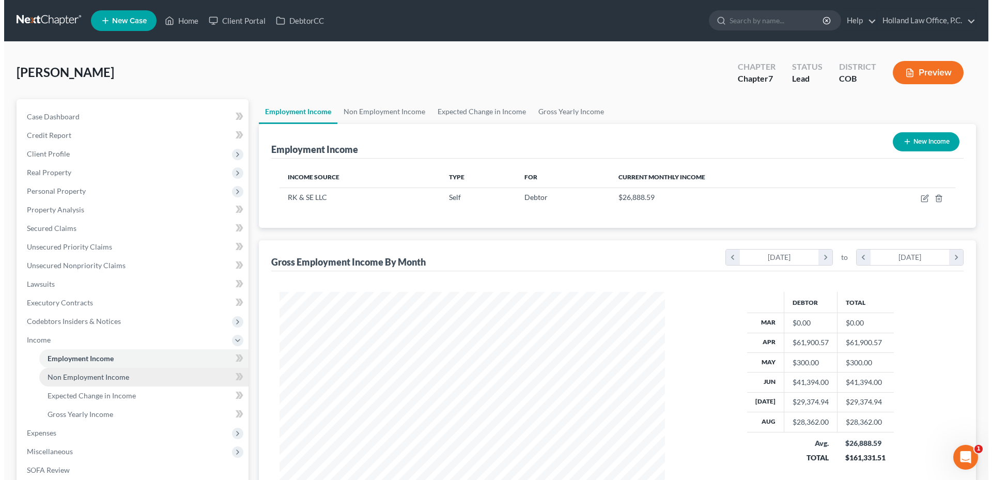
scroll to position [103, 0]
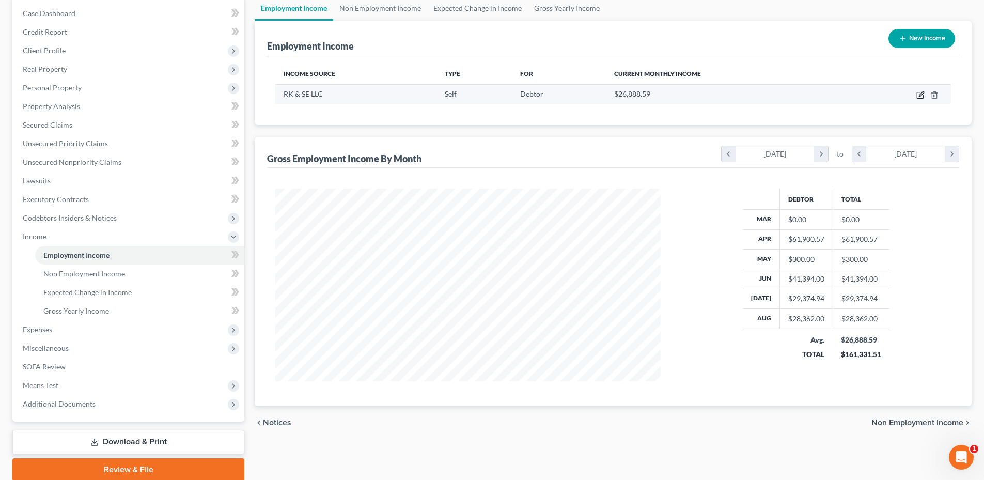
click at [919, 94] on icon "button" at bounding box center [920, 95] width 8 height 8
select select "1"
select select "0"
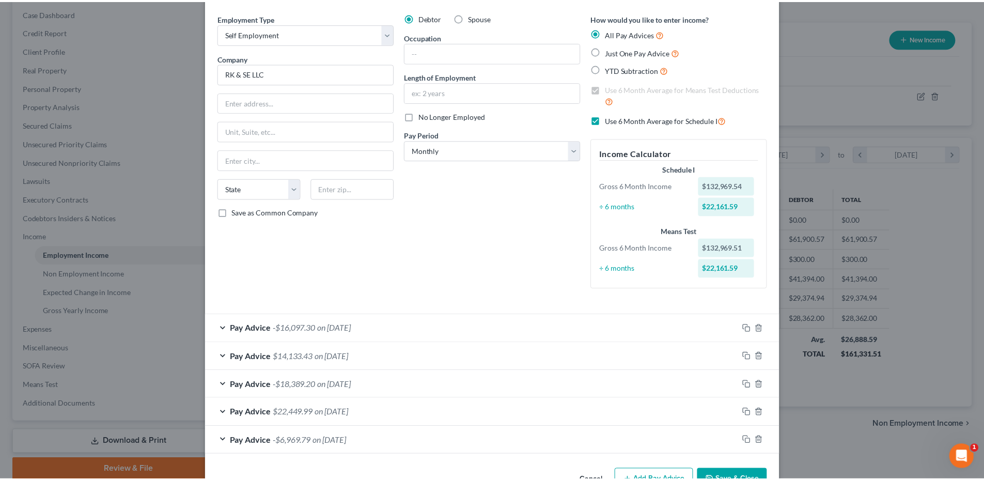
scroll to position [66, 0]
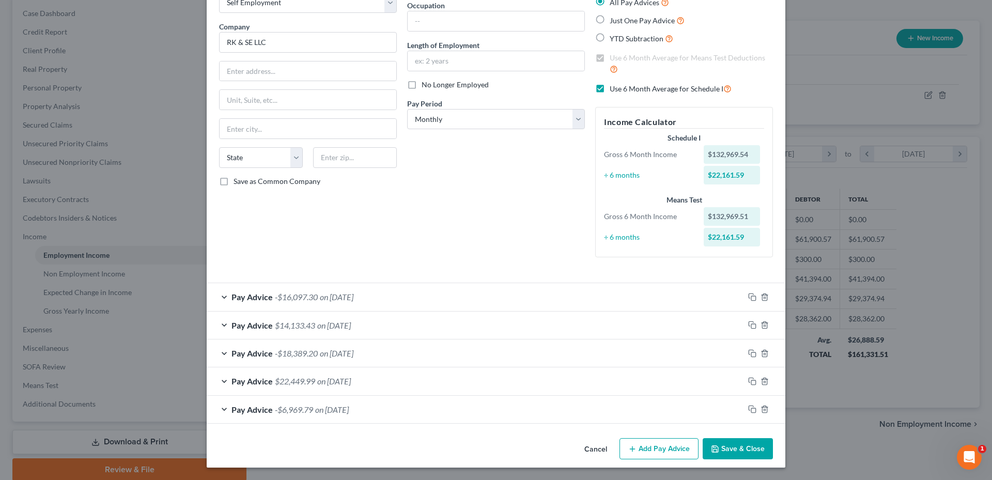
click at [745, 456] on button "Save & Close" at bounding box center [737, 449] width 70 height 22
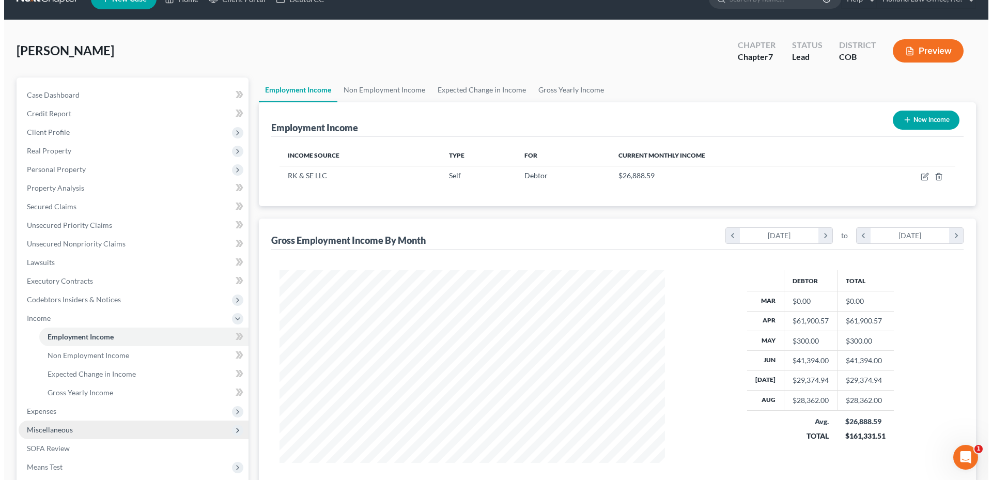
scroll to position [0, 0]
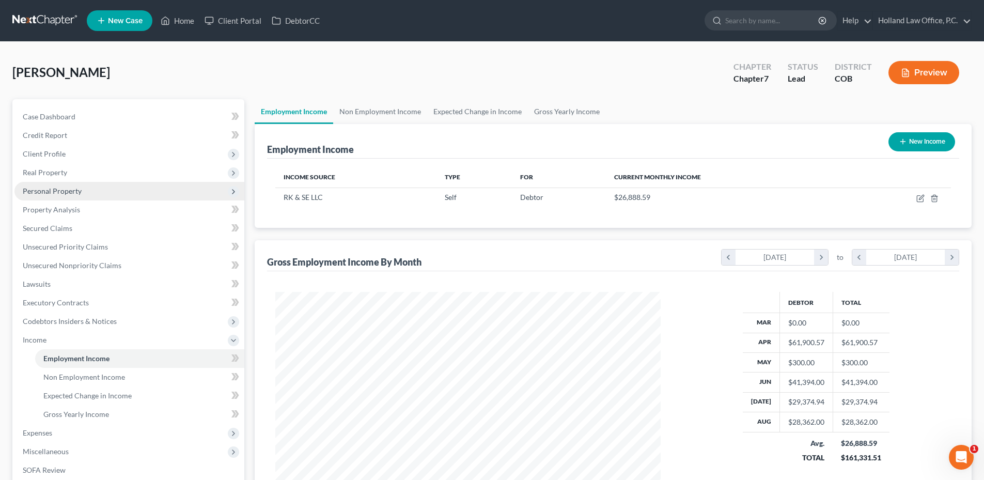
click at [48, 189] on span "Personal Property" at bounding box center [52, 190] width 59 height 9
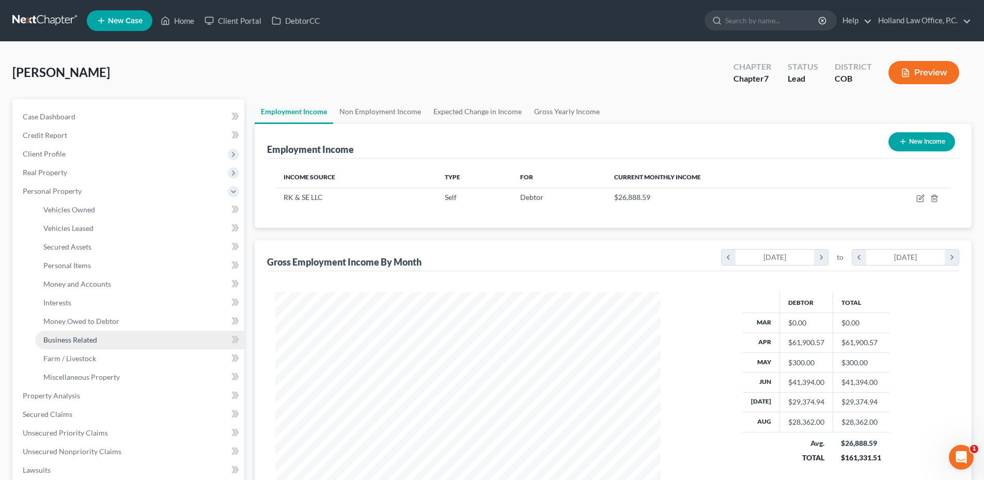
click at [81, 338] on span "Business Related" at bounding box center [70, 339] width 54 height 9
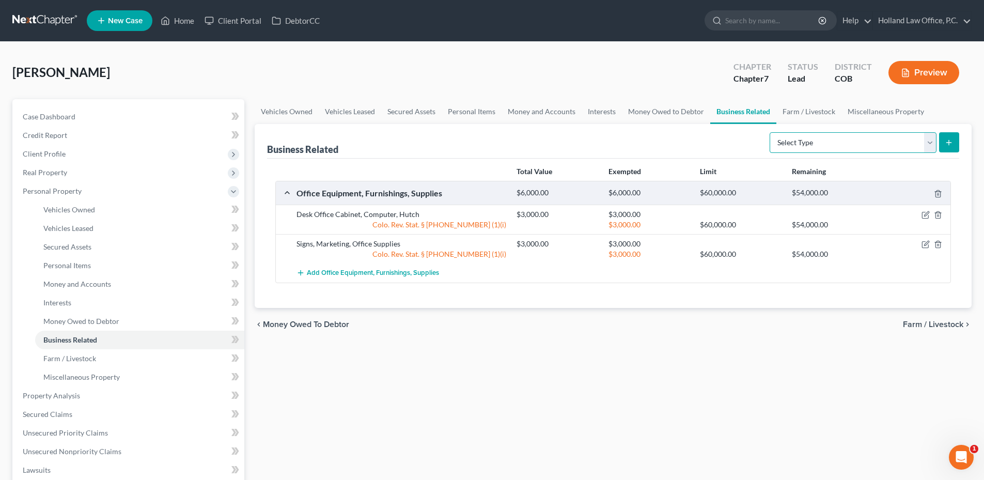
click at [844, 144] on select "Select Type Customer Lists Franchises Inventory Licenses Machinery Office Equip…" at bounding box center [853, 142] width 167 height 21
drag, startPoint x: 843, startPoint y: 144, endPoint x: 852, endPoint y: 142, distance: 8.9
click at [843, 144] on select "Select Type Customer Lists Franchises Inventory Licenses Machinery Office Equip…" at bounding box center [853, 142] width 167 height 21
click at [850, 142] on select "Select Type Customer Lists Franchises Inventory Licenses Machinery Office Equip…" at bounding box center [853, 142] width 167 height 21
select select "inventory"
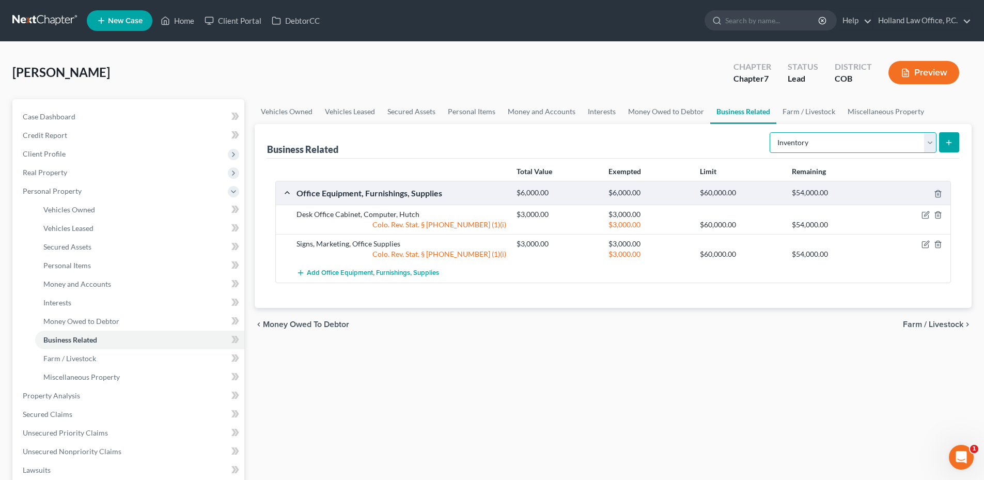
click at [770, 132] on select "Select Type Customer Lists Franchises Inventory Licenses Machinery Office Equip…" at bounding box center [853, 142] width 167 height 21
click at [958, 139] on button "submit" at bounding box center [949, 142] width 20 height 20
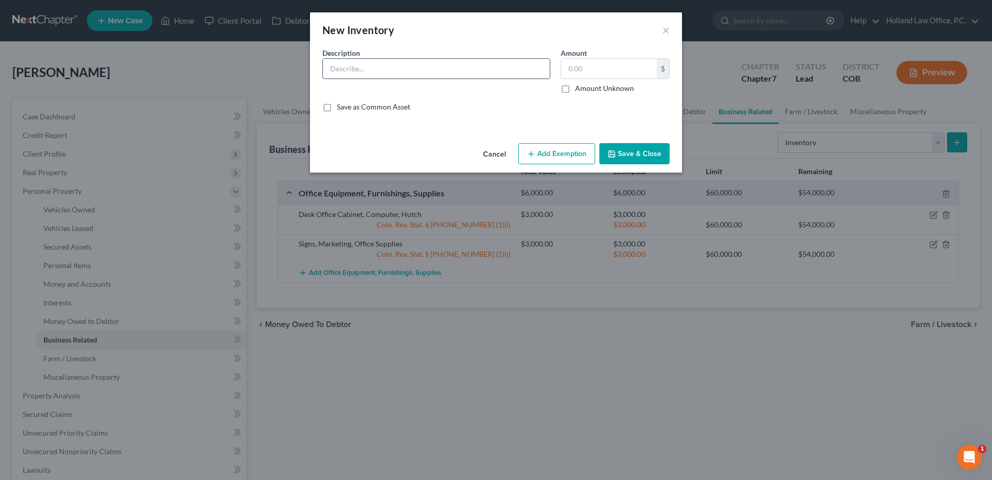
click at [354, 64] on input "text" at bounding box center [436, 69] width 227 height 20
type input "[DOMAIN_NAME]"
click at [591, 70] on input "text" at bounding box center [609, 69] width 96 height 20
type input "1"
type input "0.0"
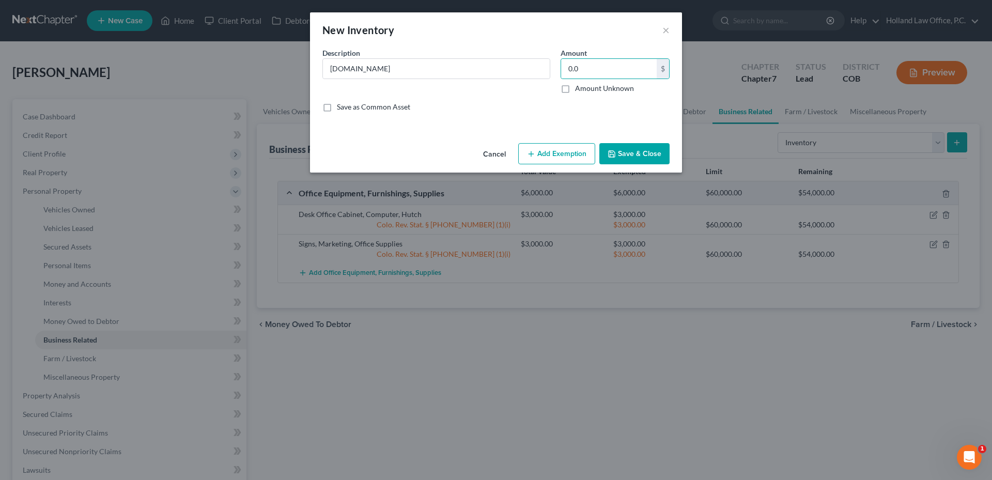
click at [547, 154] on button "Add Exemption" at bounding box center [556, 154] width 77 height 22
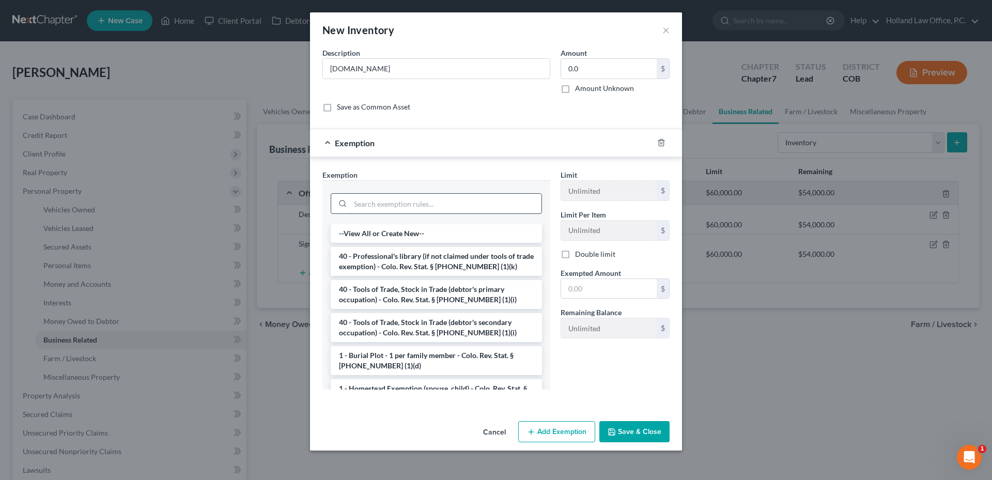
click at [370, 203] on input "search" at bounding box center [445, 204] width 191 height 20
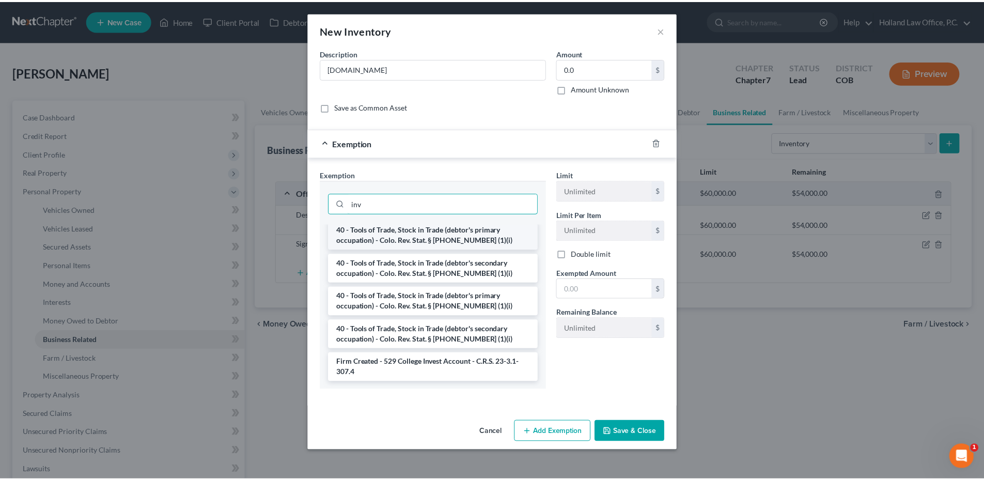
scroll to position [4, 0]
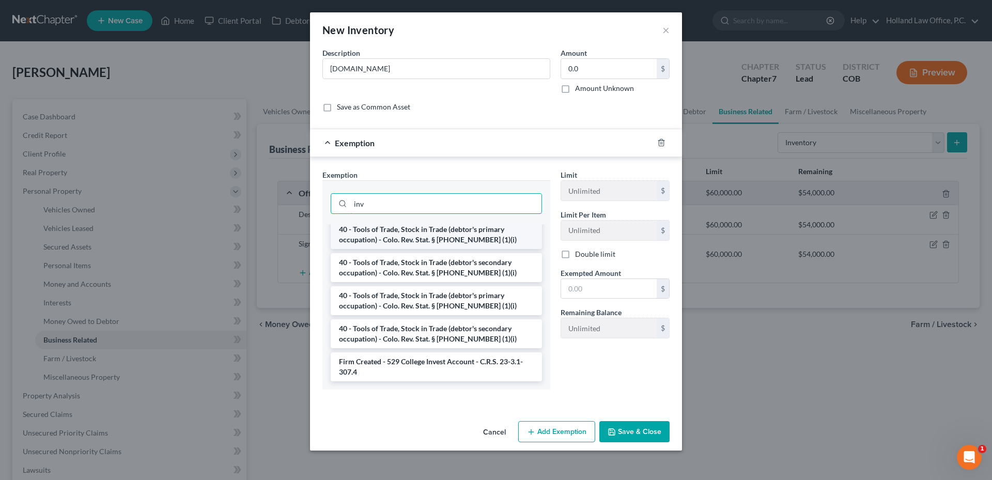
type input "inv"
click at [445, 233] on li "40 - Tools of Trade, Stock in Trade (debtor's primary occupation) - Colo. Rev. …" at bounding box center [436, 234] width 211 height 29
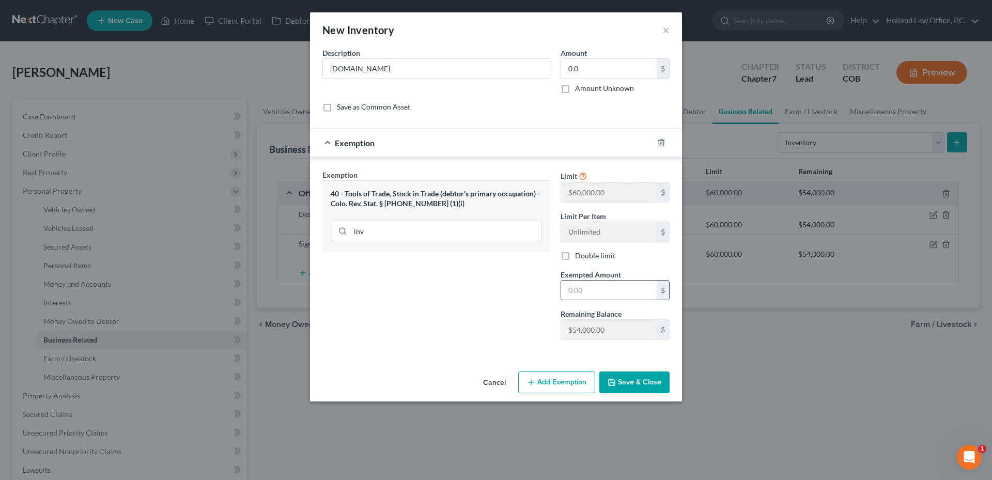
click at [586, 292] on input "text" at bounding box center [609, 290] width 96 height 20
type input "0.00"
click at [647, 380] on button "Save & Close" at bounding box center [634, 382] width 70 height 22
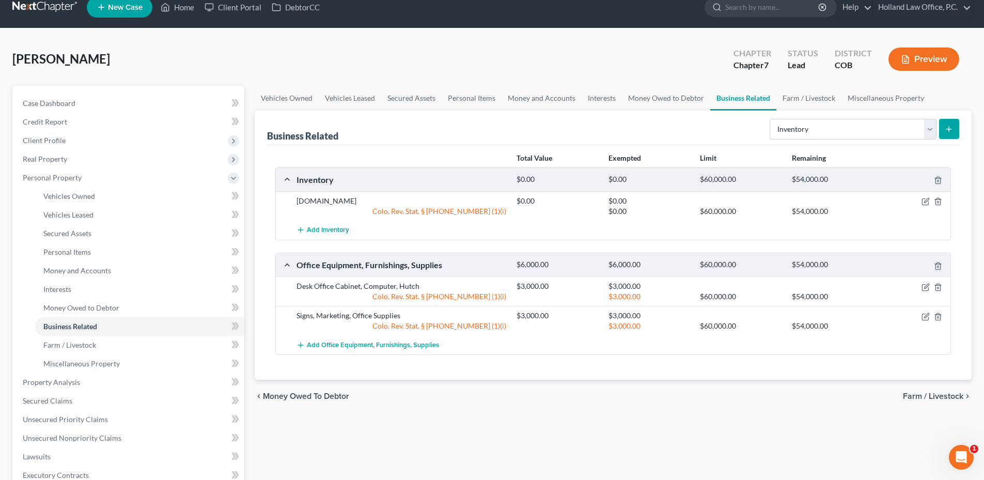
scroll to position [0, 0]
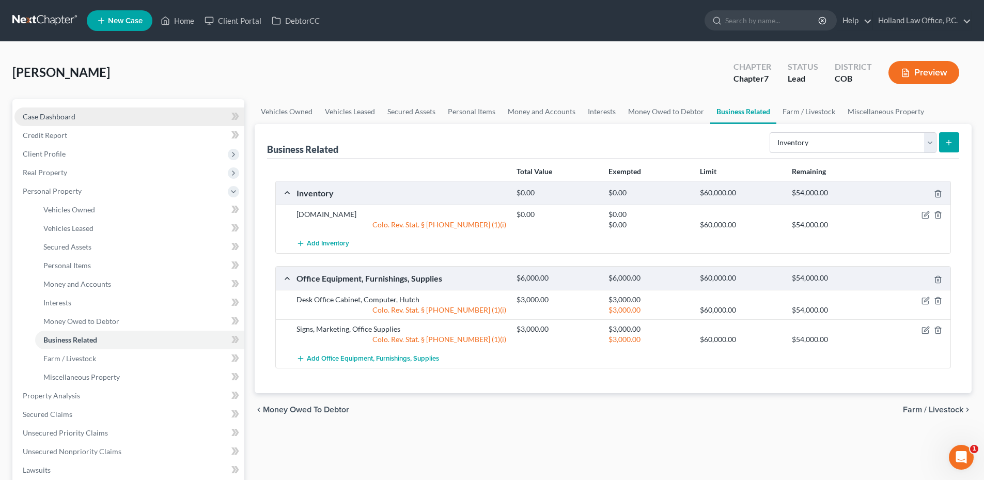
click at [79, 116] on link "Case Dashboard" at bounding box center [129, 116] width 230 height 19
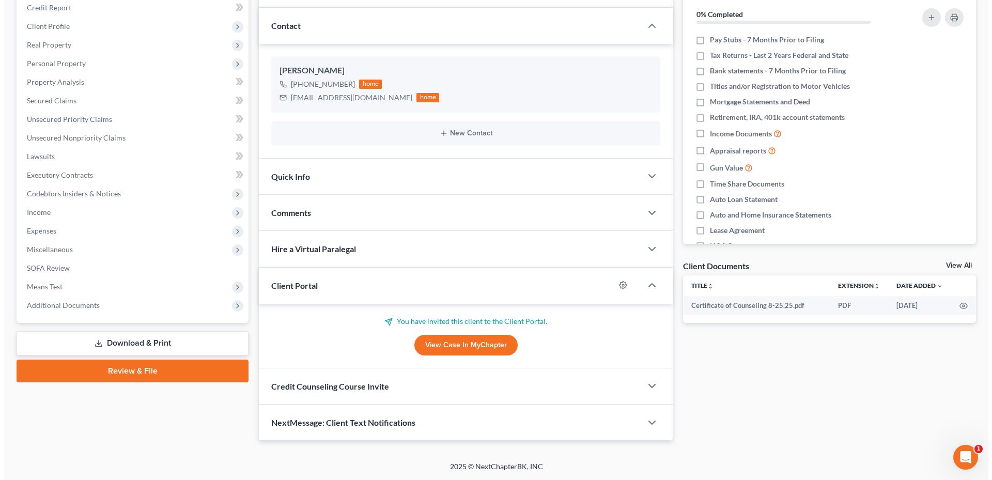
scroll to position [128, 0]
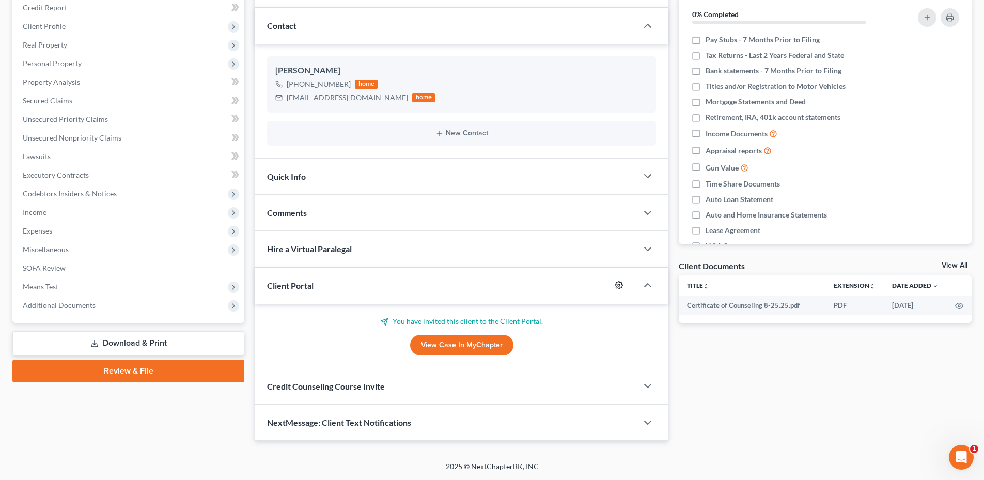
click at [618, 287] on icon "button" at bounding box center [619, 285] width 8 height 8
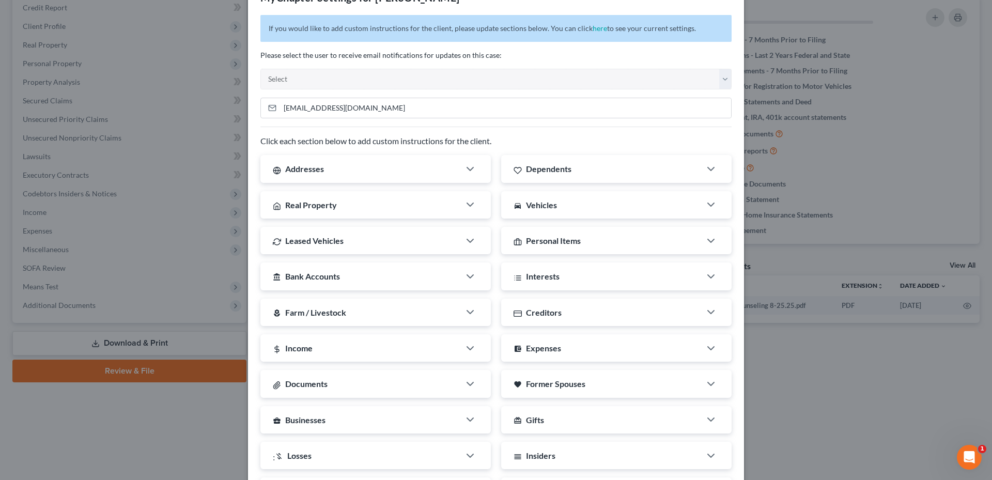
scroll to position [158, 0]
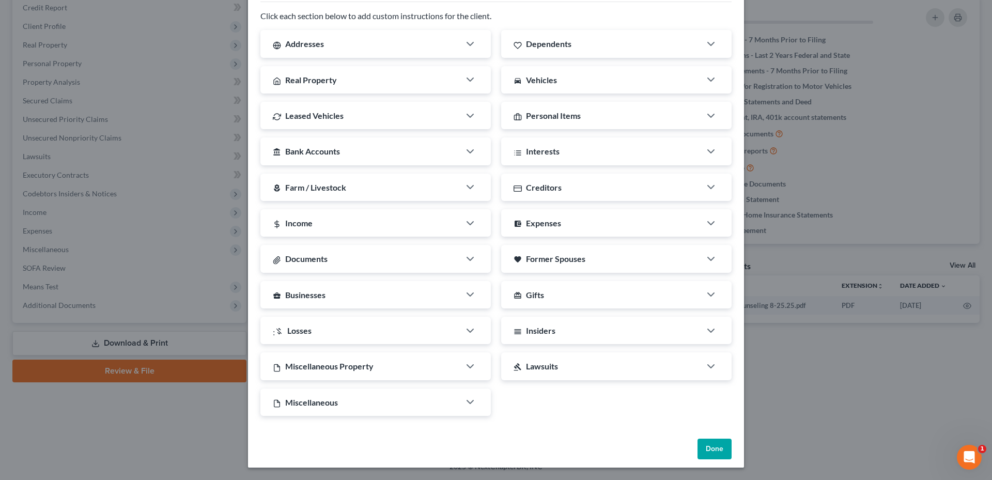
click at [715, 441] on button "Done" at bounding box center [714, 448] width 34 height 21
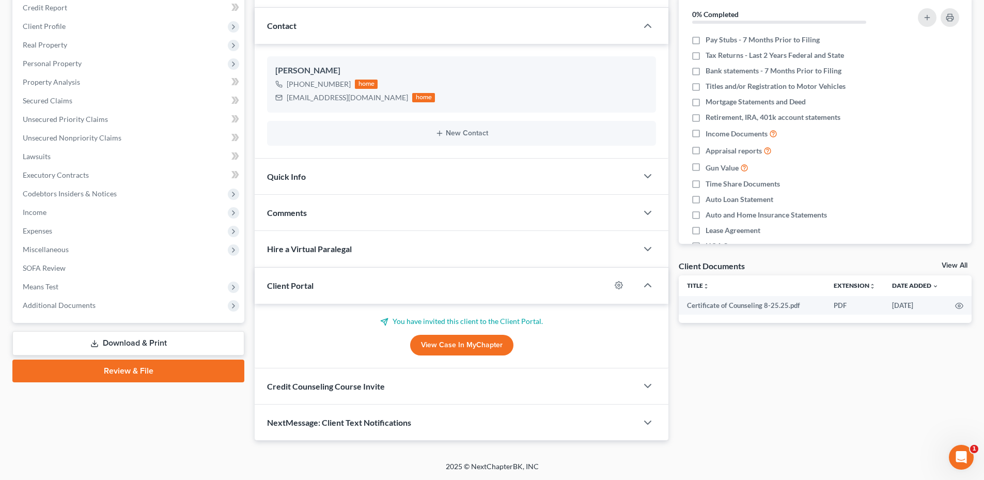
click at [476, 346] on link "View Case in MyChapter" at bounding box center [461, 345] width 103 height 21
click at [617, 288] on icon "button" at bounding box center [619, 285] width 8 height 8
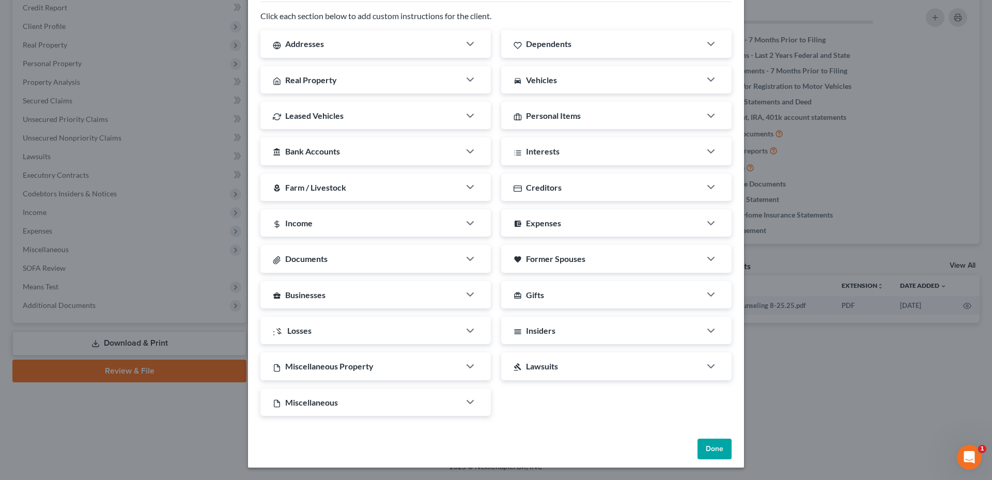
click at [568, 327] on div "Insiders" at bounding box center [600, 330] width 199 height 27
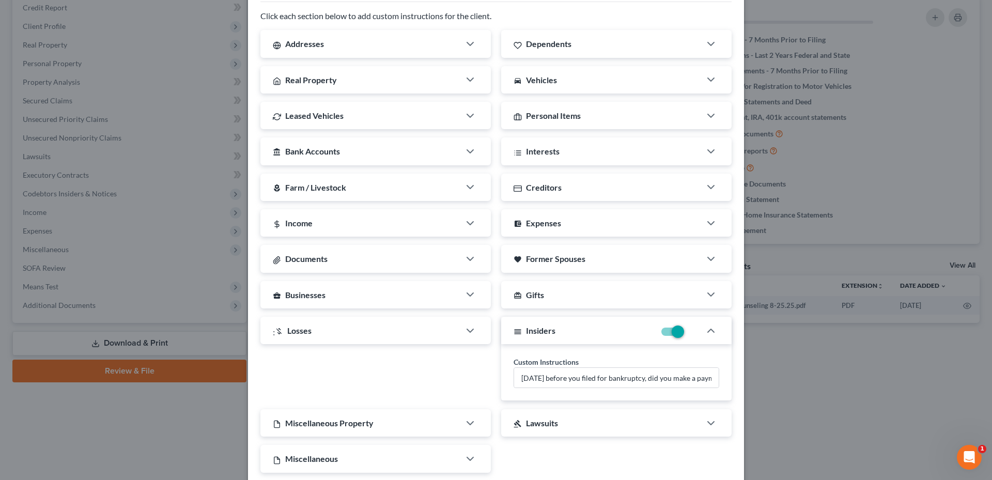
click at [605, 331] on div "Insiders" at bounding box center [578, 330] width 154 height 27
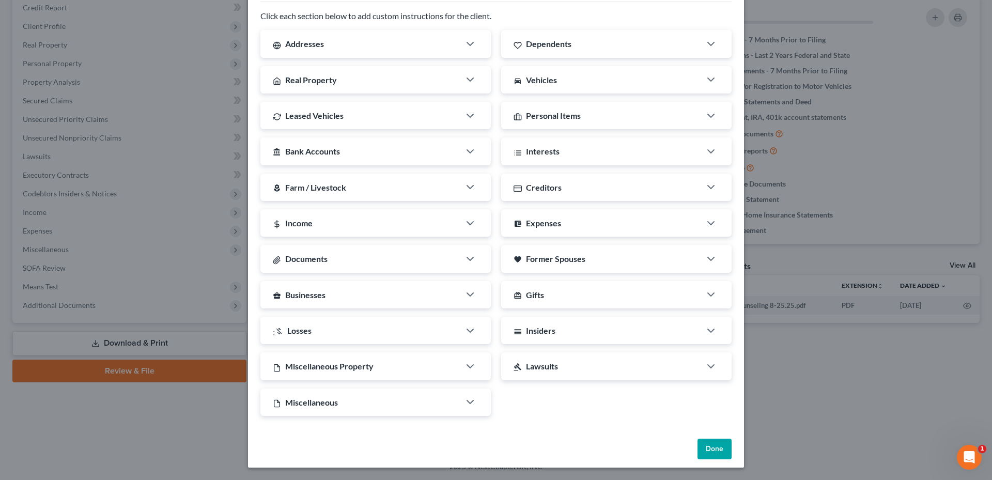
click at [697, 447] on button "Done" at bounding box center [714, 448] width 34 height 21
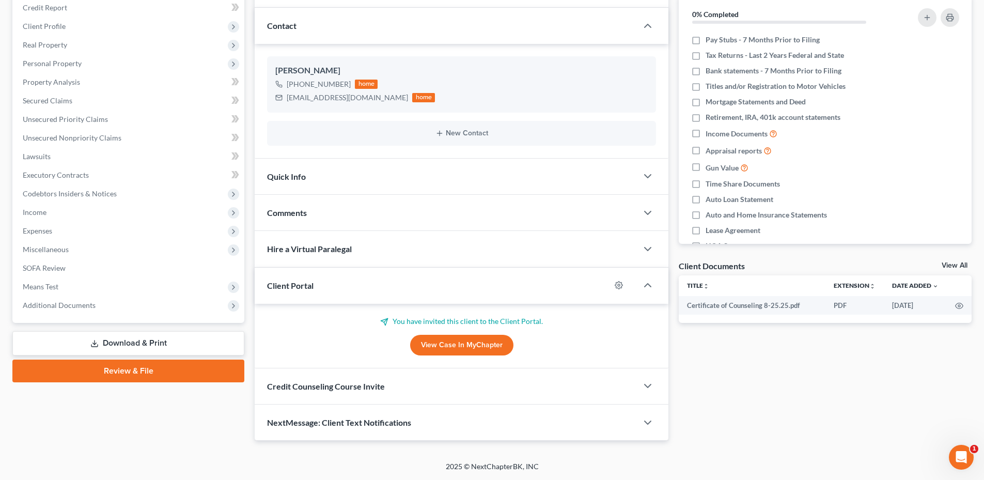
click at [385, 252] on div "Hire a Virtual Paralegal" at bounding box center [446, 249] width 383 height 36
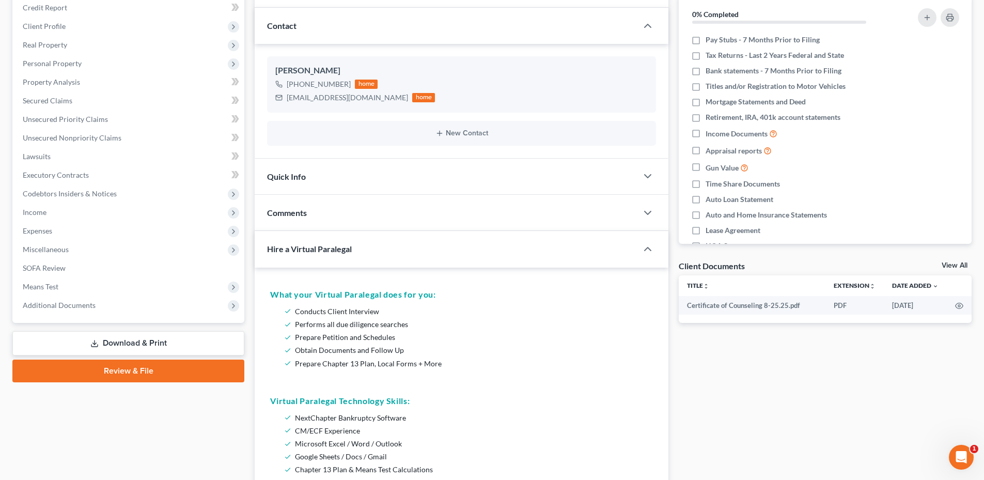
click at [387, 252] on div "Hire a Virtual Paralegal" at bounding box center [439, 249] width 368 height 36
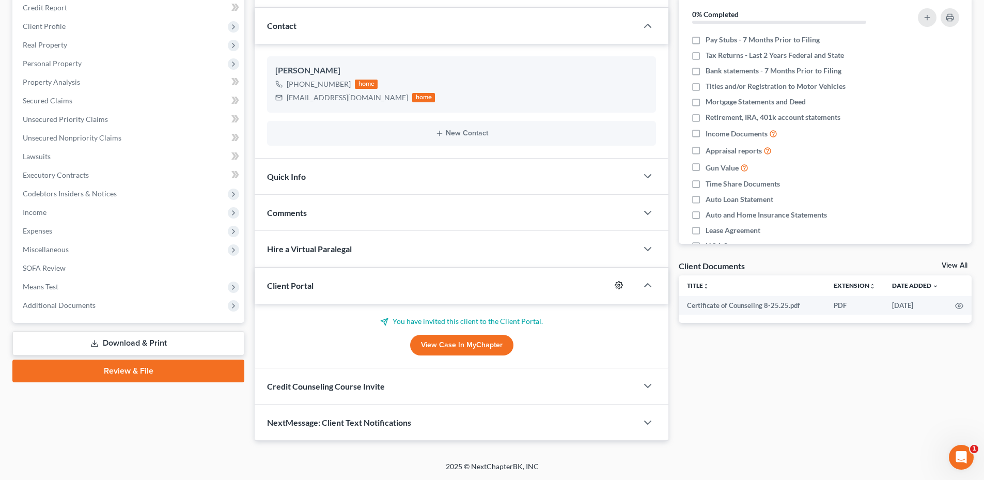
click at [618, 287] on icon "button" at bounding box center [619, 285] width 8 height 8
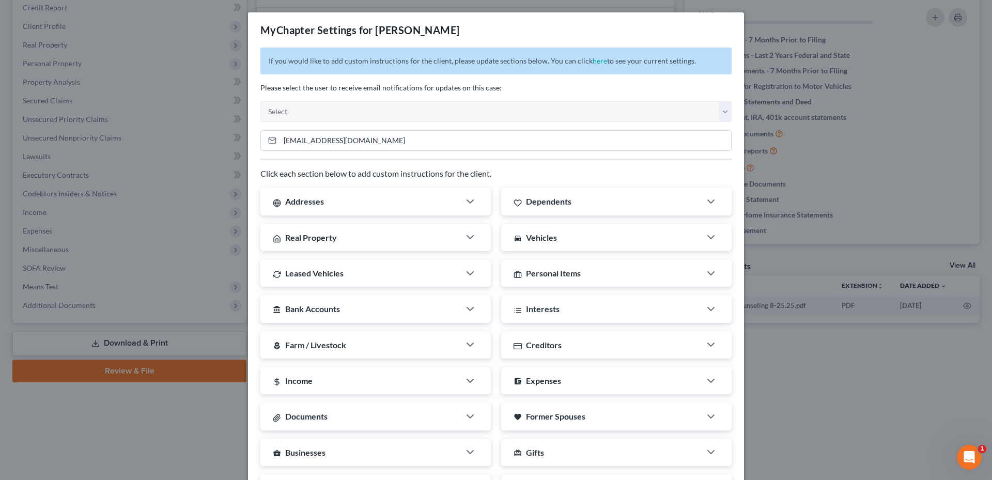
click at [375, 153] on div "If you would like to add custom instructions for the client, please update sect…" at bounding box center [496, 320] width 496 height 544
click at [368, 142] on input "[EMAIL_ADDRESS][DOMAIN_NAME]" at bounding box center [505, 141] width 451 height 20
click at [362, 142] on input "[EMAIL_ADDRESS][DOMAIN_NAME]" at bounding box center [505, 141] width 451 height 20
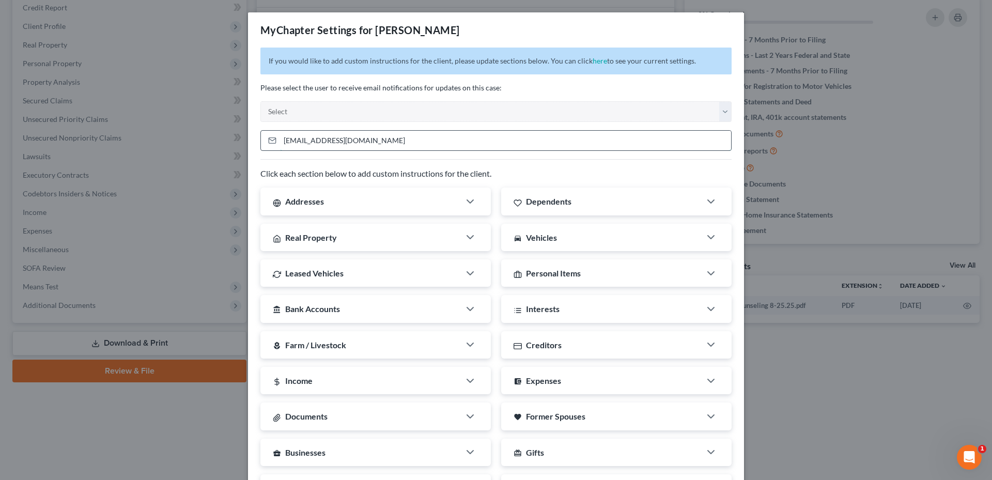
click at [362, 142] on input "[EMAIL_ADDRESS][DOMAIN_NAME]" at bounding box center [505, 141] width 451 height 20
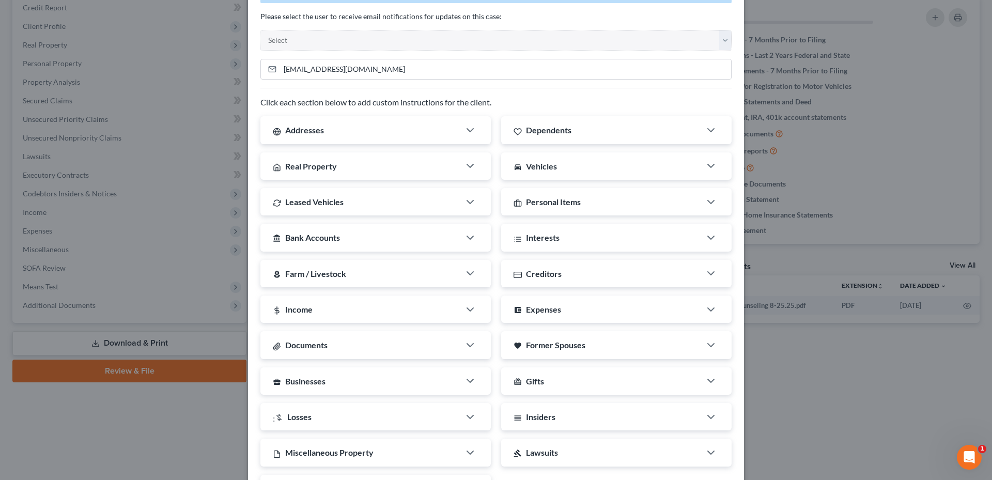
scroll to position [0, 0]
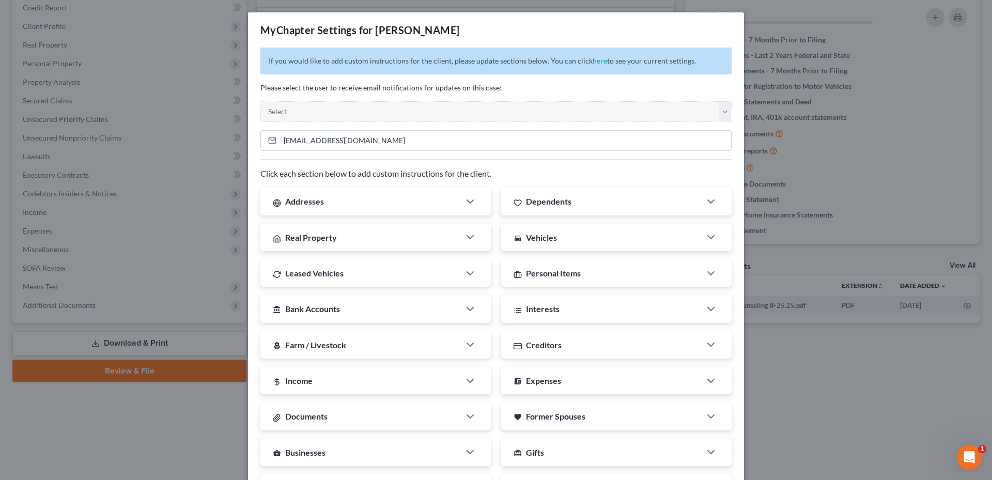
click at [369, 213] on div "Addresses" at bounding box center [359, 200] width 199 height 27
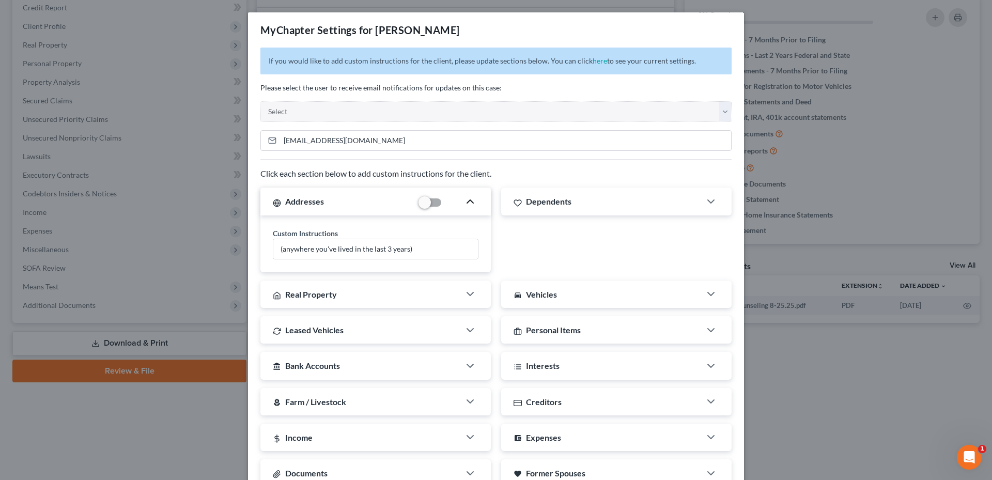
click at [464, 201] on icon "button" at bounding box center [470, 201] width 12 height 12
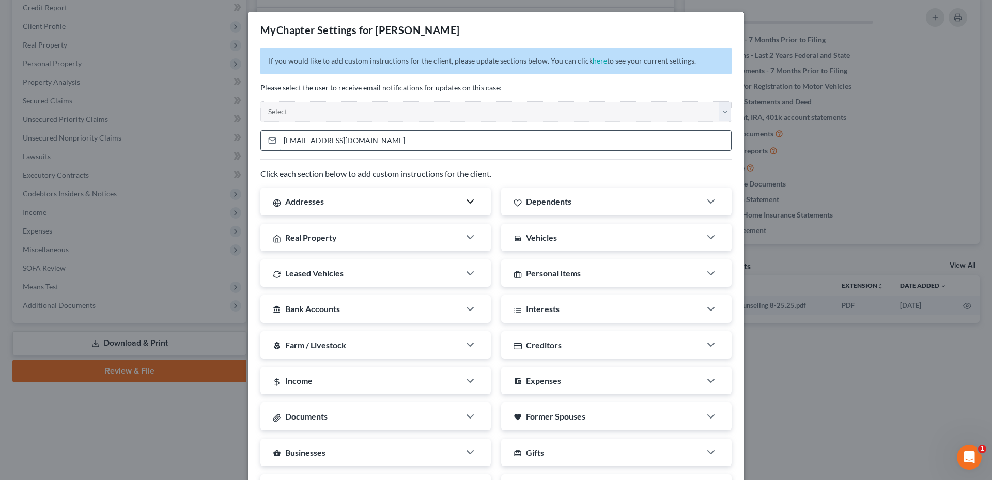
click at [358, 150] on input "[EMAIL_ADDRESS][DOMAIN_NAME]" at bounding box center [505, 141] width 451 height 20
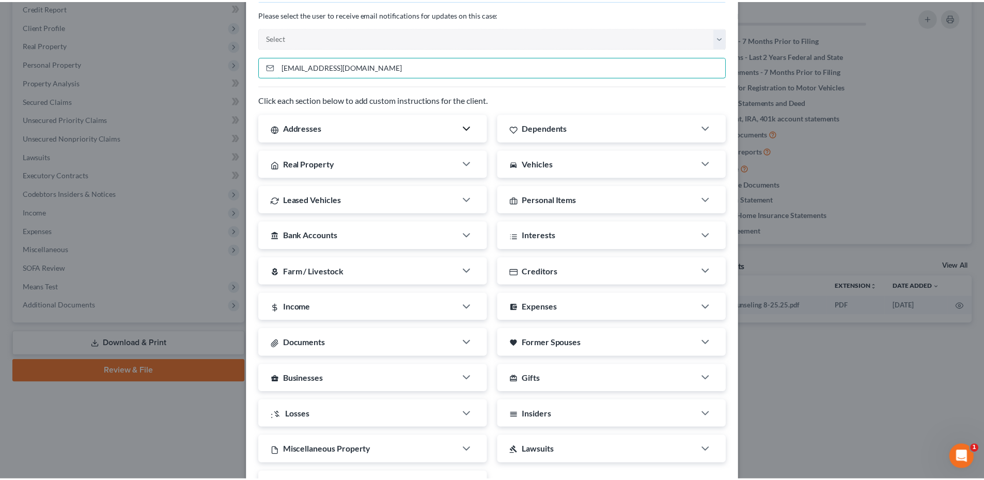
scroll to position [158, 0]
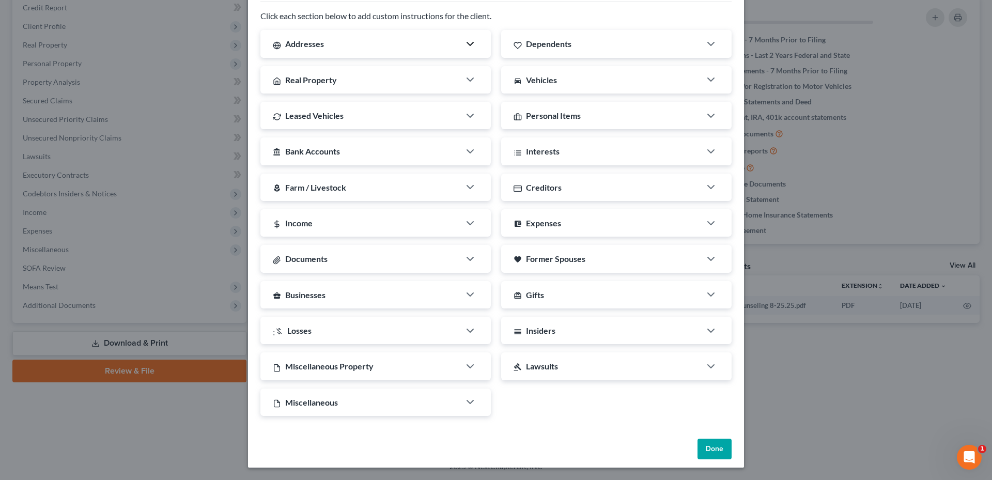
click at [720, 446] on button "Done" at bounding box center [714, 448] width 34 height 21
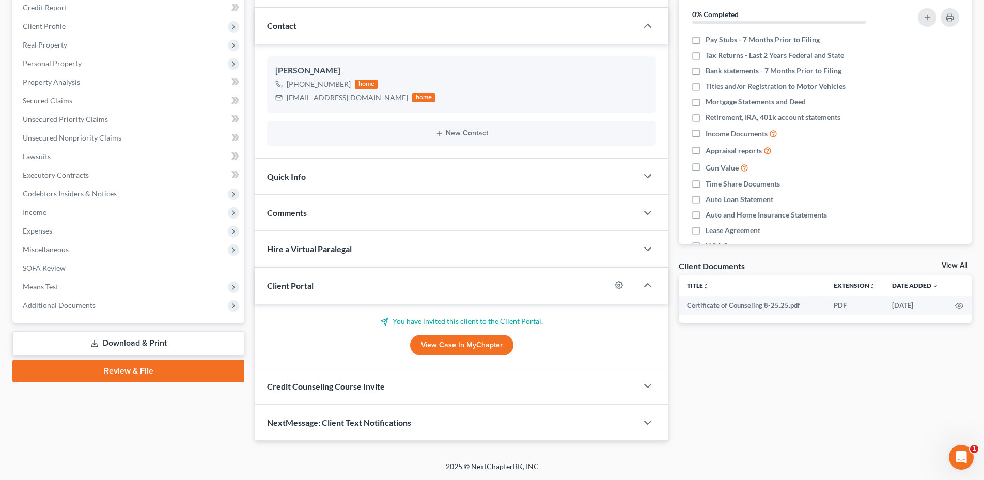
drag, startPoint x: 397, startPoint y: 431, endPoint x: 422, endPoint y: 410, distance: 33.4
click at [397, 431] on div "NextMessage: Client Text Notifications" at bounding box center [446, 422] width 383 height 36
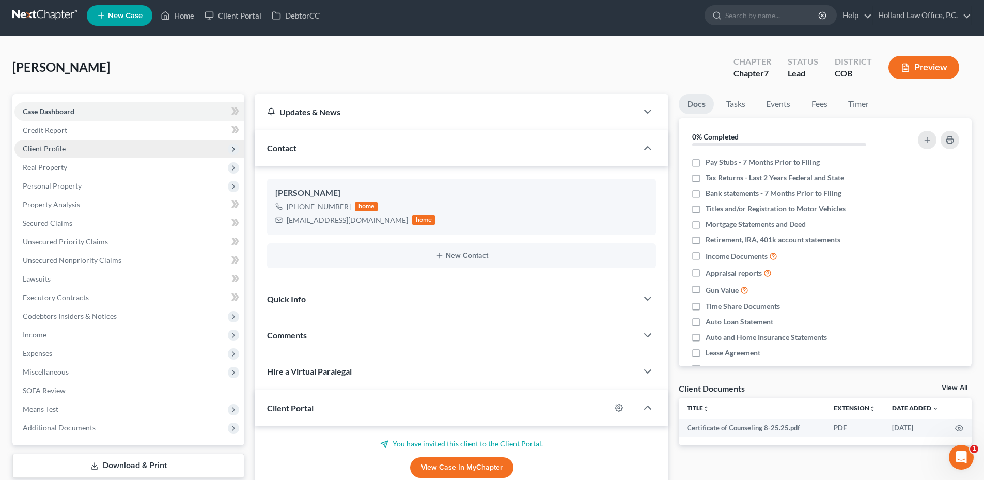
scroll to position [0, 0]
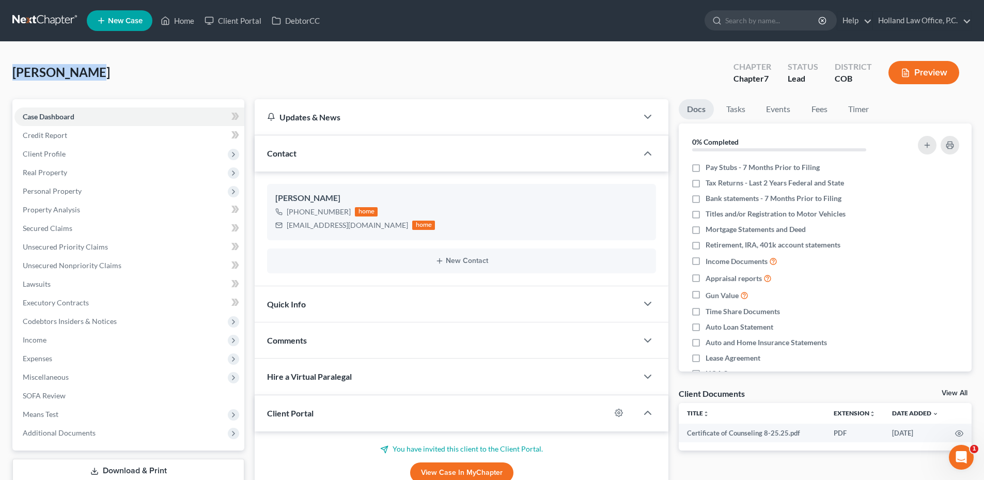
drag, startPoint x: 11, startPoint y: 69, endPoint x: 74, endPoint y: 73, distance: 63.2
click at [82, 73] on div "[PERSON_NAME] Upgraded Chapter Chapter 7 Status Lead District COB Preview Petit…" at bounding box center [492, 359] width 984 height 635
click at [82, 73] on span "[PERSON_NAME]" at bounding box center [61, 72] width 98 height 15
drag, startPoint x: 74, startPoint y: 73, endPoint x: 90, endPoint y: 74, distance: 16.0
click at [71, 73] on div "[PERSON_NAME] Upgraded Chapter Chapter 7 Status Lead District COB Preview" at bounding box center [491, 76] width 959 height 45
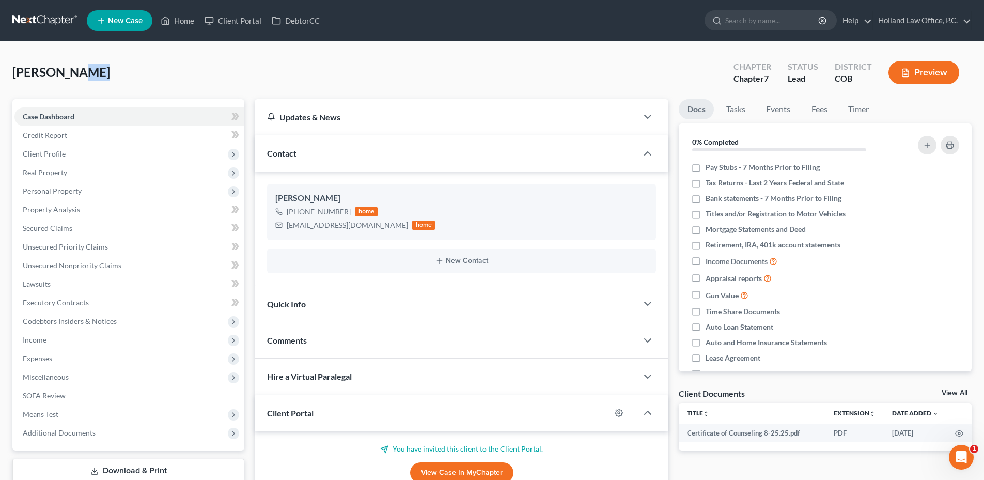
click at [306, 83] on div "[PERSON_NAME] Upgraded Chapter Chapter 7 Status Lead District COB Preview" at bounding box center [491, 76] width 959 height 45
drag, startPoint x: 51, startPoint y: 184, endPoint x: 55, endPoint y: 205, distance: 21.1
click at [51, 185] on span "Personal Property" at bounding box center [129, 191] width 230 height 19
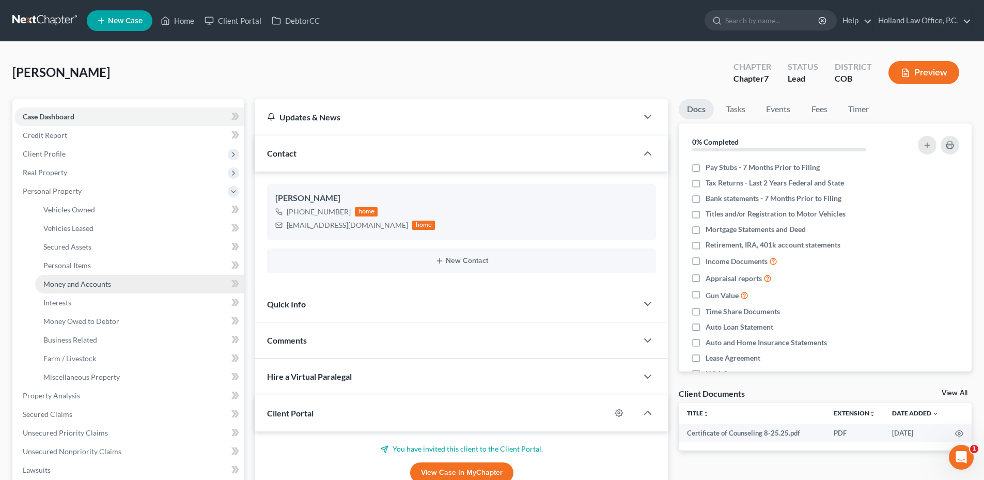
click at [74, 284] on span "Money and Accounts" at bounding box center [77, 283] width 68 height 9
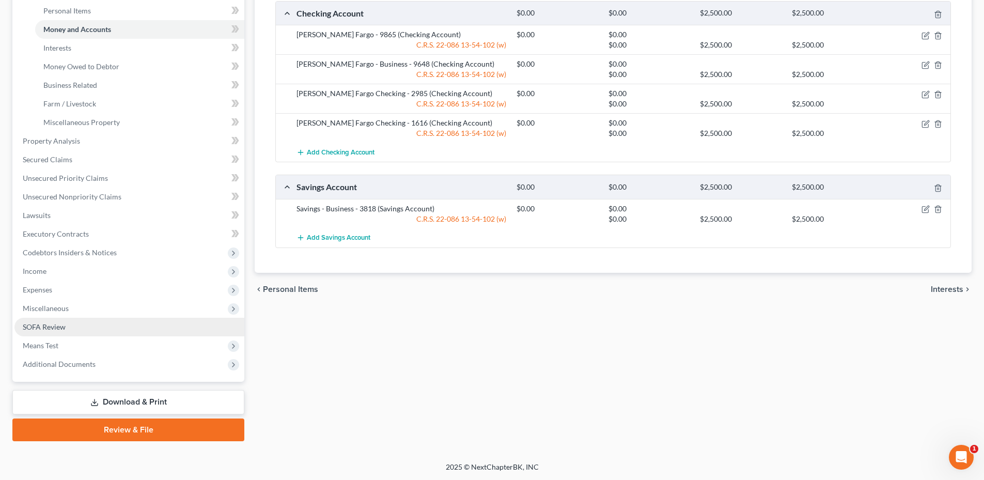
scroll to position [255, 0]
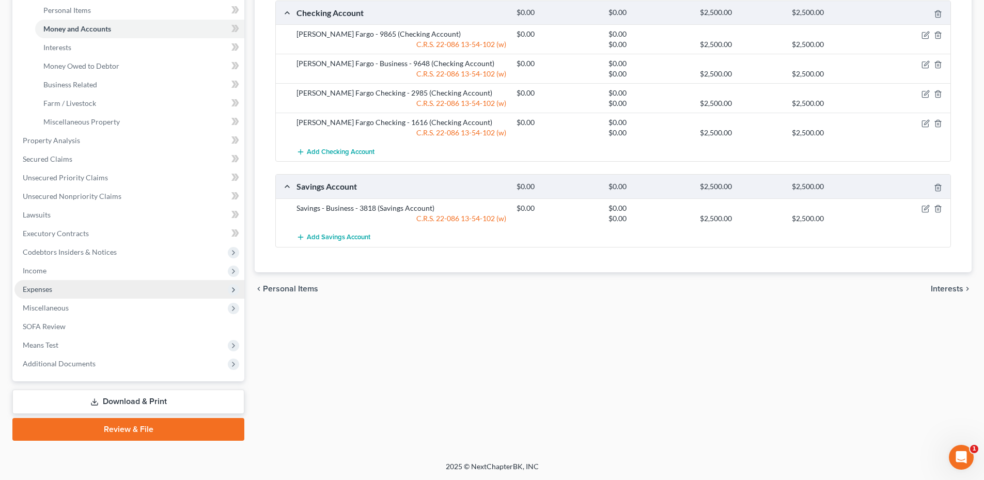
click at [46, 290] on span "Expenses" at bounding box center [37, 289] width 29 height 9
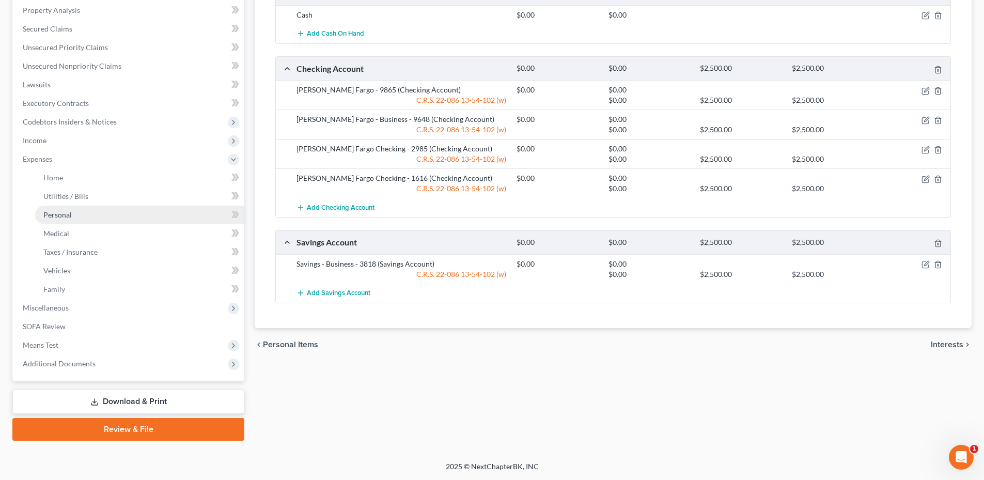
scroll to position [199, 0]
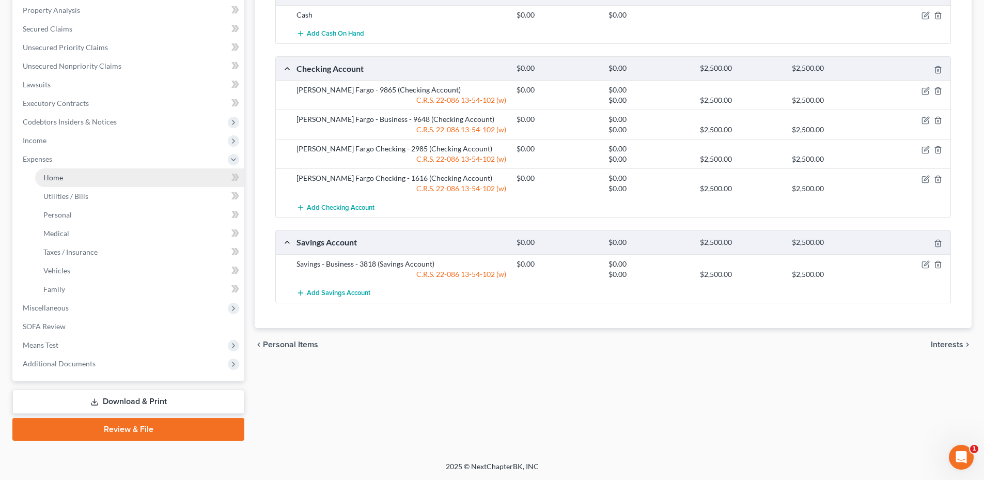
click at [66, 181] on link "Home" at bounding box center [139, 177] width 209 height 19
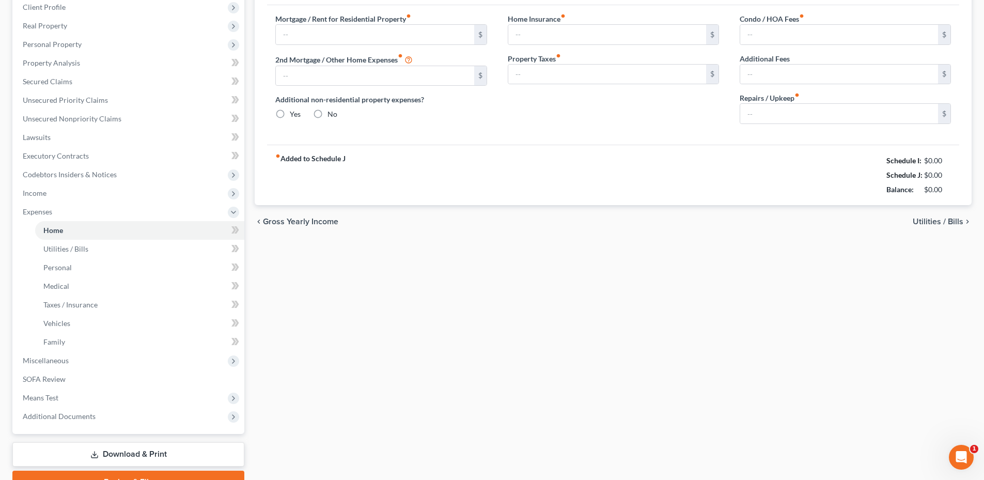
type input "3,298.30"
radio input "true"
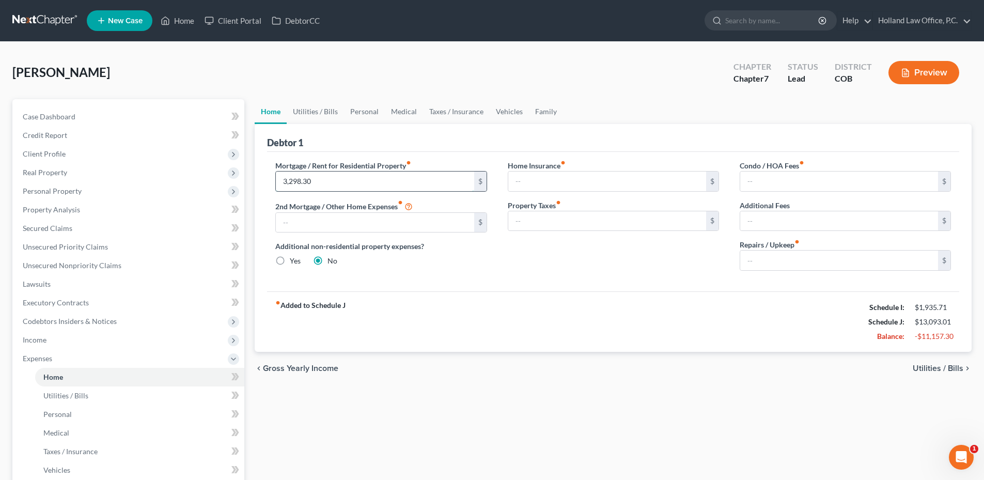
click at [327, 185] on input "3,298.30" at bounding box center [375, 181] width 198 height 20
click at [334, 183] on input "3,298.30" at bounding box center [375, 181] width 198 height 20
click at [164, 18] on icon at bounding box center [165, 21] width 7 height 8
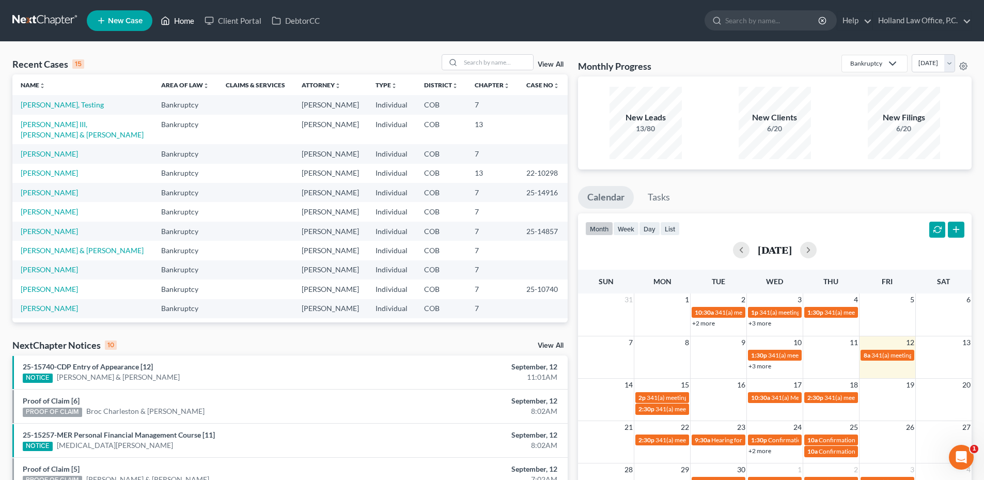
click at [187, 23] on link "Home" at bounding box center [177, 20] width 44 height 19
click at [127, 24] on span "New Case" at bounding box center [125, 21] width 35 height 8
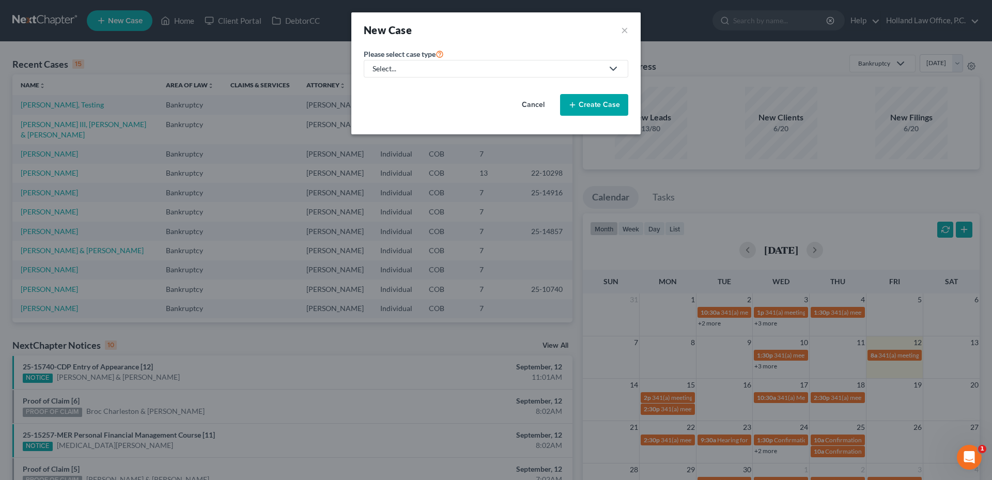
click at [401, 73] on div "Select..." at bounding box center [487, 69] width 230 height 10
click at [395, 93] on div "Bankruptcy" at bounding box center [393, 89] width 40 height 10
select select "11"
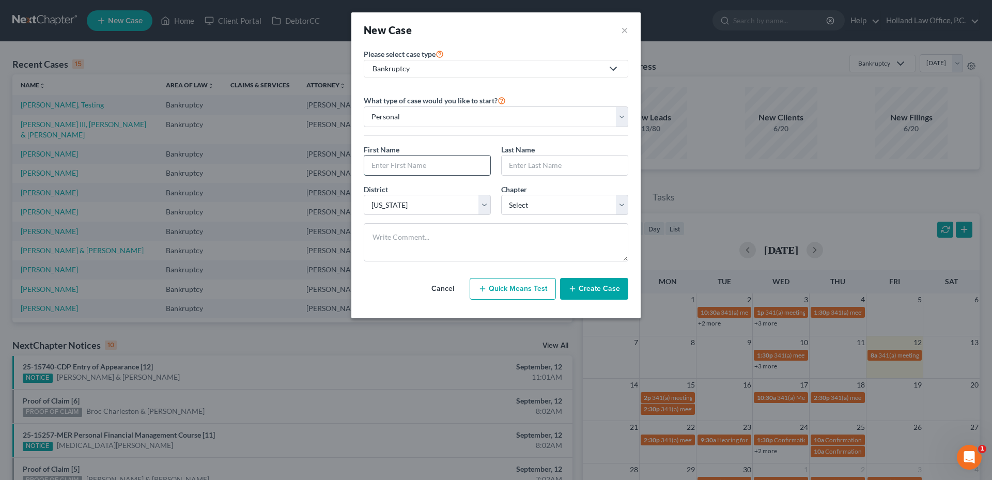
click at [408, 160] on input "text" at bounding box center [427, 165] width 126 height 20
click at [394, 165] on input "[PERSON_NAME]" at bounding box center [427, 165] width 126 height 20
drag, startPoint x: 393, startPoint y: 165, endPoint x: 422, endPoint y: 165, distance: 28.9
click at [422, 165] on input "[PERSON_NAME]" at bounding box center [427, 165] width 126 height 20
type input "[PERSON_NAME]"
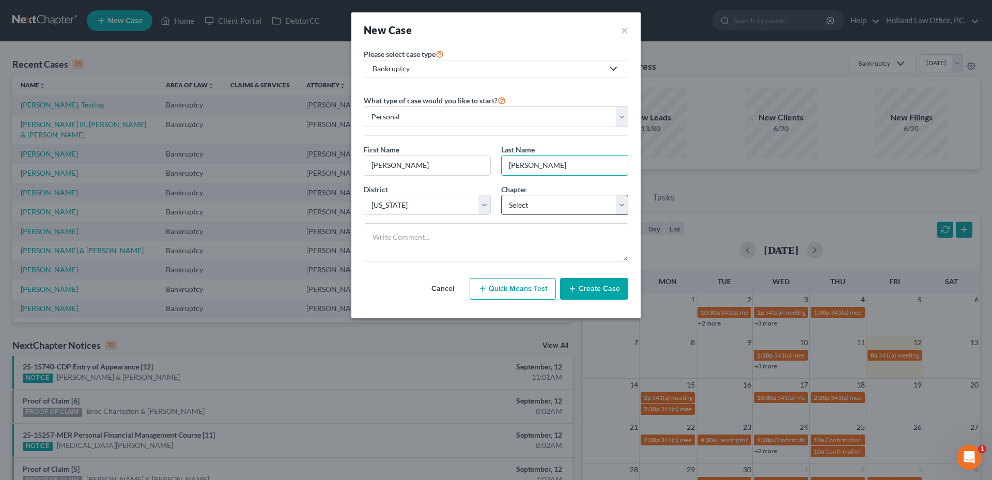
type input "[PERSON_NAME]"
click at [524, 210] on select "Select 7 11 12 13" at bounding box center [564, 205] width 127 height 21
select select "0"
click at [501, 195] on select "Select 7 11 12 13" at bounding box center [564, 205] width 127 height 21
drag, startPoint x: 365, startPoint y: 192, endPoint x: 378, endPoint y: 198, distance: 13.6
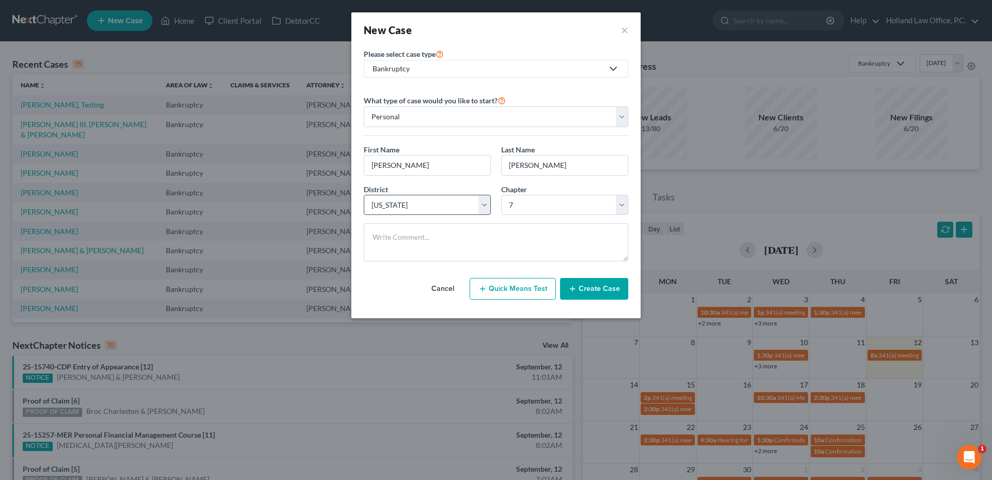
click at [366, 192] on span "District" at bounding box center [376, 189] width 24 height 9
click at [397, 203] on select "Select [US_STATE] - [GEOGRAPHIC_DATA] [US_STATE] - [GEOGRAPHIC_DATA][US_STATE] …" at bounding box center [427, 205] width 127 height 21
click at [607, 291] on button "Create Case" at bounding box center [594, 289] width 68 height 22
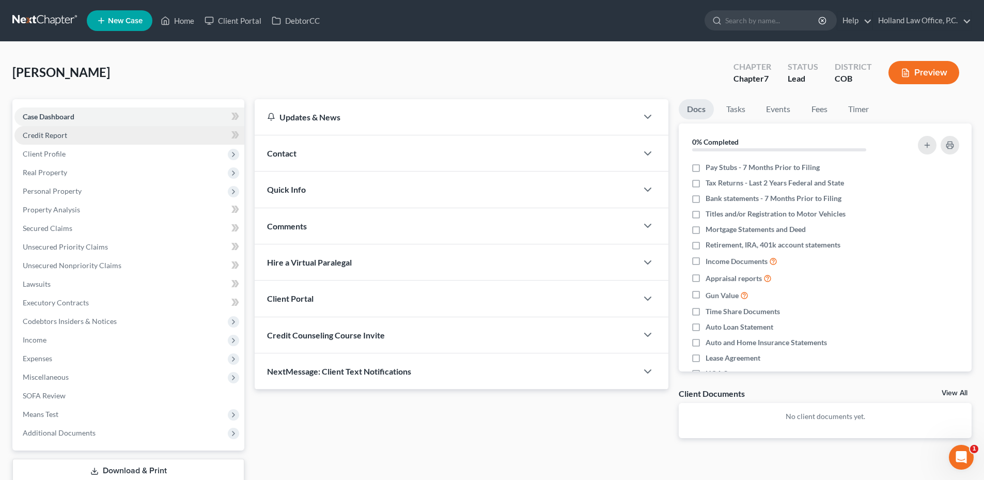
click at [49, 137] on span "Credit Report" at bounding box center [45, 135] width 44 height 9
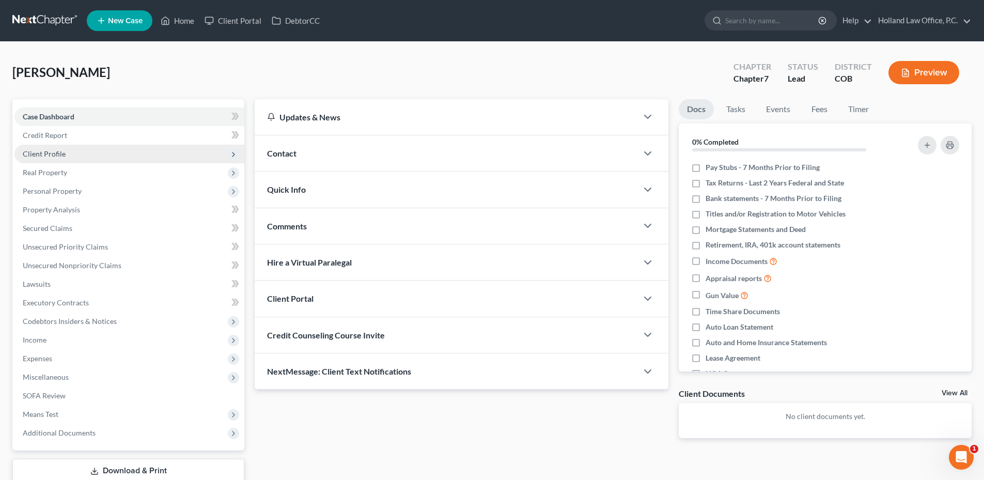
click at [47, 151] on span "Client Profile" at bounding box center [44, 153] width 43 height 9
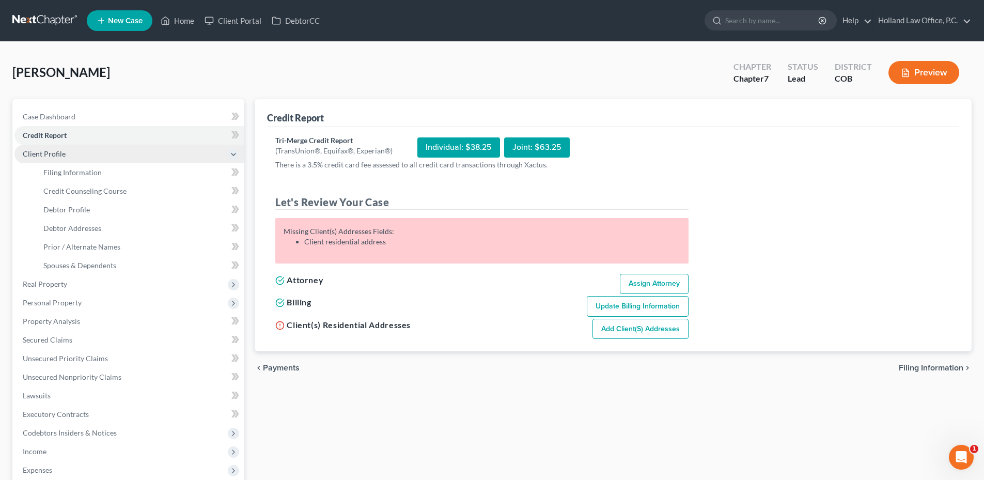
click at [48, 154] on span "Client Profile" at bounding box center [44, 153] width 43 height 9
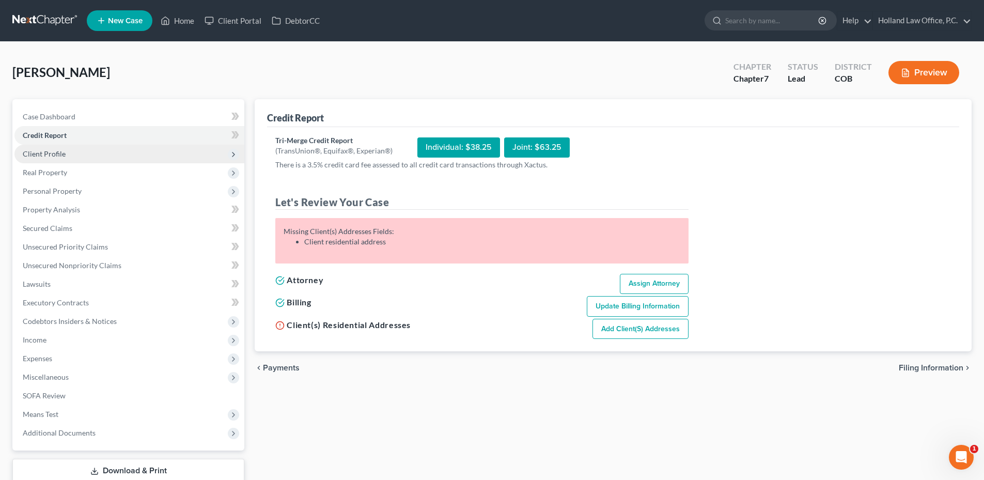
click at [52, 153] on span "Client Profile" at bounding box center [44, 153] width 43 height 9
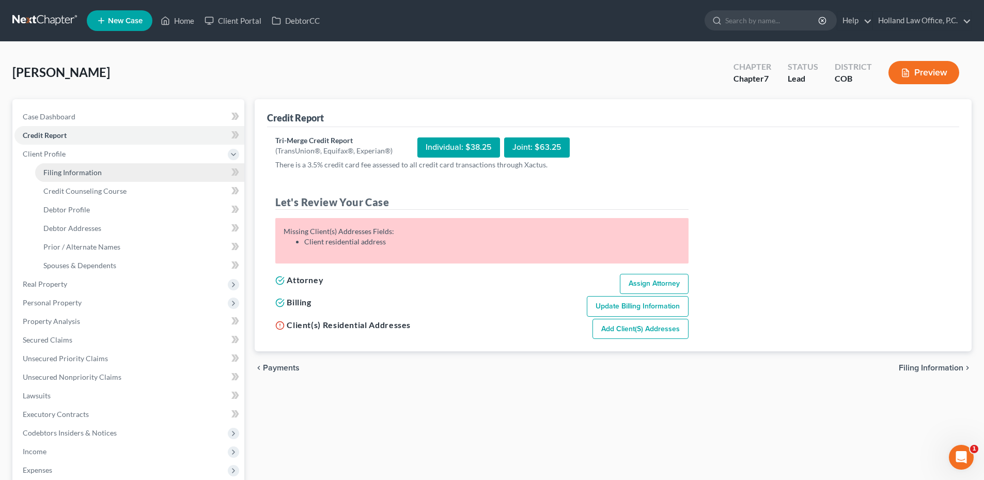
click at [69, 175] on span "Filing Information" at bounding box center [72, 172] width 58 height 9
select select "1"
select select "0"
select select "11"
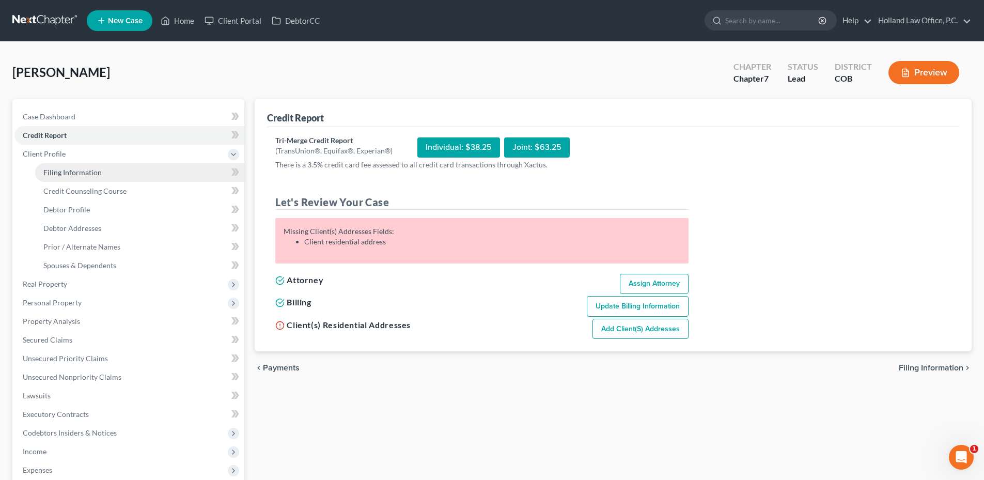
select select "0"
select select "5"
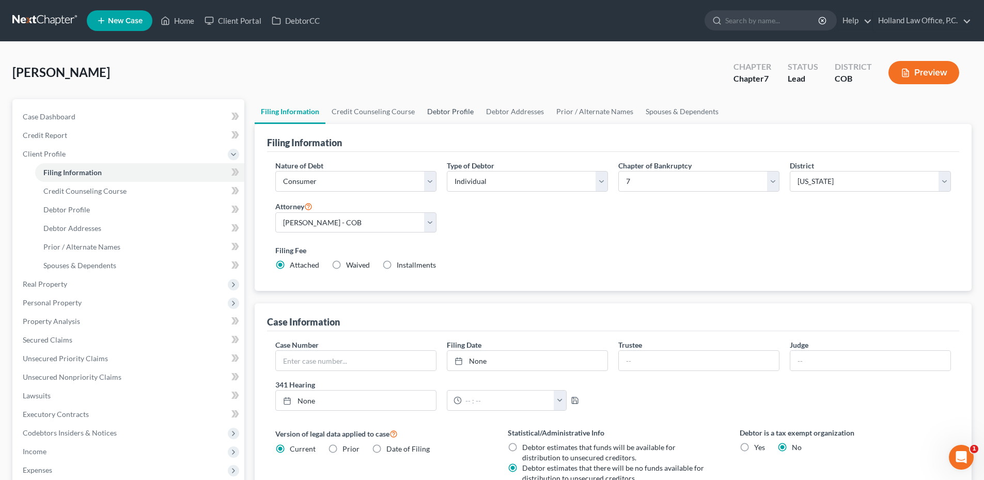
click at [442, 114] on link "Debtor Profile" at bounding box center [450, 111] width 59 height 25
select select "0"
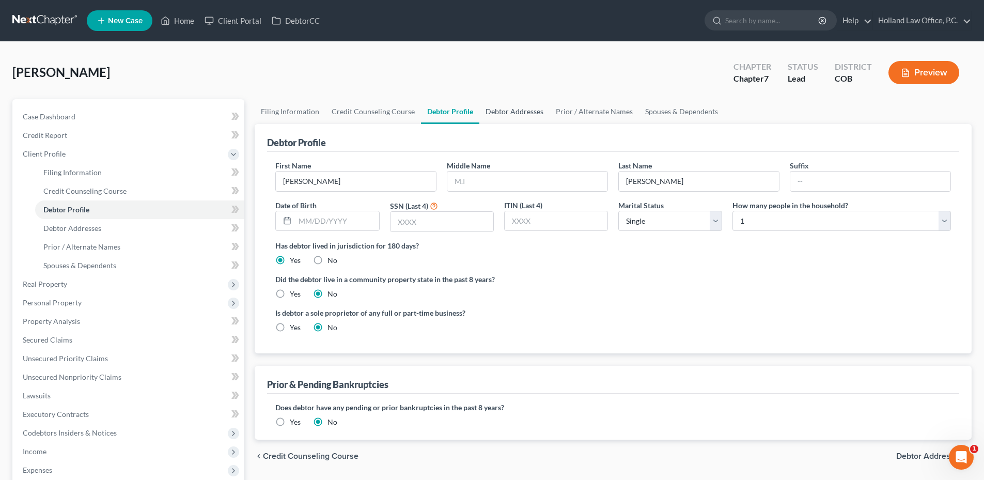
click at [531, 117] on link "Debtor Addresses" at bounding box center [514, 111] width 70 height 25
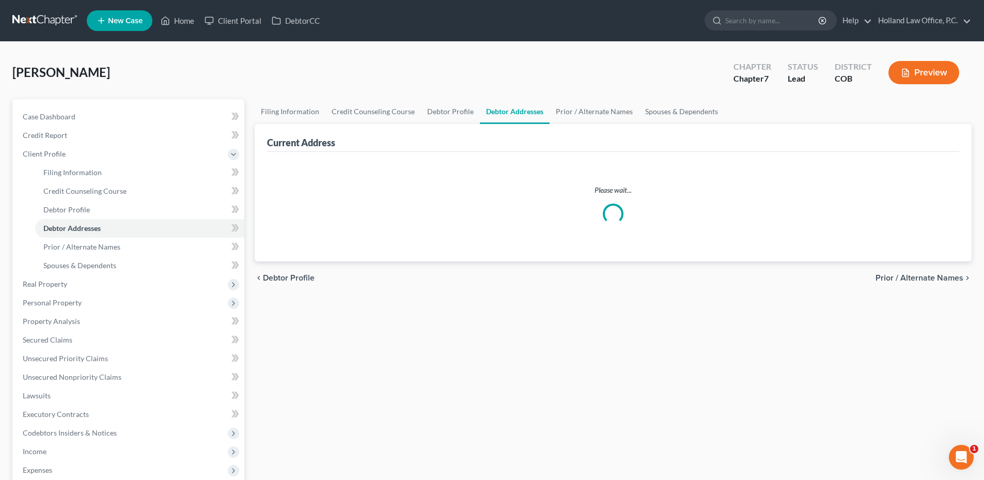
select select "0"
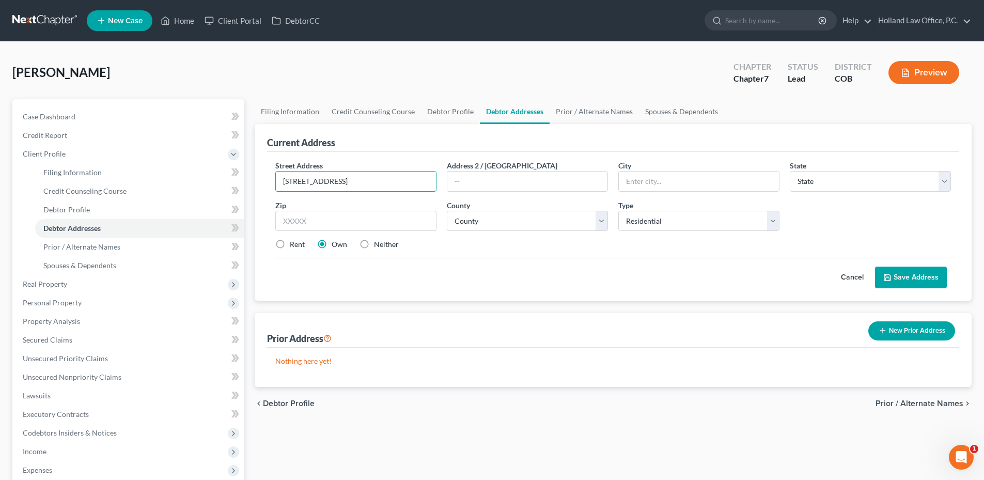
type input "[STREET_ADDRESS]"
type input "80538"
type input "Loveland"
select select "5"
click at [525, 221] on select "County" at bounding box center [527, 221] width 161 height 21
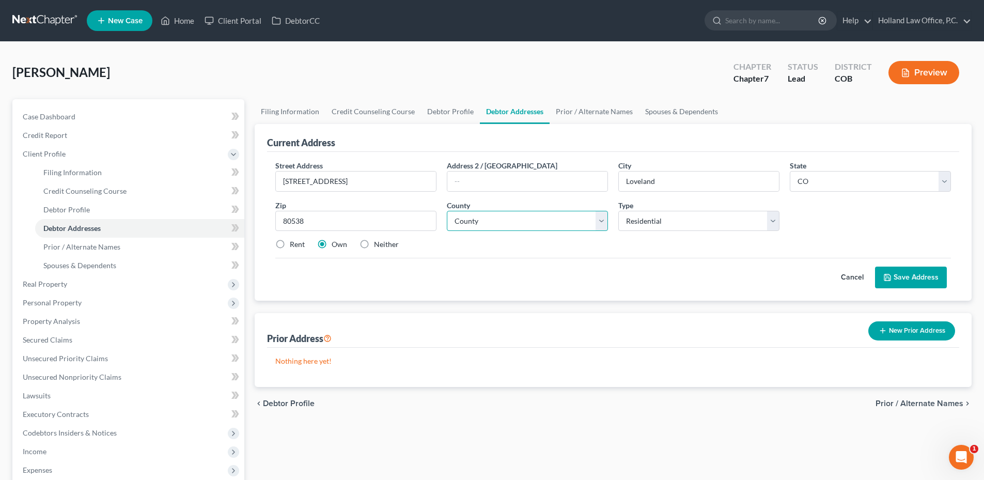
select select "35"
click at [447, 211] on select "County [GEOGRAPHIC_DATA] [GEOGRAPHIC_DATA] [GEOGRAPHIC_DATA] [GEOGRAPHIC_DATA] …" at bounding box center [527, 221] width 161 height 21
click at [290, 243] on label "Rent" at bounding box center [297, 244] width 15 height 10
click at [294, 243] on input "Rent" at bounding box center [297, 242] width 7 height 7
radio input "true"
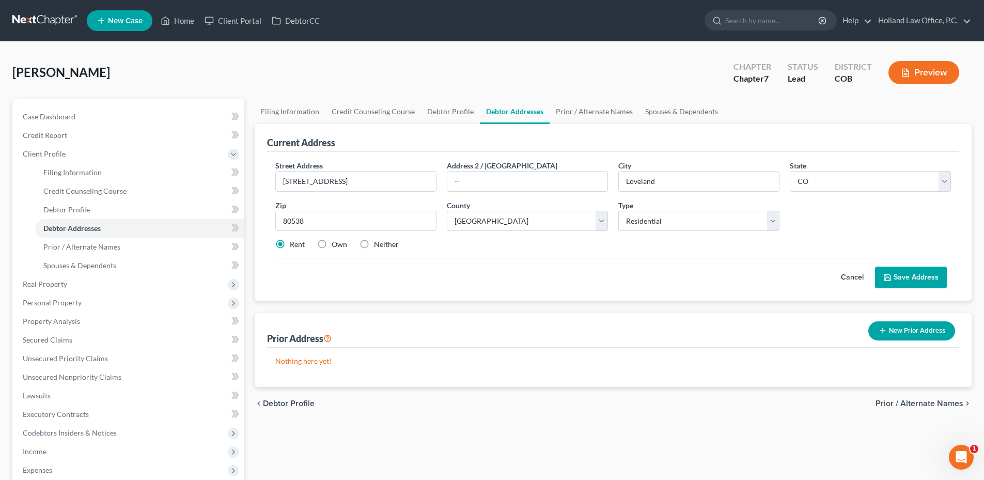
click at [912, 285] on button "Save Address" at bounding box center [911, 277] width 72 height 22
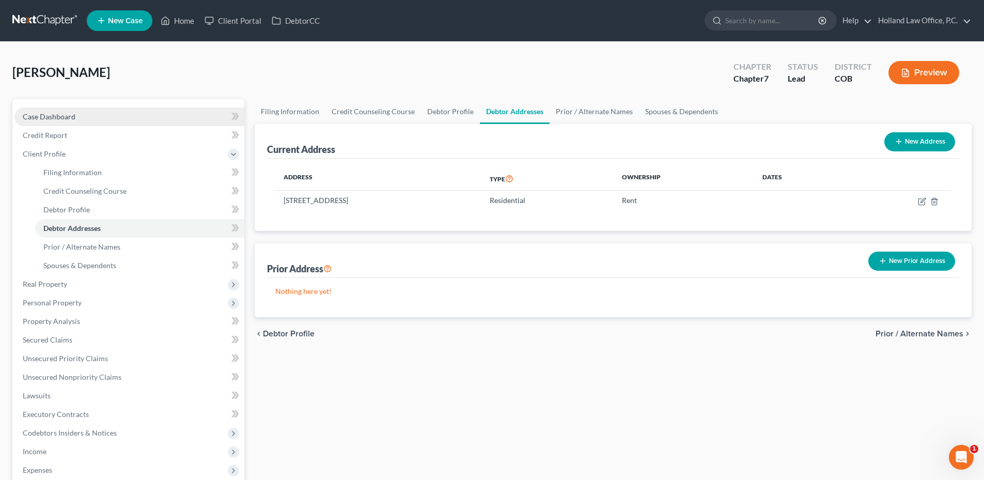
click at [60, 117] on span "Case Dashboard" at bounding box center [49, 116] width 53 height 9
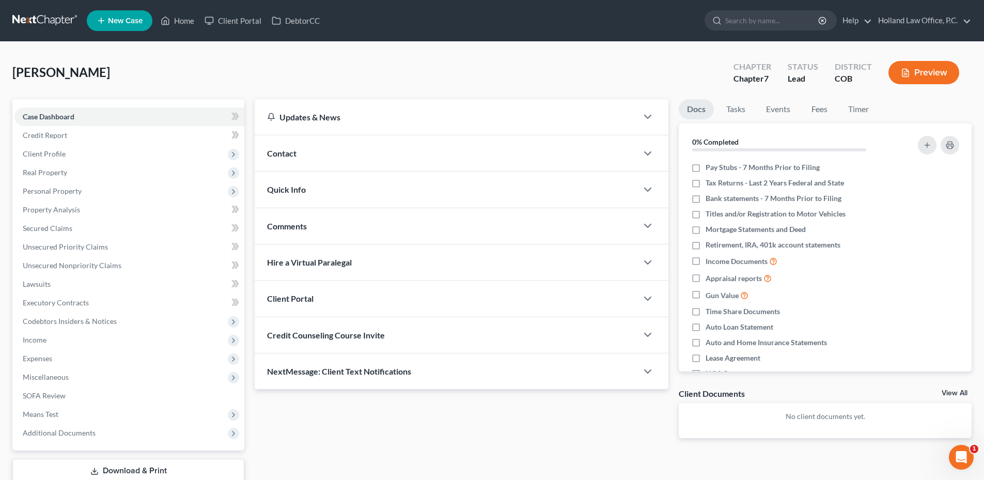
click at [325, 236] on div "Comments" at bounding box center [446, 226] width 383 height 36
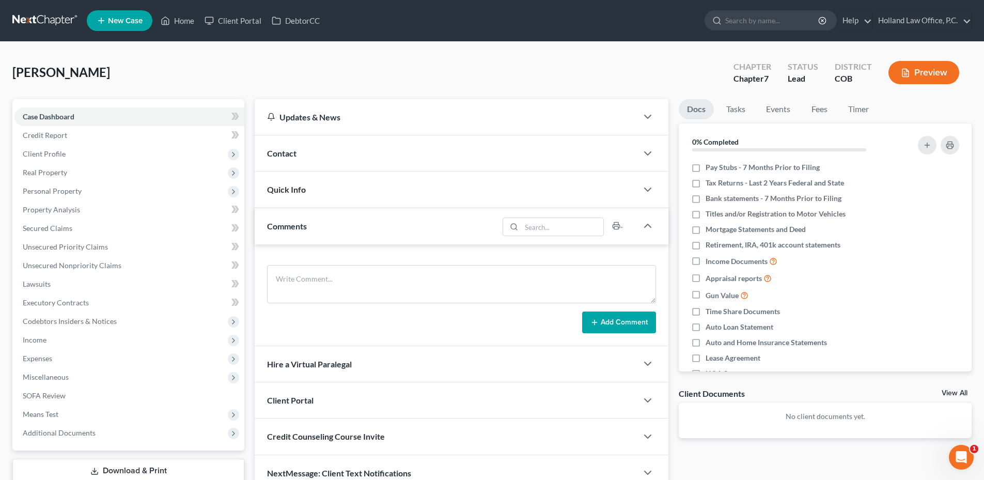
click at [357, 149] on div "Contact" at bounding box center [446, 153] width 383 height 36
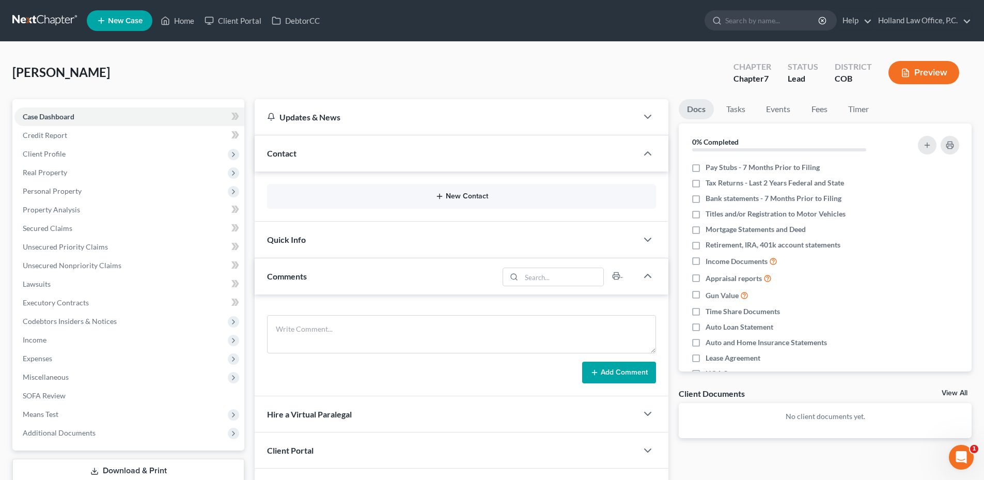
click at [419, 193] on button "New Contact" at bounding box center [461, 196] width 372 height 8
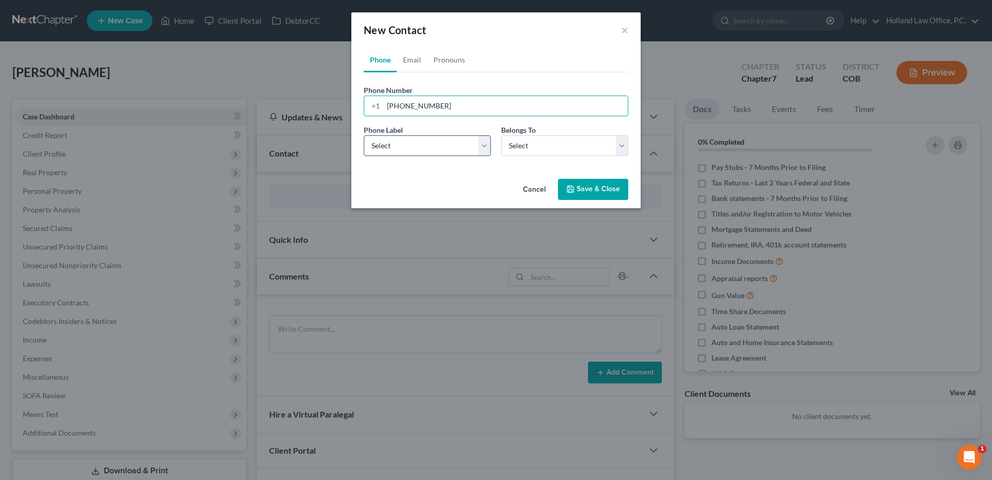
type input "[PHONE_NUMBER]"
drag, startPoint x: 430, startPoint y: 150, endPoint x: 419, endPoint y: 157, distance: 13.2
click at [430, 150] on select "Select Mobile Home Work Other" at bounding box center [427, 145] width 127 height 21
select select "1"
click at [364, 135] on select "Select Mobile Home Work Other" at bounding box center [427, 145] width 127 height 21
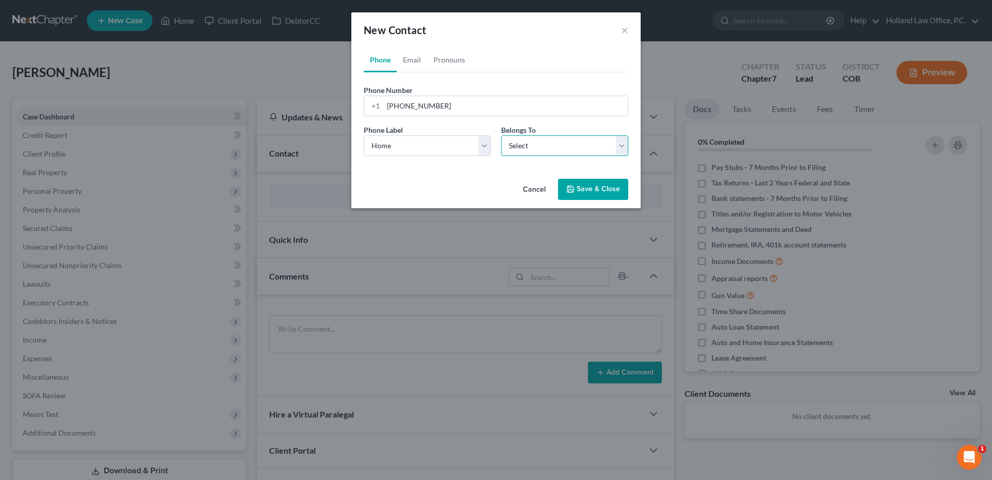
click at [540, 146] on select "Select Client Other" at bounding box center [564, 145] width 127 height 21
select select "0"
click at [501, 135] on select "Select Client Other" at bounding box center [564, 145] width 127 height 21
select select "0"
drag, startPoint x: 416, startPoint y: 67, endPoint x: 987, endPoint y: 196, distance: 585.0
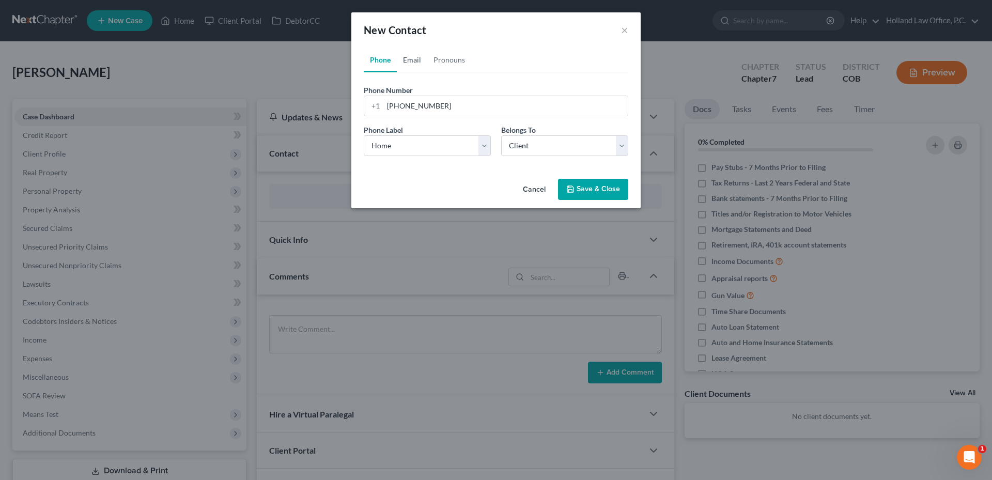
click at [416, 67] on link "Email" at bounding box center [412, 60] width 30 height 25
type input "[EMAIL_ADDRESS][DOMAIN_NAME]"
drag, startPoint x: 449, startPoint y: 148, endPoint x: 442, endPoint y: 152, distance: 8.5
click at [449, 148] on select "Select Home Work Other" at bounding box center [427, 145] width 127 height 21
select select "0"
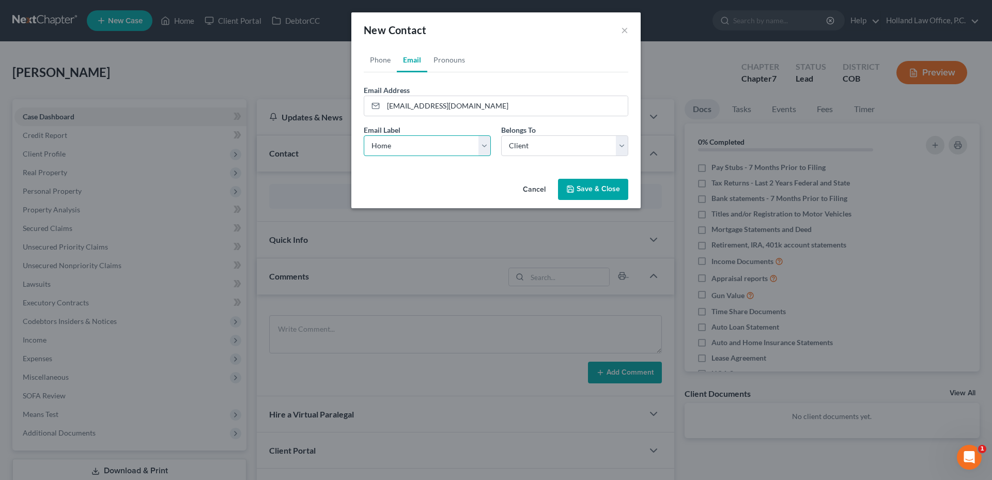
click at [364, 135] on select "Select Home Work Other" at bounding box center [427, 145] width 127 height 21
click at [593, 194] on button "Save & Close" at bounding box center [593, 190] width 70 height 22
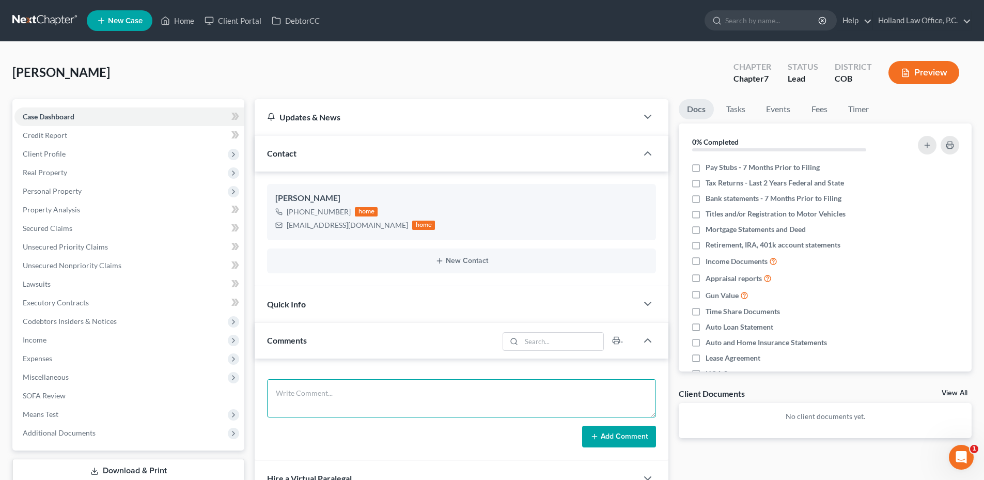
click at [301, 401] on textarea at bounding box center [461, 398] width 389 height 38
paste textarea "$3400 He is very Nice. [PERSON_NAME] does NOT have internet and will need assis…"
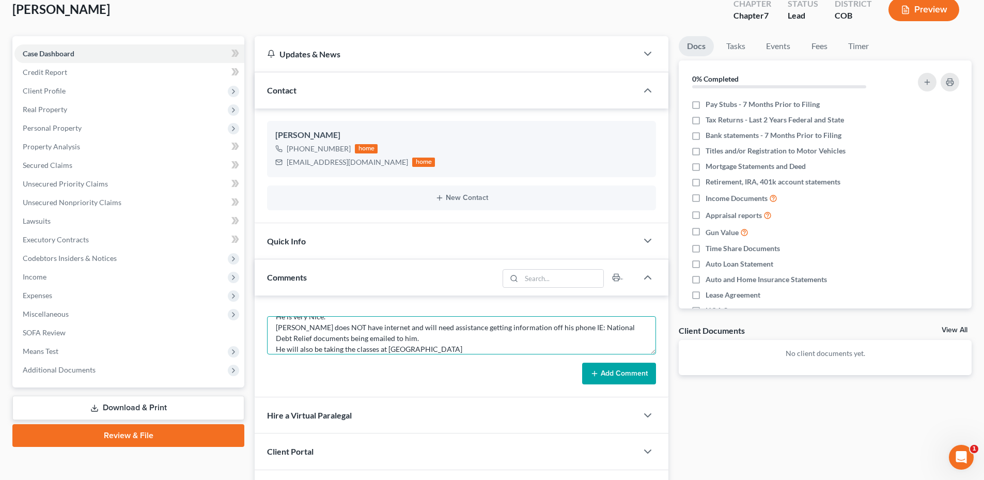
scroll to position [155, 0]
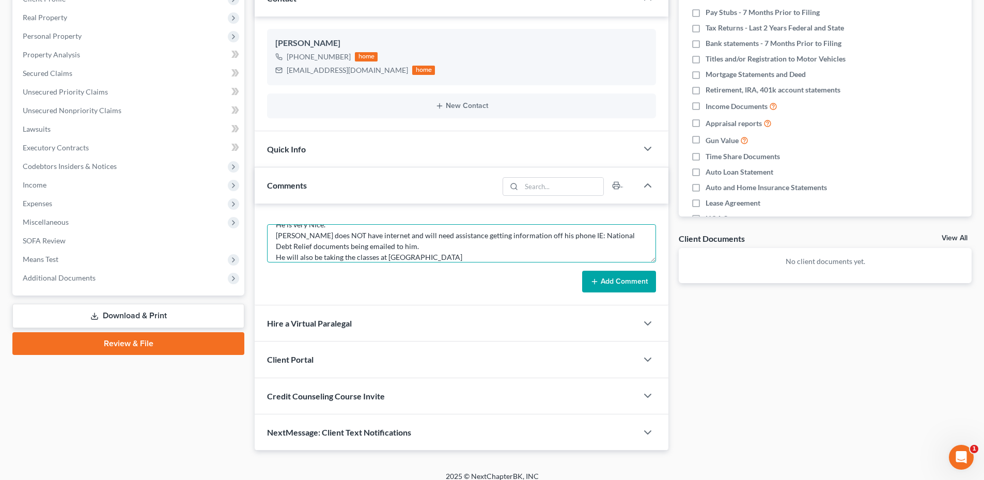
type textarea "$3400 He is very Nice. [PERSON_NAME] does NOT have internet and will need assis…"
click at [615, 284] on button "Add Comment" at bounding box center [619, 282] width 74 height 22
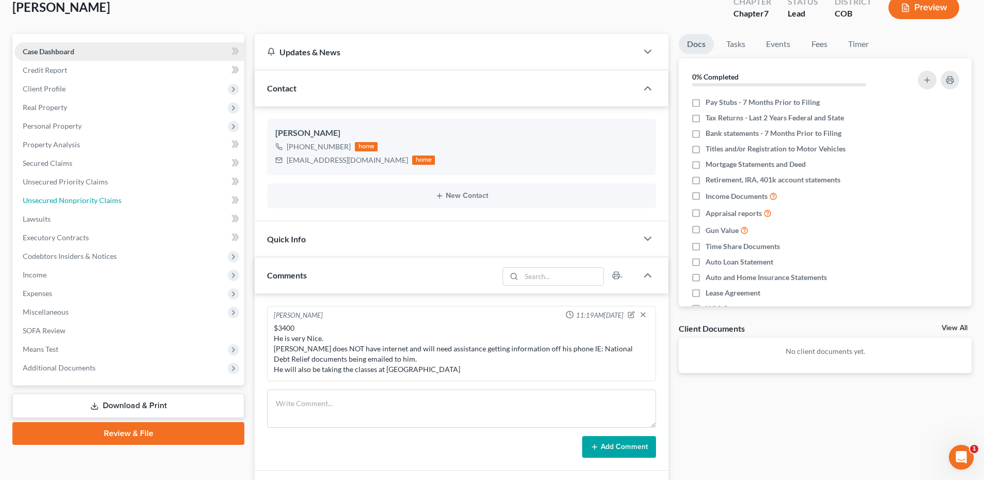
scroll to position [0, 0]
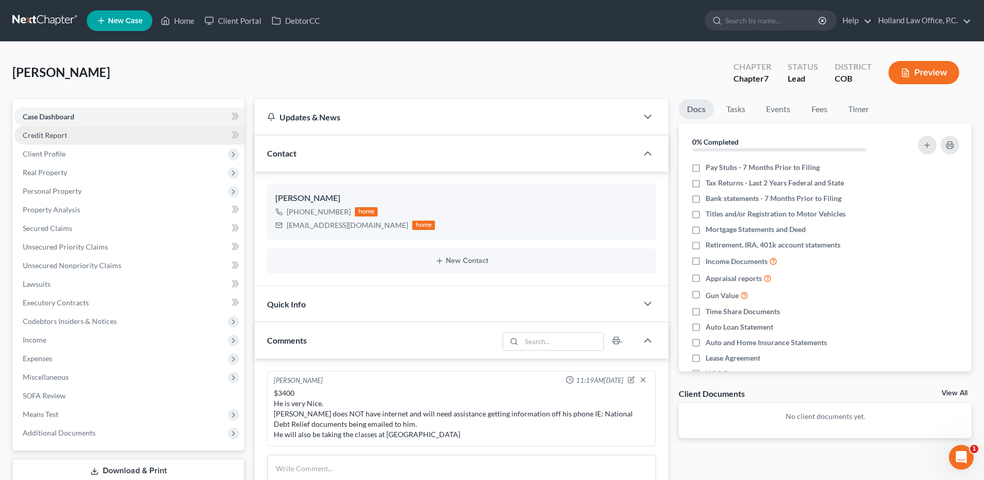
click at [61, 130] on link "Credit Report" at bounding box center [129, 135] width 230 height 19
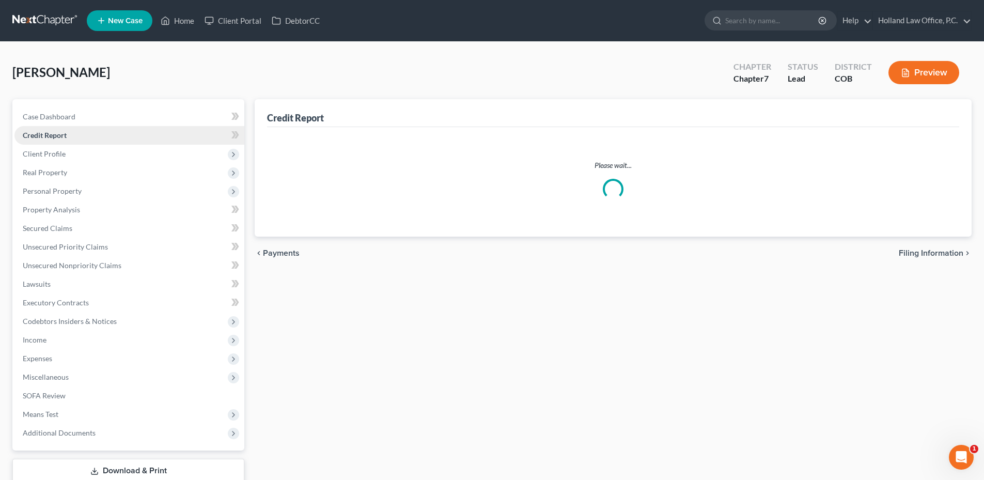
click at [118, 141] on link "Credit Report" at bounding box center [129, 135] width 230 height 19
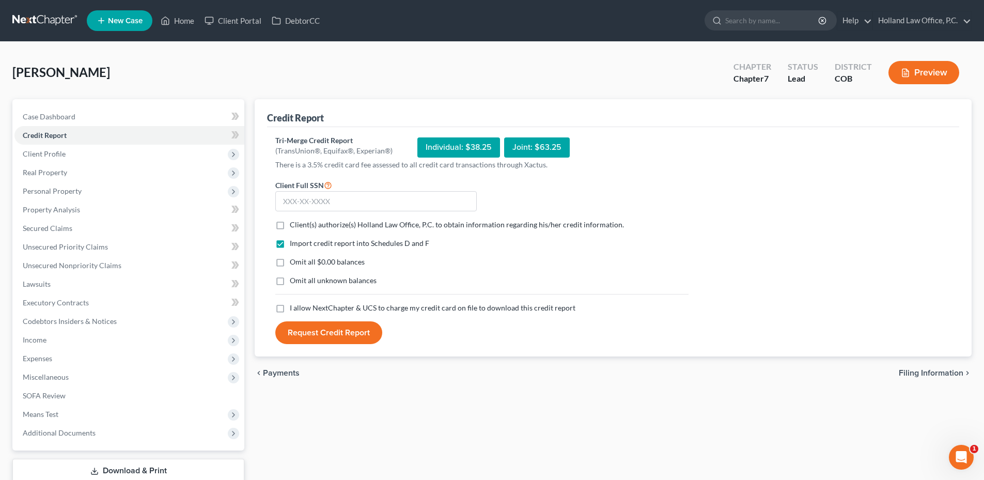
drag, startPoint x: 284, startPoint y: 227, endPoint x: 269, endPoint y: 283, distance: 57.3
click at [290, 227] on label "Client(s) authorize(s) Holland Law Office, P.C. to obtain information regarding…" at bounding box center [457, 224] width 334 height 10
click at [294, 226] on input "Client(s) authorize(s) Holland Law Office, P.C. to obtain information regarding…" at bounding box center [297, 222] width 7 height 7
checkbox input "true"
click at [290, 306] on label "I allow NextChapter & UCS to charge my credit card on file to download this cre…" at bounding box center [433, 308] width 286 height 10
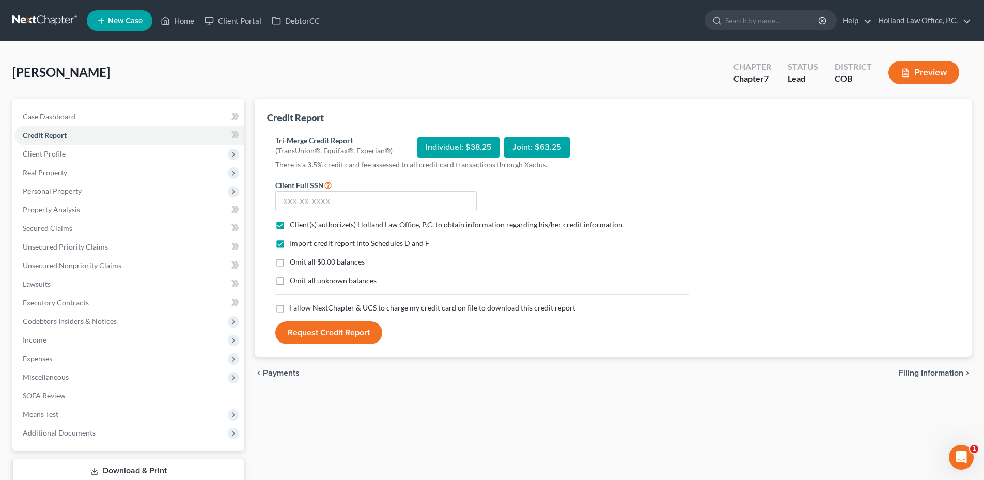
click at [294, 306] on input "I allow NextChapter & UCS to charge my credit card on file to download this cre…" at bounding box center [297, 306] width 7 height 7
checkbox input "true"
click at [318, 207] on input "text" at bounding box center [375, 201] width 201 height 21
click at [341, 199] on input "text" at bounding box center [375, 201] width 201 height 21
click at [352, 203] on input "text" at bounding box center [375, 201] width 201 height 21
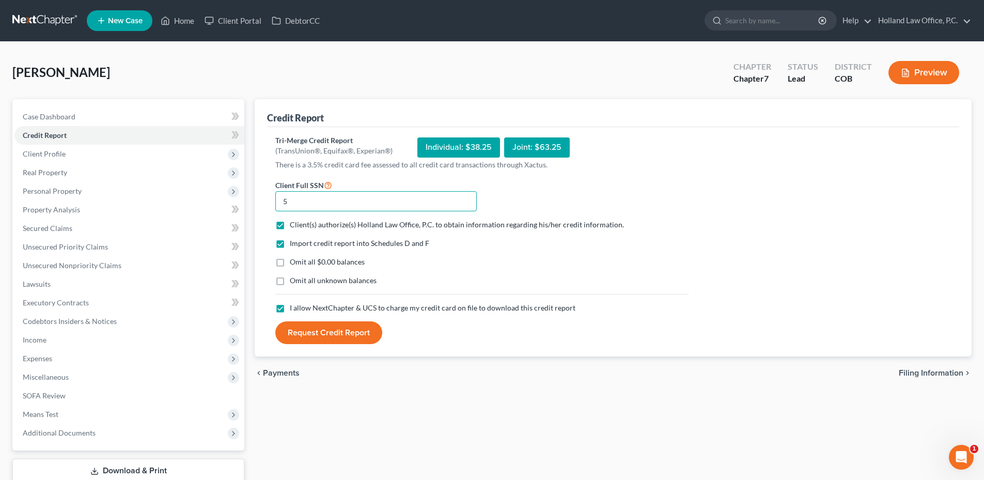
click at [306, 200] on input "5" at bounding box center [375, 201] width 201 height 21
type input "523-21-6465"
click at [275, 321] on button "Request Credit Report" at bounding box center [328, 332] width 107 height 23
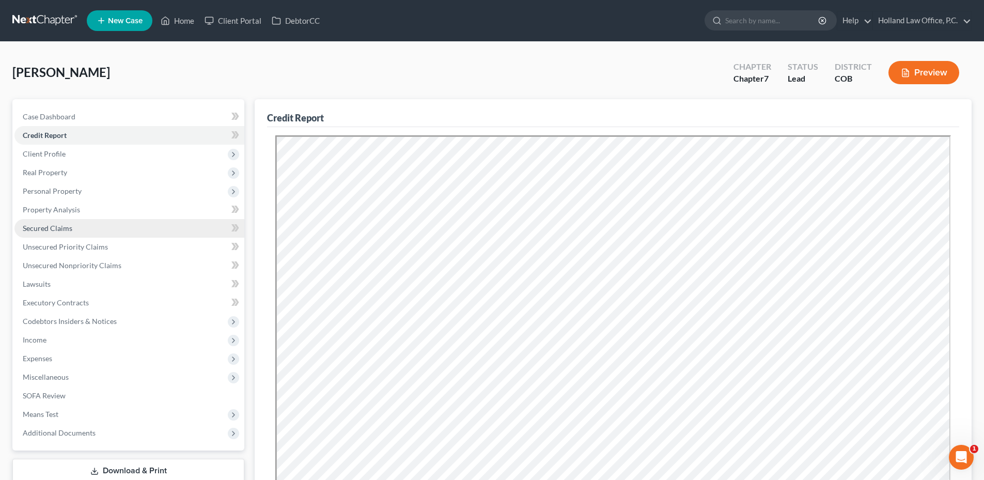
click at [59, 233] on link "Secured Claims" at bounding box center [129, 228] width 230 height 19
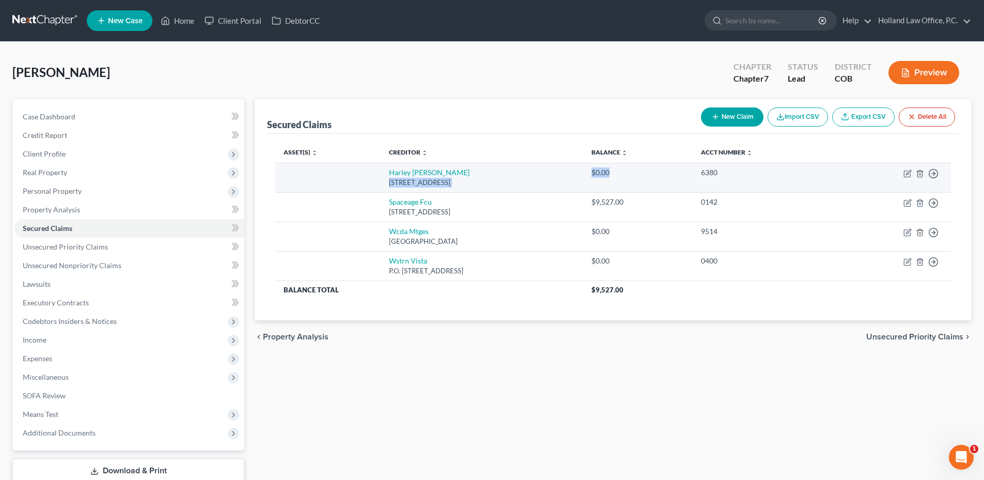
drag, startPoint x: 633, startPoint y: 168, endPoint x: 681, endPoint y: 168, distance: 47.5
click at [681, 168] on tr "Harley [PERSON_NAME] [STREET_ADDRESS] $0.00 6380 Move to E Move to F Move to G …" at bounding box center [613, 177] width 676 height 29
click at [681, 168] on div "$0.00" at bounding box center [637, 172] width 93 height 10
click at [920, 177] on icon "button" at bounding box center [919, 173] width 5 height 7
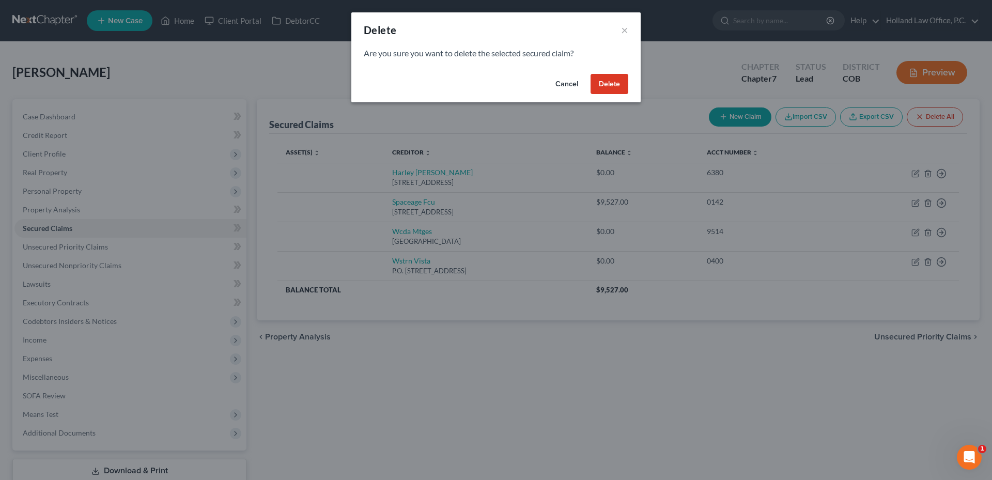
click at [605, 87] on button "Delete" at bounding box center [609, 84] width 38 height 21
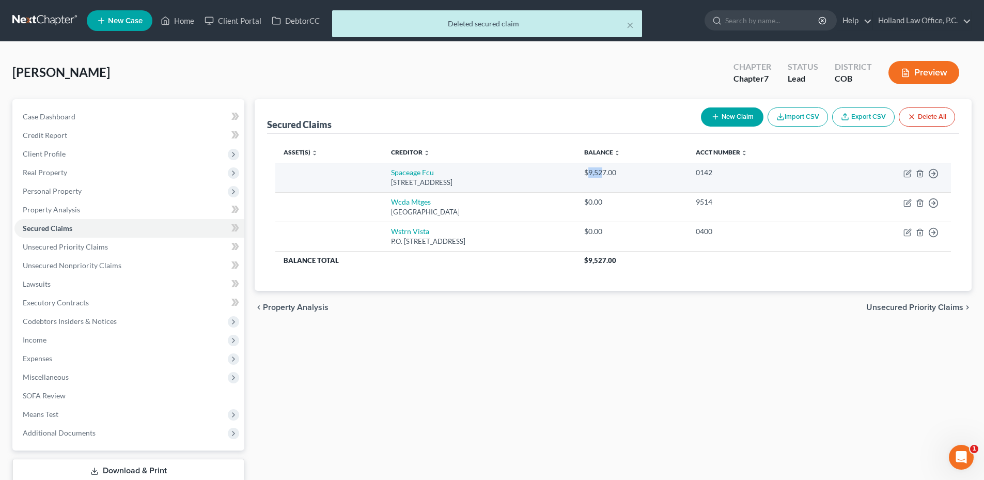
click at [640, 169] on div "$9,527.00" at bounding box center [632, 172] width 96 height 10
click at [644, 172] on div "$9,527.00" at bounding box center [632, 172] width 96 height 10
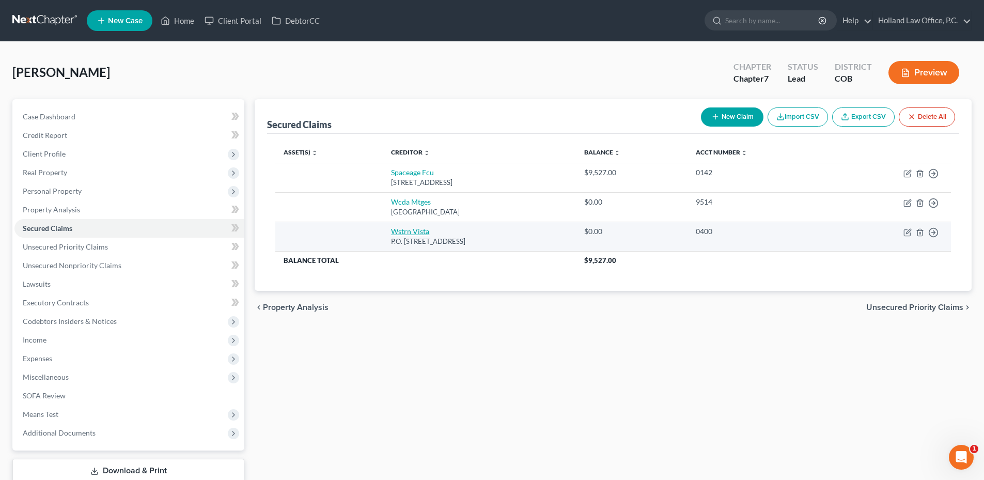
click at [405, 227] on link "Wstrn Vista" at bounding box center [410, 231] width 38 height 9
select select "53"
select select "0"
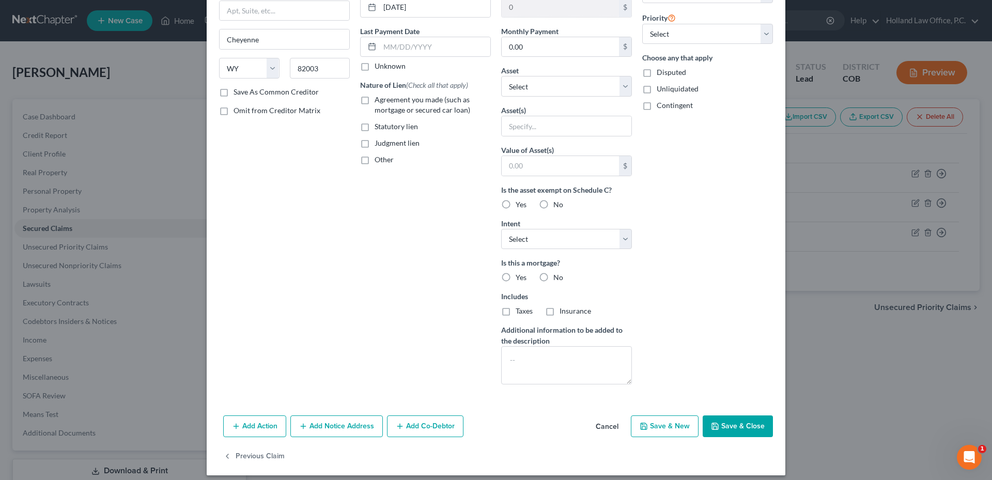
scroll to position [123, 0]
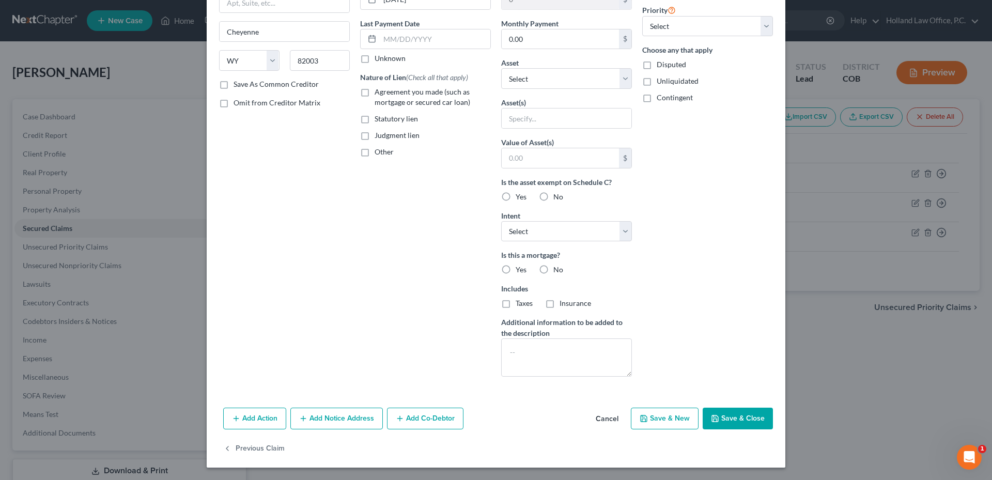
click at [595, 427] on button "Cancel" at bounding box center [606, 419] width 39 height 21
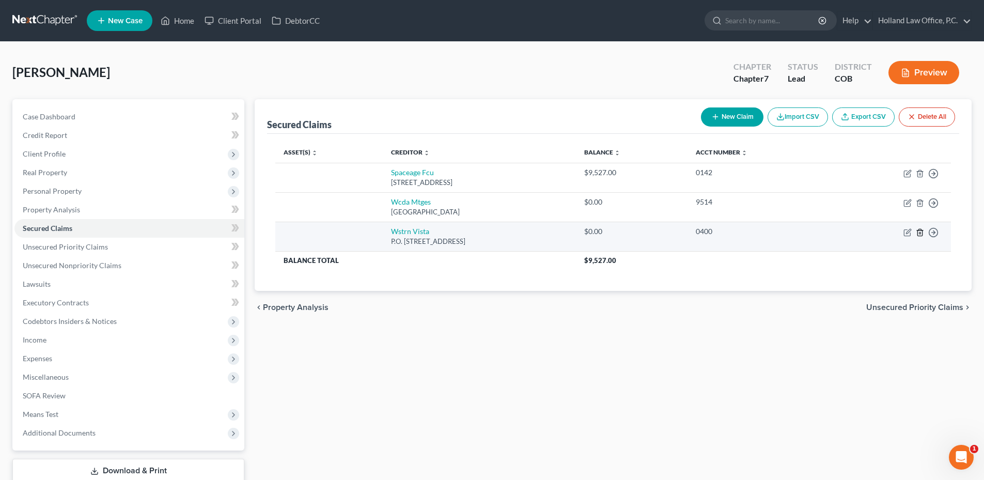
click at [920, 234] on line "button" at bounding box center [920, 233] width 0 height 2
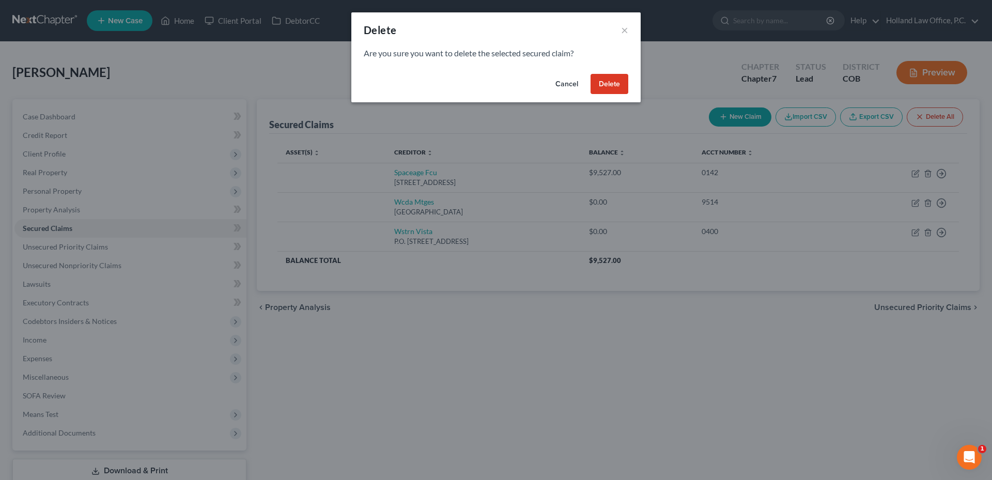
click at [608, 81] on button "Delete" at bounding box center [609, 84] width 38 height 21
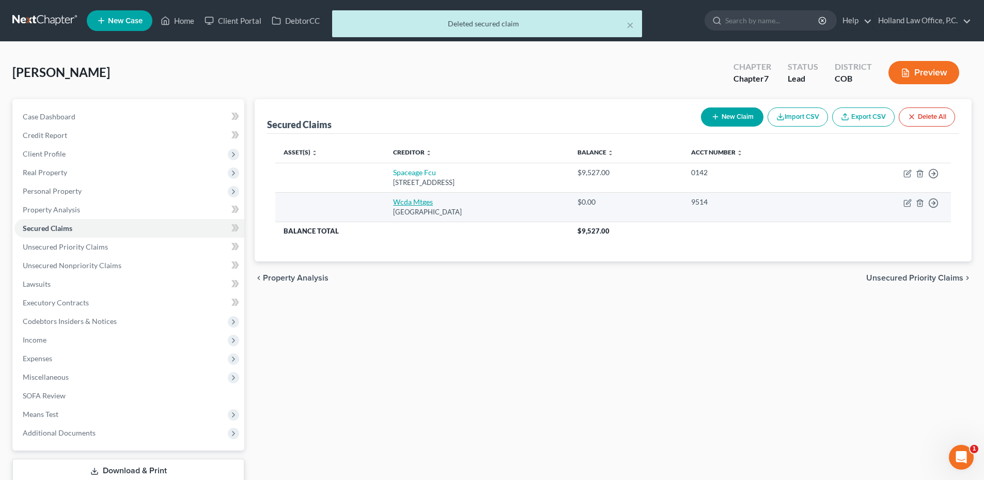
click at [400, 200] on link "Wcda Mtges" at bounding box center [413, 201] width 40 height 9
select select "53"
select select "0"
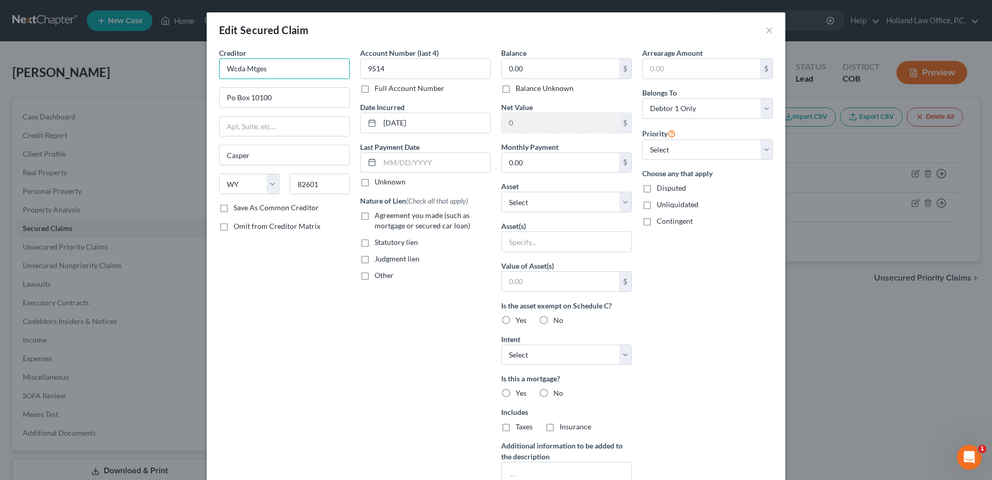
click at [281, 73] on input "Wcda Mtges" at bounding box center [284, 68] width 131 height 21
click at [280, 73] on input "Wcda Mtges" at bounding box center [284, 68] width 131 height 21
click at [243, 71] on input "Wcda Mtges" at bounding box center [284, 68] width 131 height 21
drag, startPoint x: 248, startPoint y: 284, endPoint x: 382, endPoint y: 256, distance: 136.6
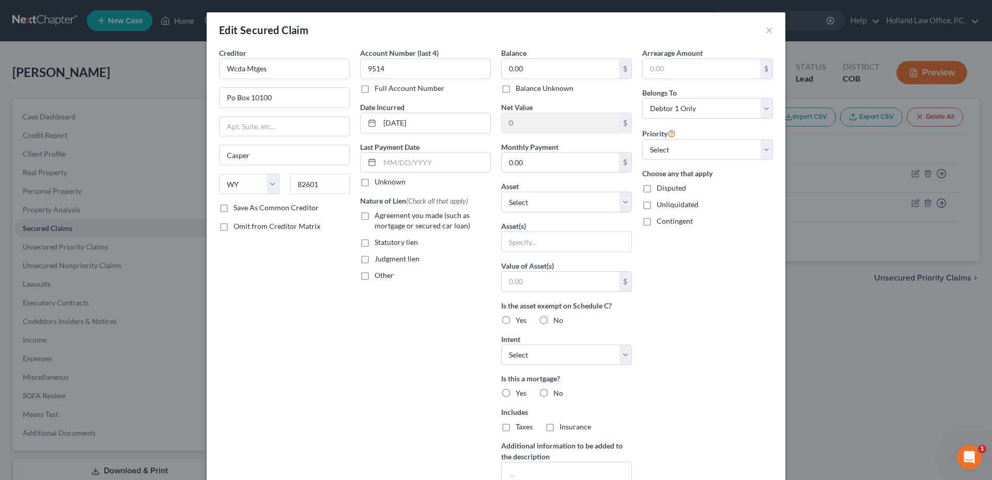
click at [249, 284] on div "Creditor * Wcda Mtges [GEOGRAPHIC_DATA] [US_STATE] AK AR AZ CA CO CT DE DC [GEO…" at bounding box center [284, 278] width 141 height 461
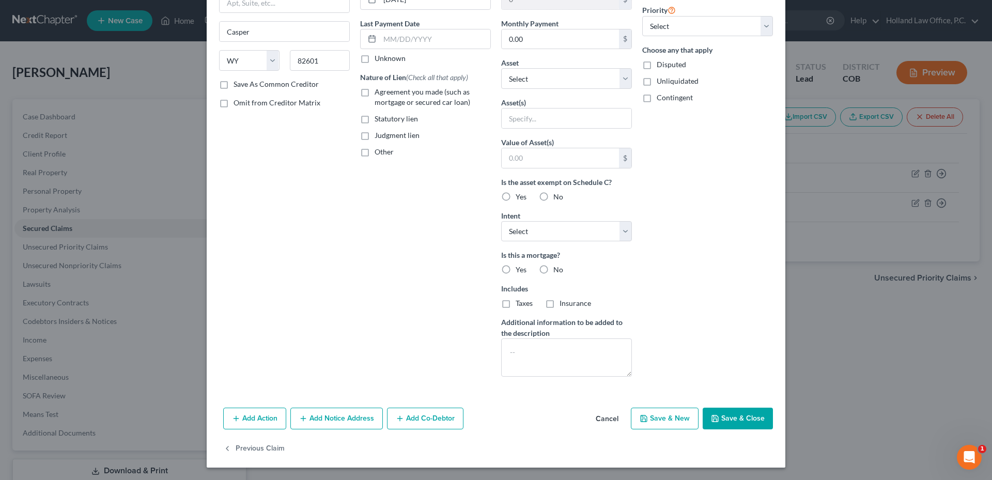
click at [607, 415] on button "Cancel" at bounding box center [606, 419] width 39 height 21
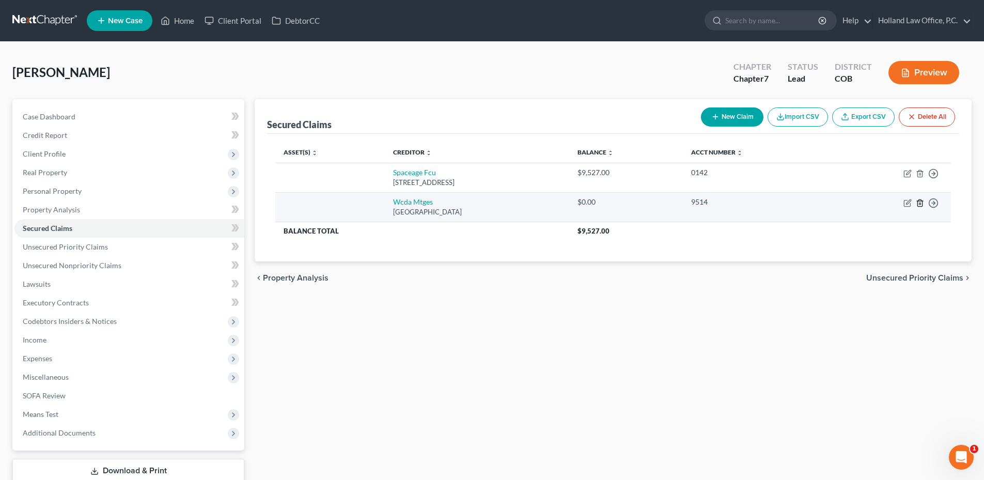
click at [921, 203] on icon "button" at bounding box center [920, 203] width 8 height 8
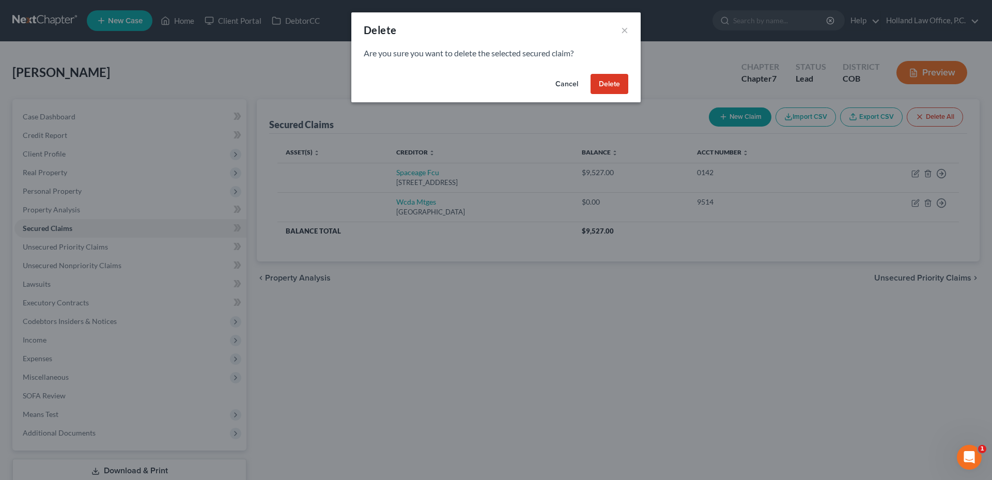
click at [615, 79] on button "Delete" at bounding box center [609, 84] width 38 height 21
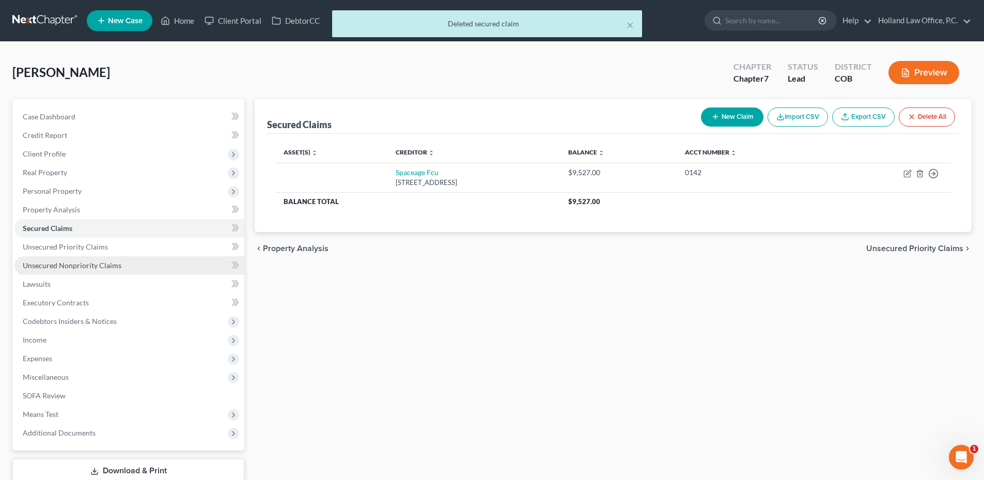
click at [108, 264] on span "Unsecured Nonpriority Claims" at bounding box center [72, 265] width 99 height 9
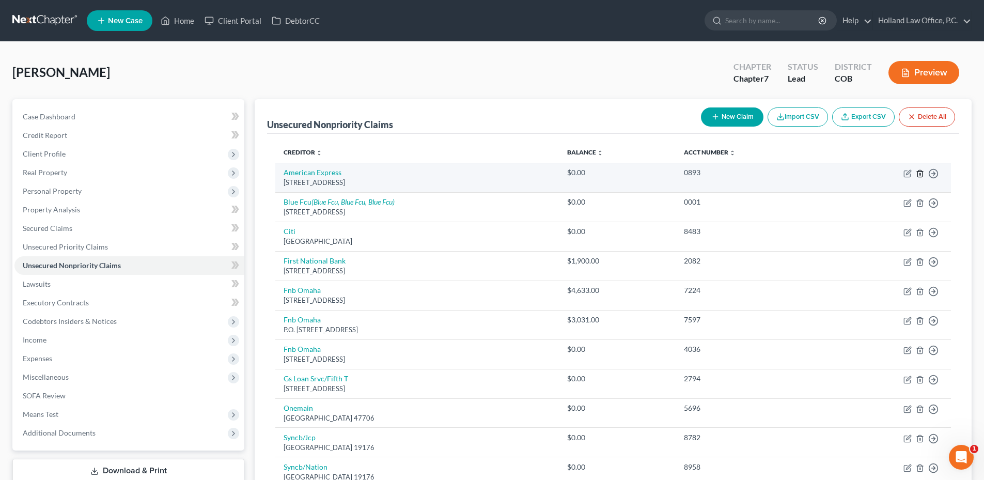
click at [917, 174] on icon "button" at bounding box center [920, 173] width 8 height 8
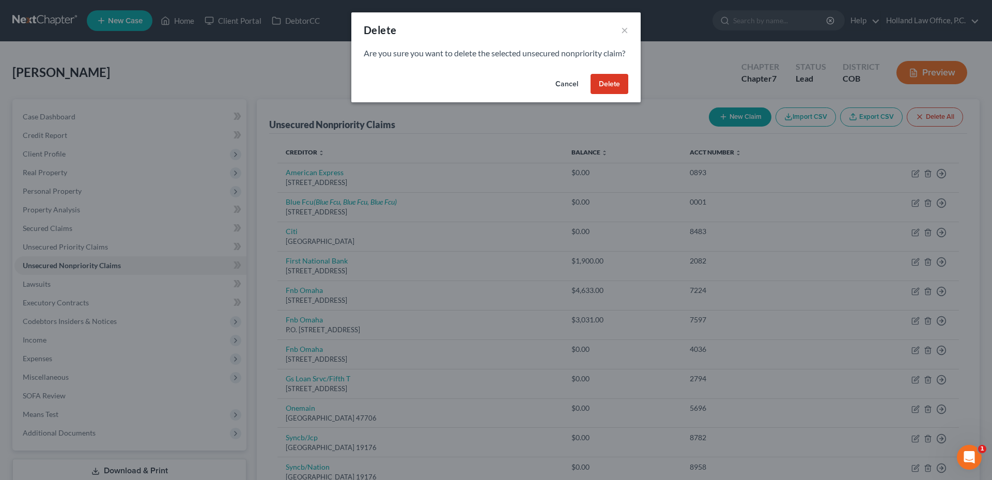
click at [624, 90] on button "Delete" at bounding box center [609, 84] width 38 height 21
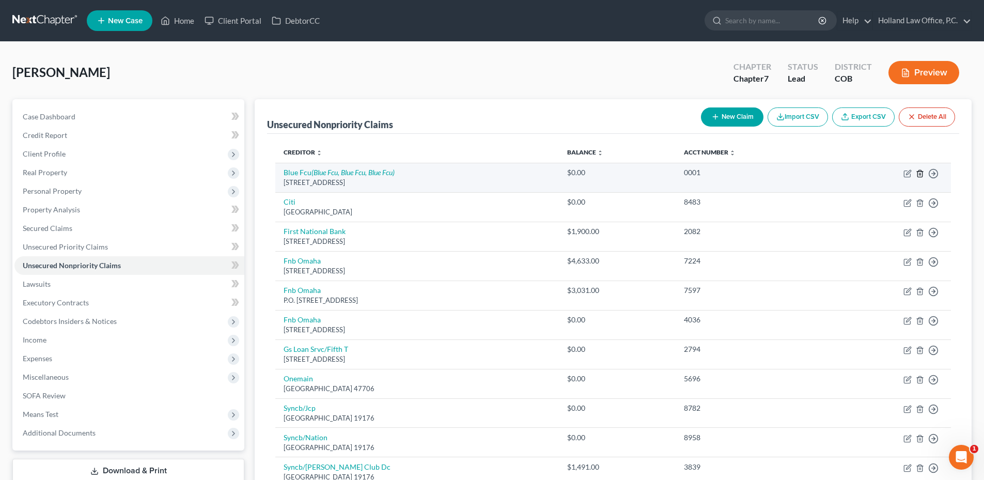
click at [919, 177] on icon "button" at bounding box center [919, 173] width 5 height 7
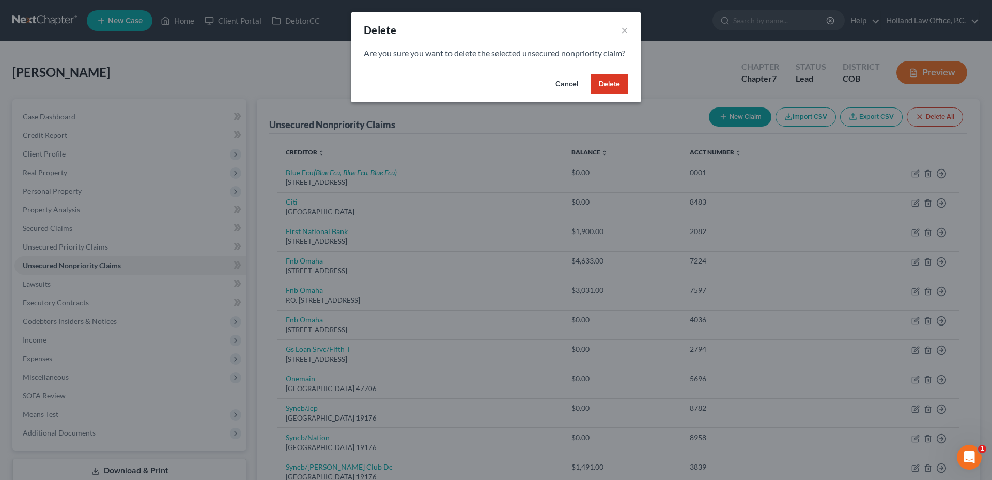
click at [603, 88] on button "Delete" at bounding box center [609, 84] width 38 height 21
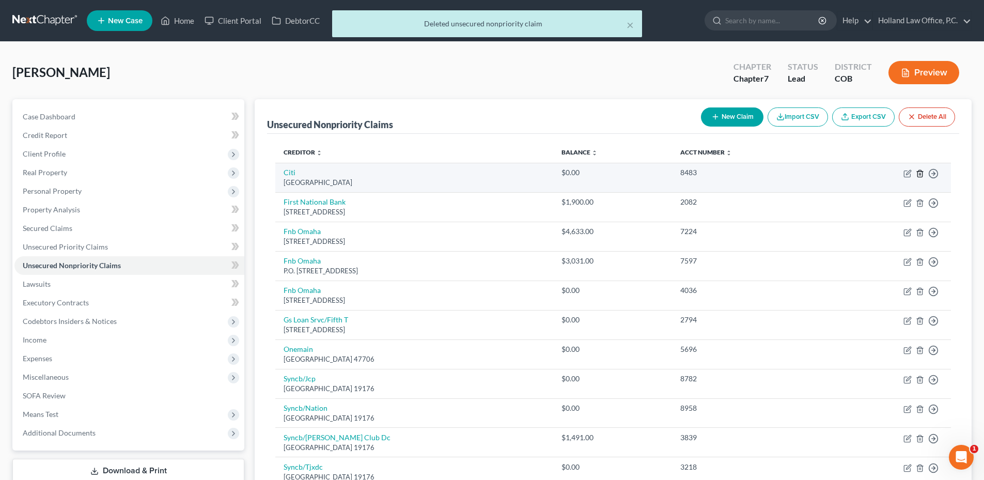
click at [918, 170] on icon "button" at bounding box center [920, 173] width 8 height 8
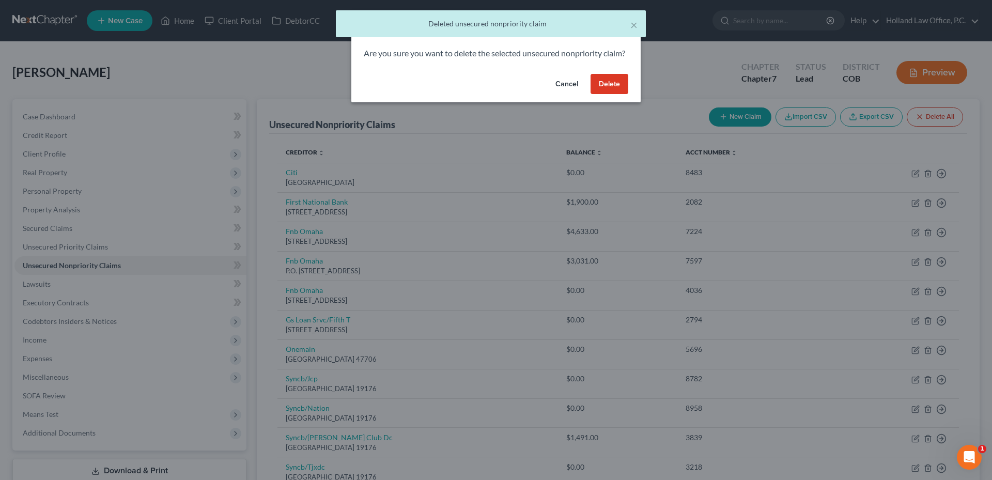
click at [606, 89] on button "Delete" at bounding box center [609, 84] width 38 height 21
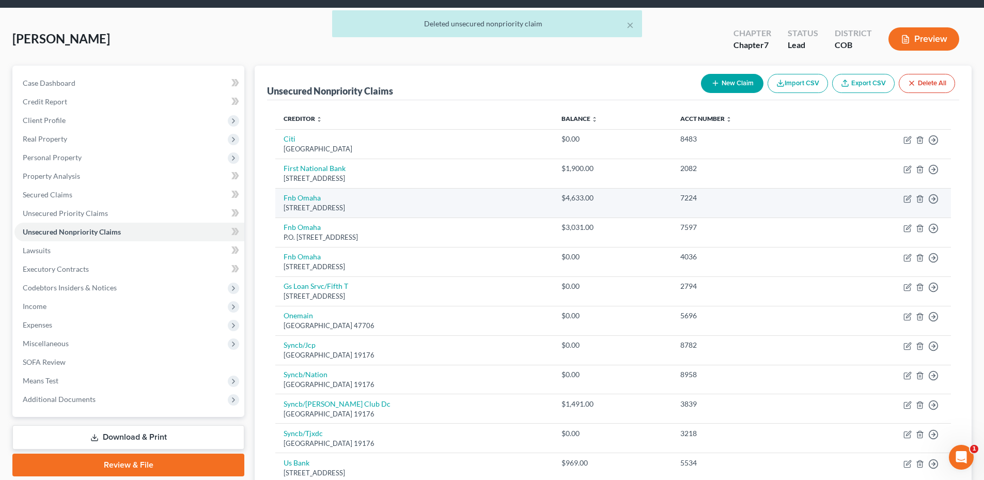
scroll to position [52, 0]
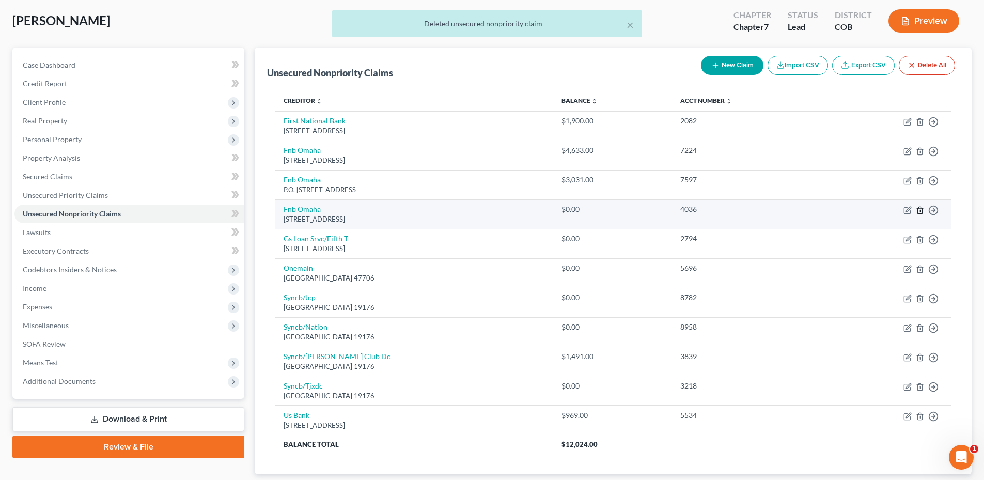
click at [919, 213] on icon "button" at bounding box center [920, 210] width 8 height 8
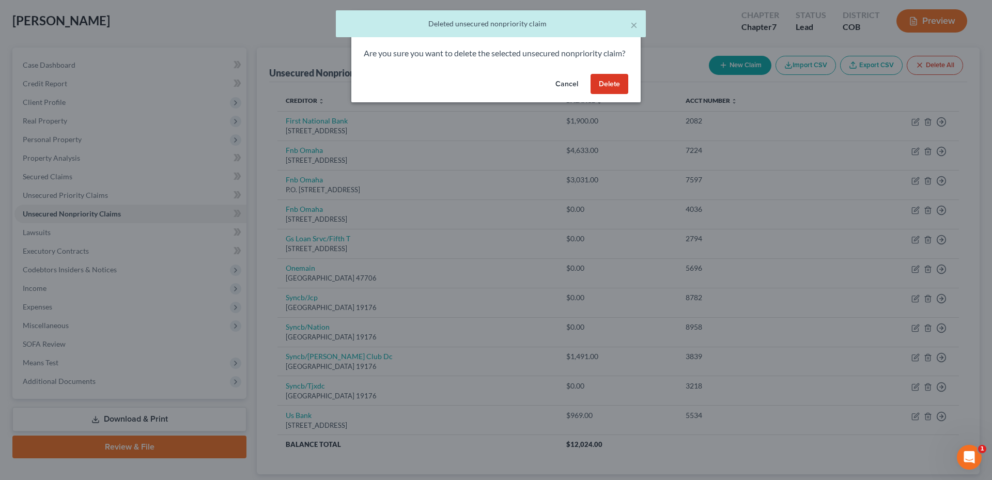
click at [616, 91] on button "Delete" at bounding box center [609, 84] width 38 height 21
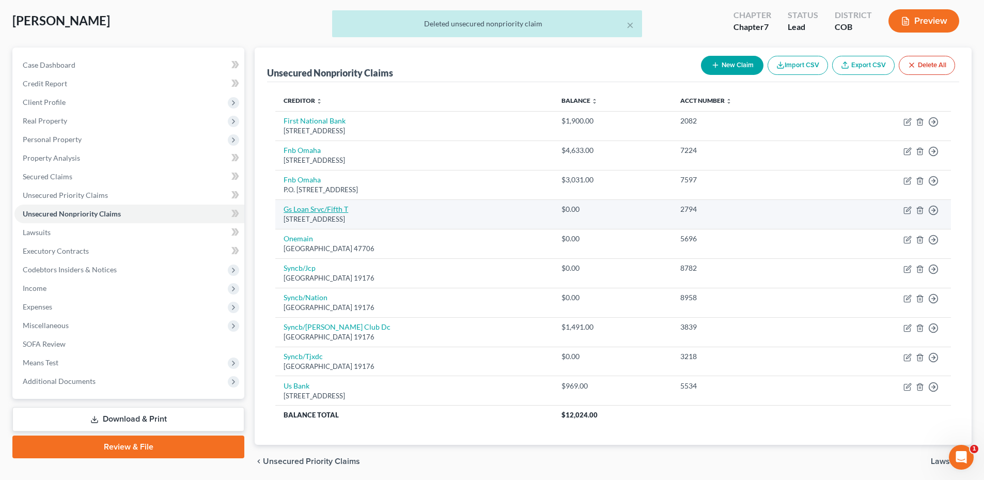
click at [316, 207] on link "Gs Loan Srvc/Fifth T" at bounding box center [316, 209] width 65 height 9
select select "10"
select select "0"
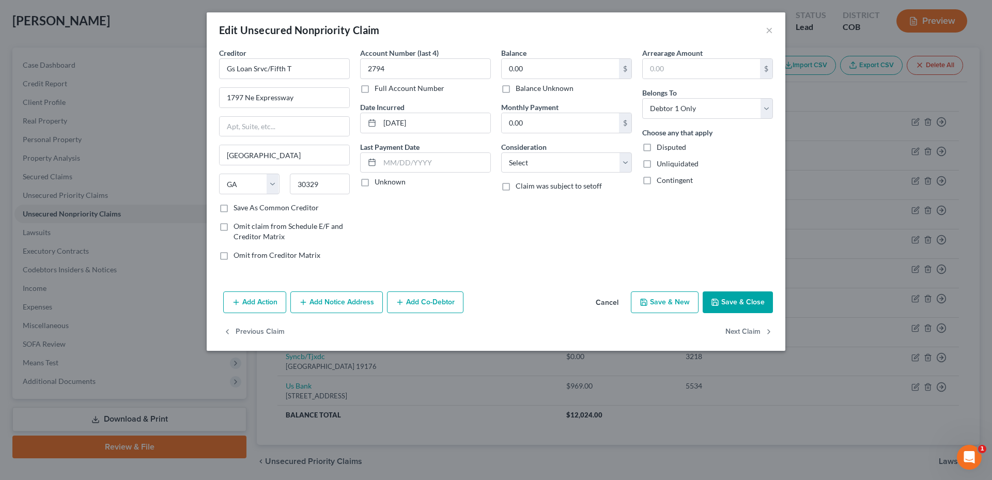
click at [603, 310] on button "Cancel" at bounding box center [606, 302] width 39 height 21
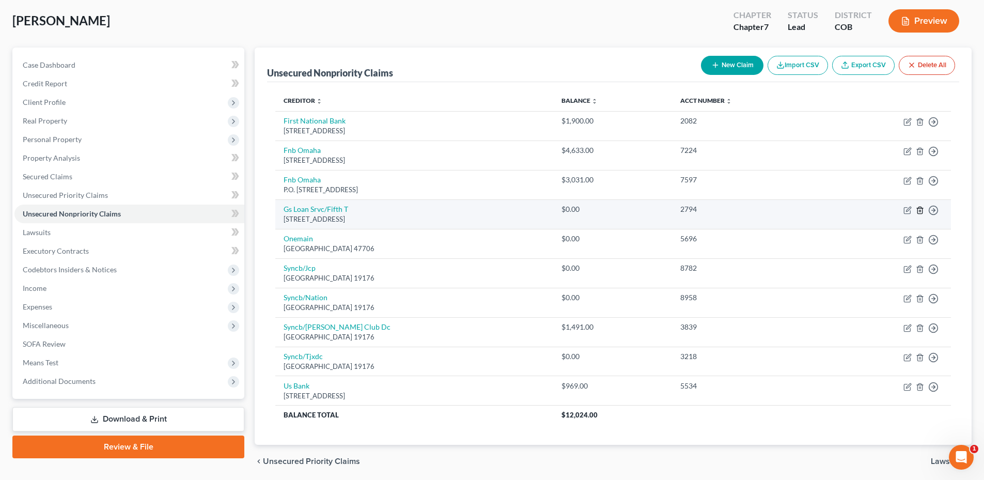
click at [916, 210] on icon "button" at bounding box center [920, 210] width 8 height 8
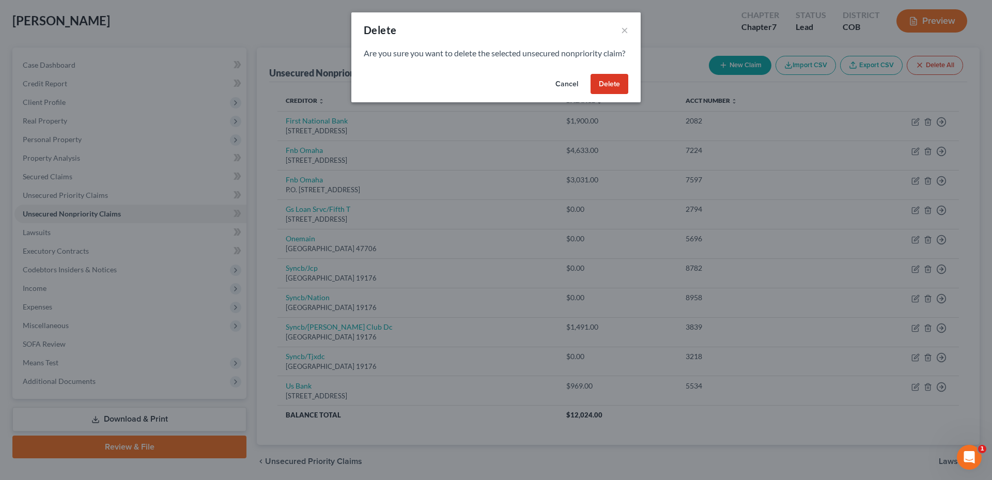
click at [595, 95] on button "Delete" at bounding box center [609, 84] width 38 height 21
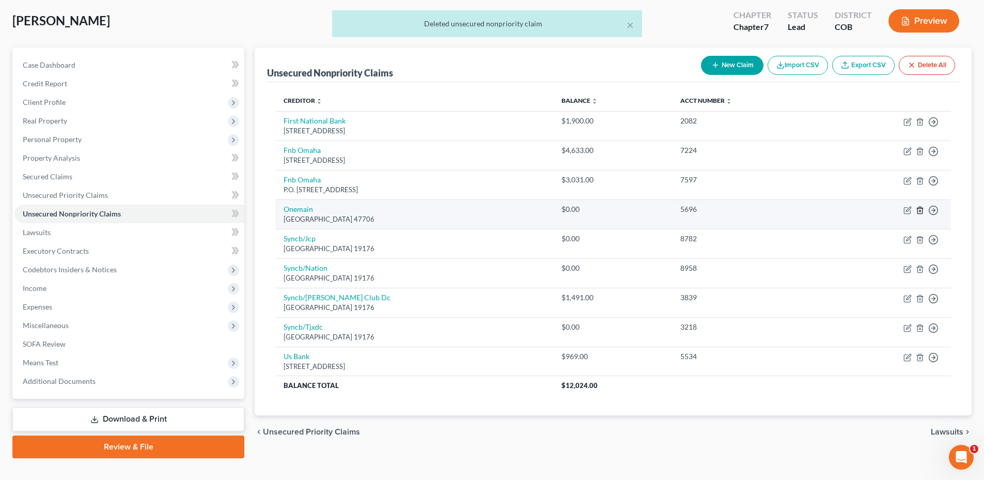
click at [923, 211] on icon "button" at bounding box center [920, 210] width 8 height 8
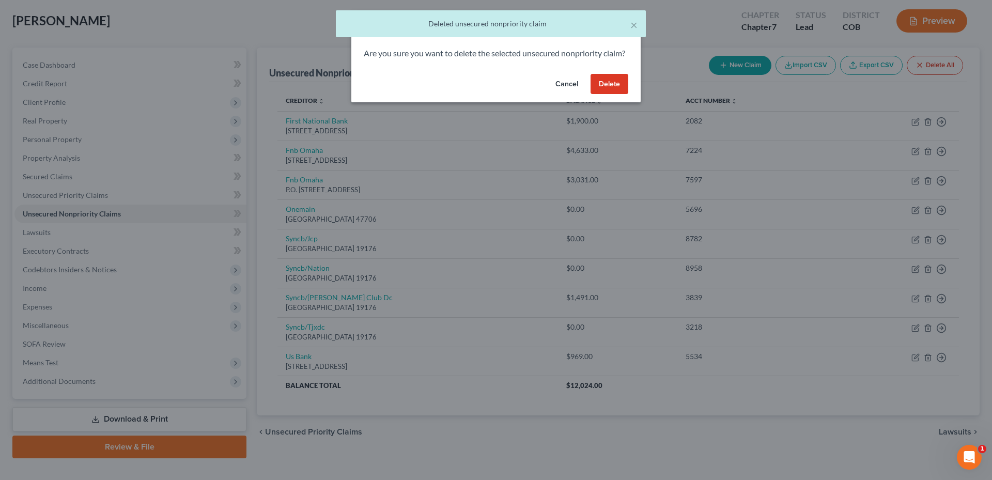
click at [603, 91] on button "Delete" at bounding box center [609, 84] width 38 height 21
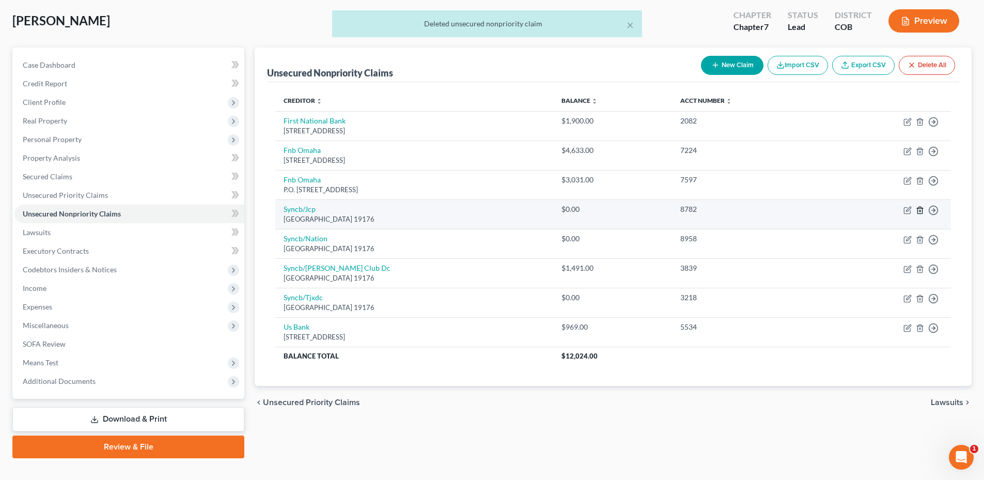
click at [917, 209] on icon "button" at bounding box center [919, 210] width 5 height 7
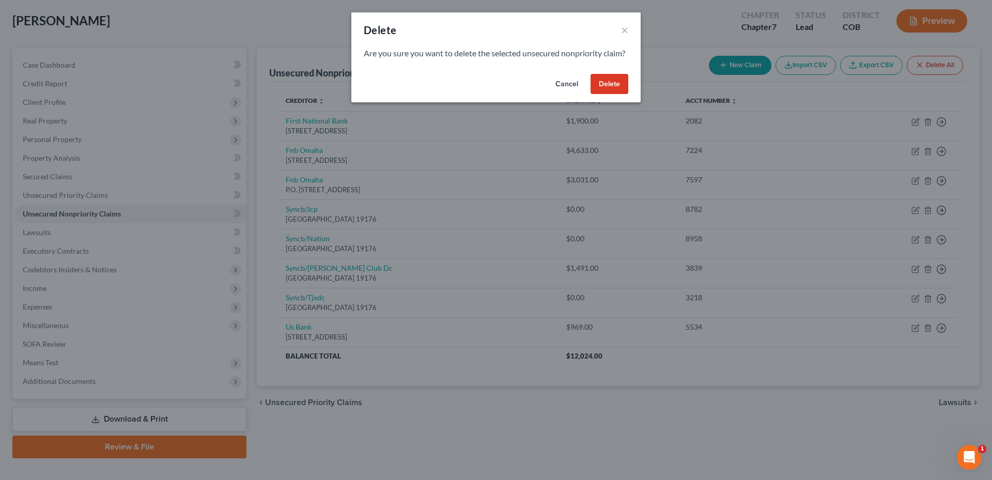
click at [618, 91] on button "Delete" at bounding box center [609, 84] width 38 height 21
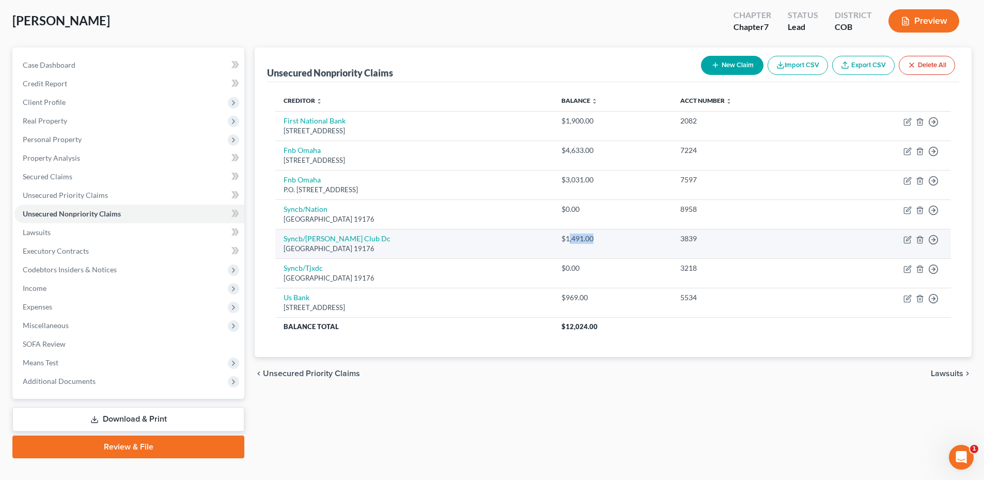
drag, startPoint x: 576, startPoint y: 237, endPoint x: 614, endPoint y: 237, distance: 37.7
click at [613, 237] on div "$1,491.00" at bounding box center [612, 238] width 102 height 10
click at [614, 237] on div "$1,491.00" at bounding box center [612, 238] width 102 height 10
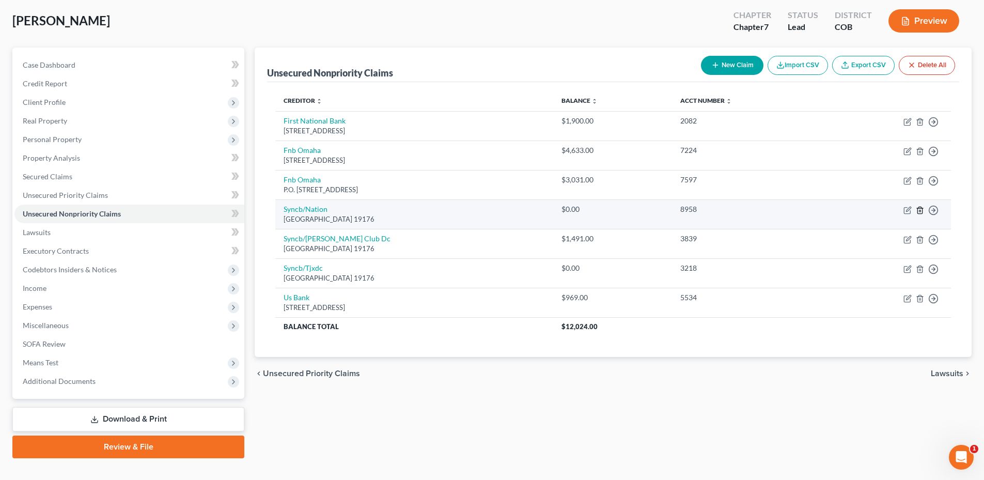
click at [921, 209] on icon "button" at bounding box center [920, 210] width 8 height 8
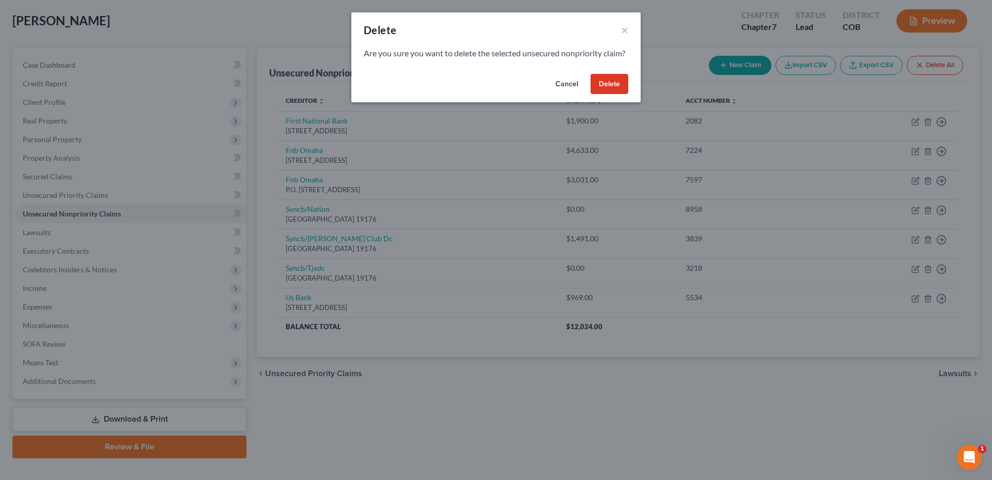
click at [614, 95] on button "Delete" at bounding box center [609, 84] width 38 height 21
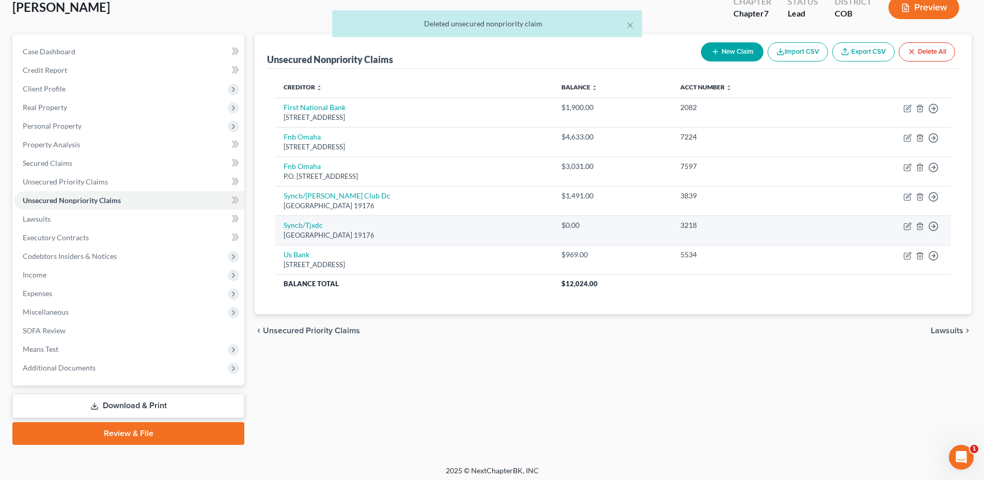
scroll to position [69, 0]
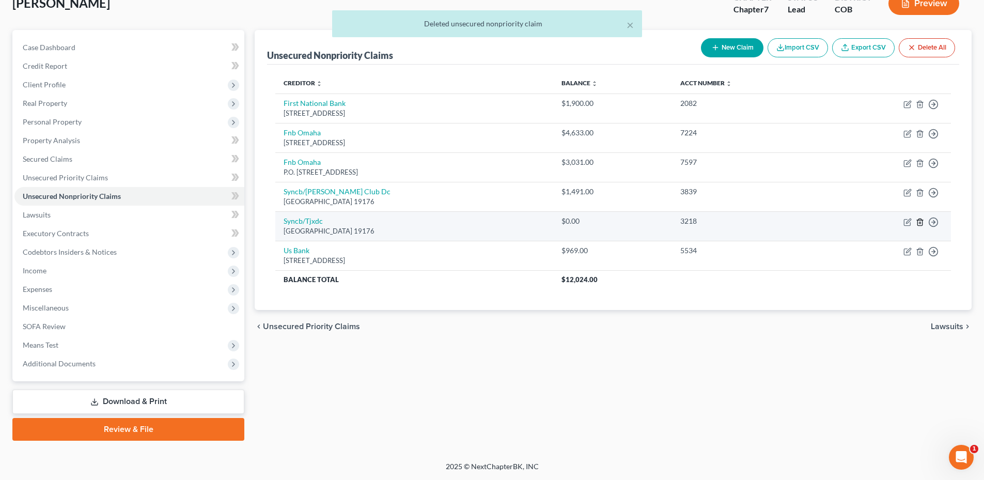
click at [916, 222] on icon "button" at bounding box center [920, 222] width 8 height 8
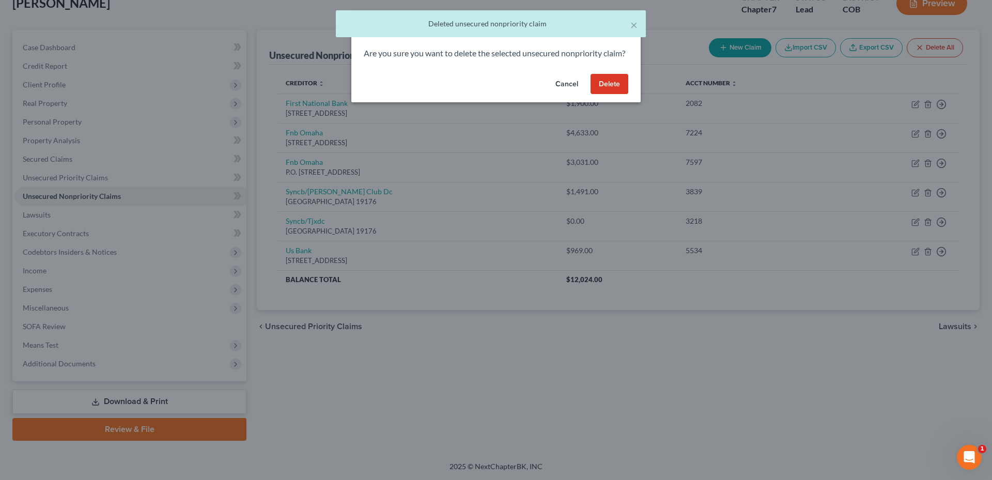
click at [618, 94] on button "Delete" at bounding box center [609, 84] width 38 height 21
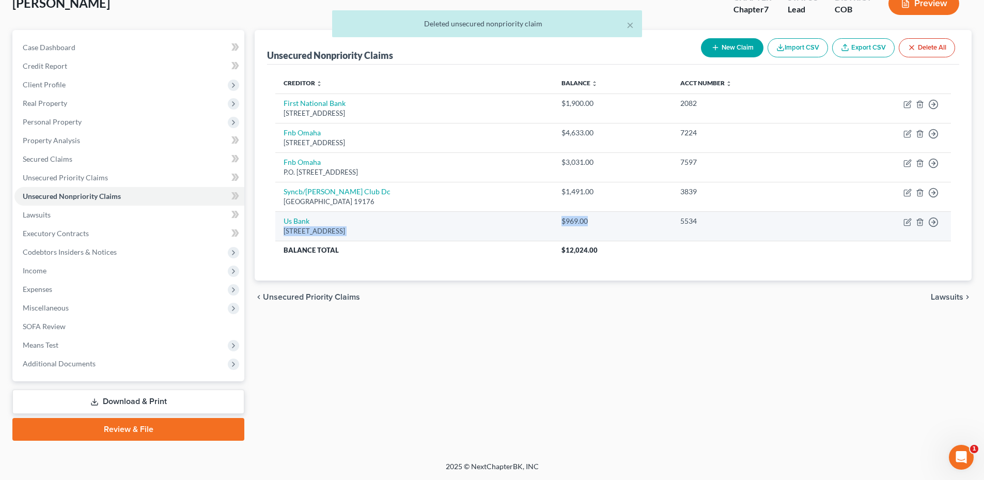
drag, startPoint x: 534, startPoint y: 224, endPoint x: 647, endPoint y: 225, distance: 113.1
click at [647, 225] on tr "Us Bank [STREET_ADDRESS] $969.00 5534 Move to D Move to E Move to G Move to Not…" at bounding box center [613, 225] width 676 height 29
drag, startPoint x: 647, startPoint y: 225, endPoint x: 641, endPoint y: 229, distance: 6.9
click at [644, 225] on div "$969.00" at bounding box center [612, 221] width 102 height 10
